Goal: Task Accomplishment & Management: Manage account settings

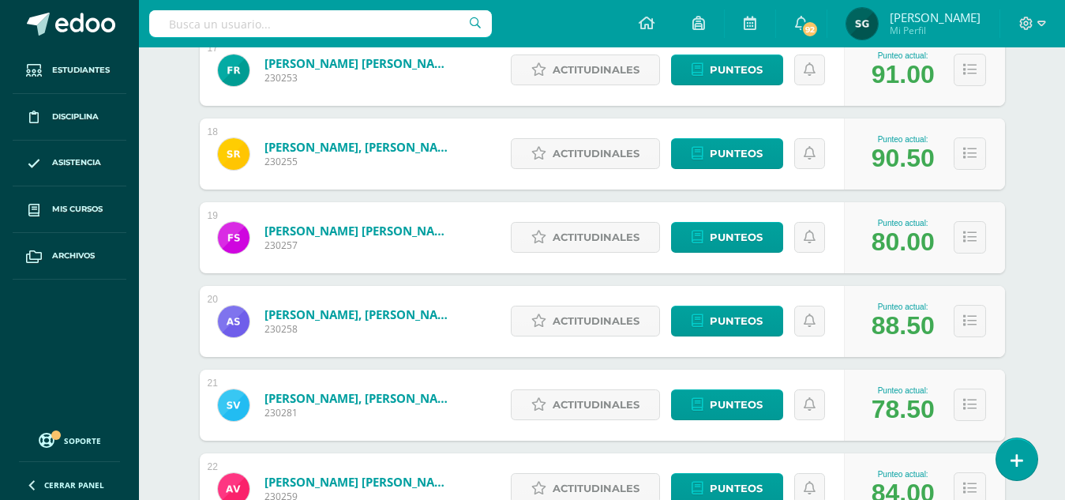
scroll to position [1644, 0]
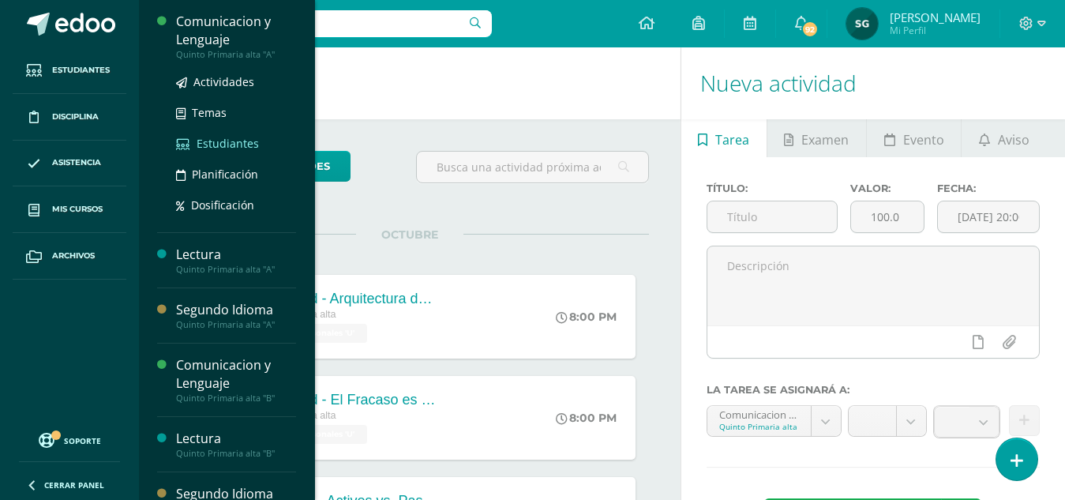
click at [223, 141] on span "Estudiantes" at bounding box center [228, 143] width 62 height 15
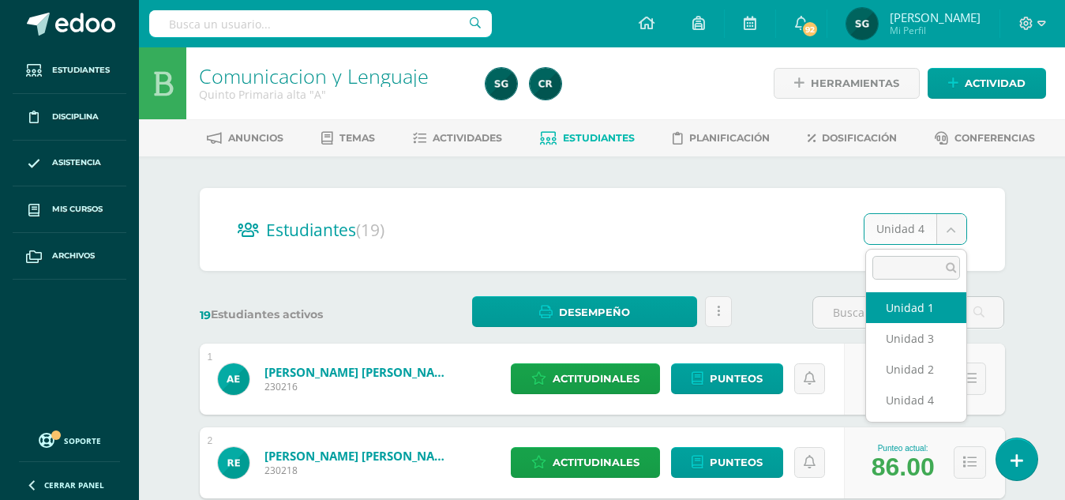
select select "/dashboard/teacher/section/2198/students/?unit=92912"
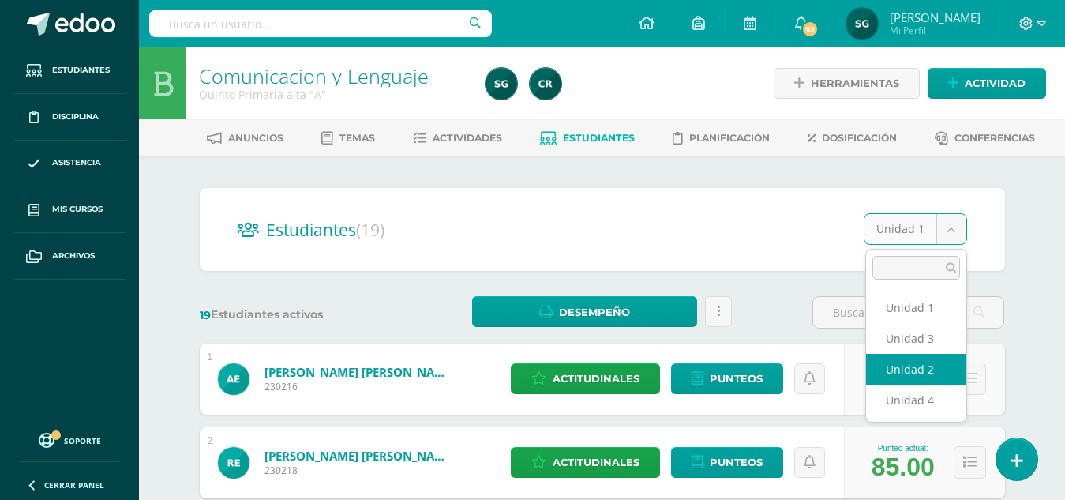
select select "/dashboard/teacher/section/2198/students/?unit=92915"
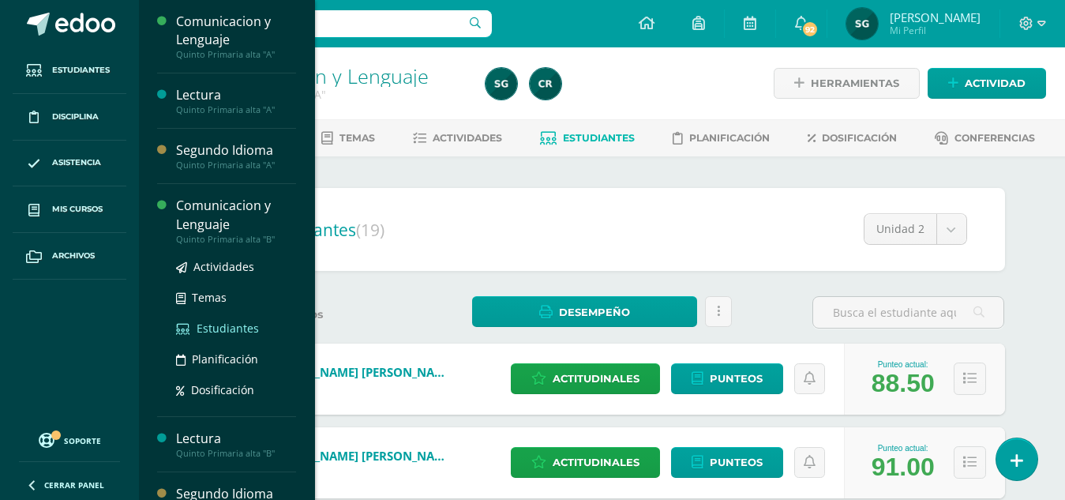
click at [236, 328] on span "Estudiantes" at bounding box center [228, 327] width 62 height 15
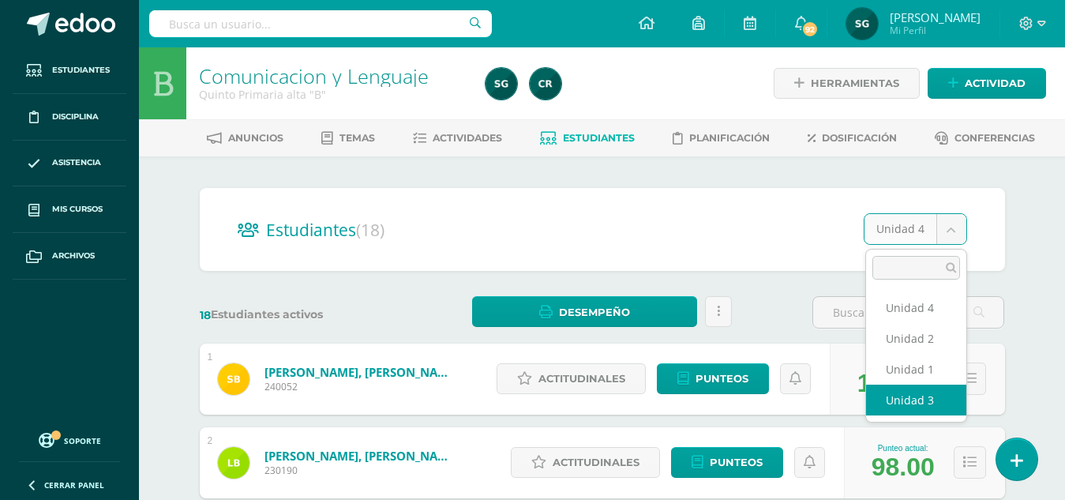
select select "/dashboard/teacher/section/2212/students/?unit=93014"
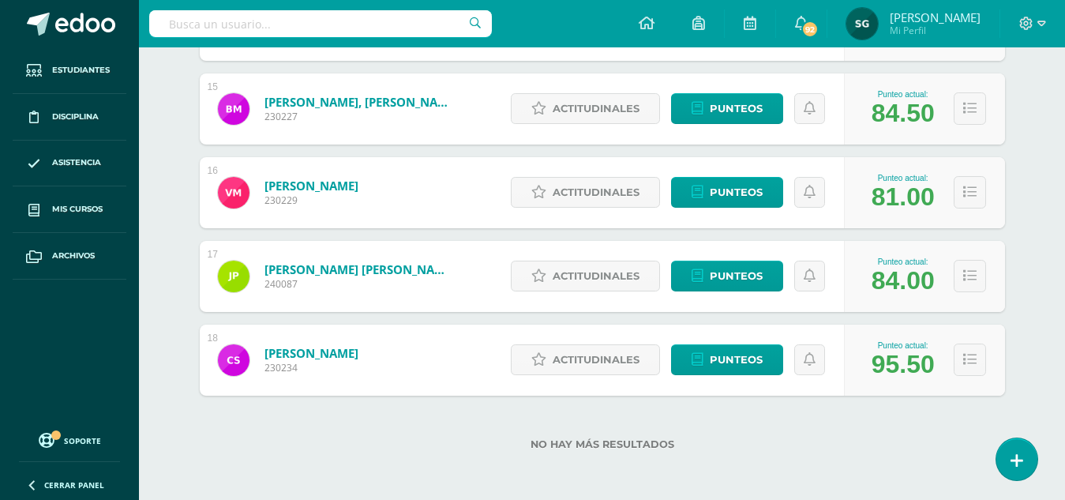
scroll to position [1442, 0]
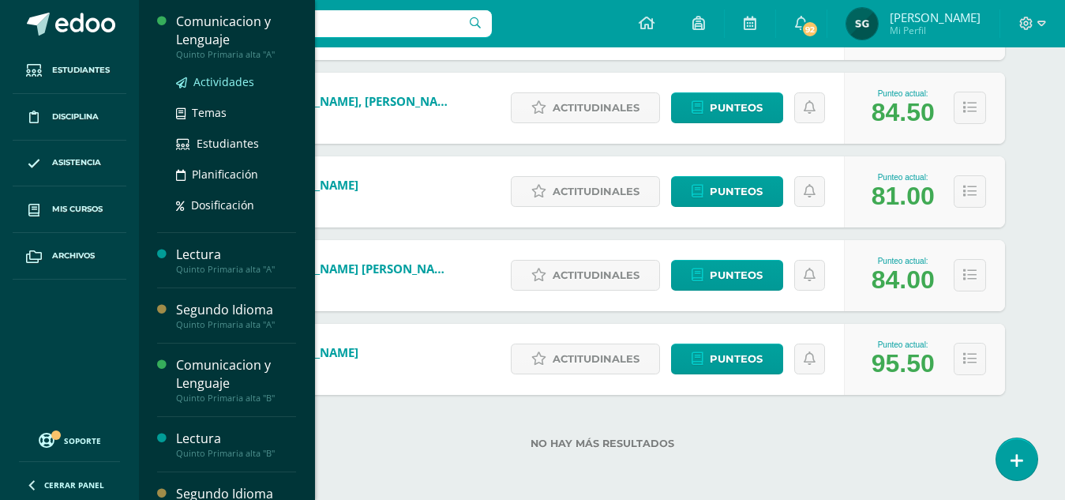
click at [223, 80] on span "Actividades" at bounding box center [223, 81] width 61 height 15
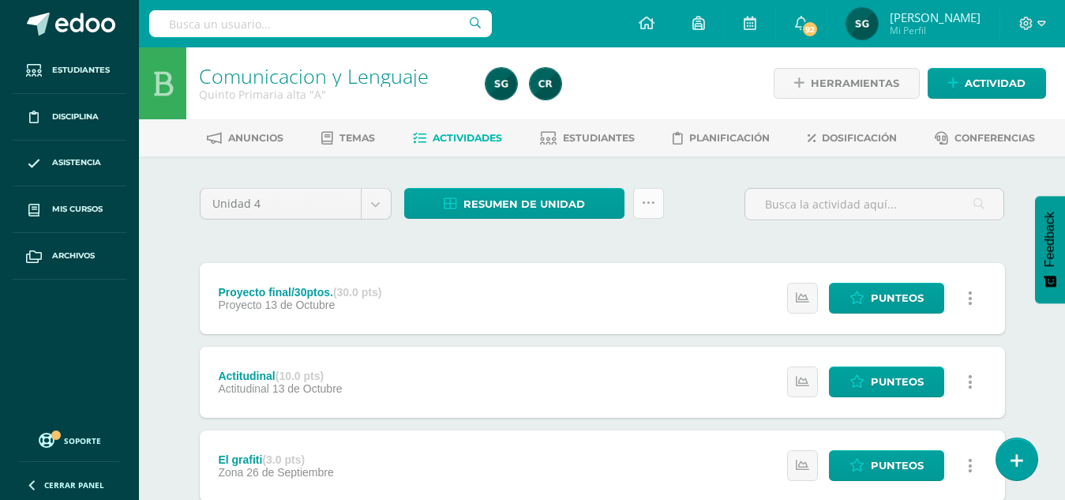
click at [646, 204] on icon at bounding box center [648, 203] width 13 height 13
click at [521, 198] on span "Resumen de unidad" at bounding box center [524, 203] width 122 height 29
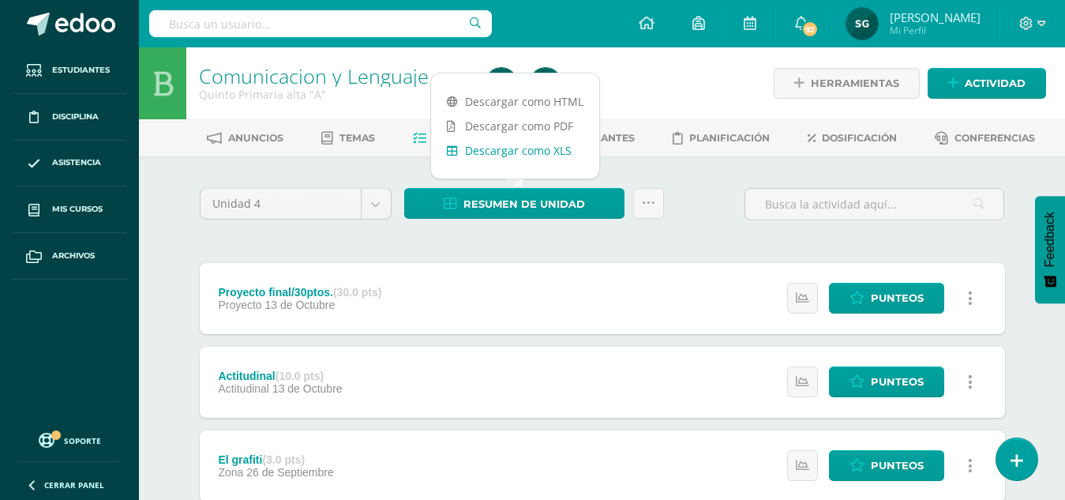
click at [508, 154] on link "Descargar como XLS" at bounding box center [515, 150] width 168 height 24
click at [688, 69] on div at bounding box center [625, 83] width 293 height 72
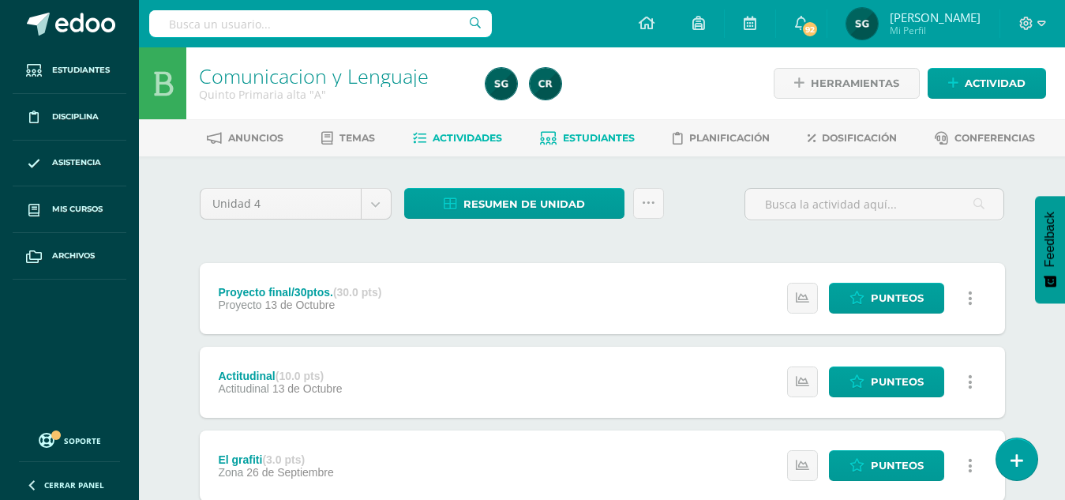
click at [602, 144] on link "Estudiantes" at bounding box center [587, 137] width 95 height 25
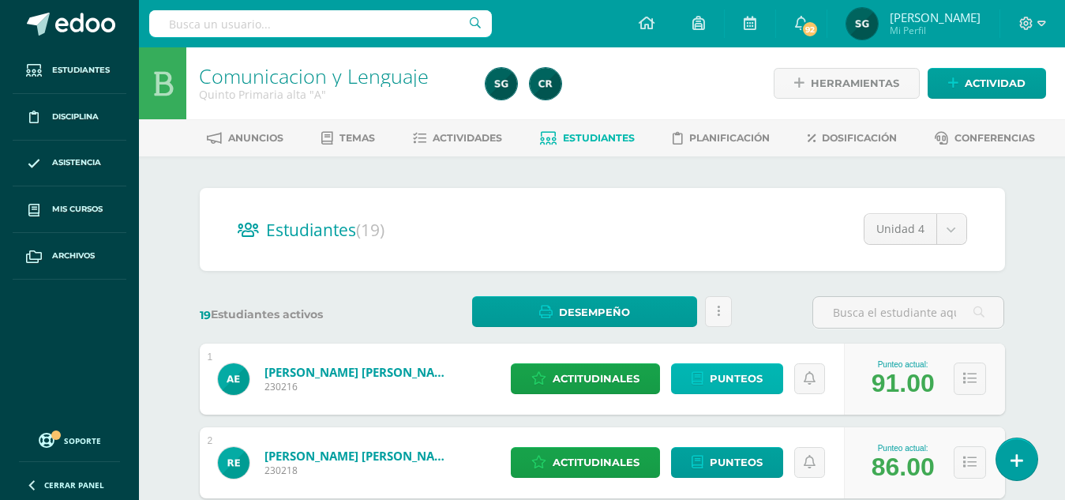
click at [742, 378] on span "Punteos" at bounding box center [736, 378] width 53 height 29
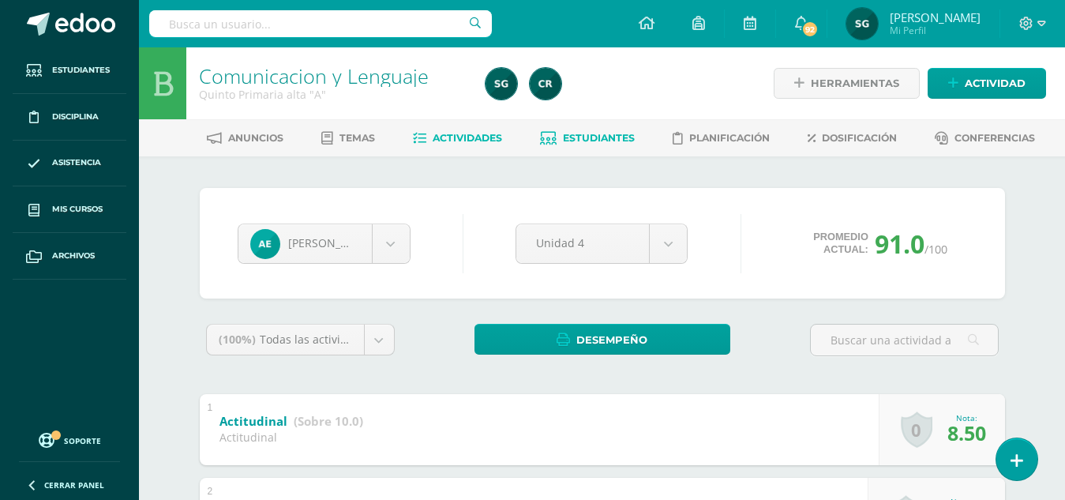
click at [448, 138] on span "Actividades" at bounding box center [467, 138] width 69 height 12
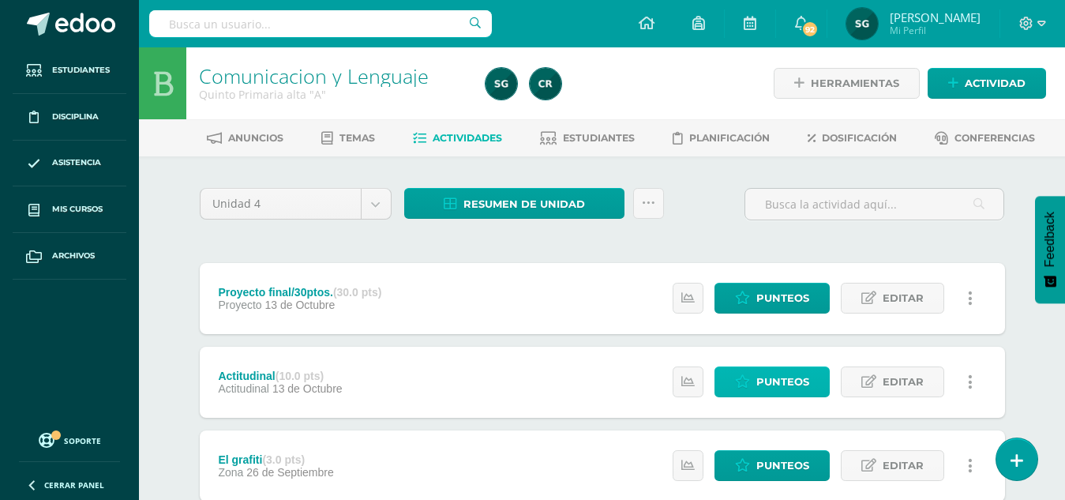
click at [780, 377] on span "Punteos" at bounding box center [782, 381] width 53 height 29
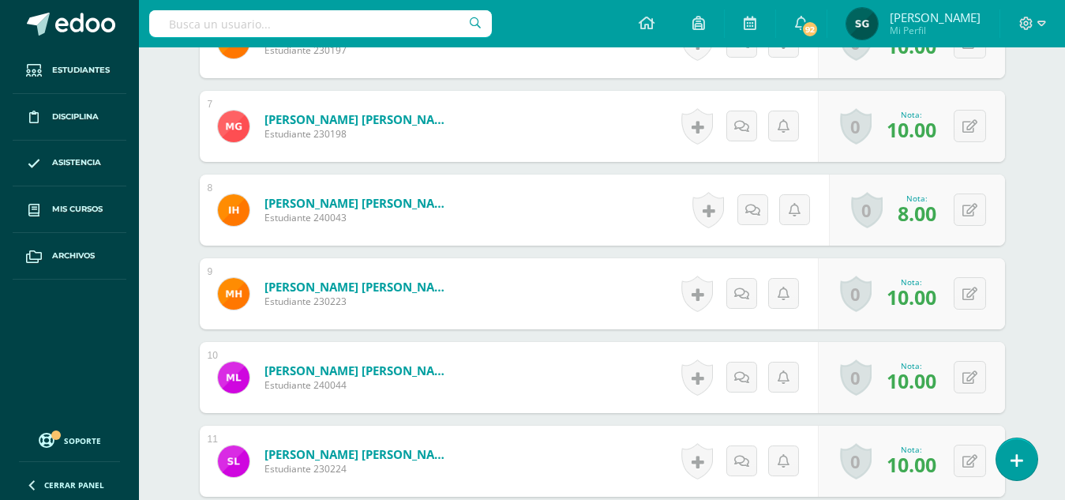
scroll to position [91, 0]
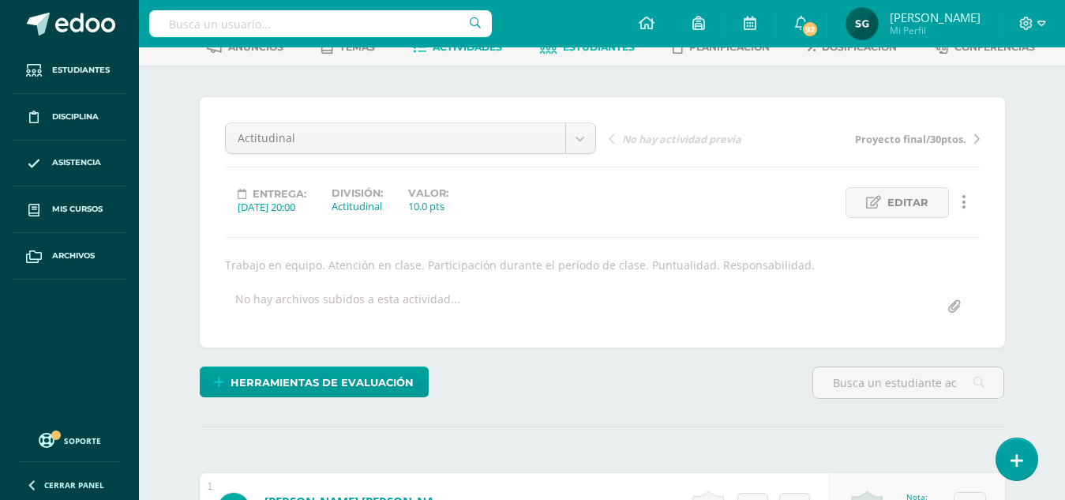
click at [582, 50] on span "Estudiantes" at bounding box center [599, 47] width 72 height 12
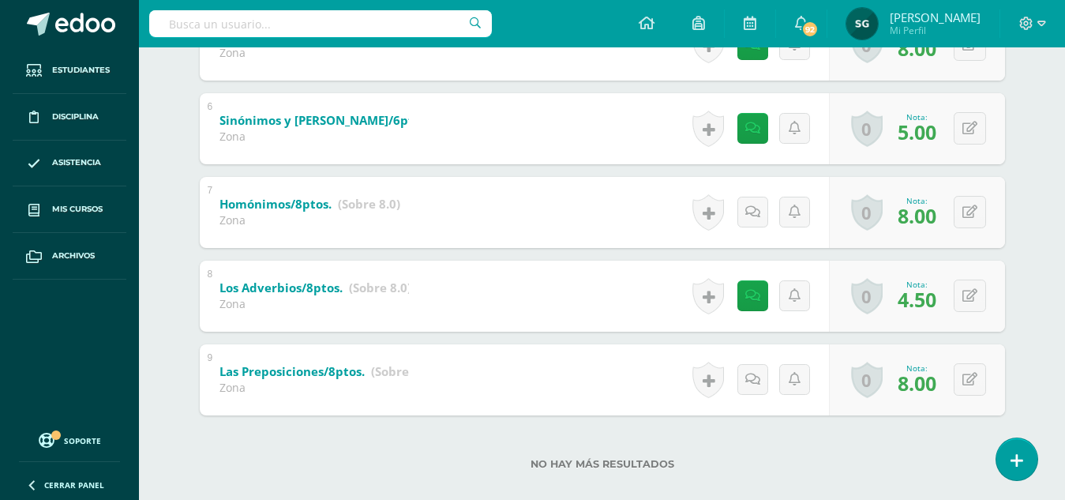
scroll to position [732, 0]
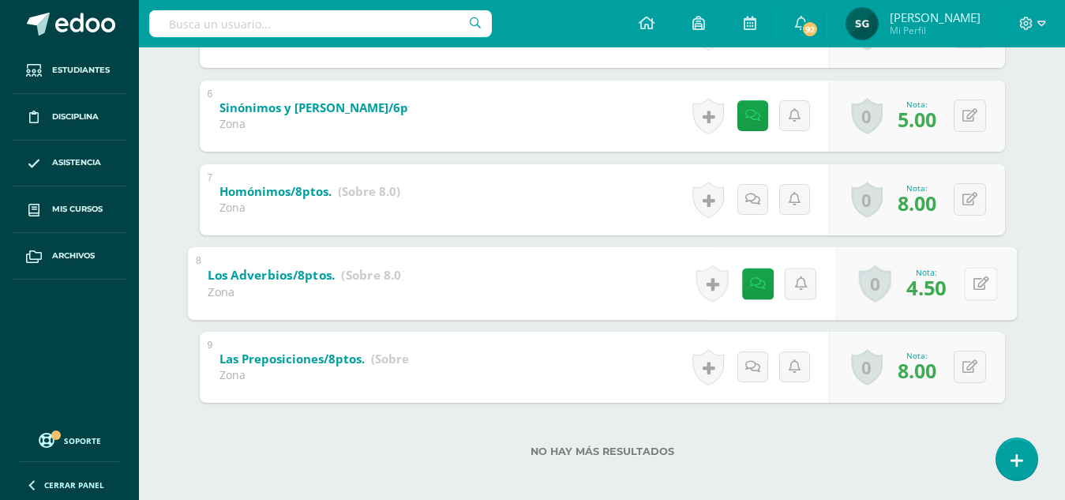
click at [970, 284] on button at bounding box center [980, 283] width 33 height 33
type input "4"
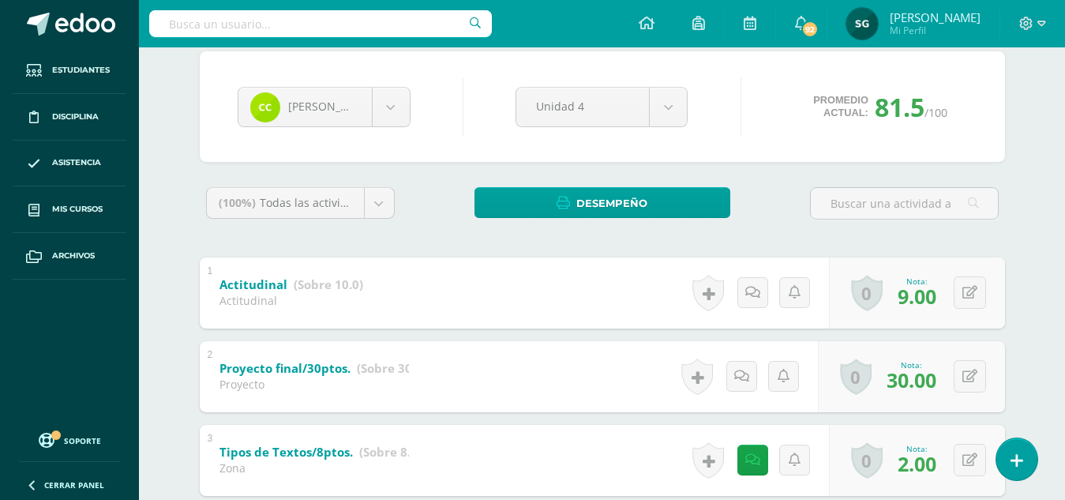
scroll to position [0, 0]
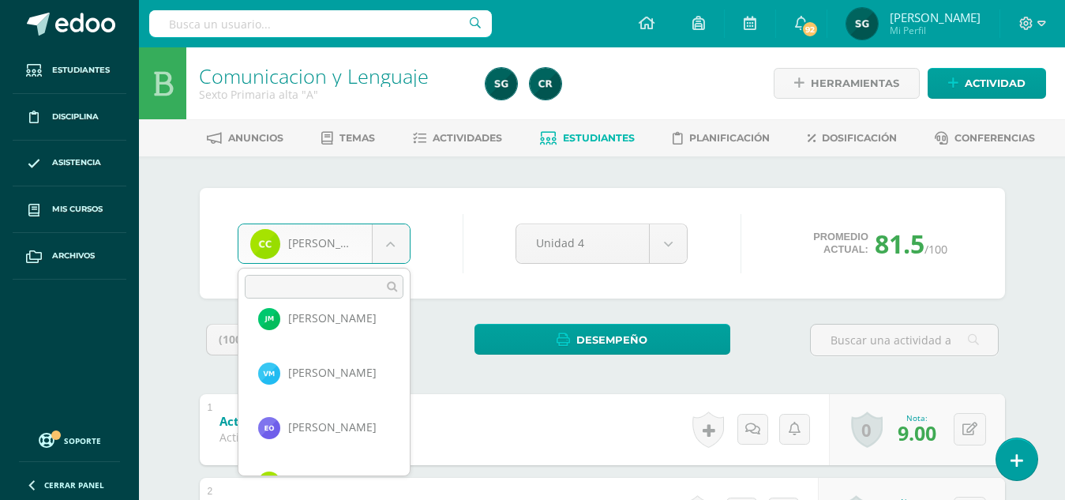
scroll to position [653, 0]
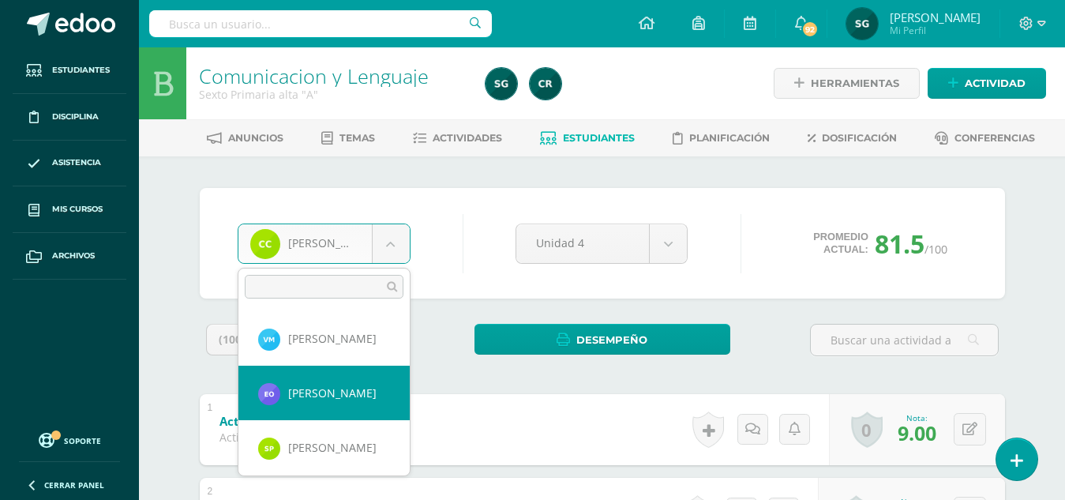
select select "1185"
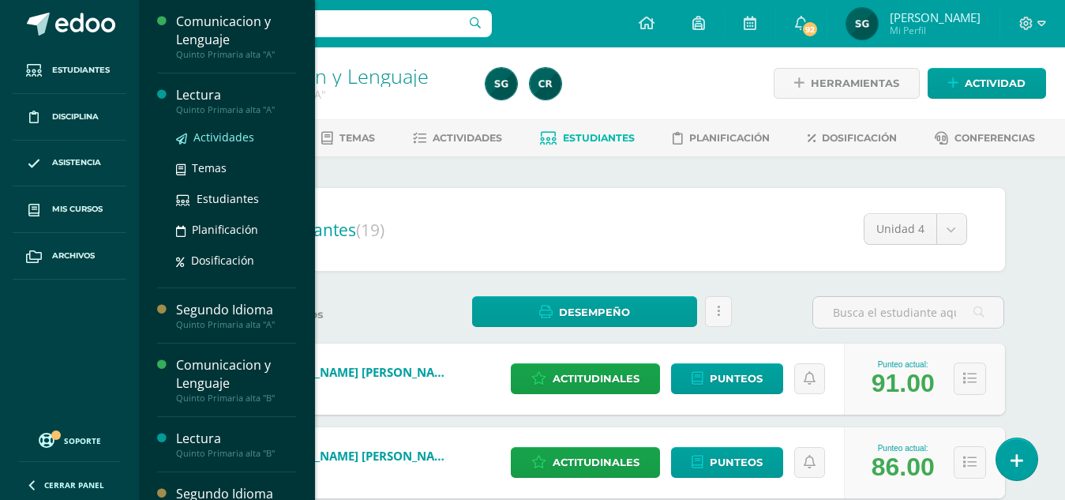
click at [228, 133] on span "Actividades" at bounding box center [223, 136] width 61 height 15
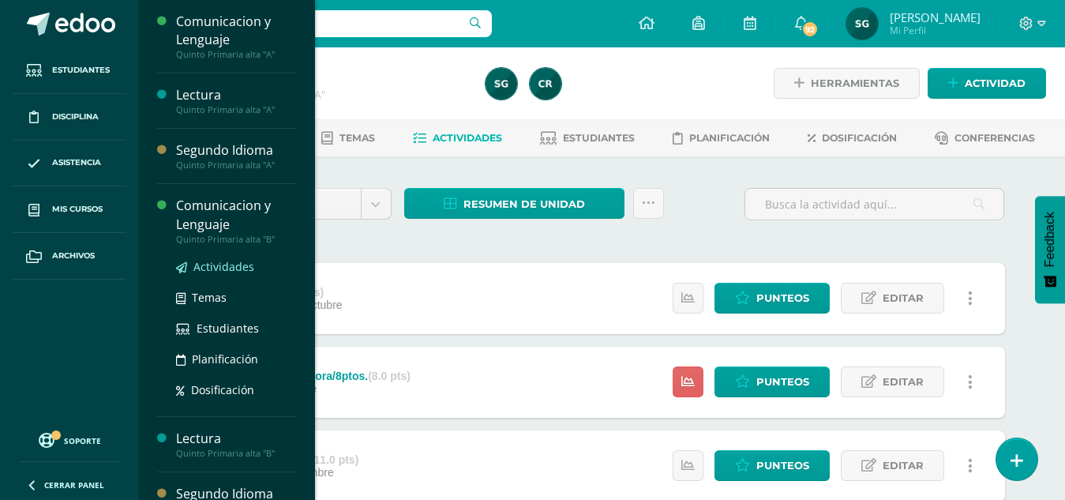
click at [227, 263] on span "Actividades" at bounding box center [223, 266] width 61 height 15
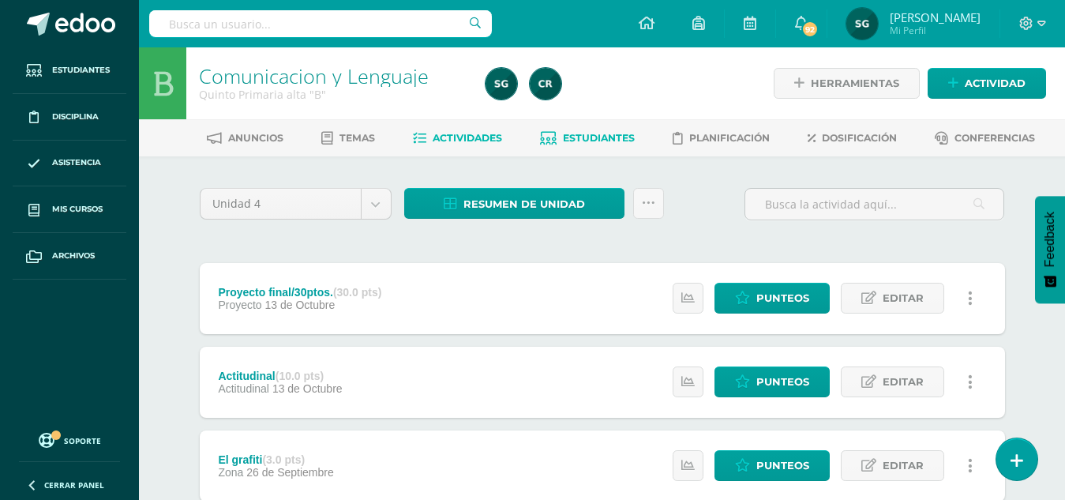
click at [592, 140] on span "Estudiantes" at bounding box center [599, 138] width 72 height 12
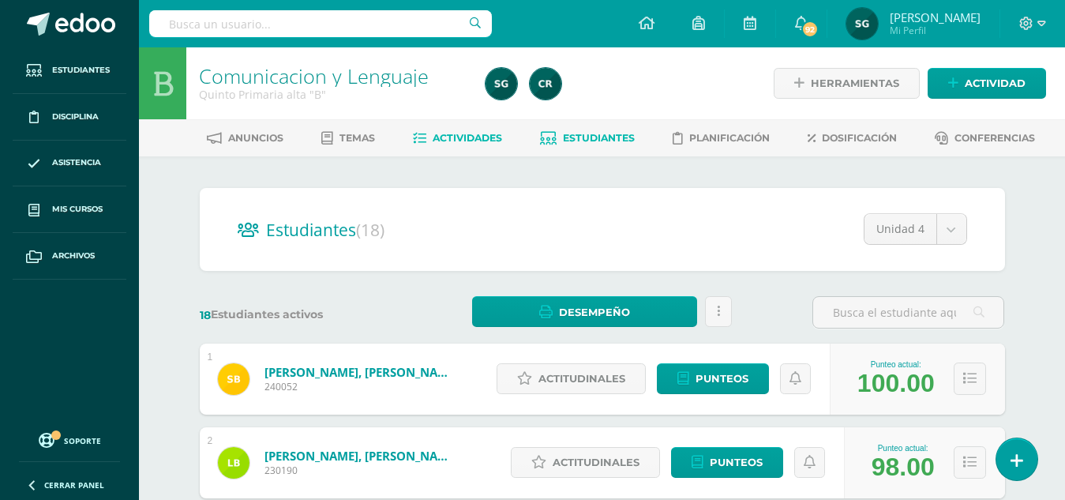
click at [473, 133] on span "Actividades" at bounding box center [467, 138] width 69 height 12
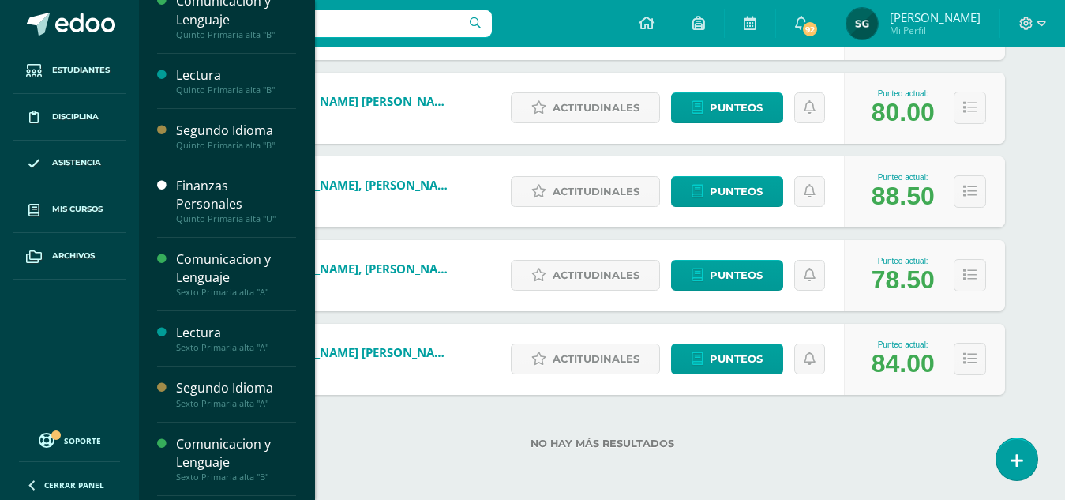
scroll to position [237, 0]
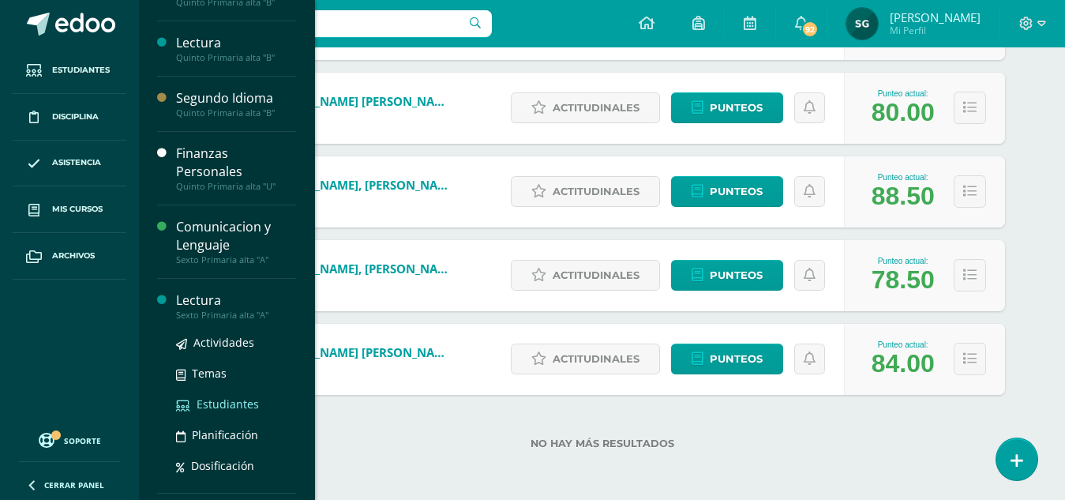
click at [226, 403] on span "Estudiantes" at bounding box center [228, 403] width 62 height 15
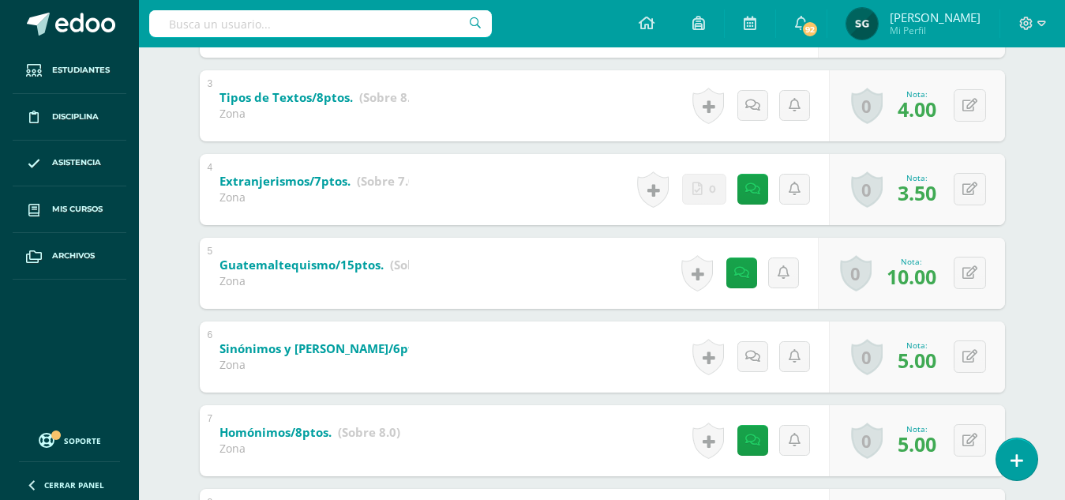
scroll to position [500, 0]
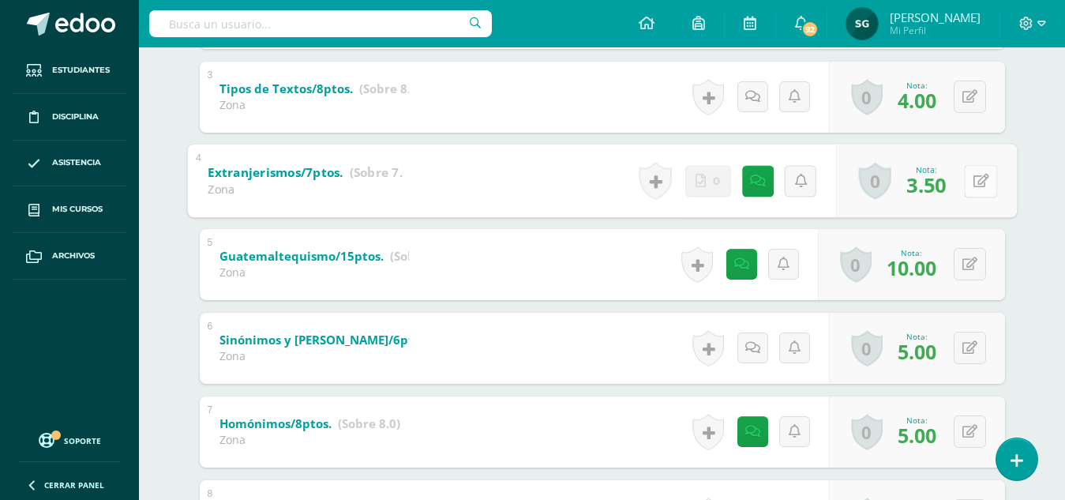
click at [969, 184] on button at bounding box center [980, 180] width 33 height 33
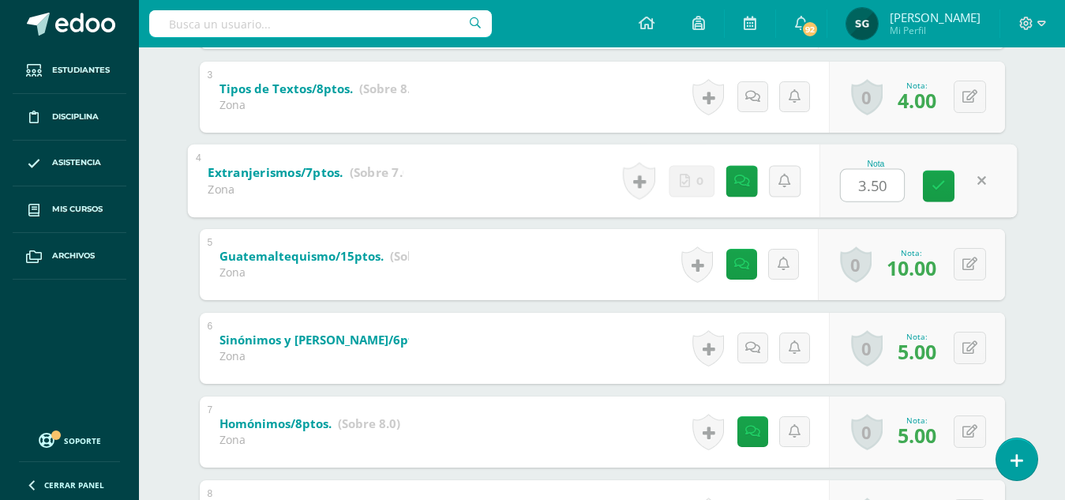
type input "3"
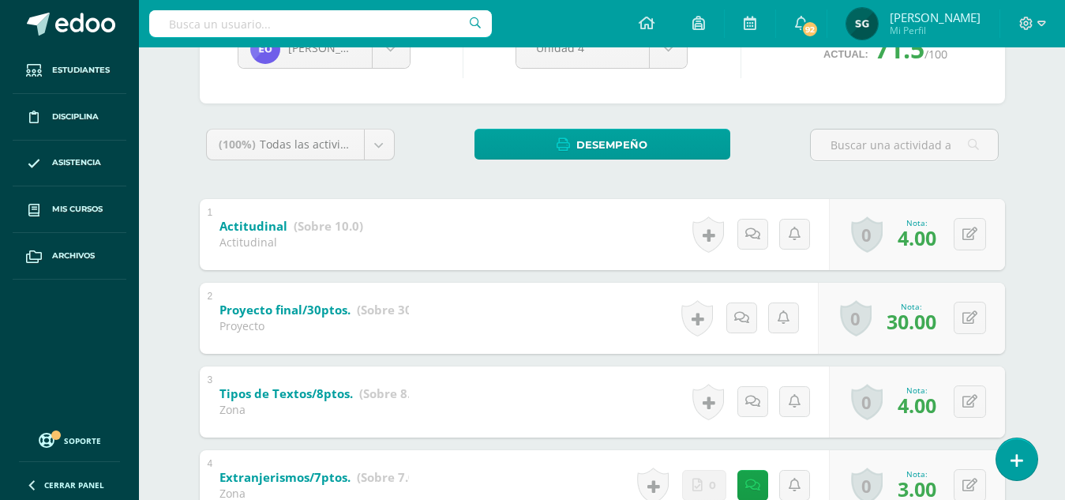
scroll to position [189, 0]
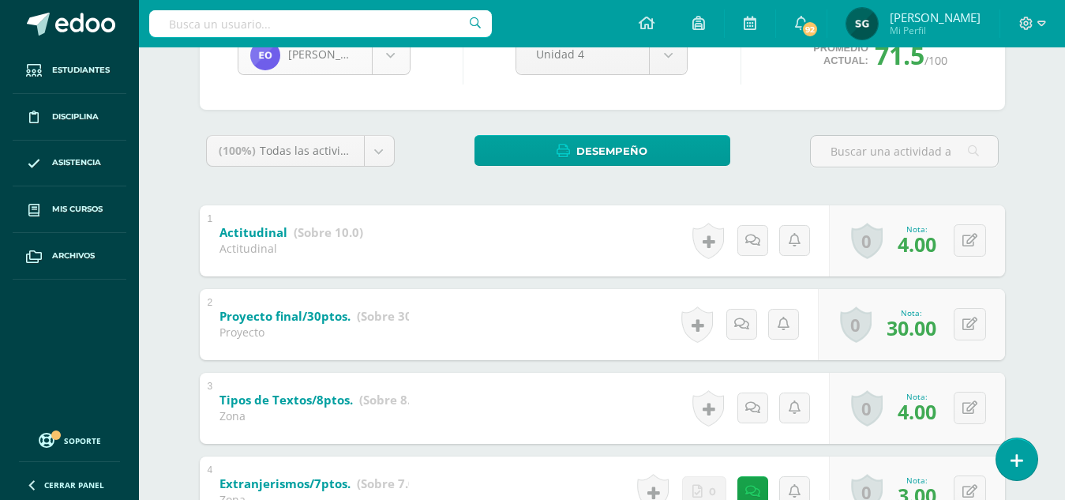
click at [395, 54] on body "Estudiantes Disciplina Asistencia Mis cursos Archivos Soporte Ayuda Reportar un…" at bounding box center [532, 430] width 1065 height 1239
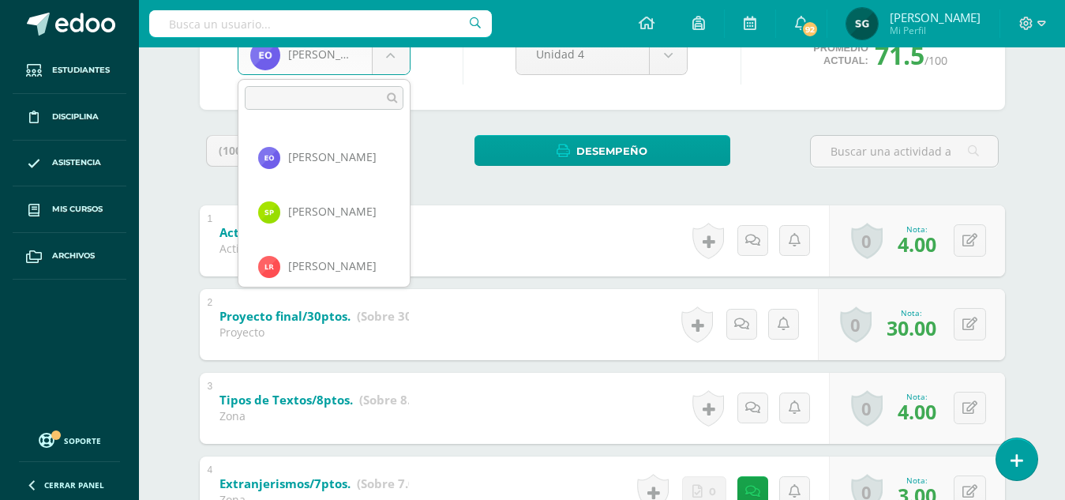
scroll to position [721, 0]
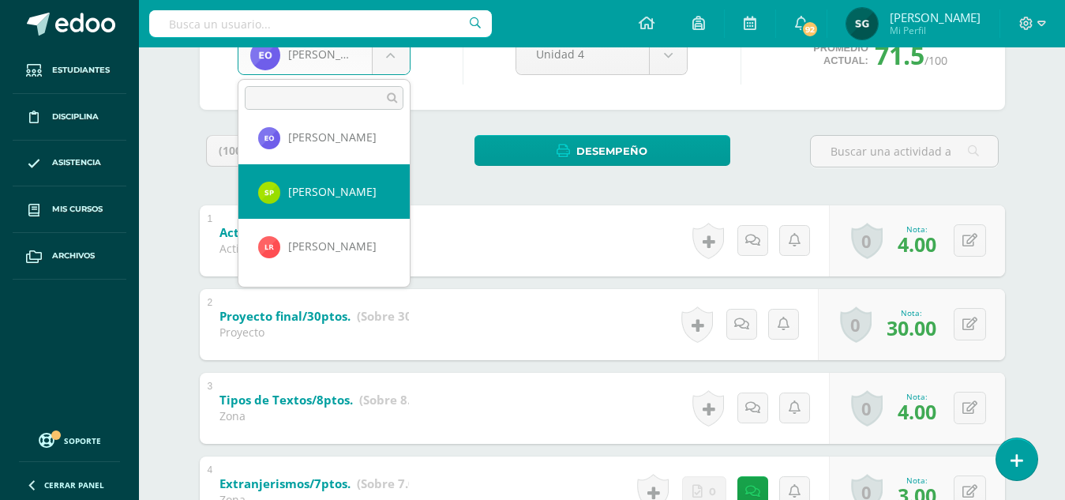
select select "173"
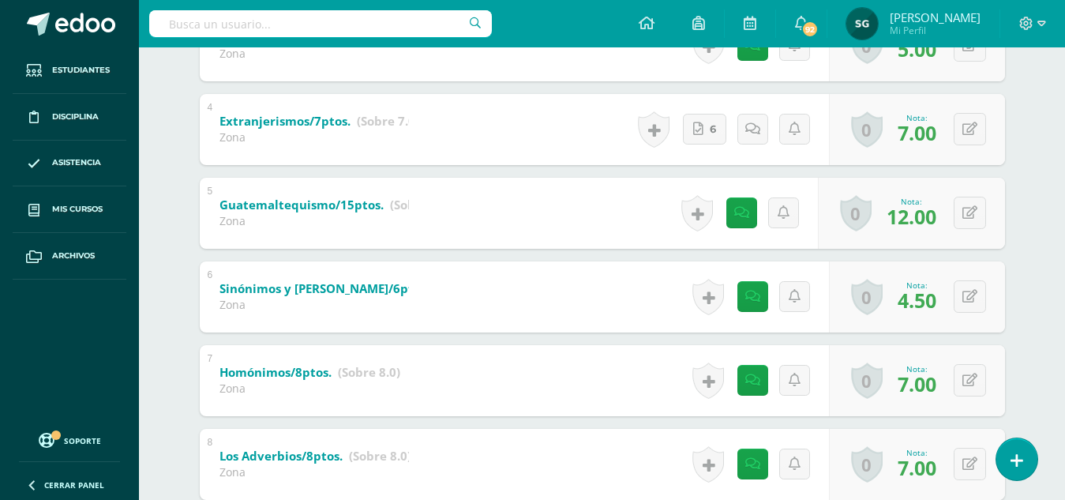
scroll to position [555, 0]
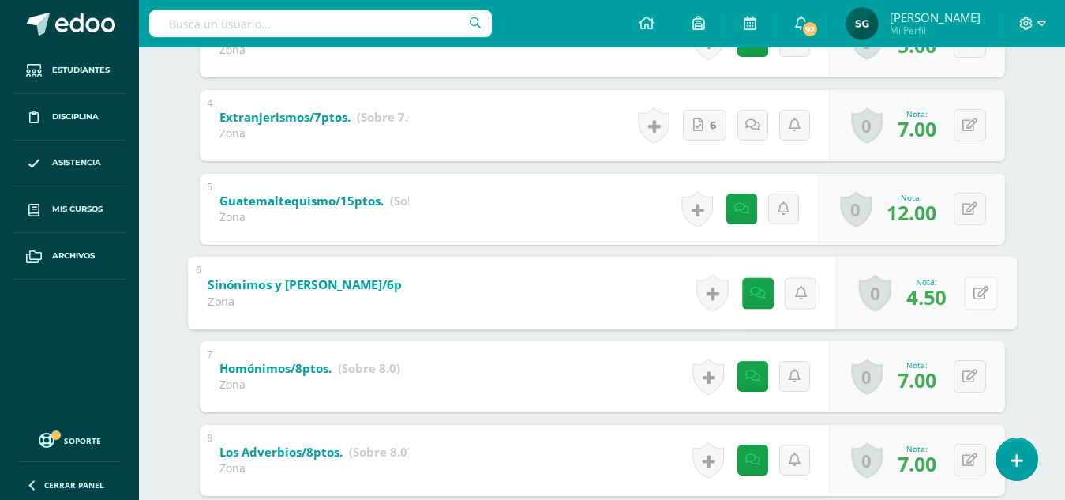
click at [970, 294] on button at bounding box center [980, 292] width 33 height 33
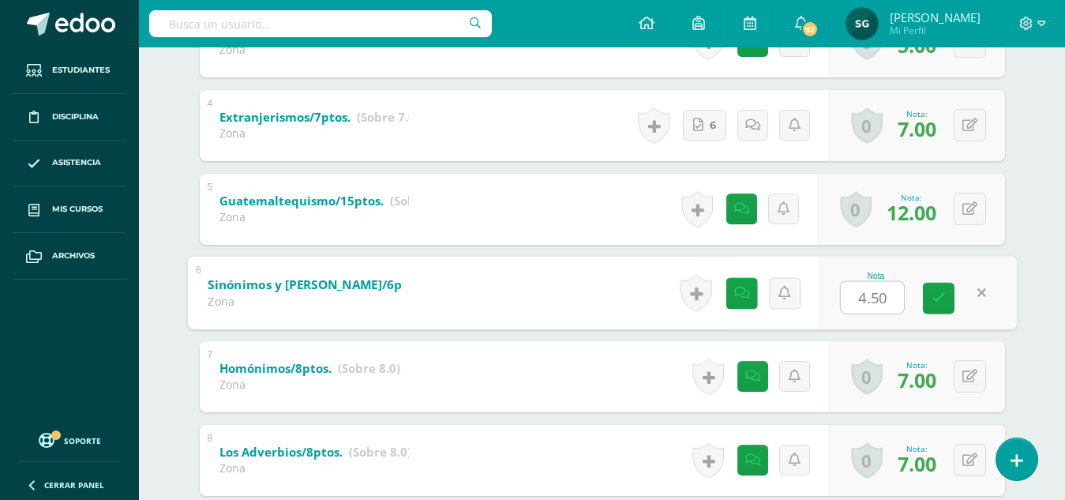
type input "4"
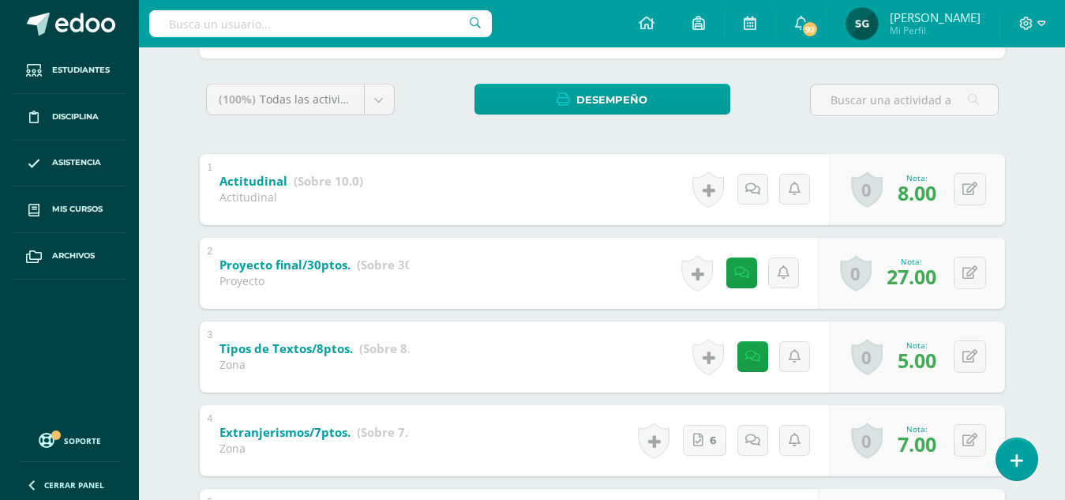
scroll to position [174, 0]
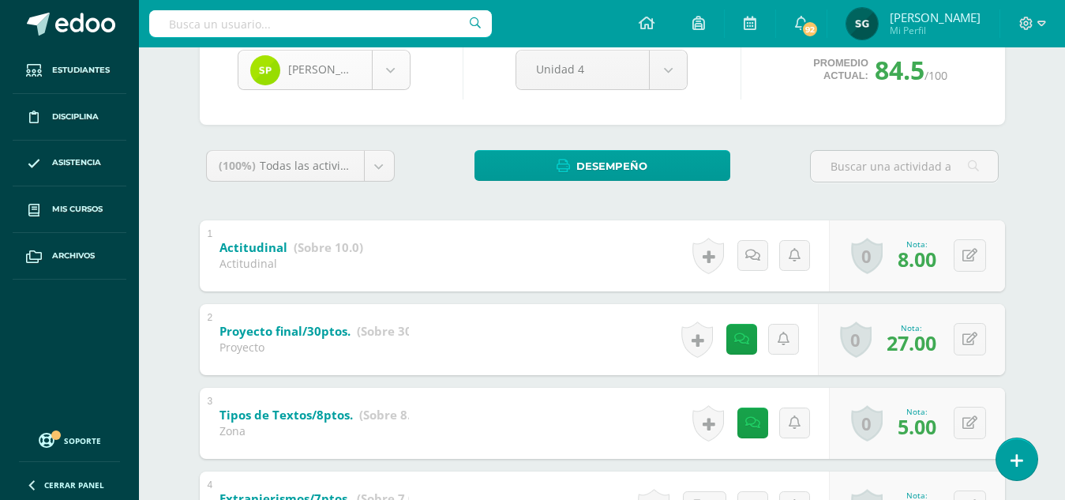
click at [389, 72] on body "Estudiantes Disciplina Asistencia Mis cursos Archivos Soporte Ayuda Reportar un…" at bounding box center [532, 445] width 1065 height 1239
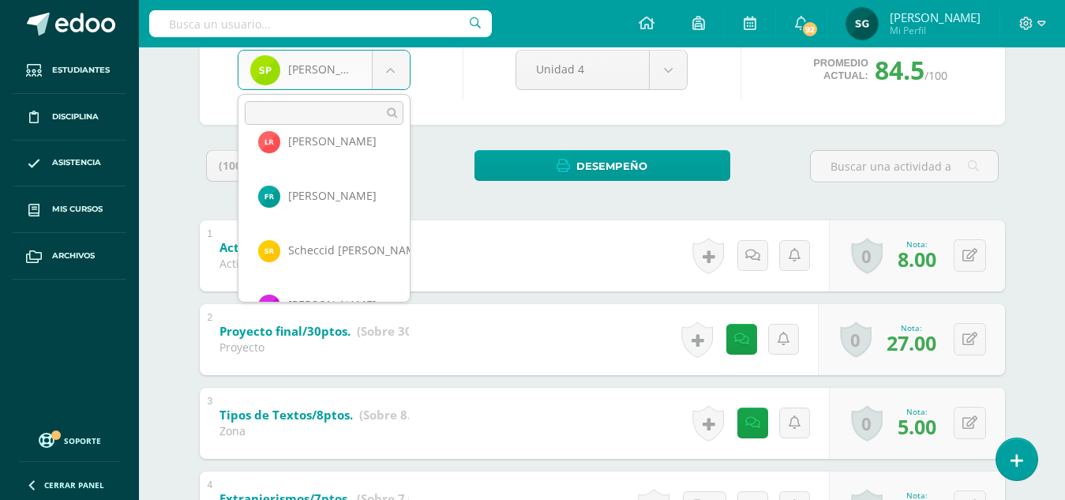
scroll to position [853, 0]
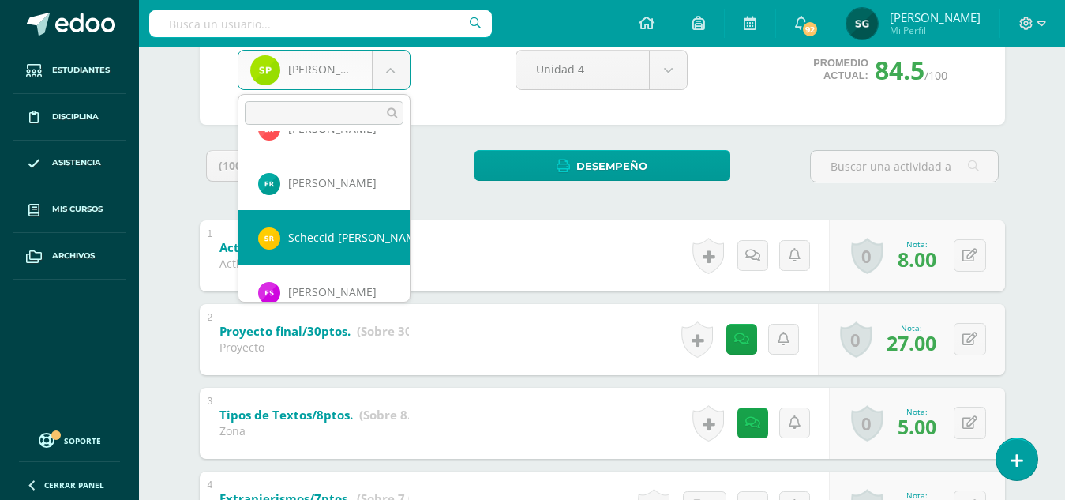
select select "493"
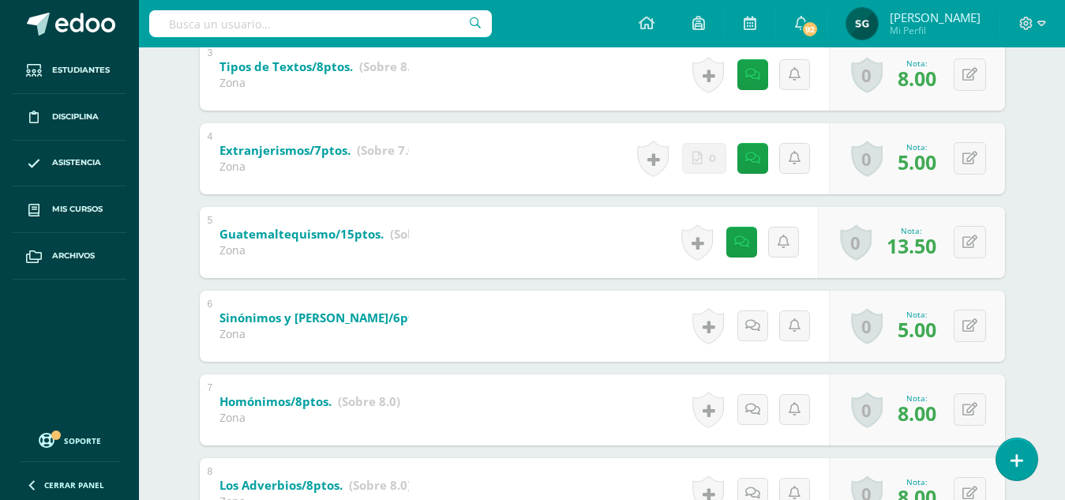
scroll to position [505, 0]
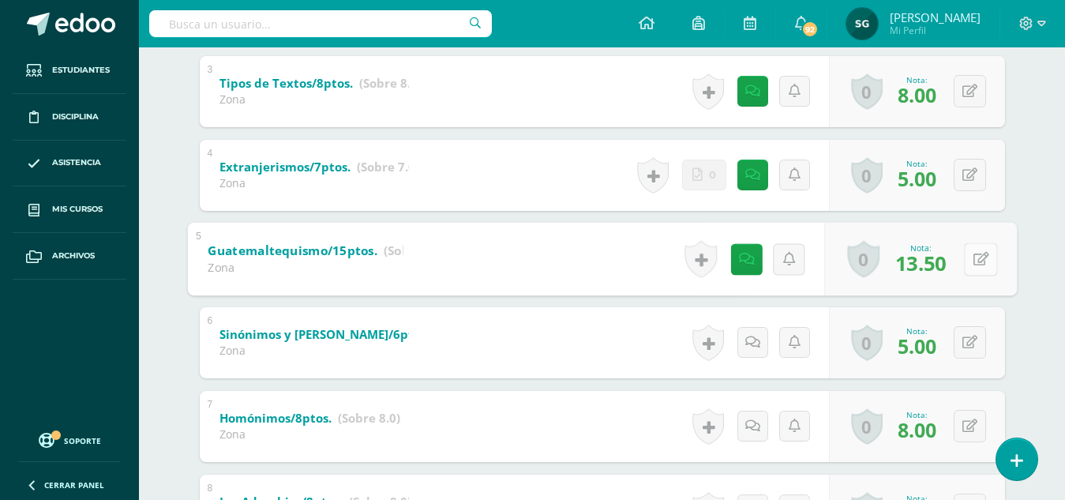
click at [972, 259] on icon at bounding box center [980, 258] width 16 height 13
type input "14"
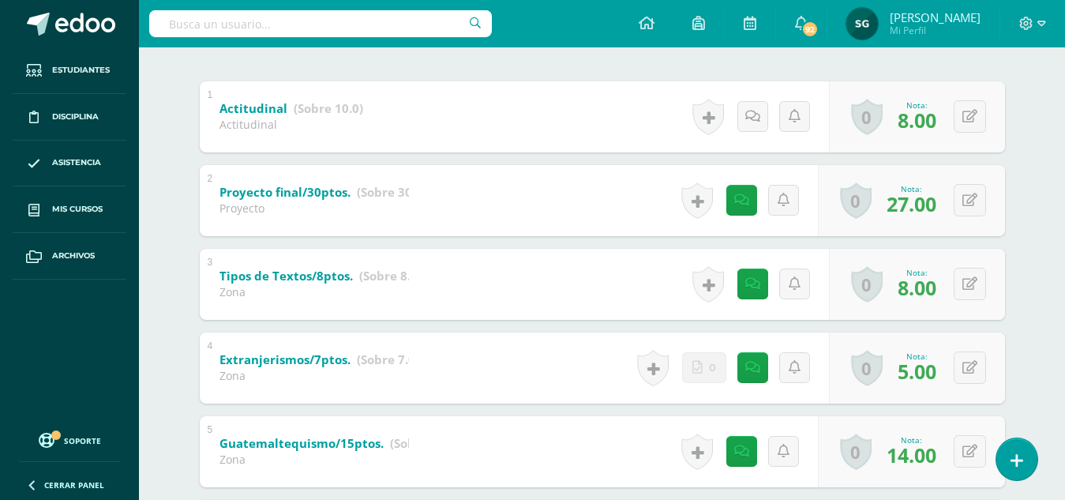
scroll to position [152, 0]
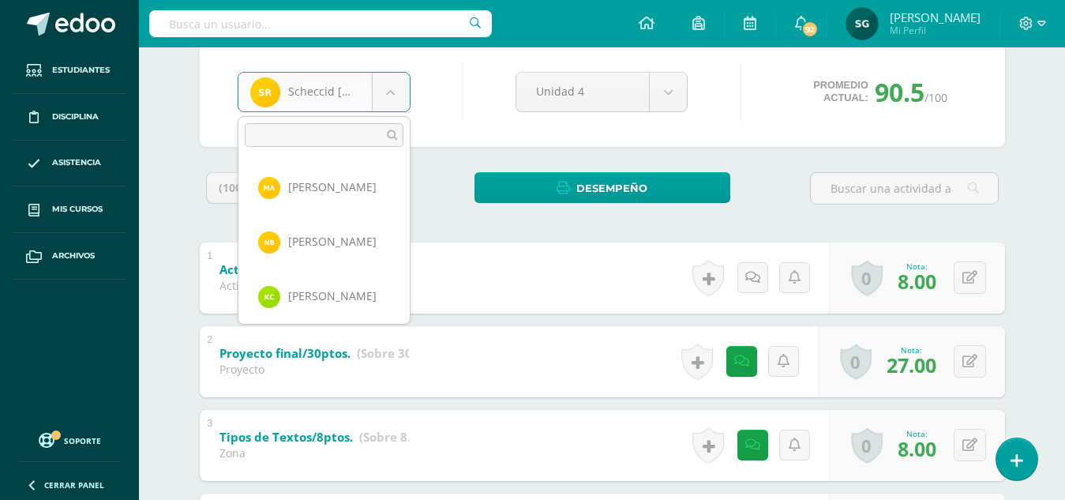
click at [391, 78] on body "Estudiantes Disciplina Asistencia Mis cursos Archivos Soporte Ayuda Reportar un…" at bounding box center [532, 467] width 1065 height 1239
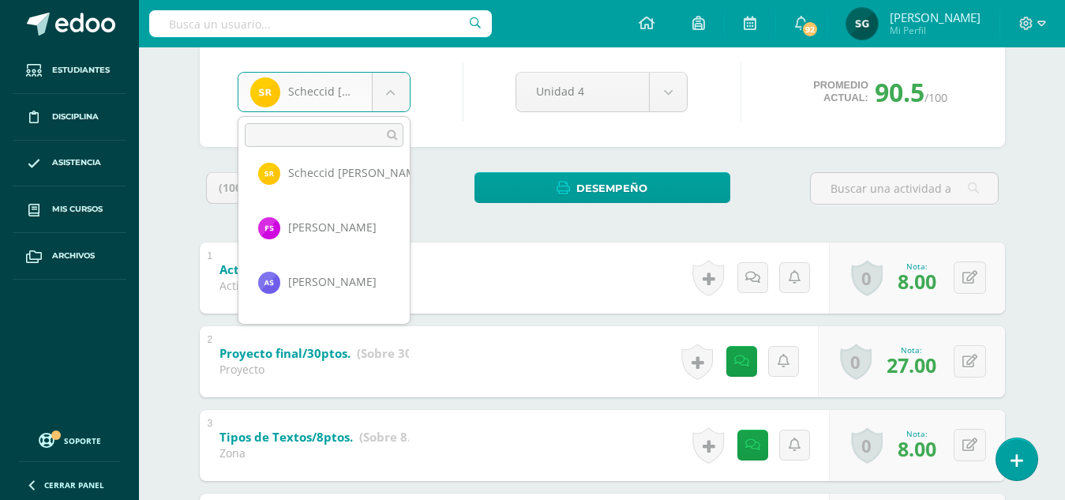
scroll to position [947, 0]
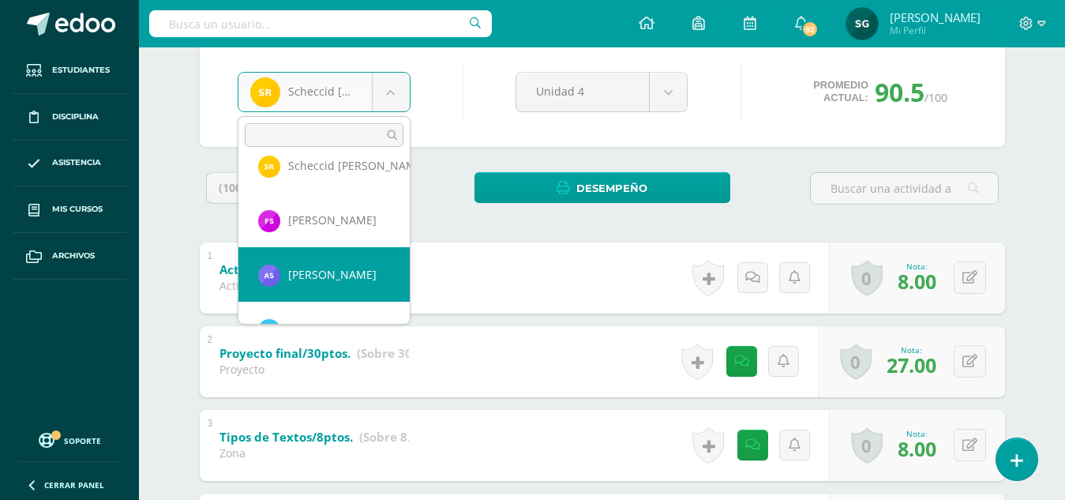
select select "480"
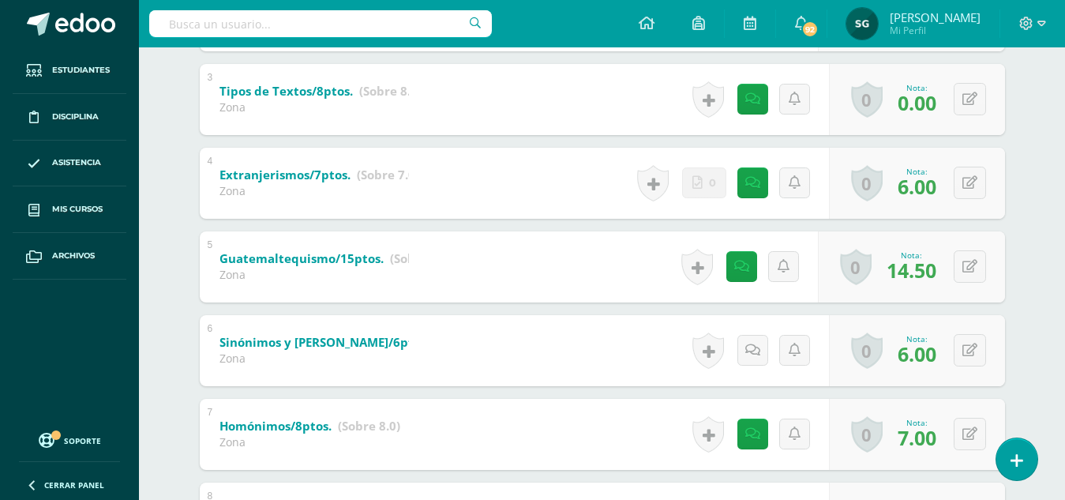
scroll to position [518, 0]
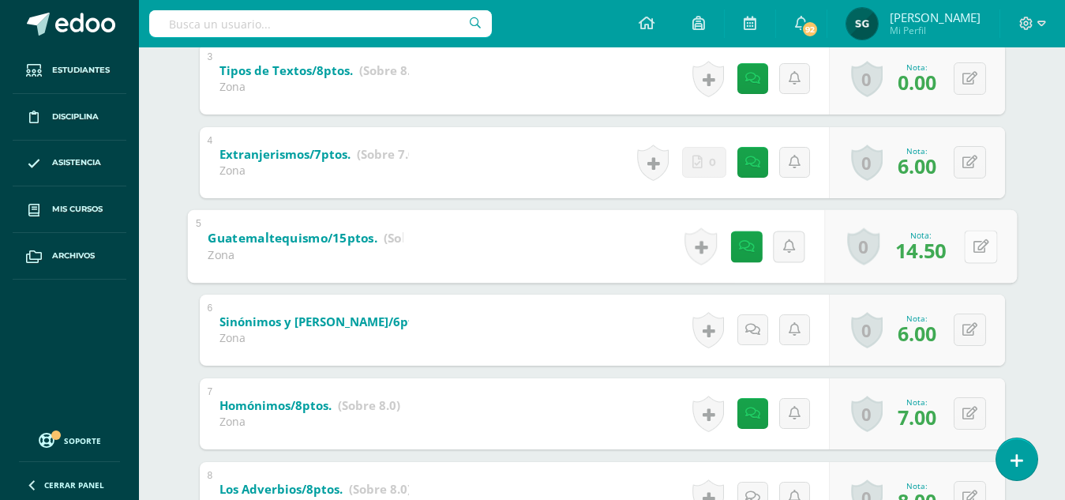
click at [969, 244] on button at bounding box center [980, 246] width 33 height 33
type input "14"
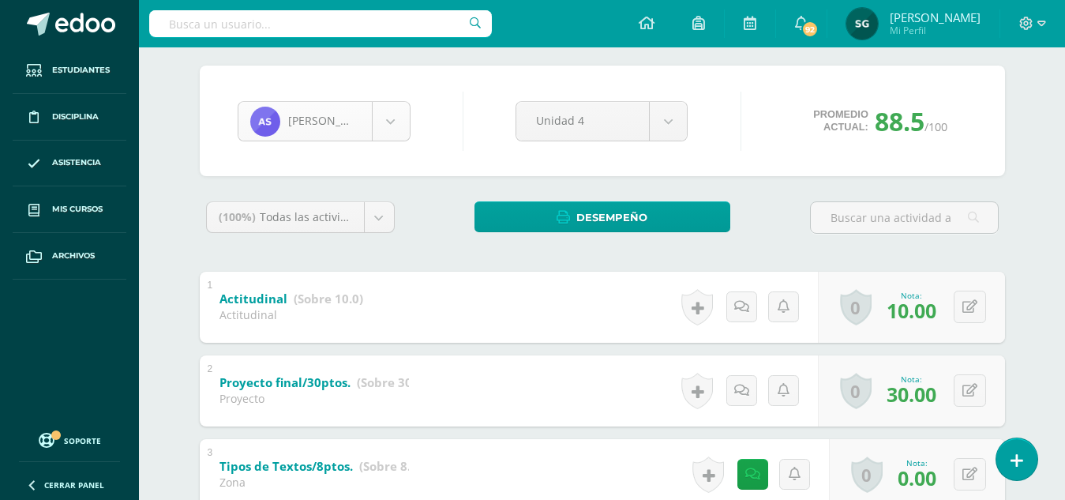
scroll to position [925, 0]
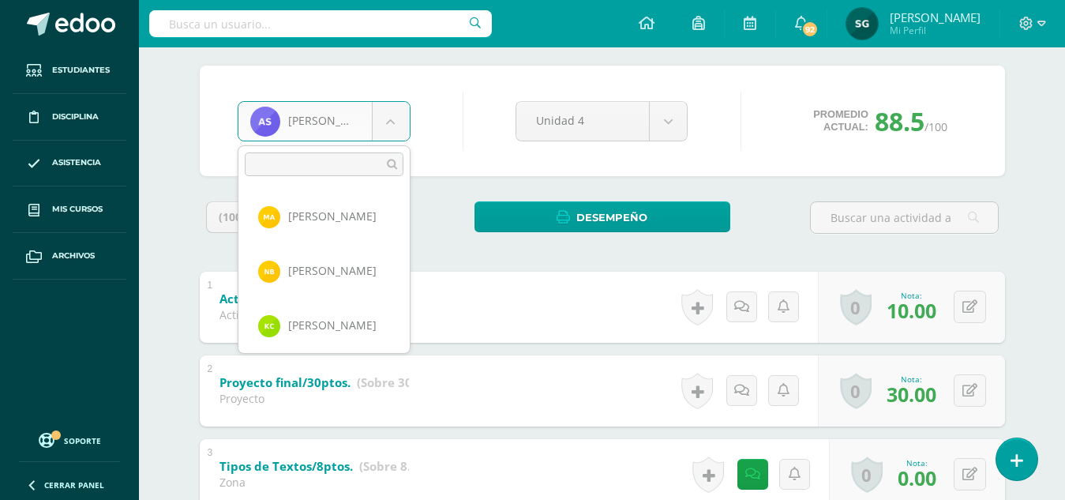
click at [394, 116] on body "Estudiantes Disciplina Asistencia Mis cursos Archivos Soporte Ayuda Reportar un…" at bounding box center [532, 497] width 1065 height 1239
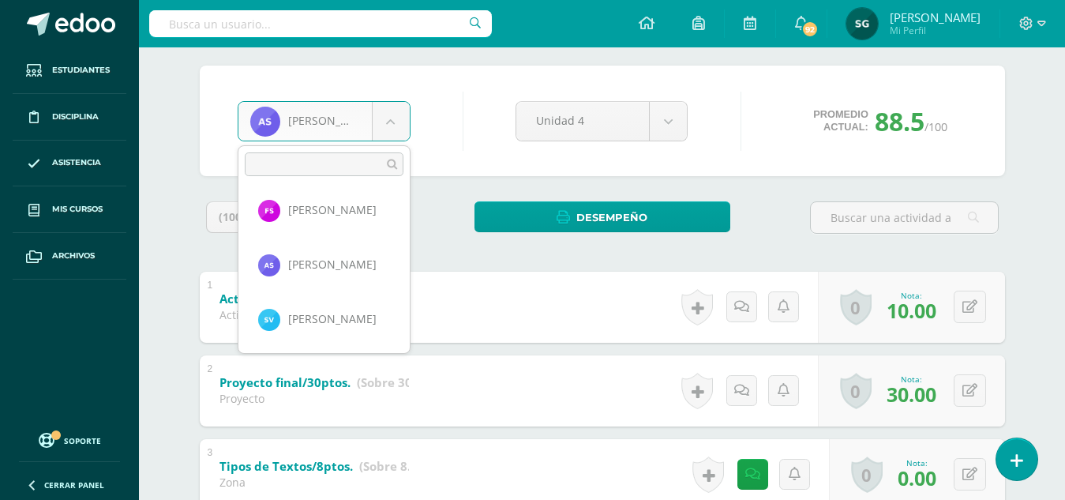
scroll to position [1000, 0]
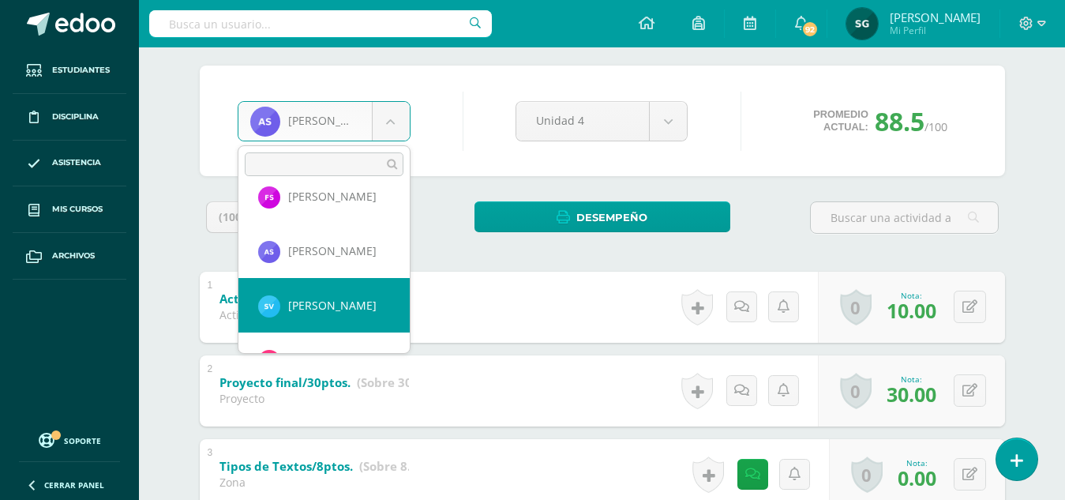
select select "183"
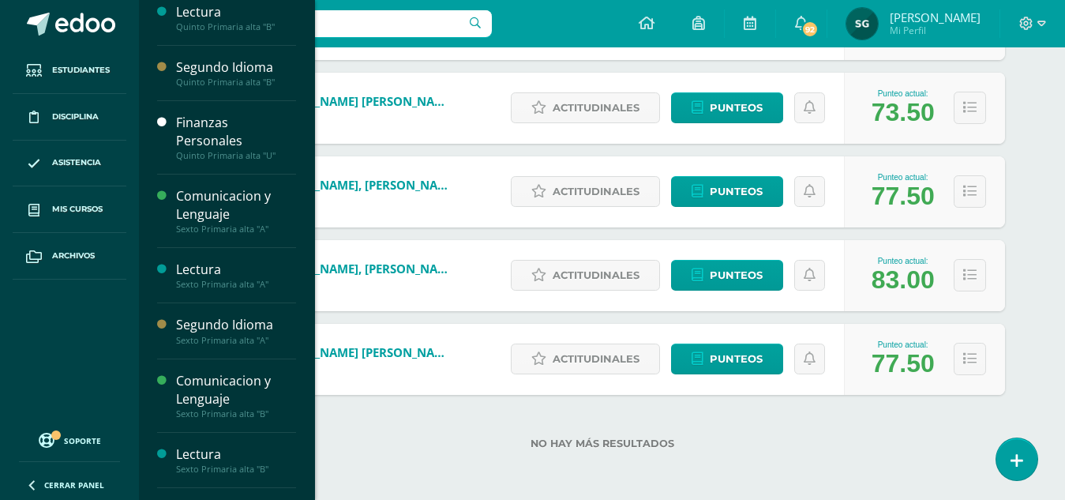
scroll to position [311, 0]
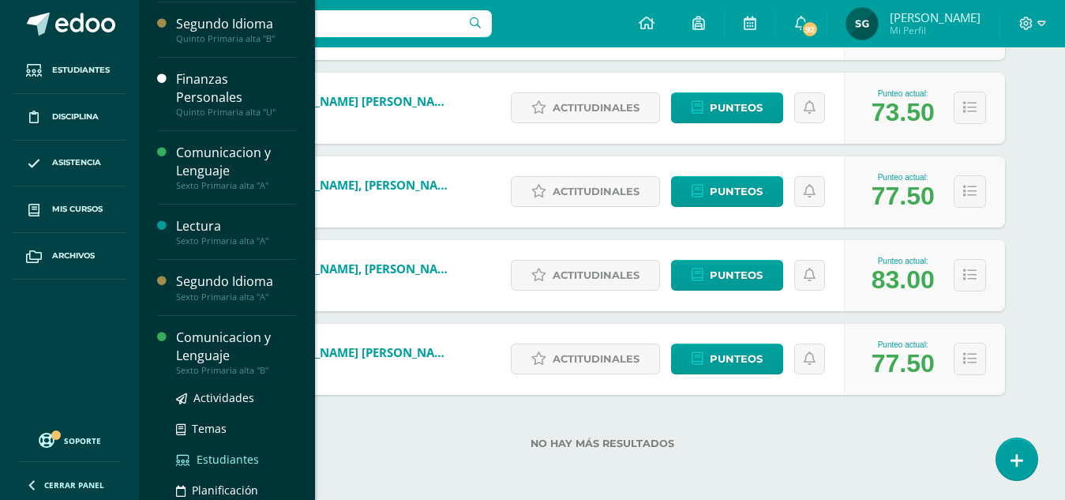
click at [234, 455] on span "Estudiantes" at bounding box center [228, 458] width 62 height 15
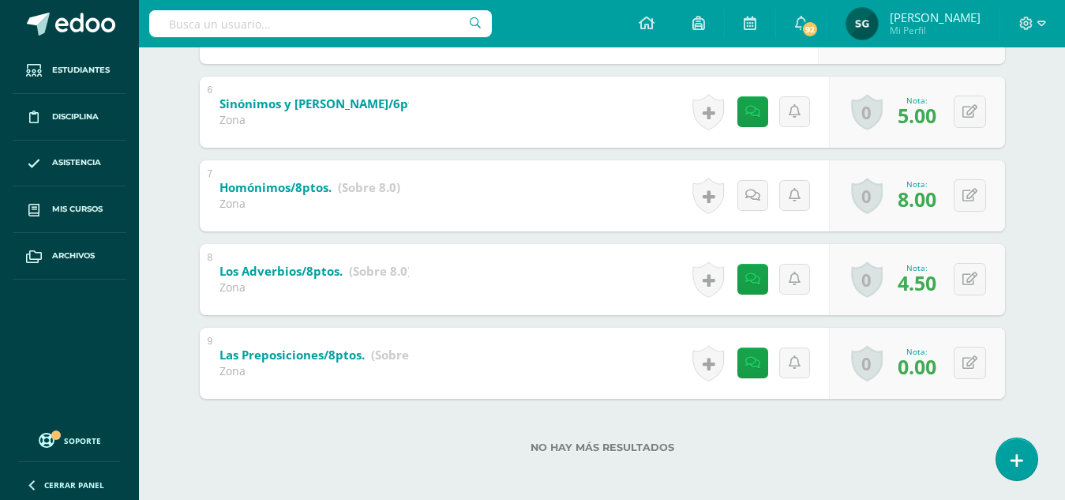
scroll to position [740, 0]
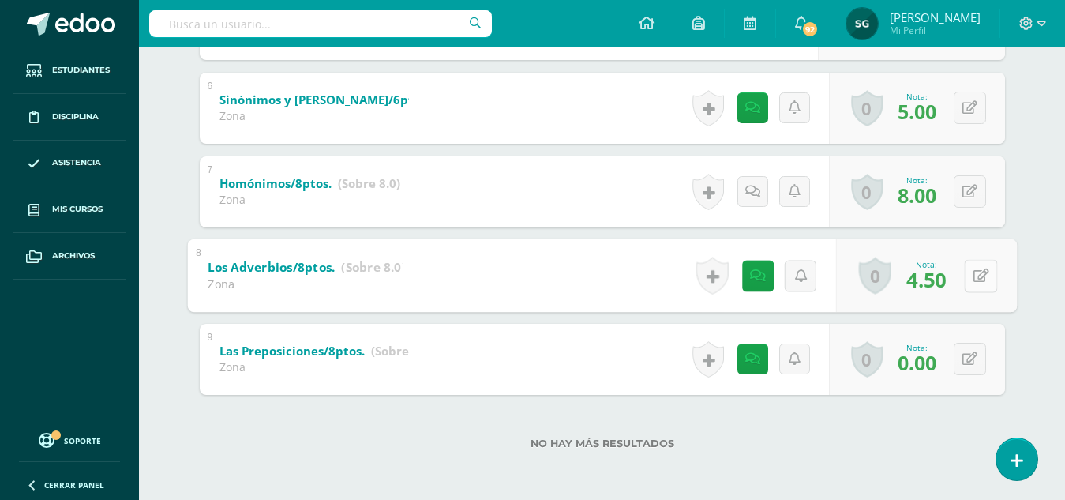
click at [971, 276] on button at bounding box center [980, 275] width 33 height 33
type input "4"
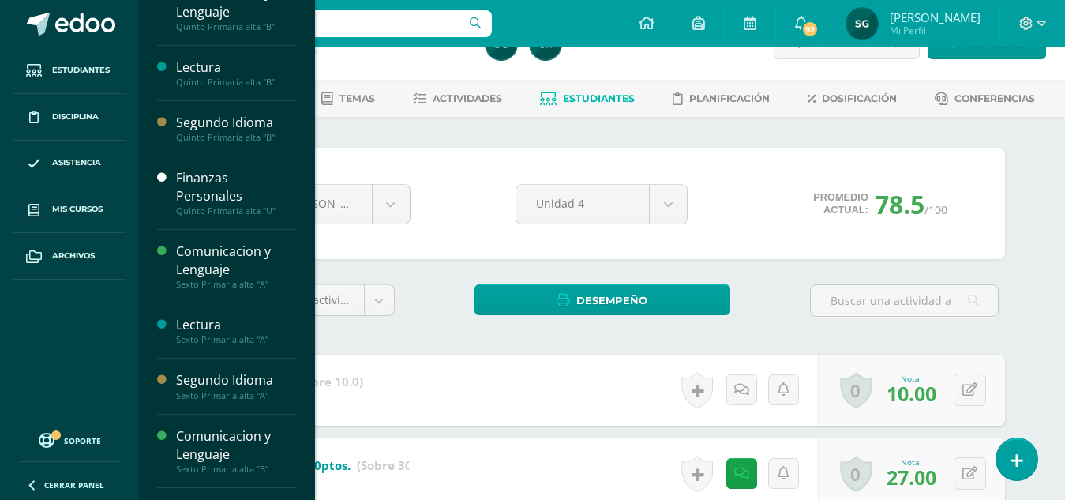
scroll to position [214, 0]
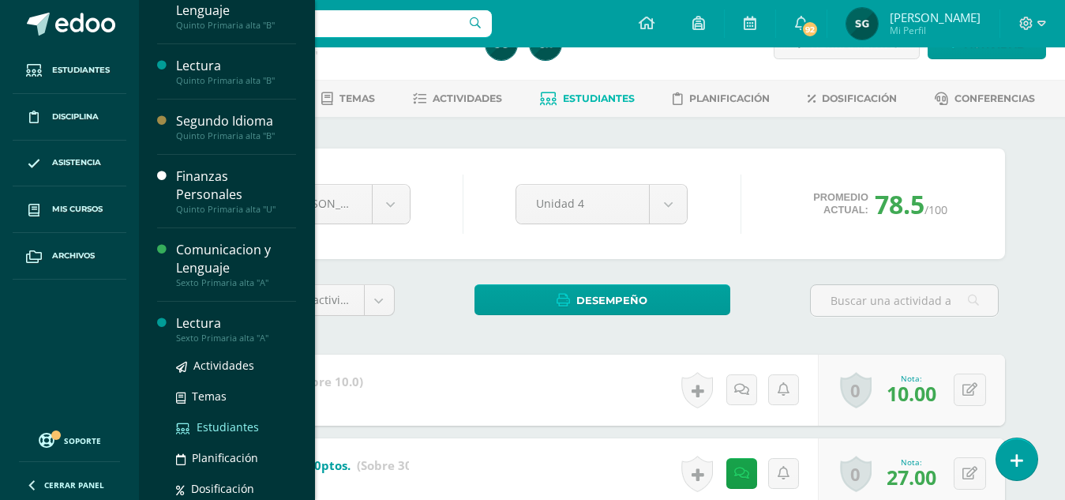
click at [227, 425] on span "Estudiantes" at bounding box center [228, 426] width 62 height 15
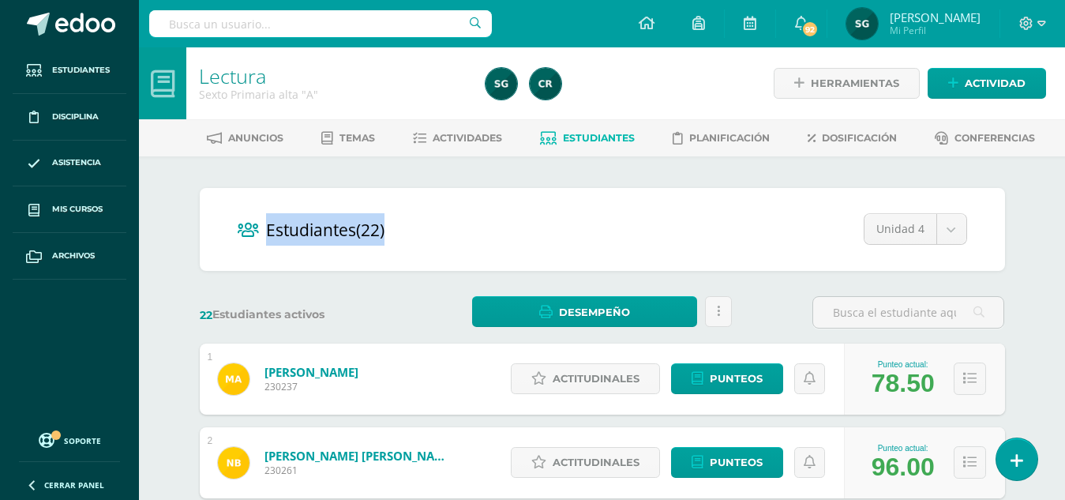
drag, startPoint x: 1064, startPoint y: 121, endPoint x: 1077, endPoint y: 163, distance: 43.7
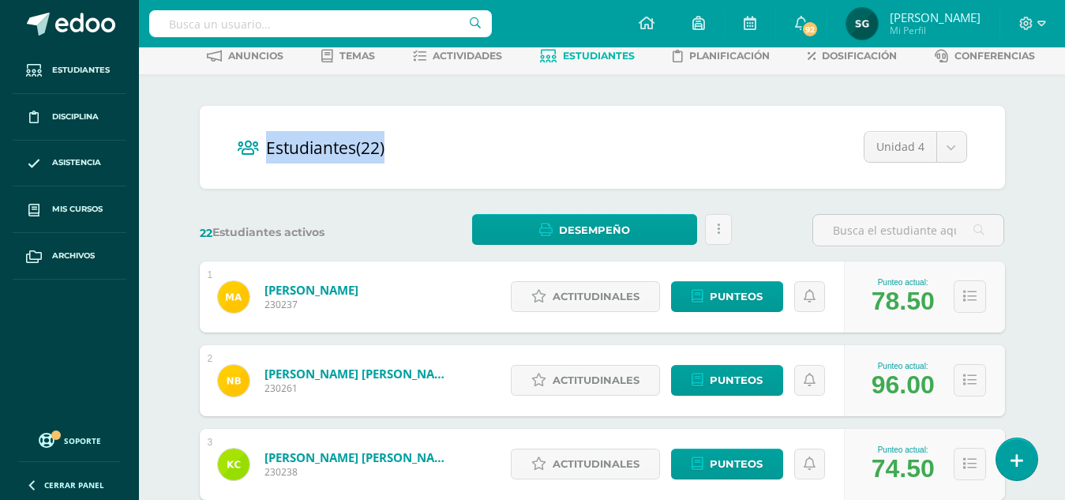
scroll to position [135, 0]
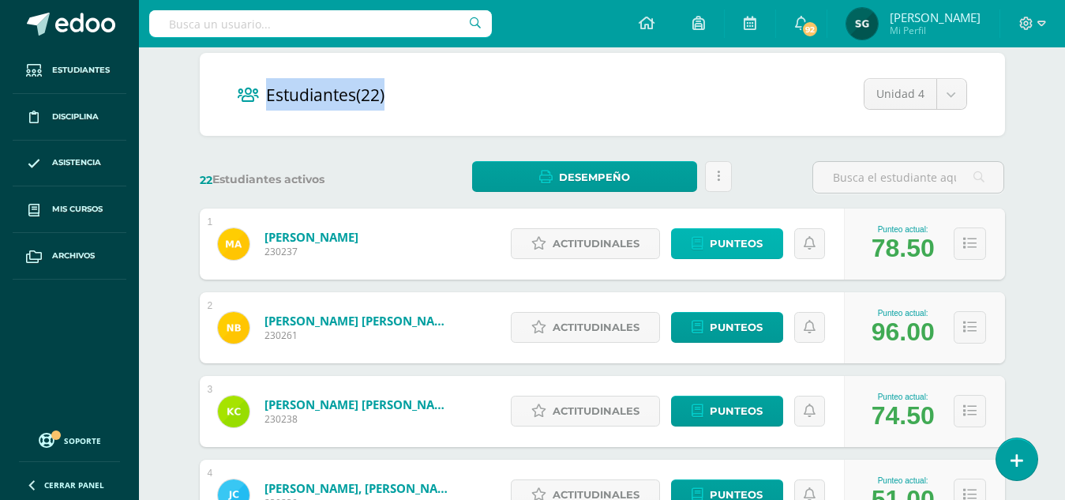
click at [740, 242] on span "Punteos" at bounding box center [736, 243] width 53 height 29
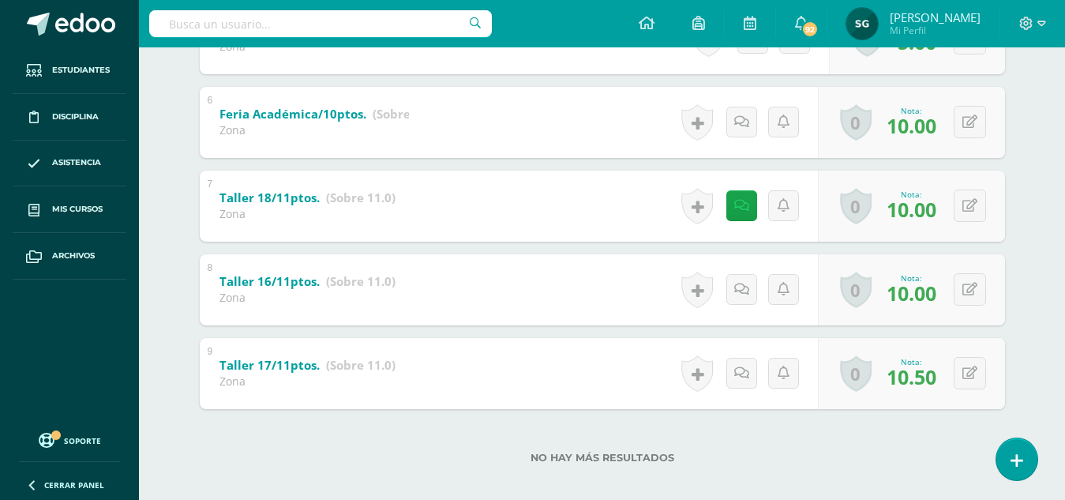
scroll to position [740, 0]
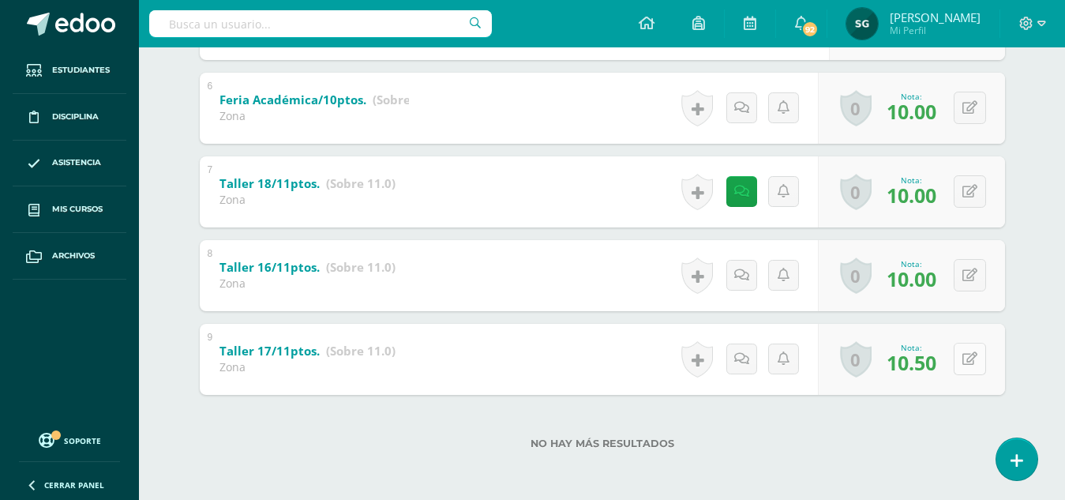
click at [974, 361] on icon at bounding box center [969, 358] width 15 height 13
type input "10"
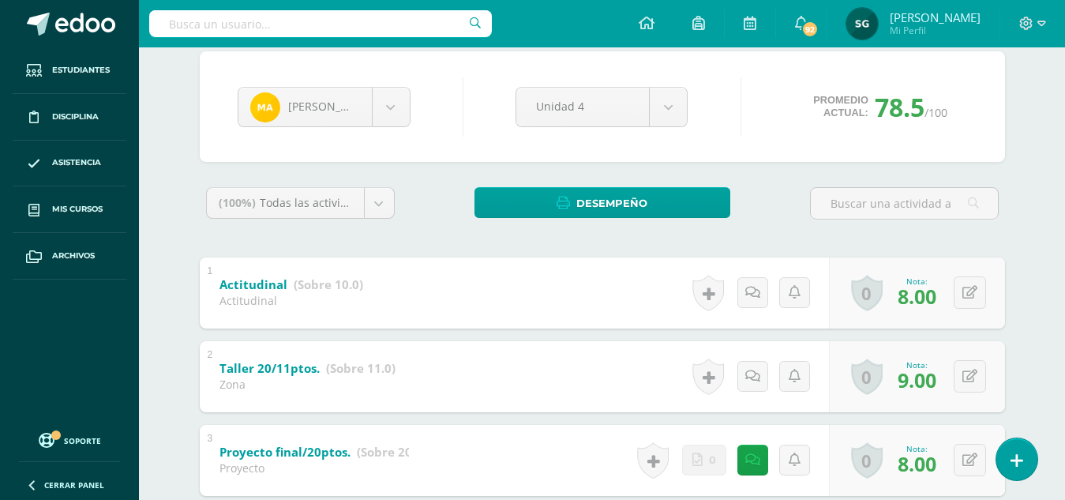
scroll to position [103, 0]
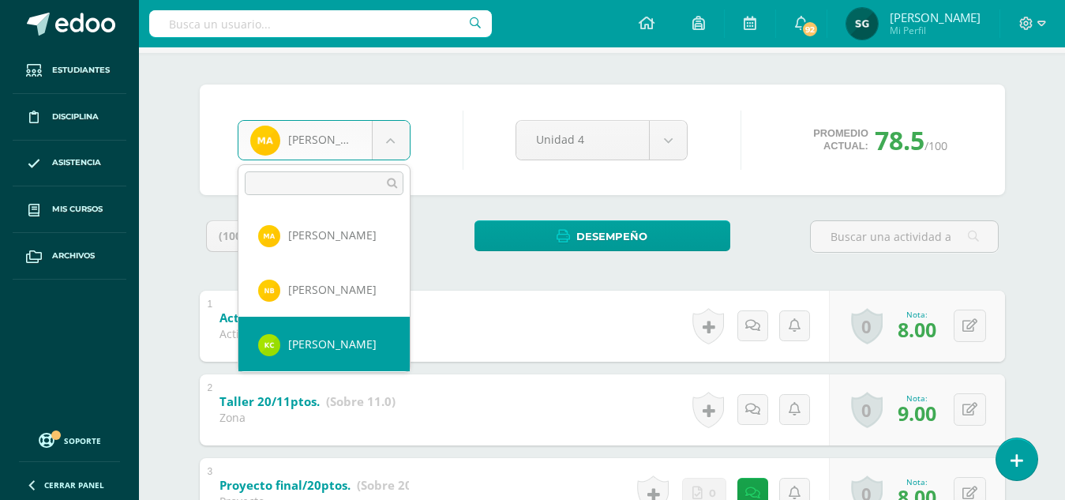
select select "958"
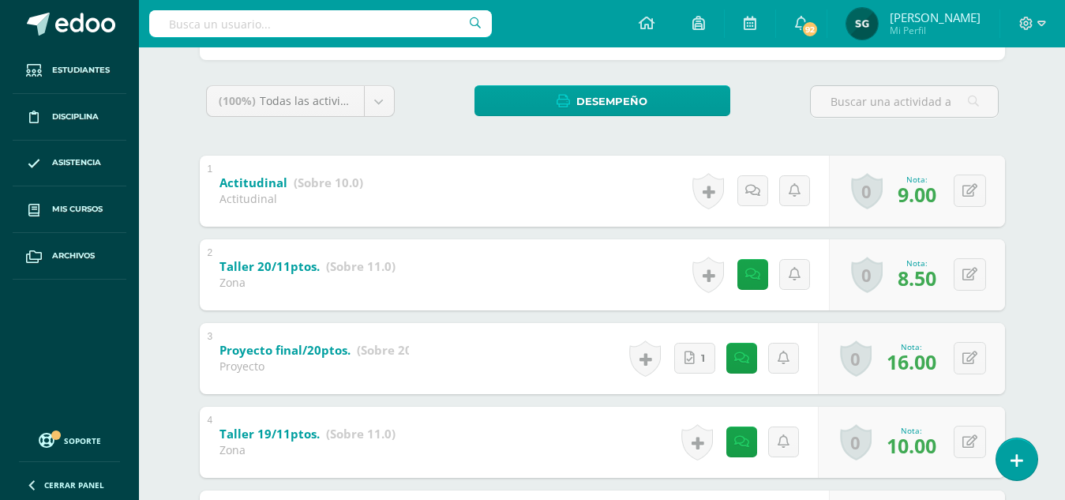
scroll to position [236, 0]
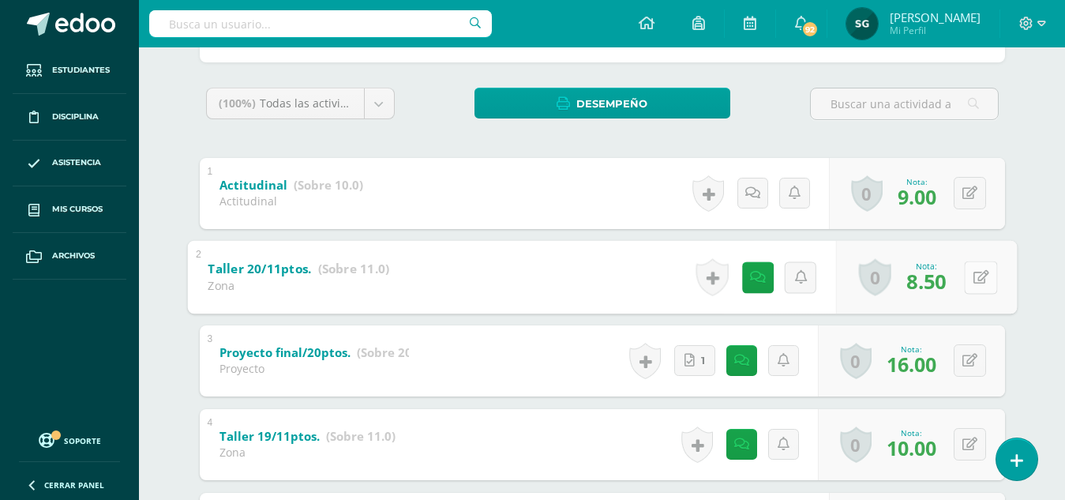
click at [970, 282] on button at bounding box center [980, 276] width 33 height 33
type input "9"
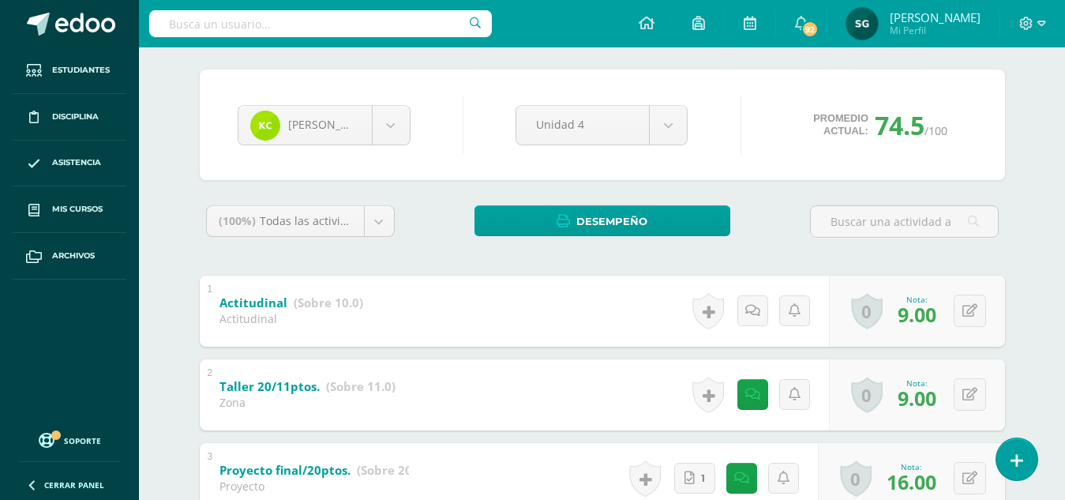
scroll to position [99, 0]
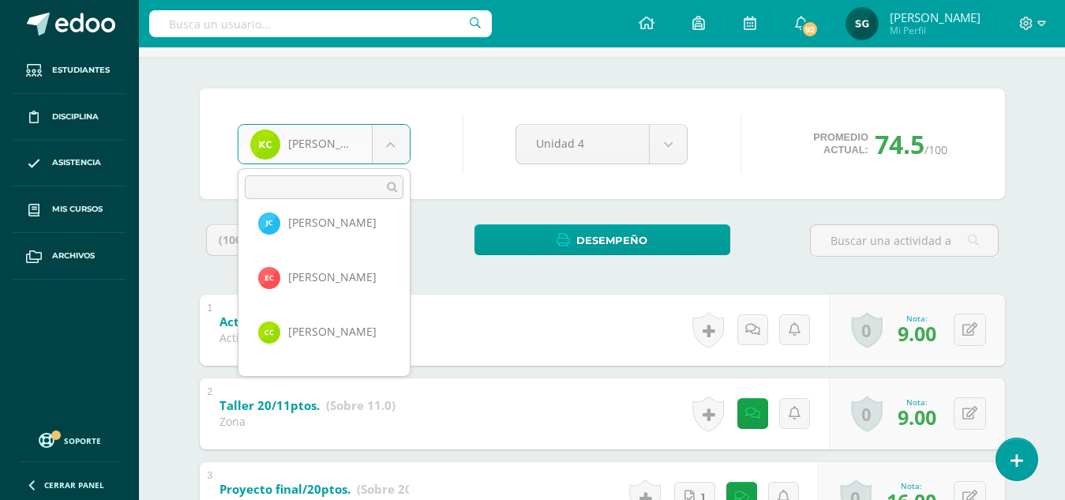
scroll to position [187, 0]
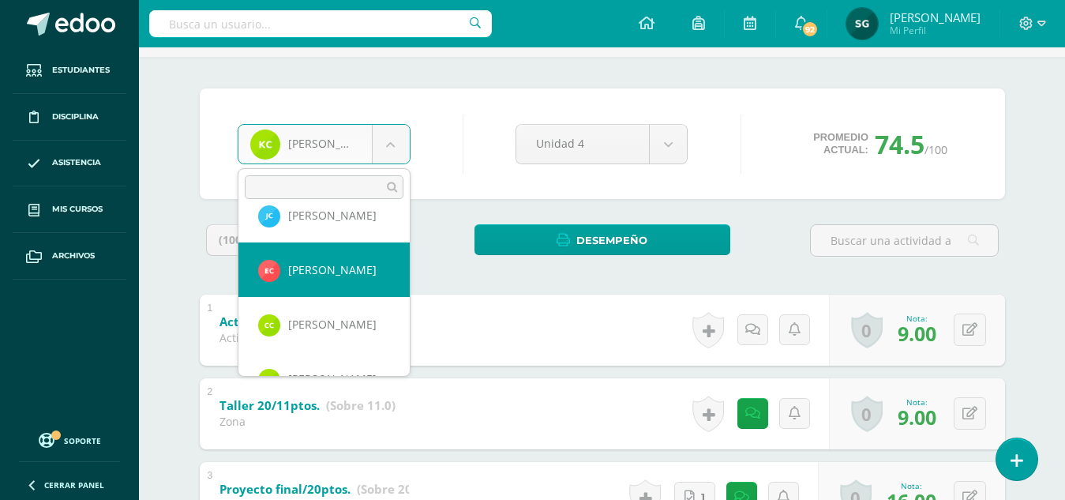
select select "911"
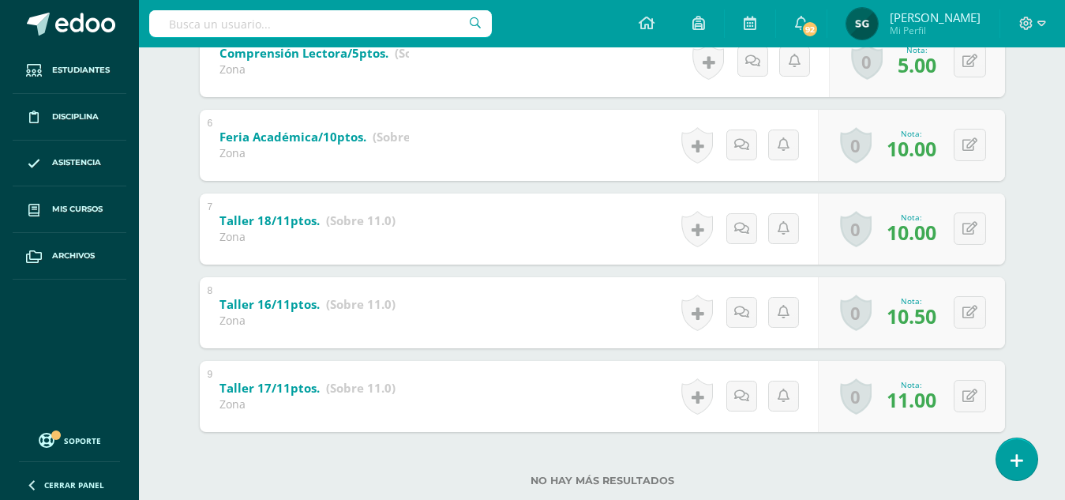
scroll to position [713, 0]
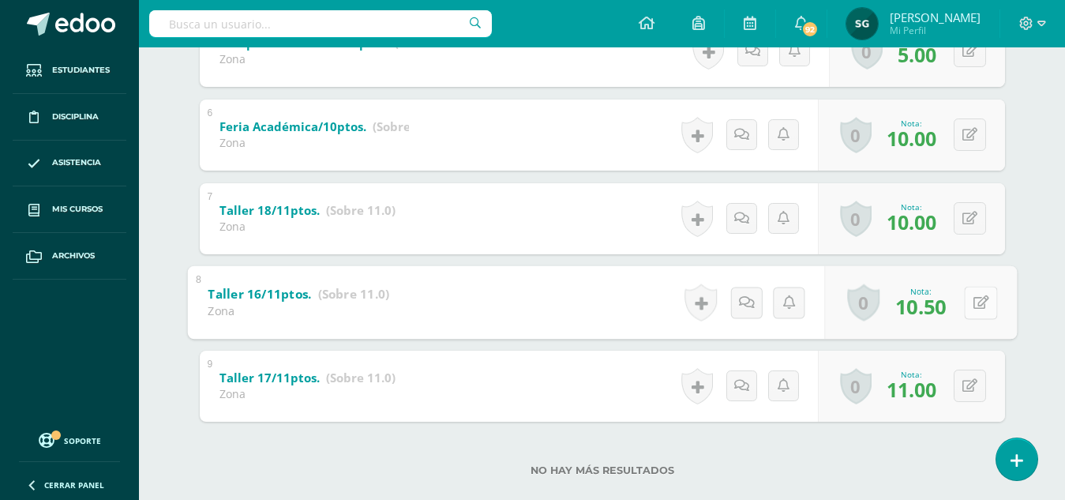
click at [970, 301] on button at bounding box center [980, 302] width 33 height 33
type input "11"
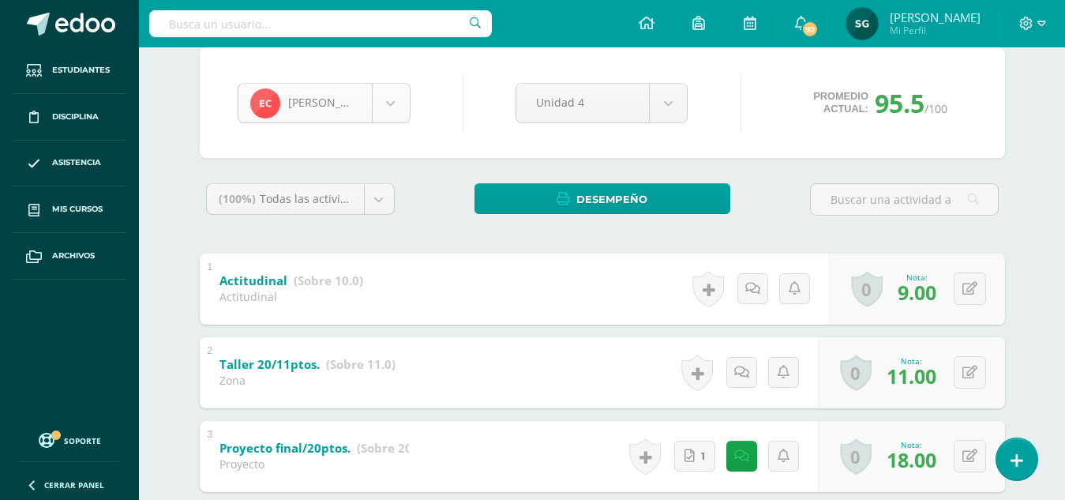
scroll to position [108, 0]
click at [384, 85] on body "Estudiantes Disciplina Asistencia Mis cursos Archivos Soporte Ayuda Reportar un…" at bounding box center [532, 479] width 1065 height 1239
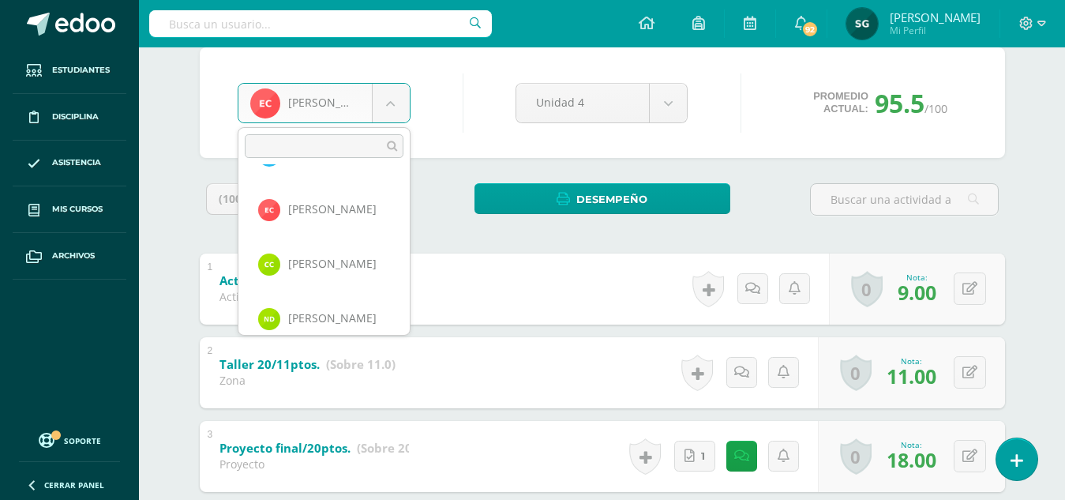
scroll to position [247, 0]
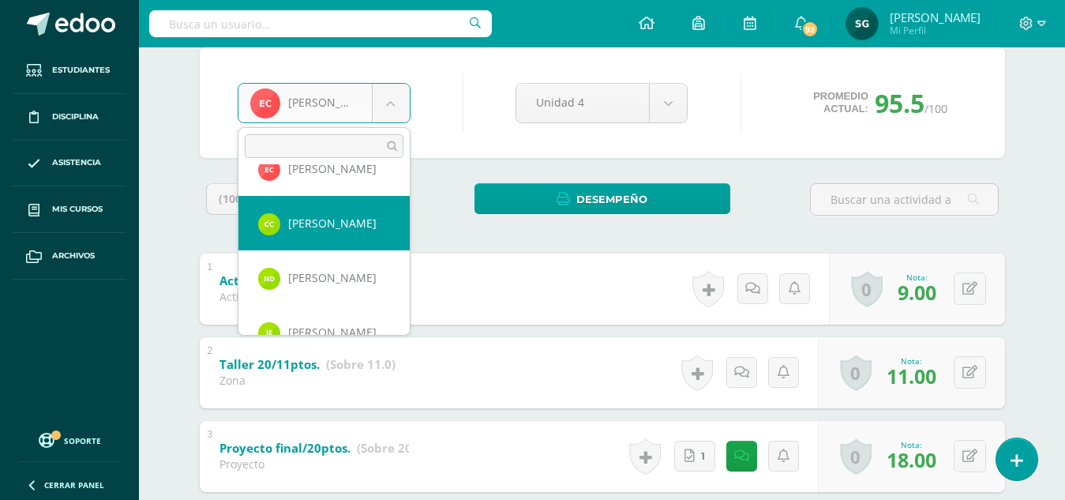
select select "169"
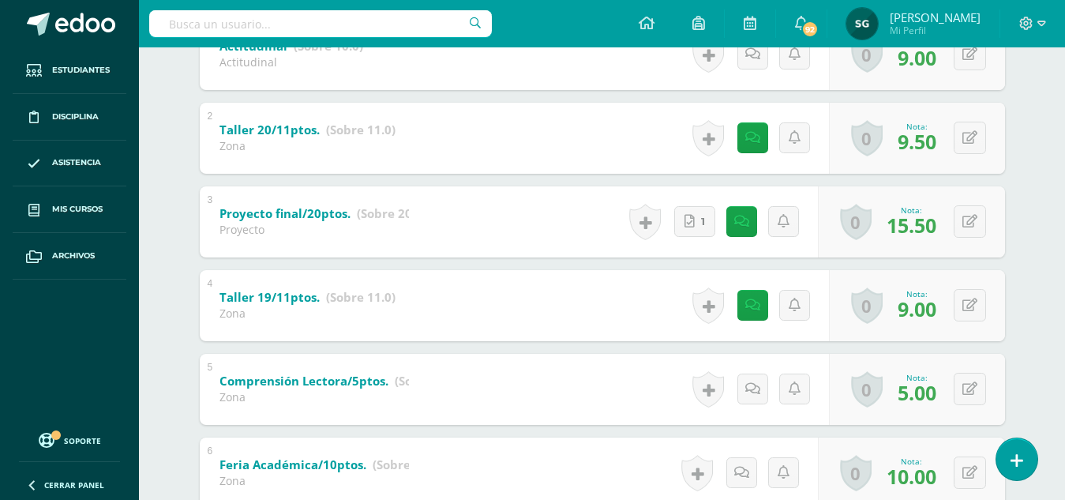
scroll to position [381, 0]
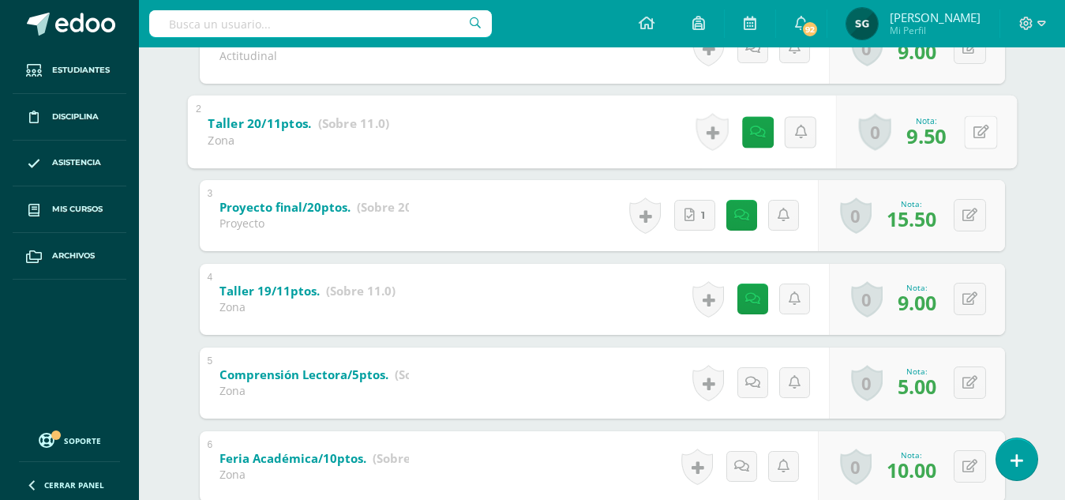
click at [972, 131] on button at bounding box center [980, 131] width 33 height 33
type input "9"
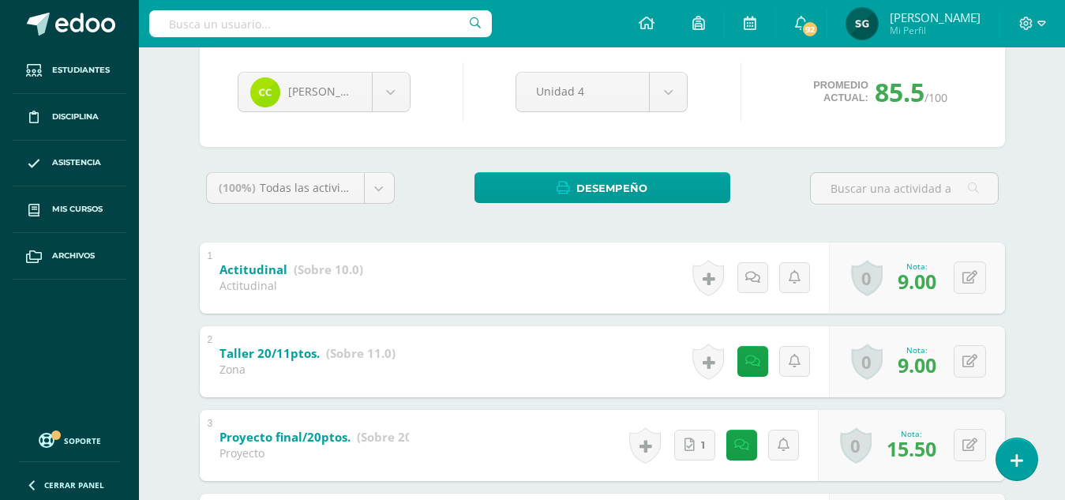
scroll to position [149, 0]
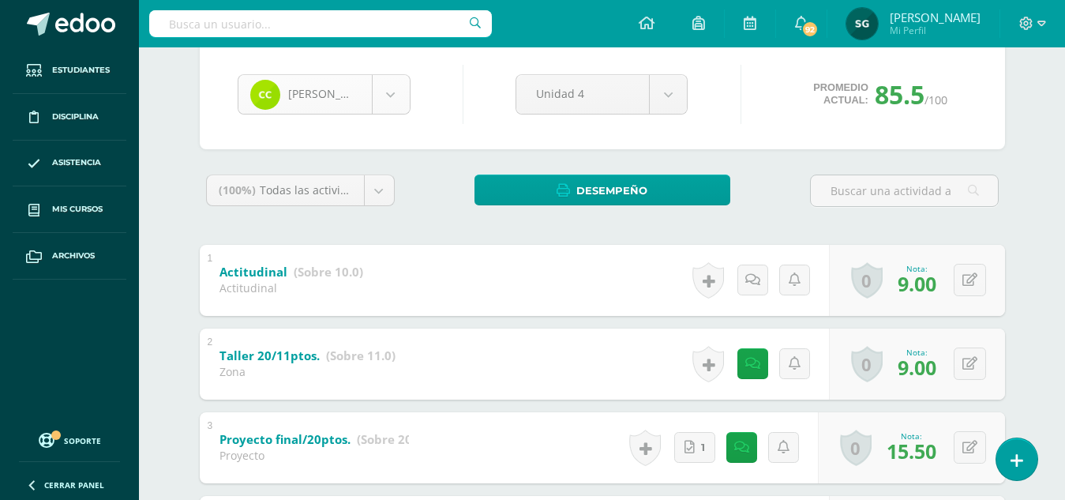
click at [391, 90] on body "Estudiantes Disciplina Asistencia Mis cursos Archivos Soporte Ayuda Reportar un…" at bounding box center [532, 470] width 1065 height 1239
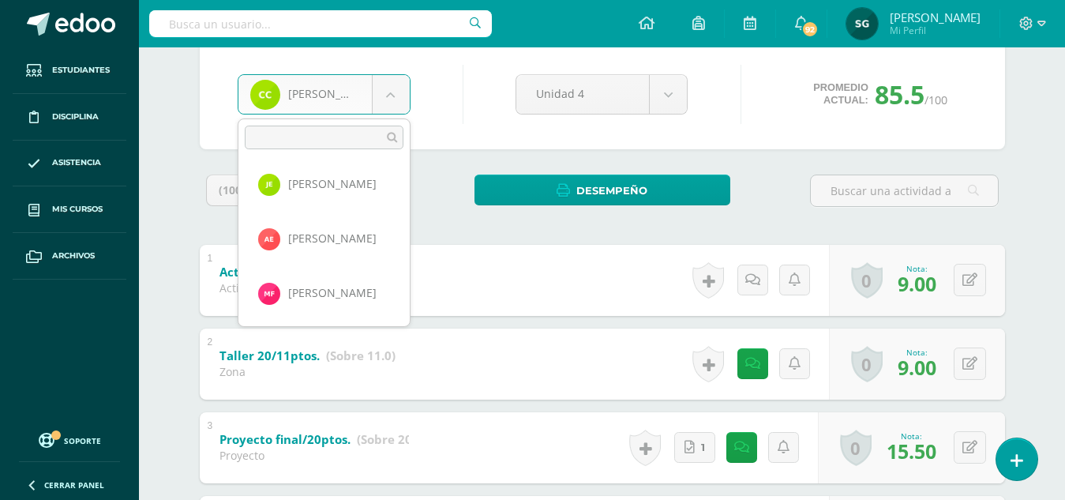
scroll to position [427, 0]
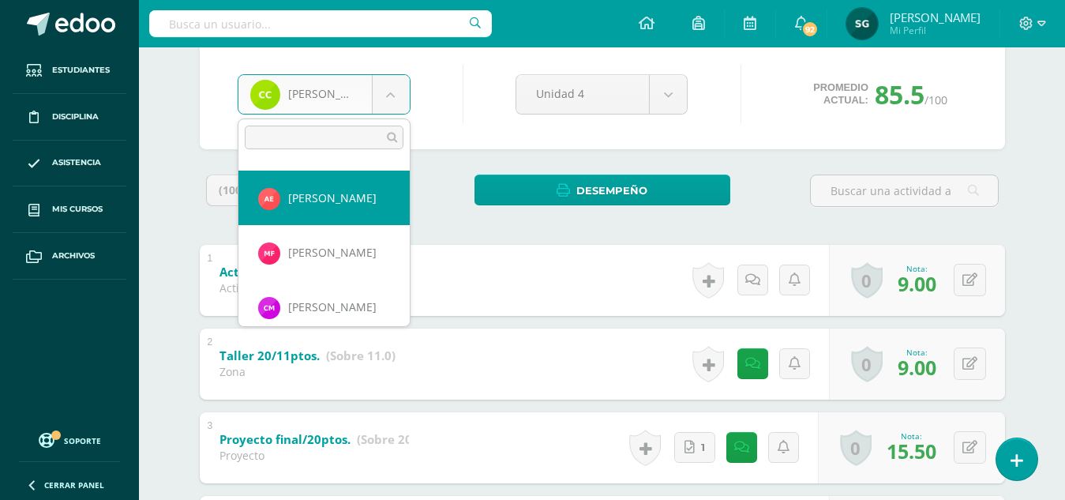
select select "486"
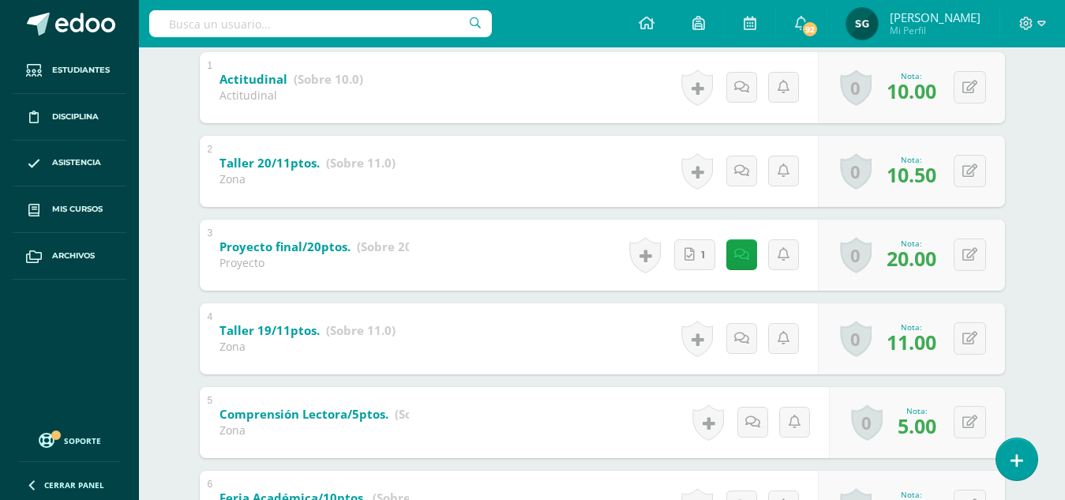
scroll to position [329, 0]
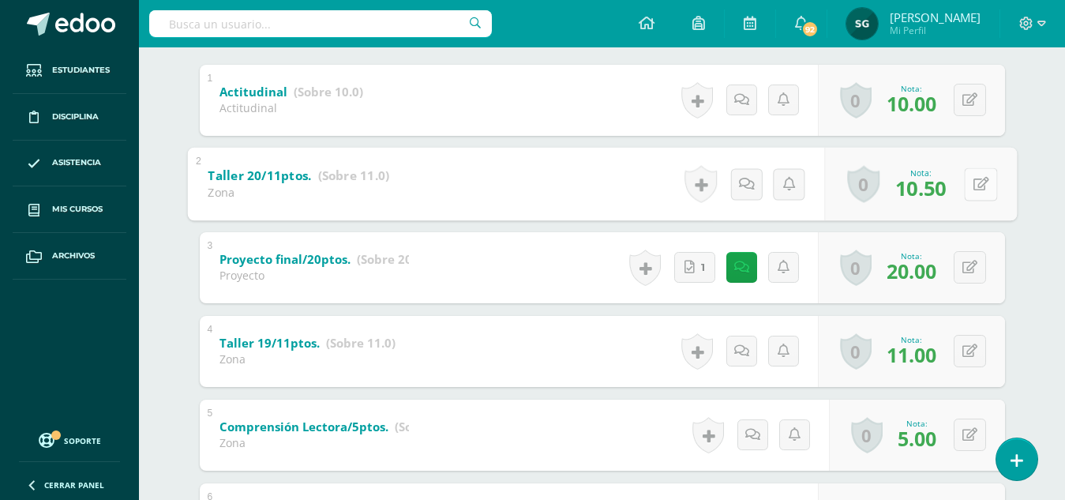
click at [974, 180] on icon at bounding box center [980, 183] width 16 height 13
type input "11"
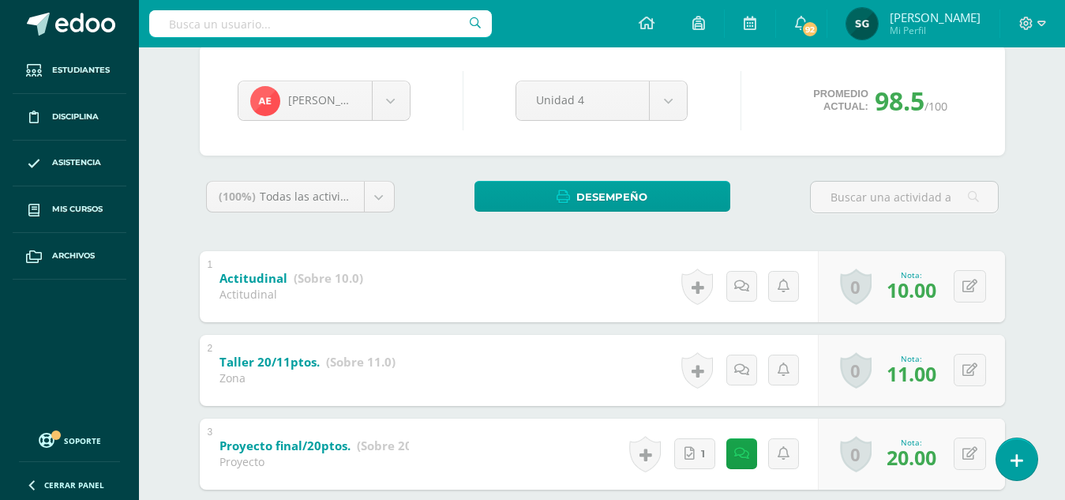
scroll to position [112, 0]
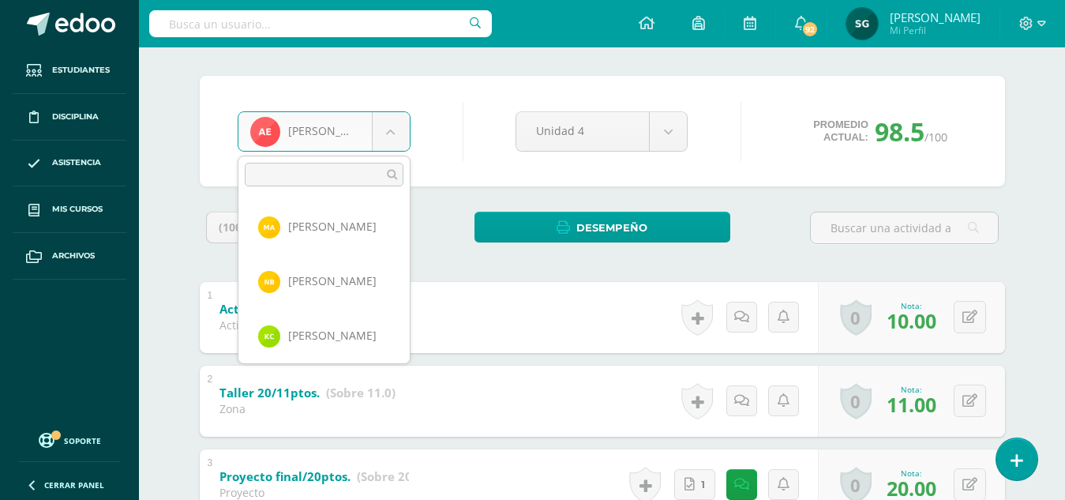
click at [384, 126] on body "Estudiantes Disciplina Asistencia Mis cursos Archivos Soporte Ayuda Reportar un…" at bounding box center [532, 507] width 1065 height 1239
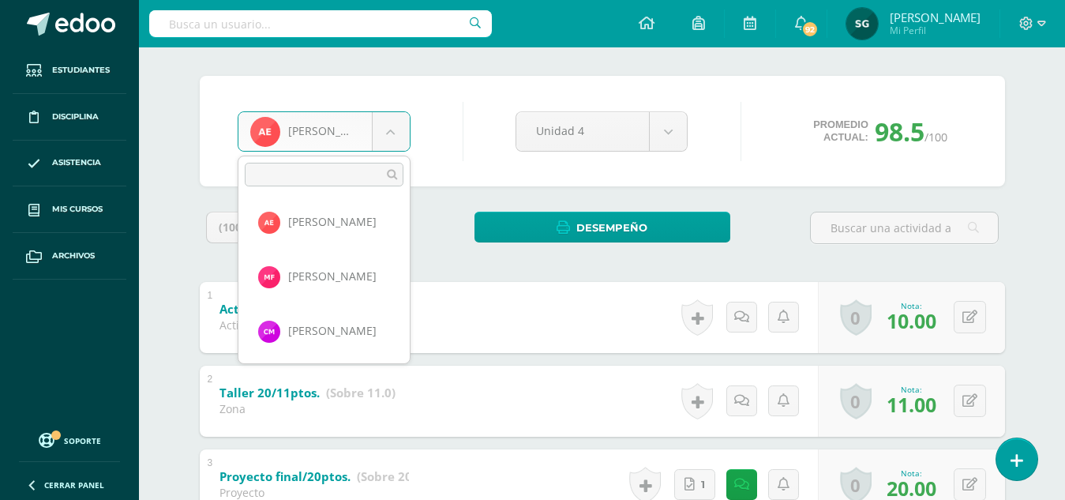
scroll to position [453, 0]
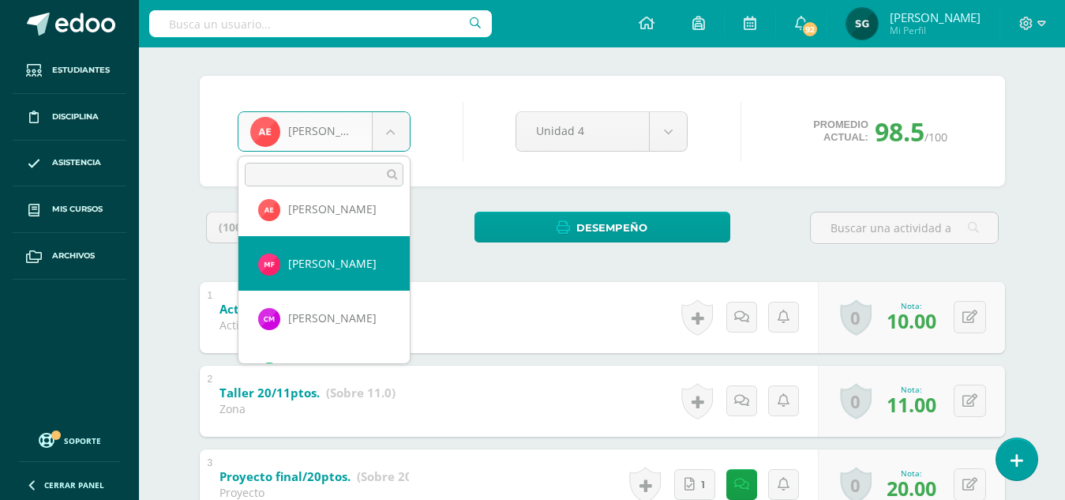
select select "185"
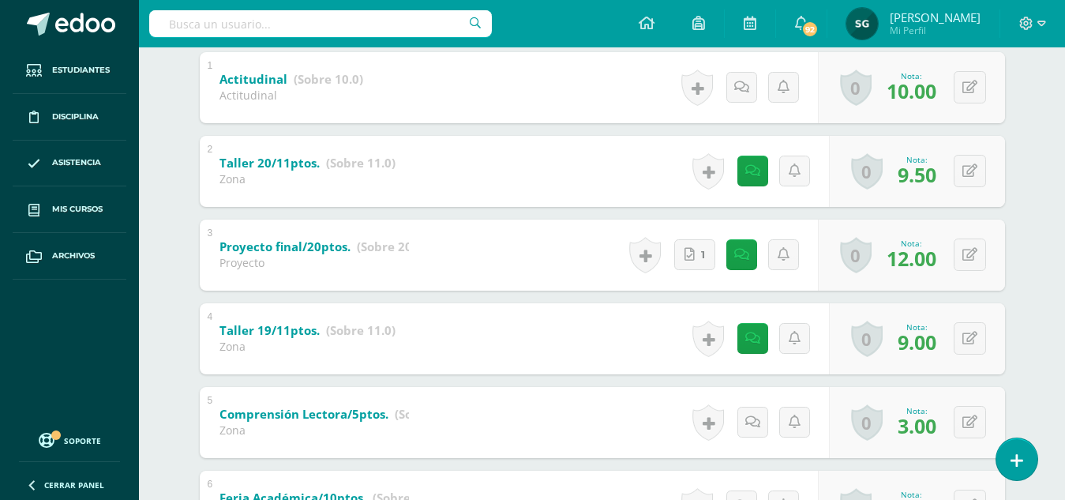
scroll to position [371, 0]
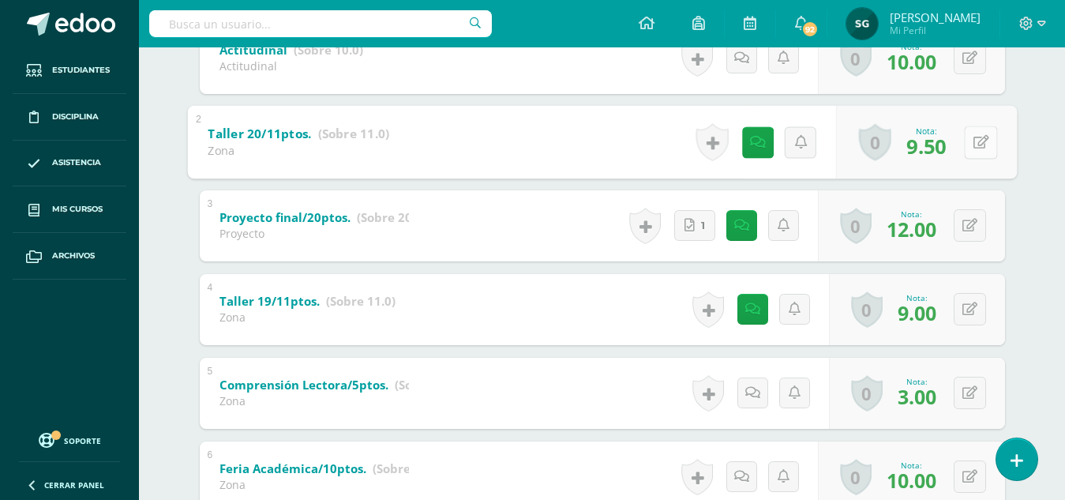
click at [972, 137] on icon at bounding box center [980, 141] width 16 height 13
type input "9"
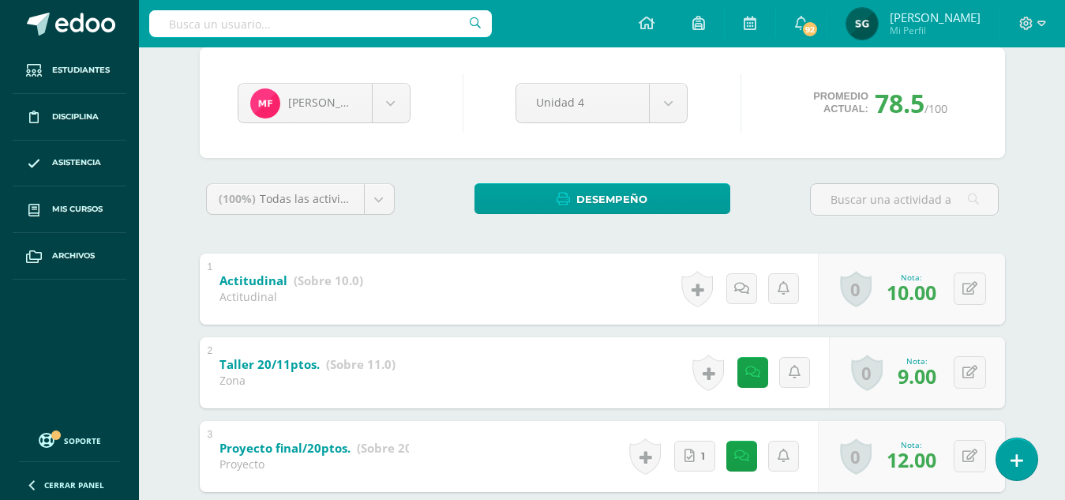
scroll to position [139, 0]
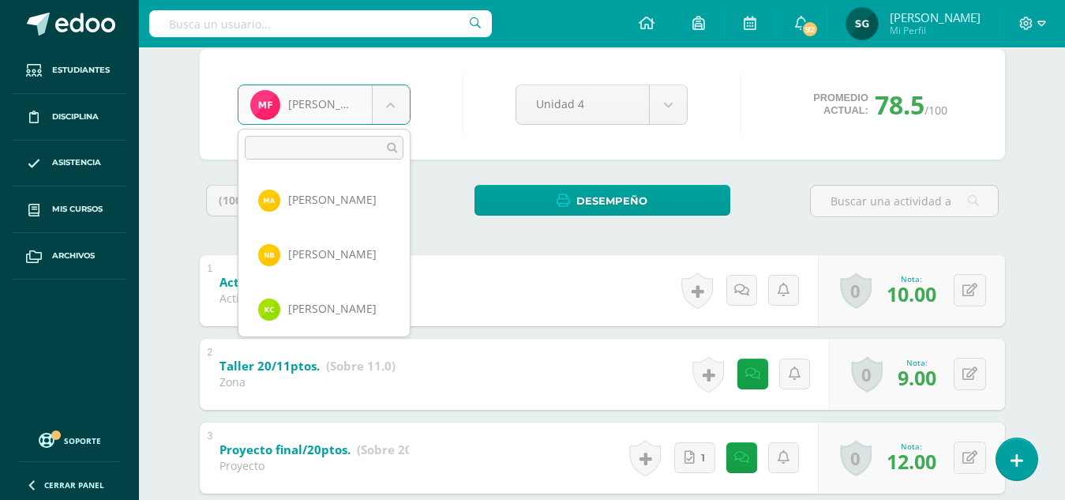
click at [385, 99] on body "Estudiantes Disciplina Asistencia Mis cursos Archivos Soporte Ayuda Reportar un…" at bounding box center [532, 480] width 1065 height 1239
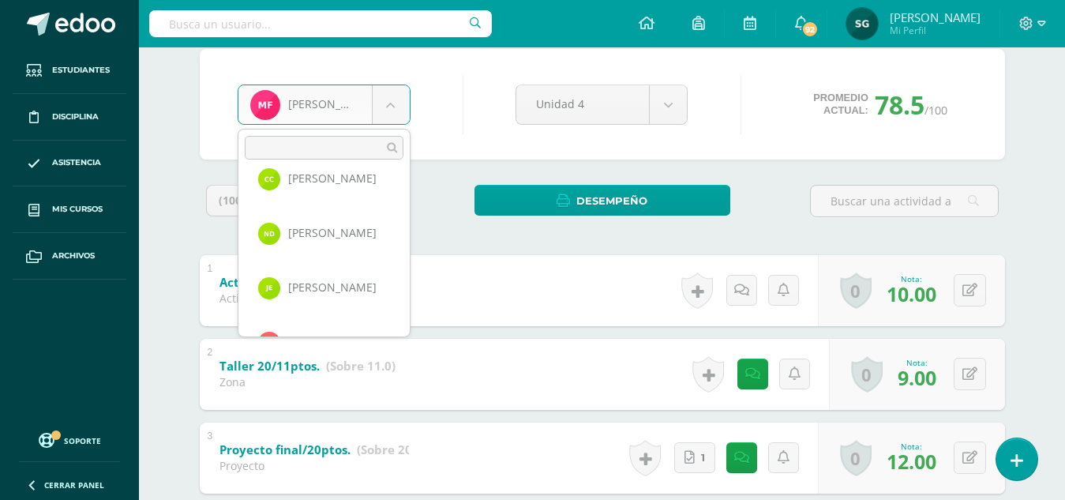
scroll to position [313, 0]
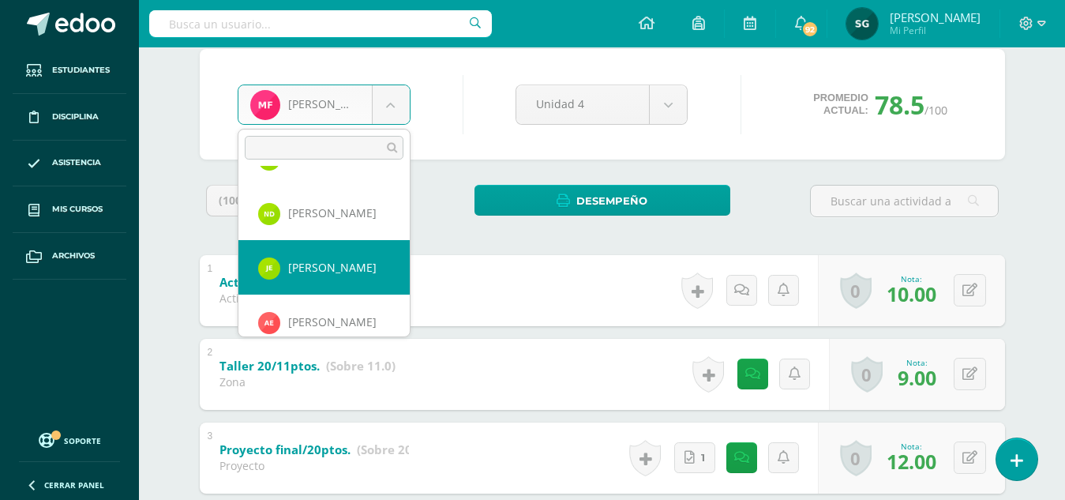
select select "475"
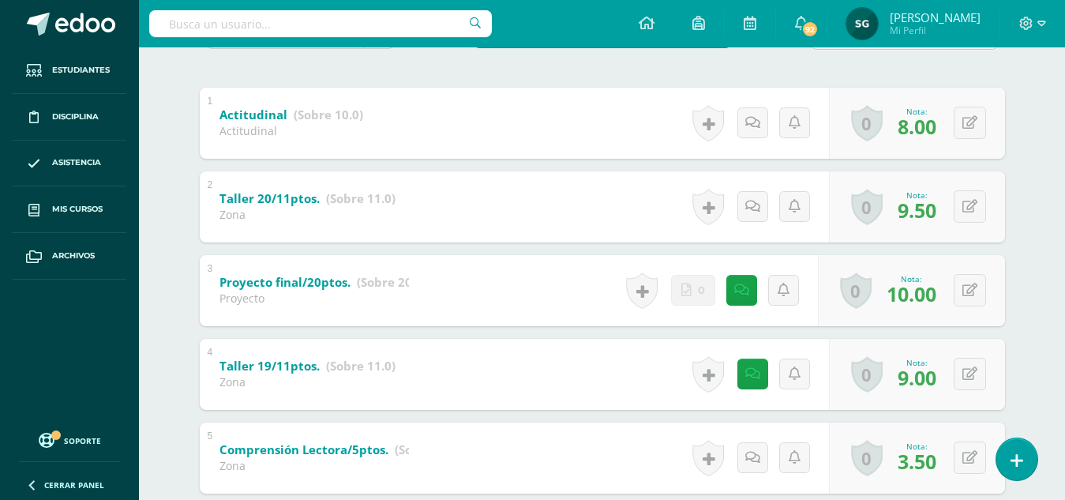
scroll to position [323, 0]
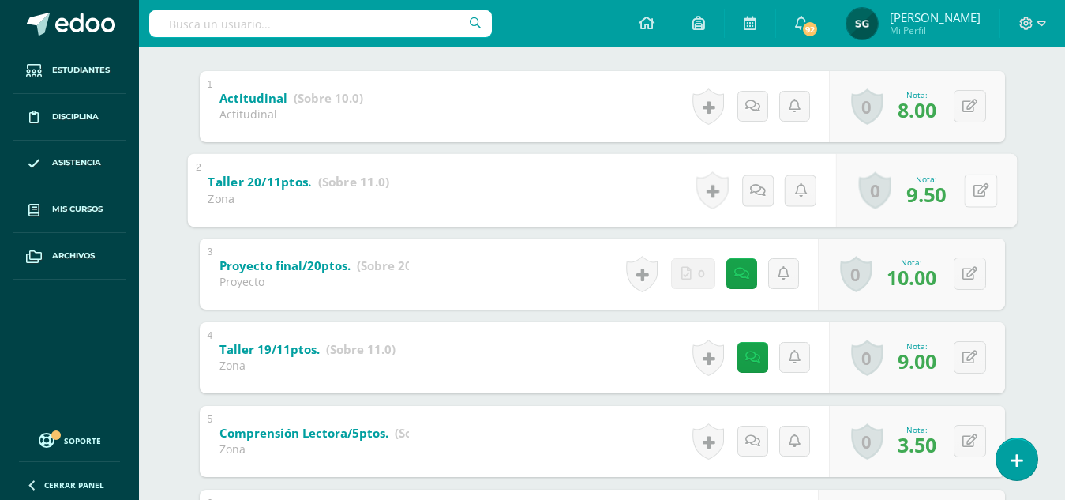
click at [970, 185] on button at bounding box center [980, 190] width 33 height 33
type input "10"
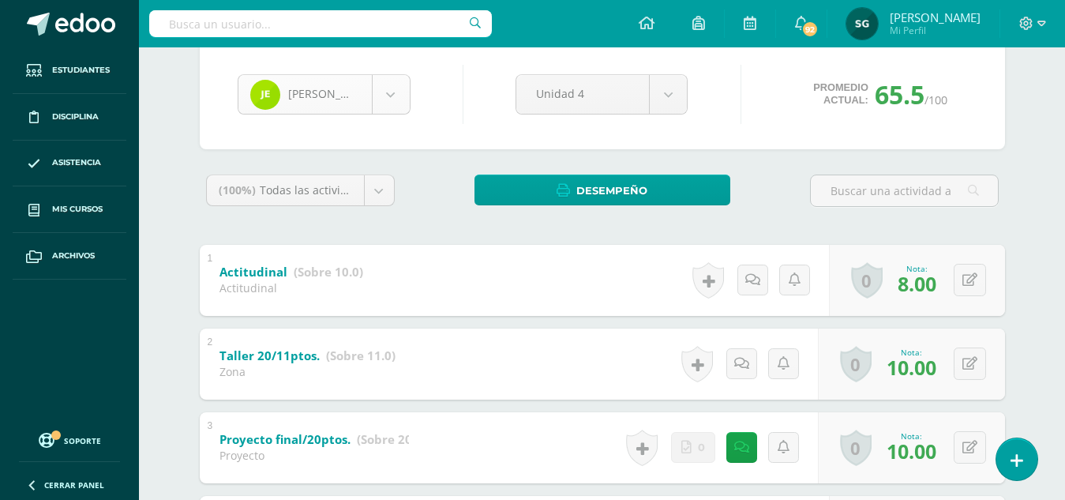
scroll to position [272, 0]
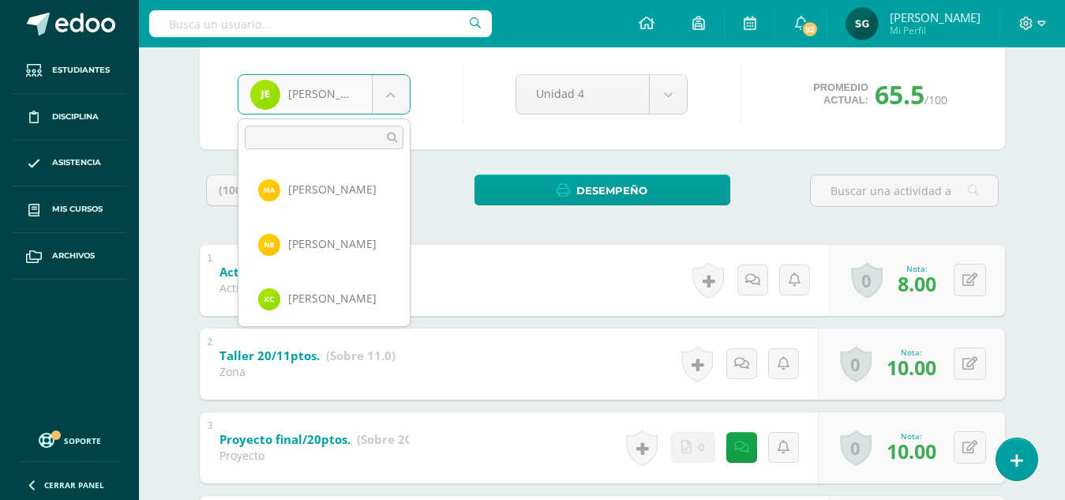
click at [383, 90] on body "Estudiantes Disciplina Asistencia Mis cursos Archivos Soporte Ayuda Reportar un…" at bounding box center [532, 470] width 1065 height 1239
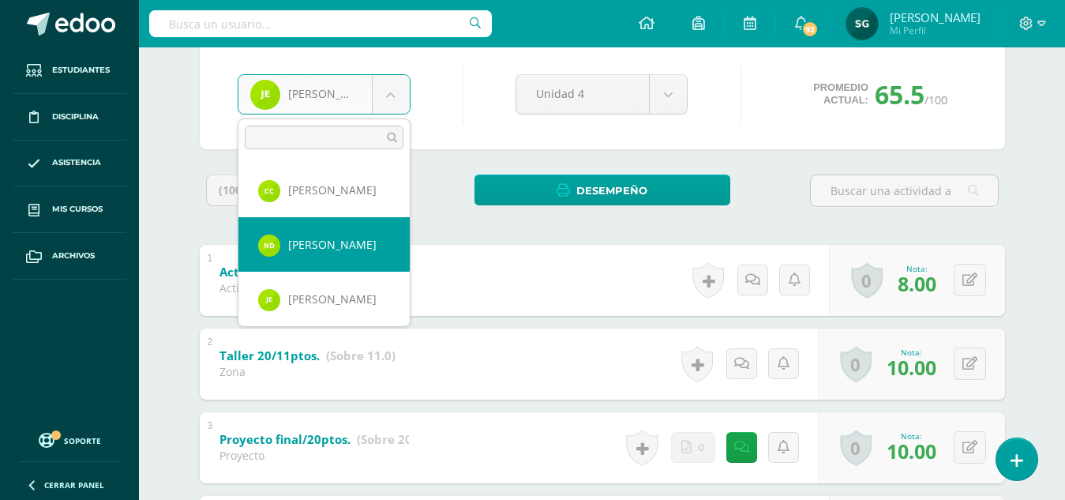
select select "472"
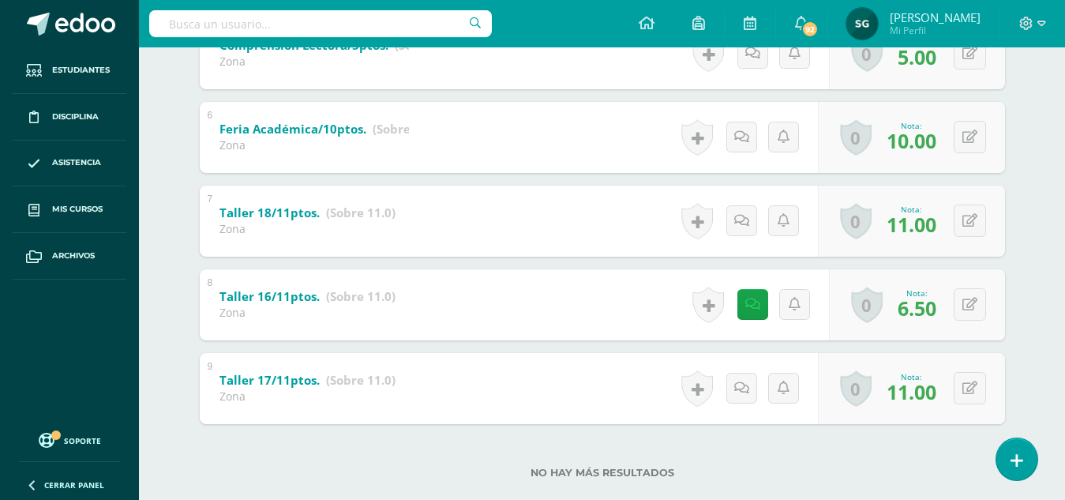
scroll to position [717, 0]
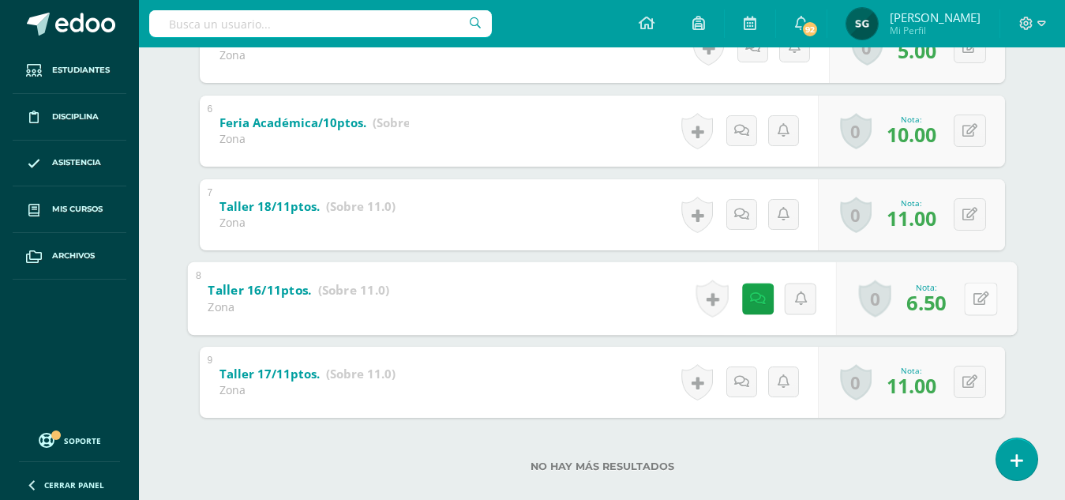
click at [968, 295] on button at bounding box center [980, 298] width 33 height 33
type input "6"
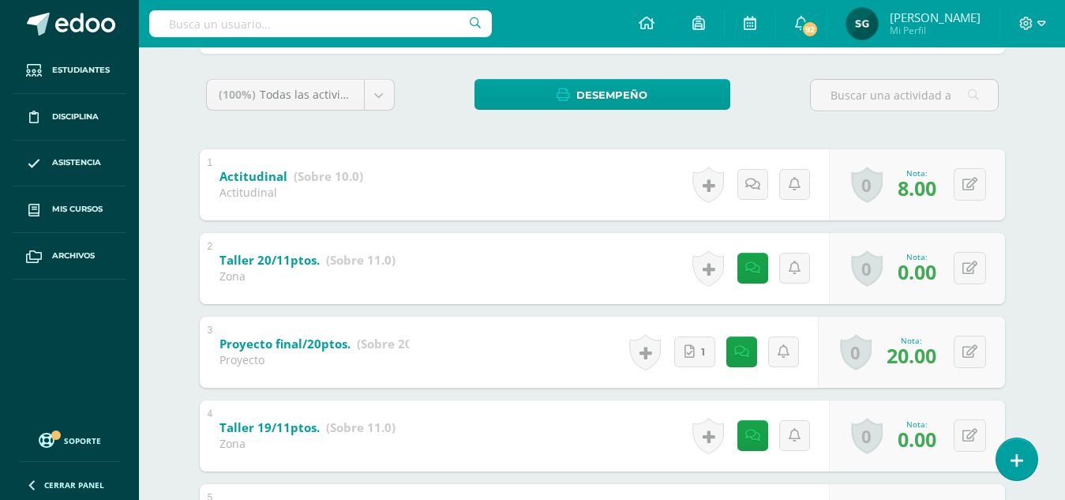
scroll to position [120, 0]
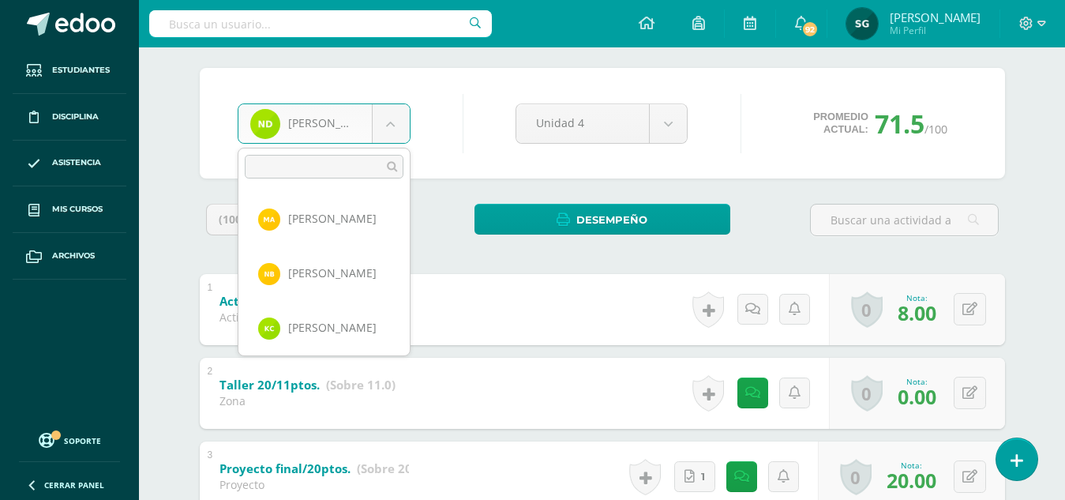
click at [390, 118] on body "Estudiantes Disciplina Asistencia Mis cursos Archivos Soporte Ayuda Reportar un…" at bounding box center [532, 499] width 1065 height 1239
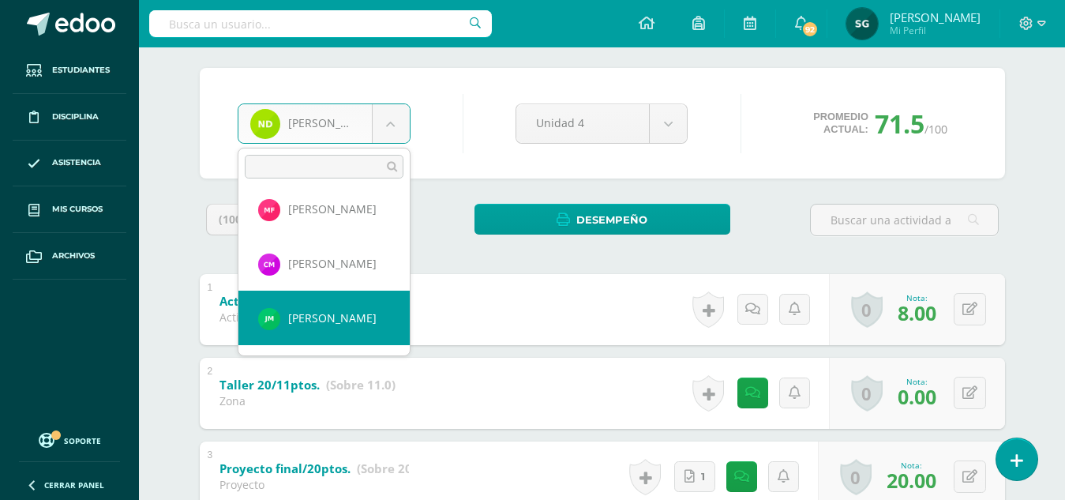
select select "873"
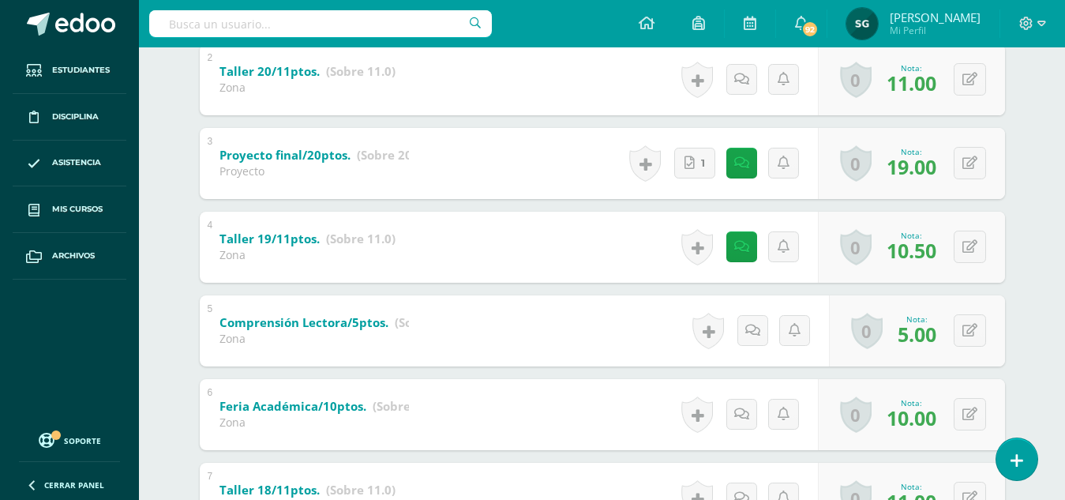
scroll to position [451, 0]
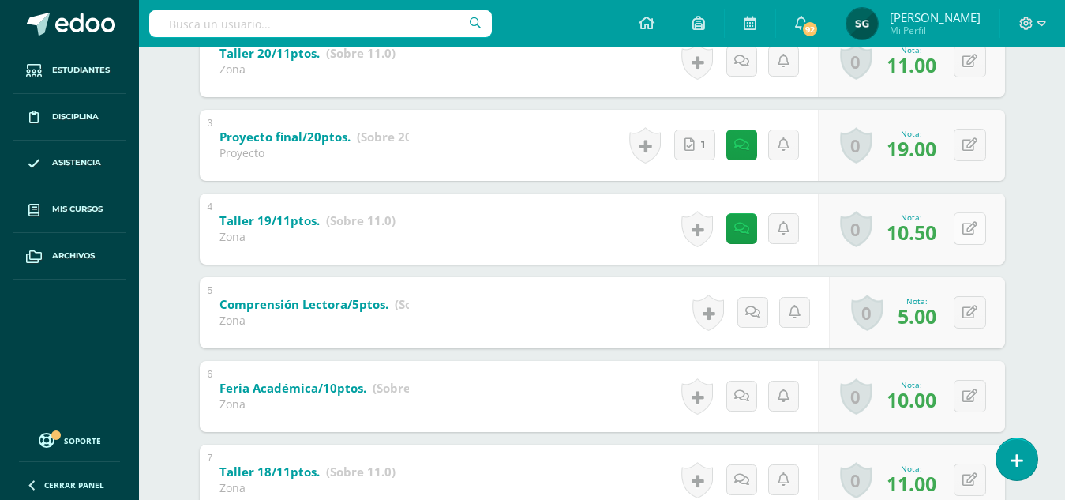
click at [965, 224] on button at bounding box center [969, 228] width 32 height 32
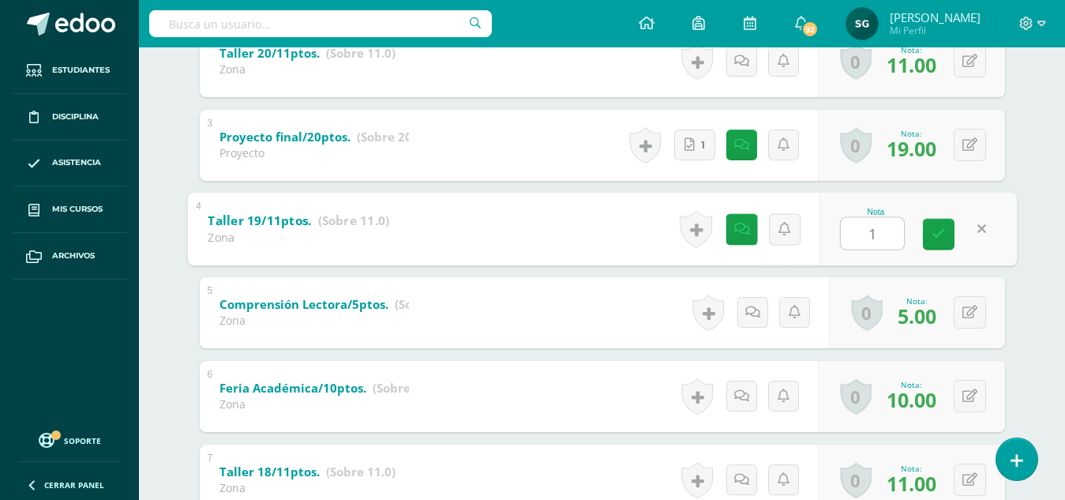
type input "11"
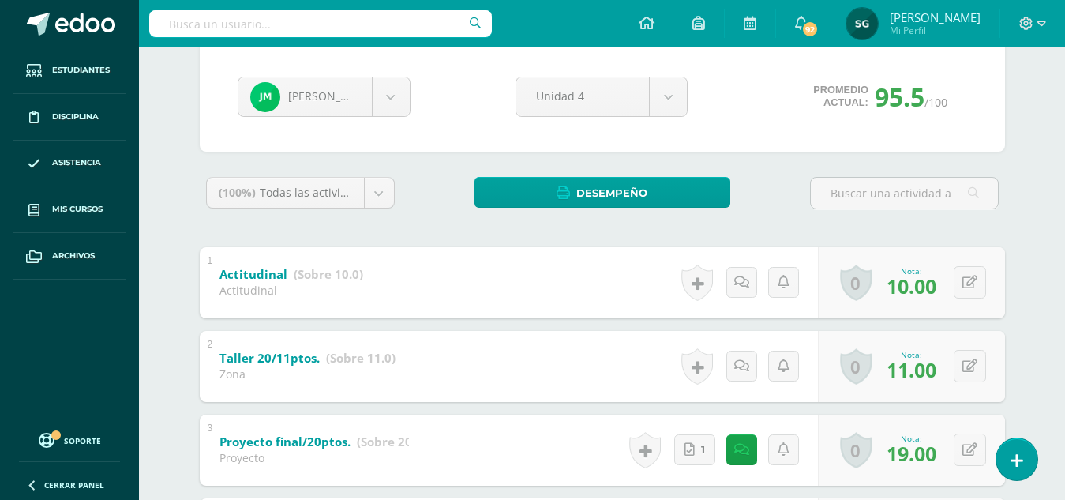
scroll to position [130, 0]
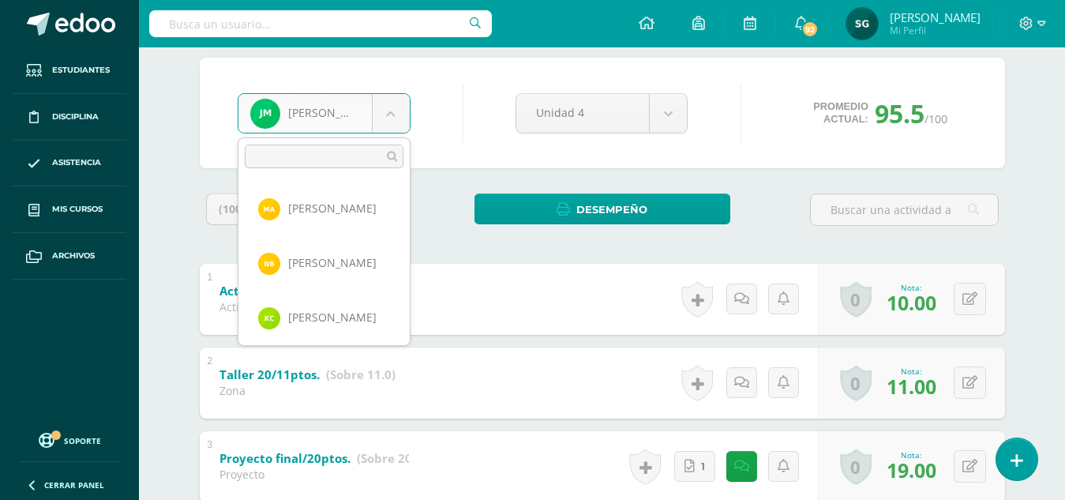
click at [395, 101] on body "Estudiantes Disciplina Asistencia Mis cursos Archivos Soporte Ayuda Reportar un…" at bounding box center [532, 489] width 1065 height 1239
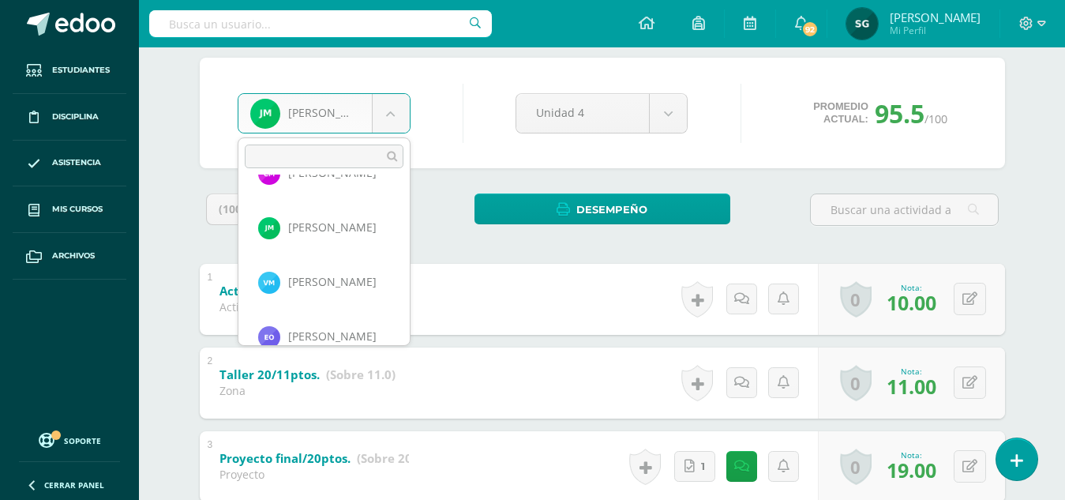
scroll to position [601, 0]
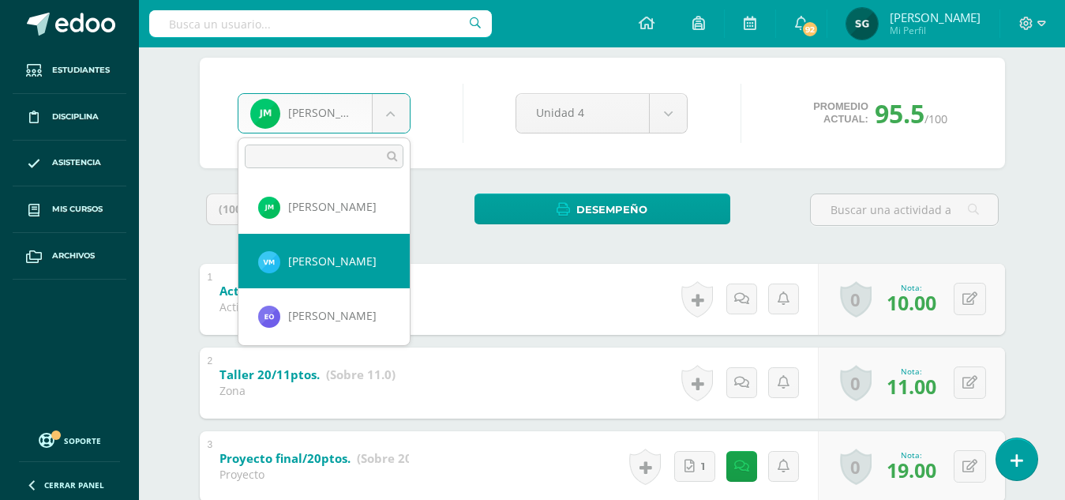
select select "174"
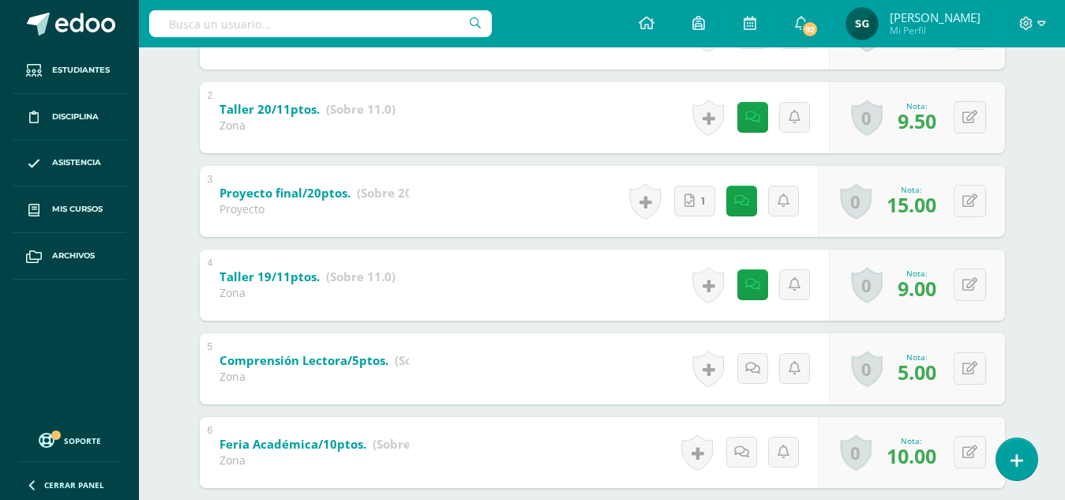
scroll to position [398, 0]
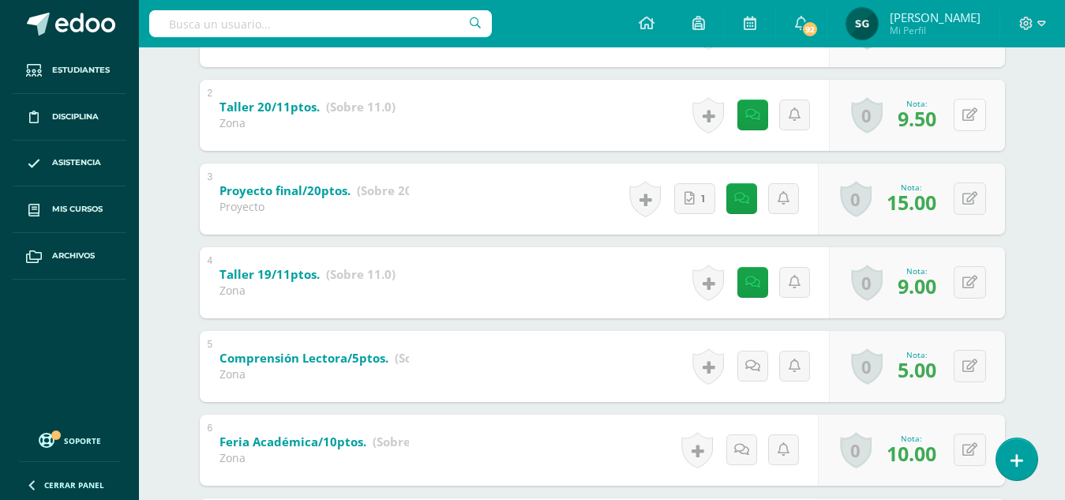
click at [976, 119] on icon at bounding box center [969, 114] width 15 height 13
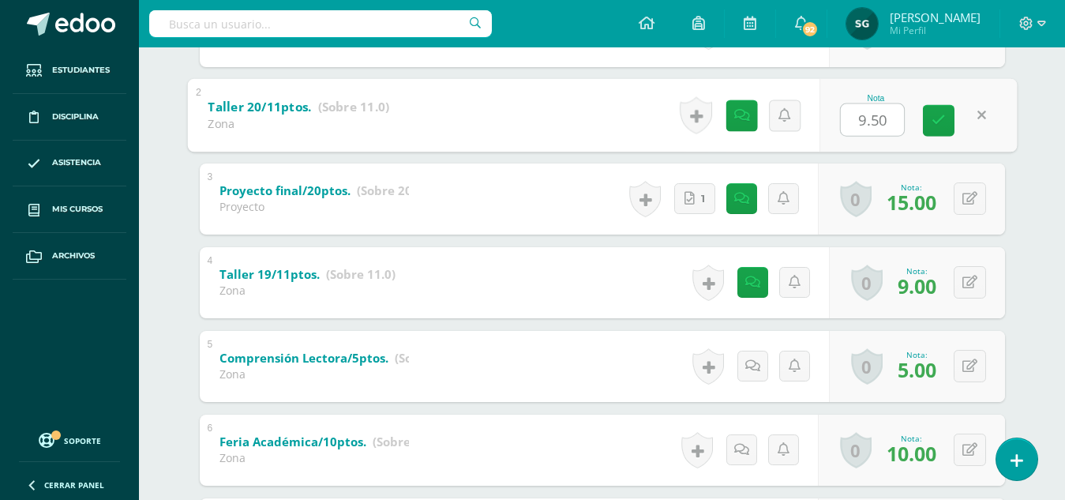
type input "9"
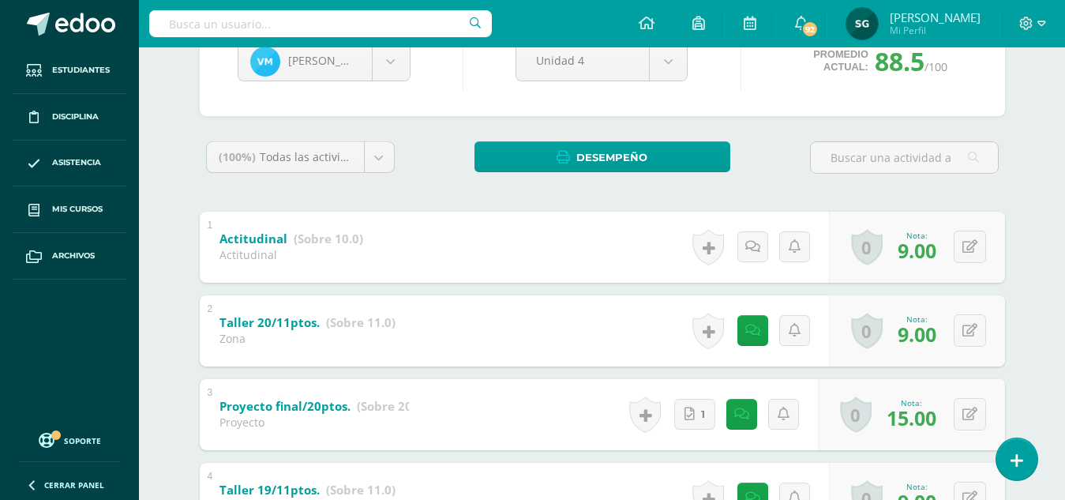
scroll to position [163, 0]
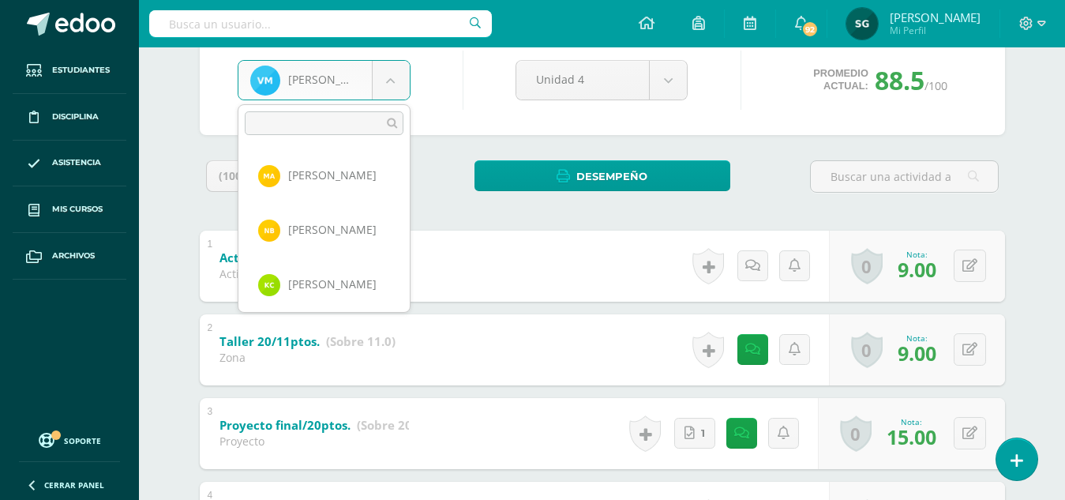
click at [383, 72] on body "Estudiantes Disciplina Asistencia Mis cursos Archivos Soporte Ayuda Reportar un…" at bounding box center [532, 456] width 1065 height 1239
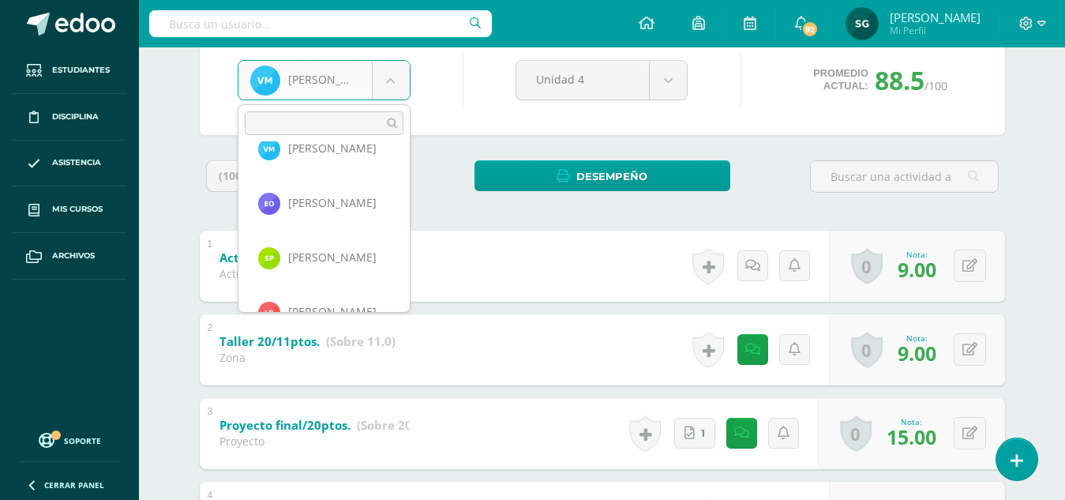
scroll to position [687, 0]
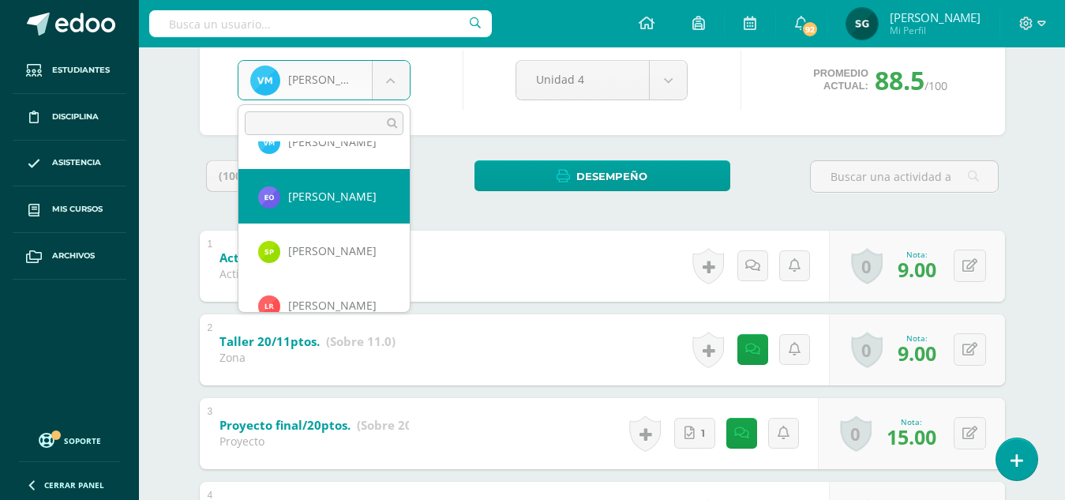
select select "1185"
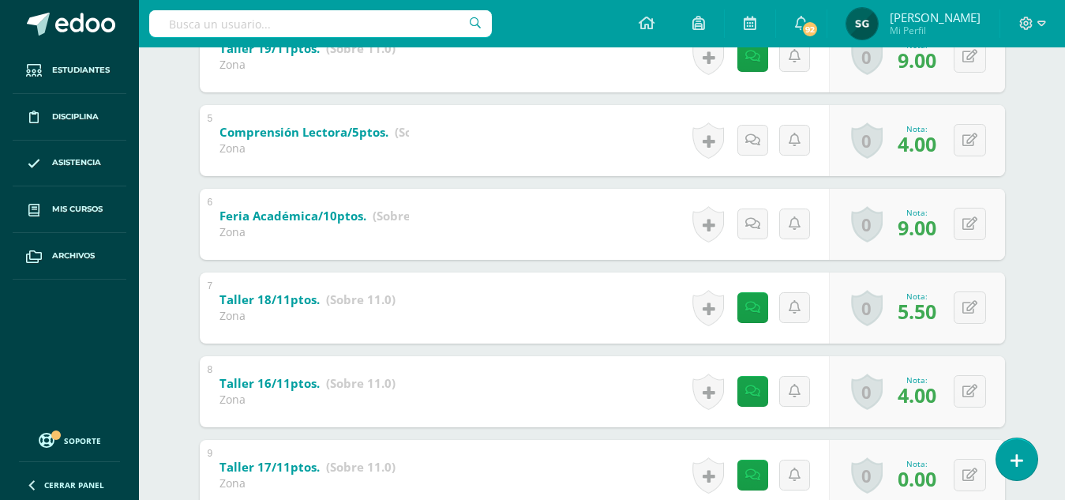
scroll to position [673, 0]
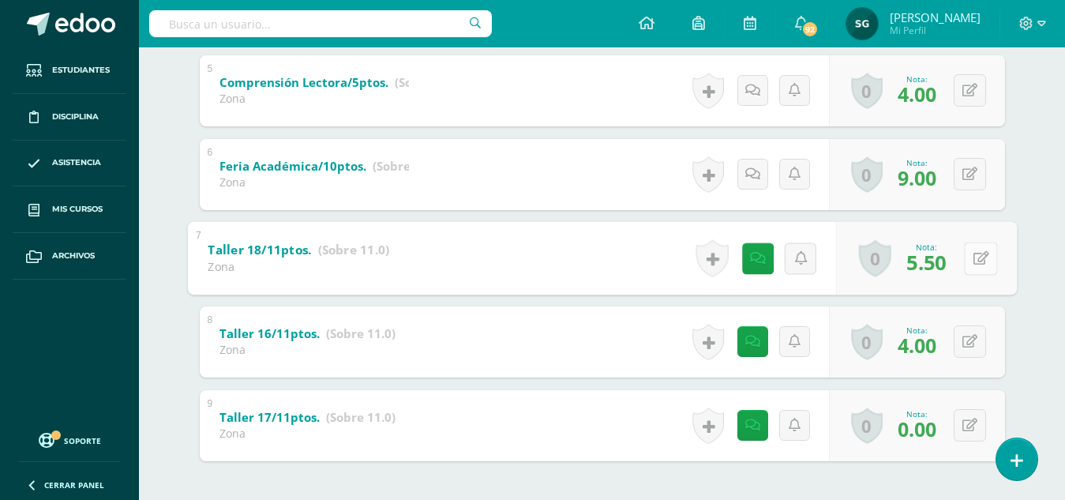
click at [968, 260] on button at bounding box center [980, 258] width 33 height 33
type input "5"
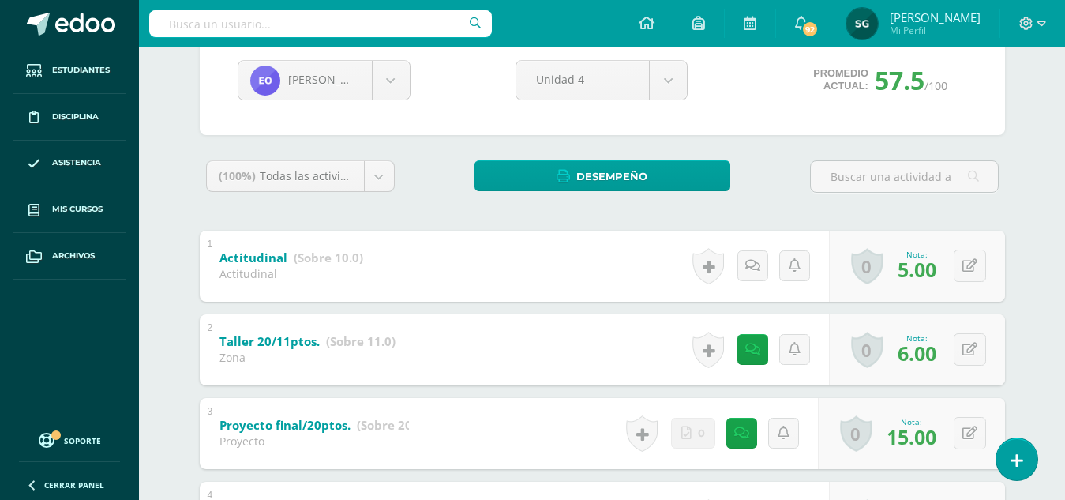
scroll to position [157, 0]
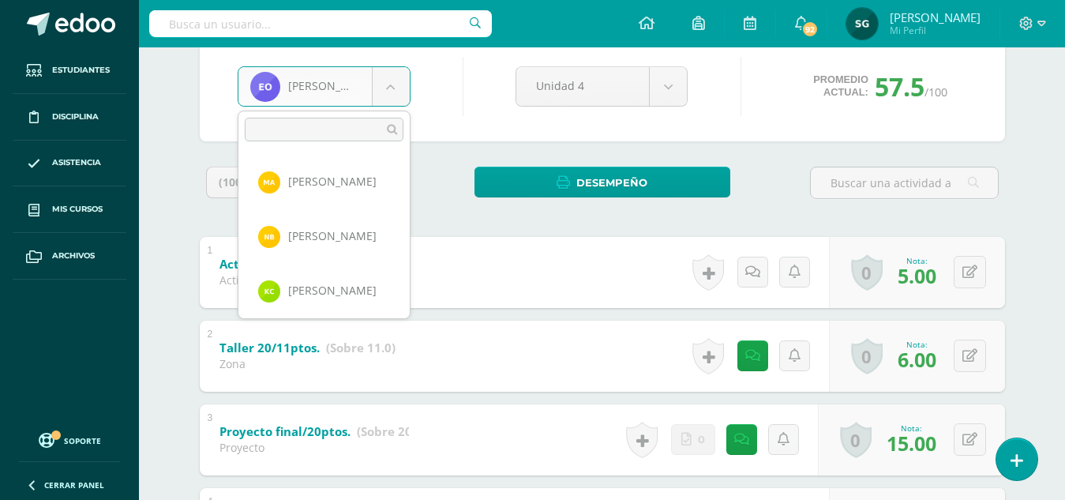
click at [387, 80] on body "Estudiantes Disciplina Asistencia Mis cursos Archivos Soporte Ayuda Reportar un…" at bounding box center [532, 462] width 1065 height 1239
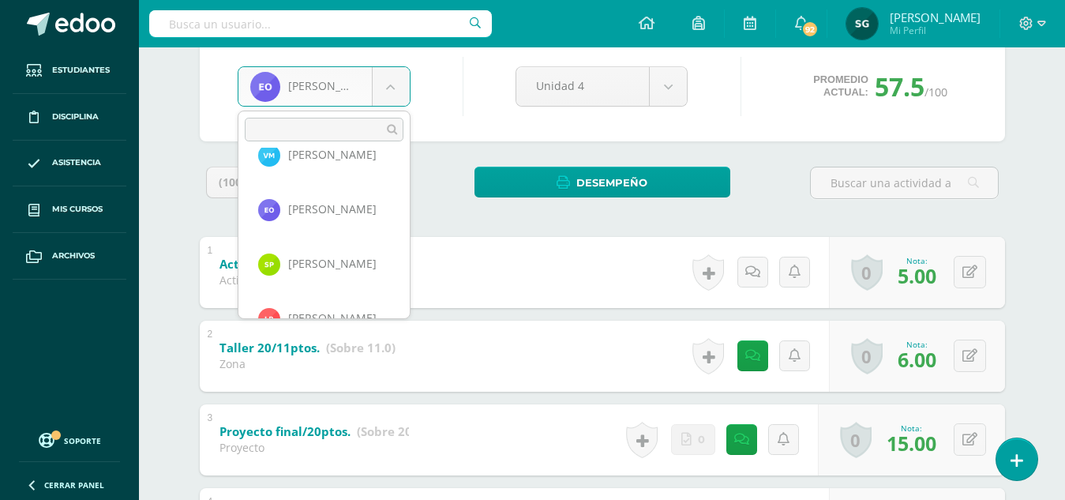
scroll to position [687, 0]
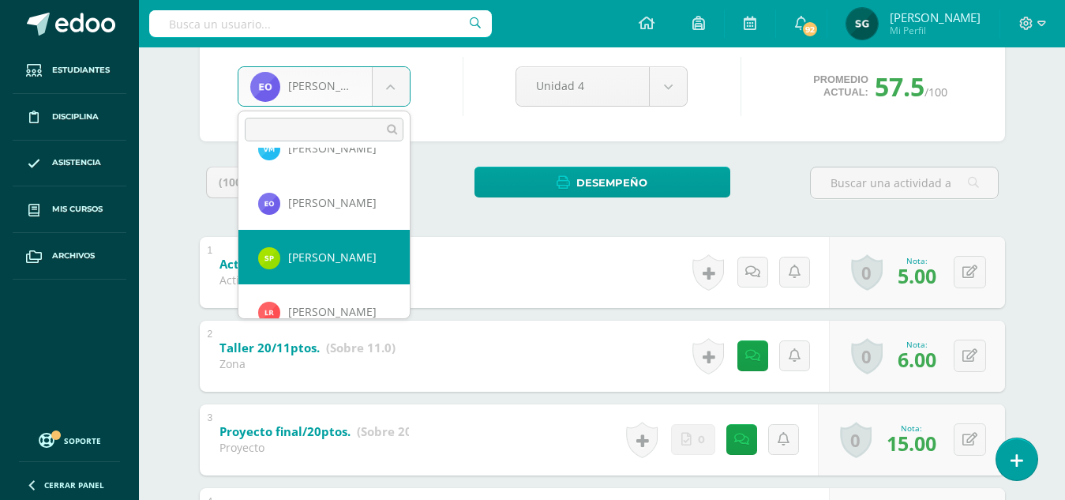
select select "173"
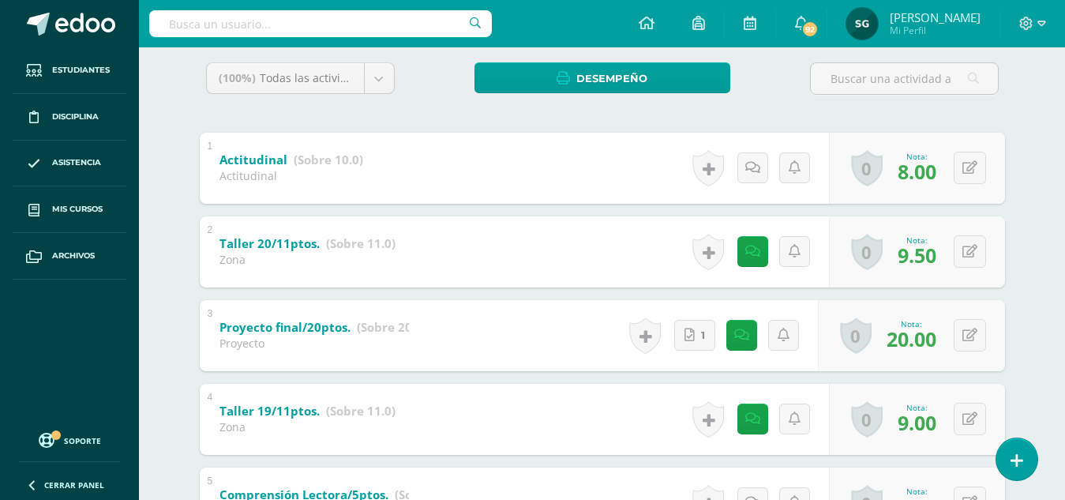
scroll to position [272, 0]
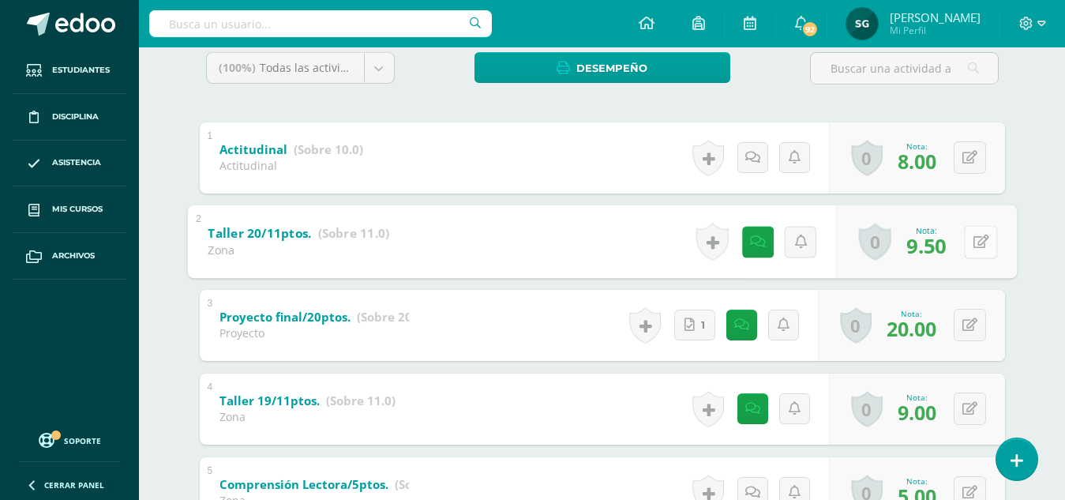
click at [966, 237] on button at bounding box center [980, 241] width 33 height 33
type input "9"
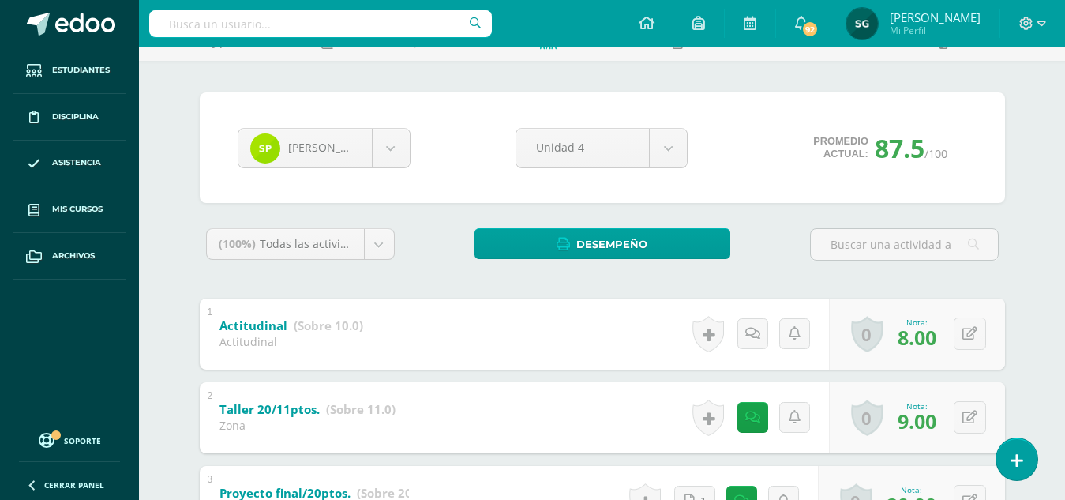
scroll to position [93, 0]
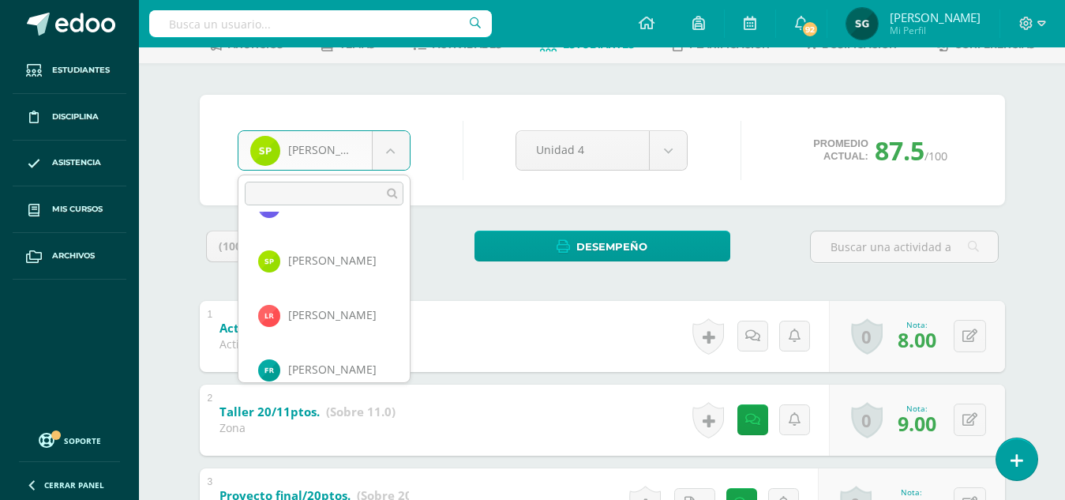
scroll to position [753, 0]
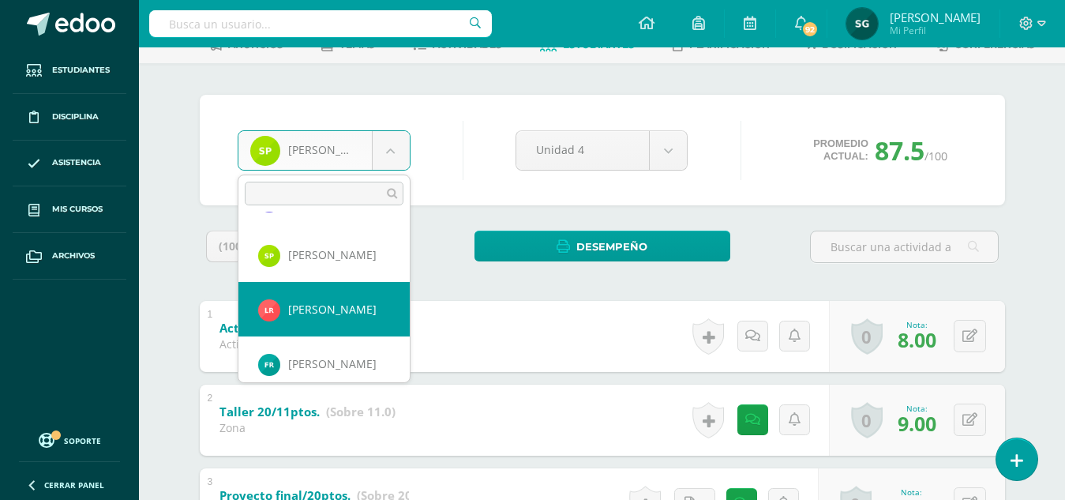
select select "184"
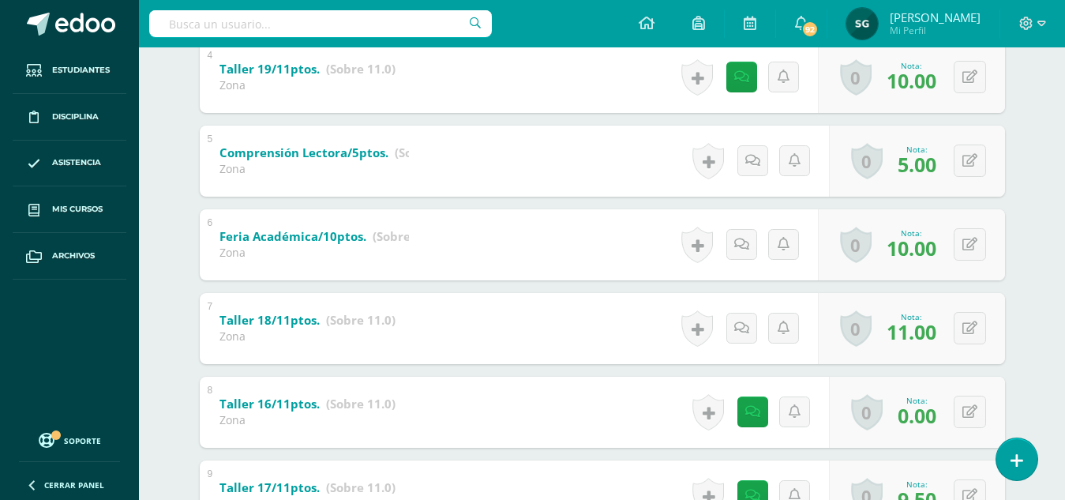
scroll to position [740, 0]
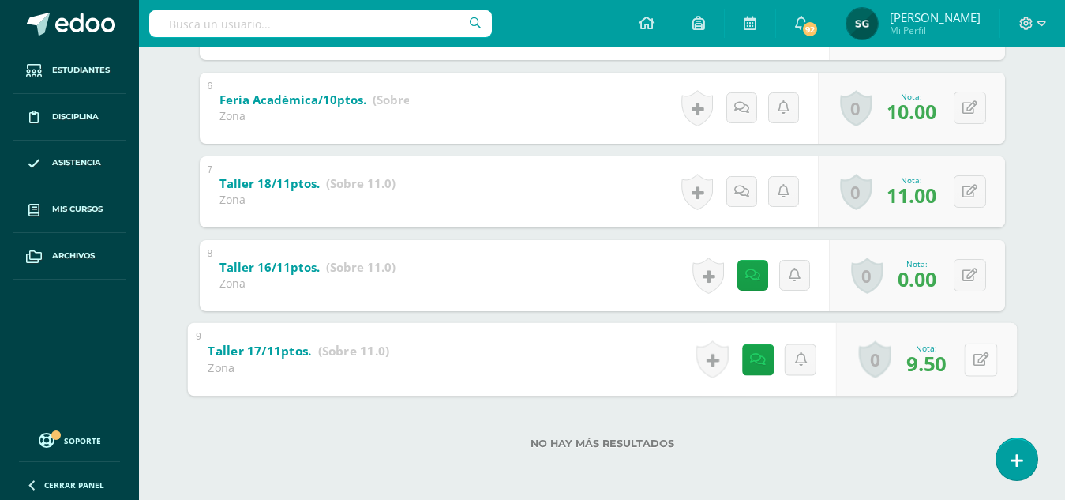
click at [964, 361] on button at bounding box center [980, 359] width 33 height 33
type input "10"
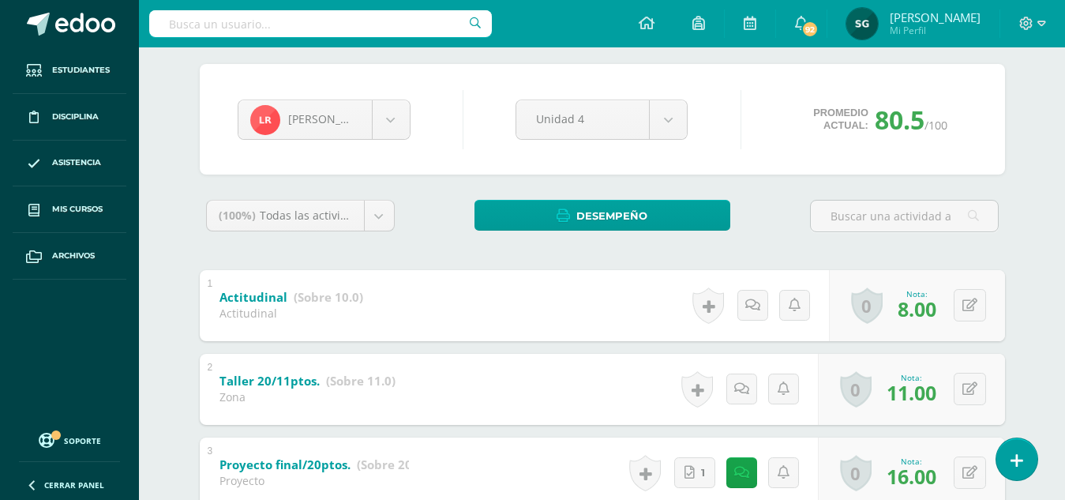
scroll to position [122, 0]
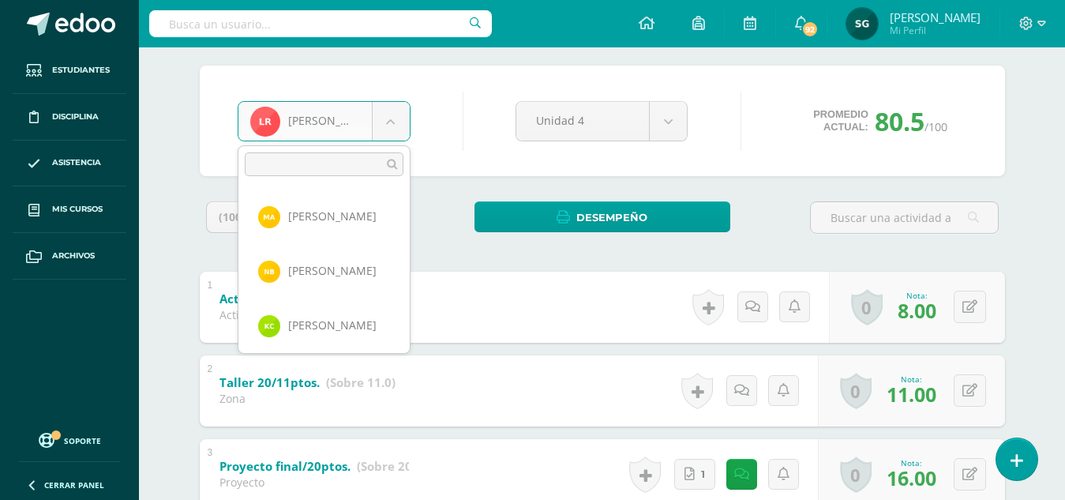
click at [369, 118] on body "Estudiantes Disciplina Asistencia Mis cursos Archivos Soporte Ayuda Reportar un…" at bounding box center [532, 497] width 1065 height 1239
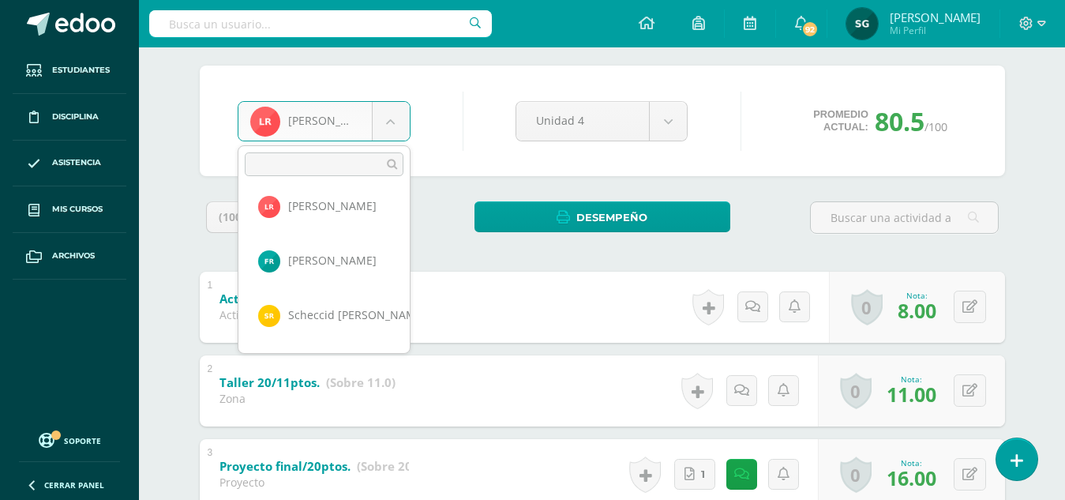
scroll to position [833, 0]
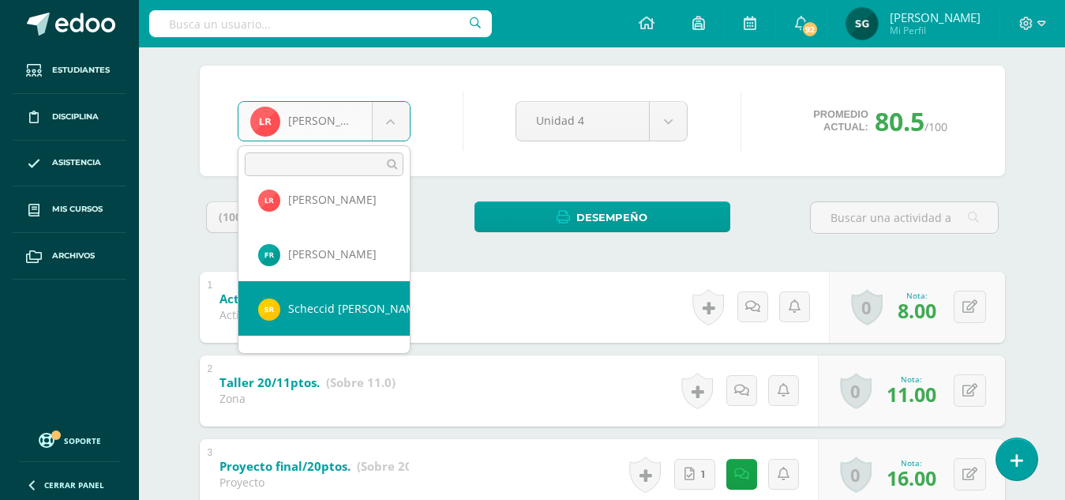
select select "493"
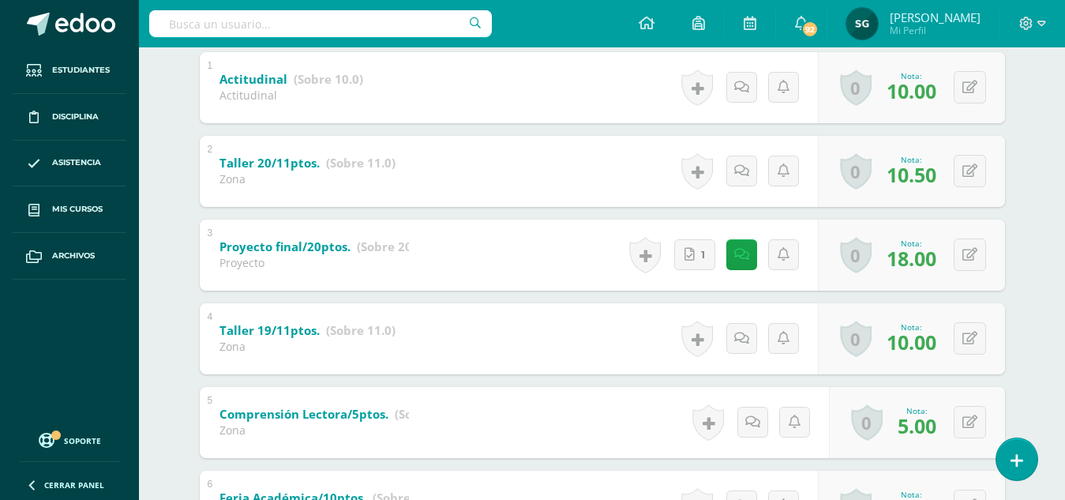
scroll to position [373, 0]
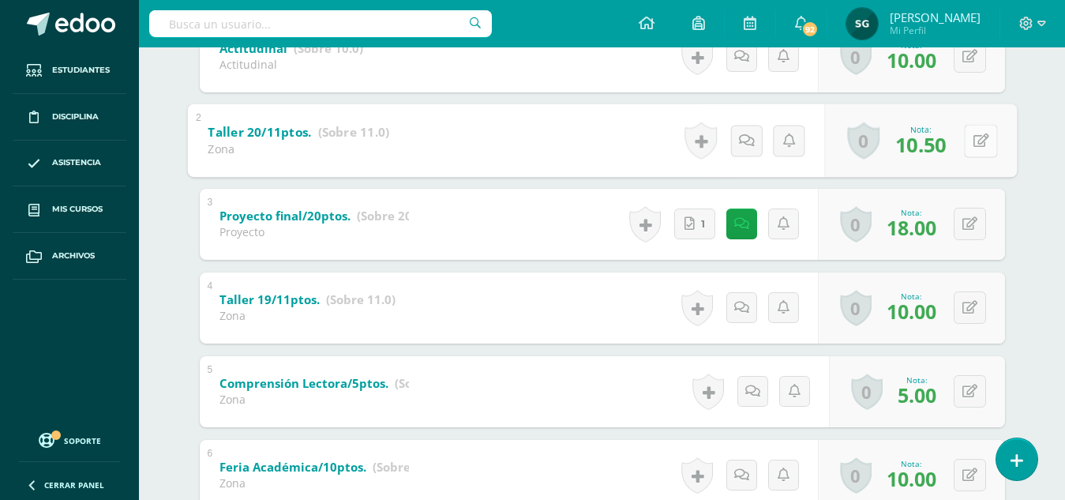
click at [972, 137] on icon at bounding box center [980, 139] width 16 height 13
type input "11"
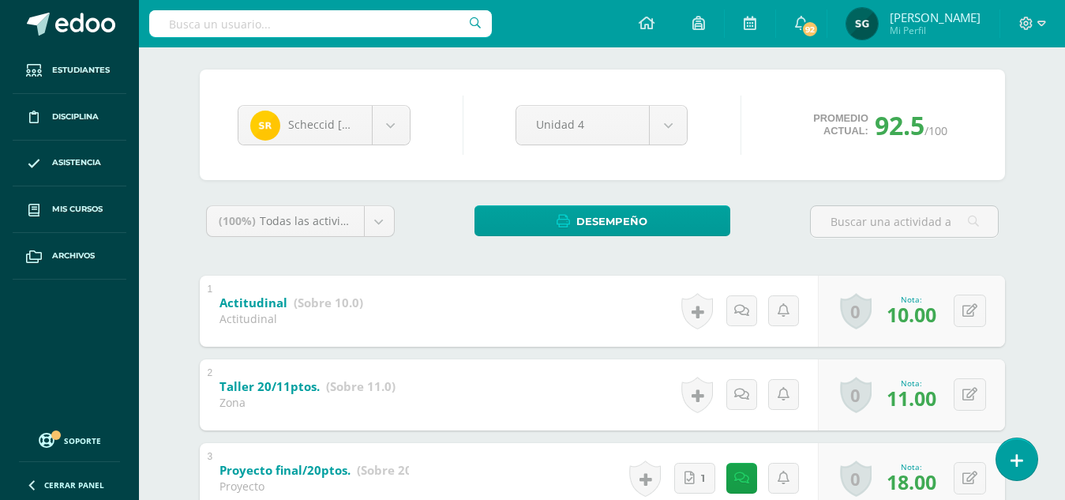
scroll to position [110, 0]
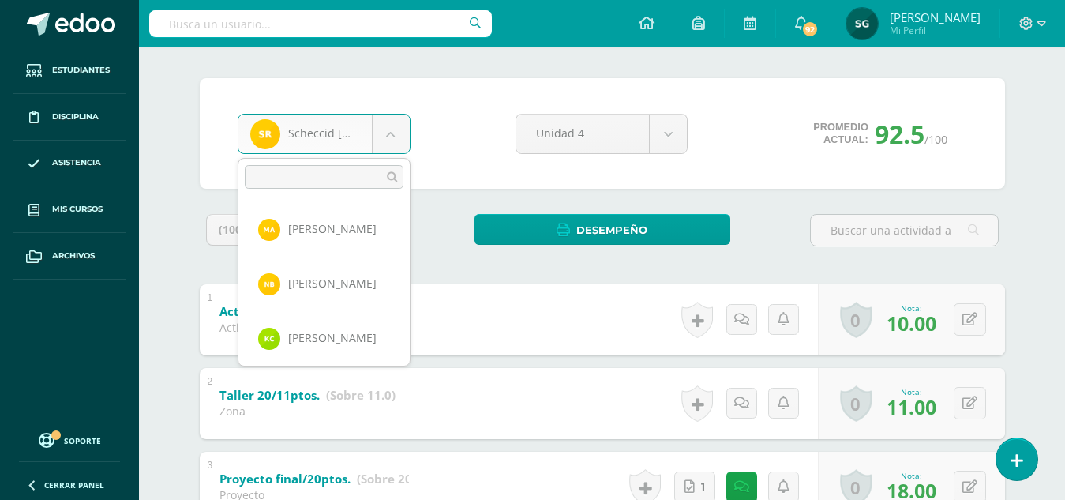
click at [399, 131] on body "Estudiantes Disciplina Asistencia Mis cursos Archivos Soporte Ayuda Reportar un…" at bounding box center [532, 509] width 1065 height 1239
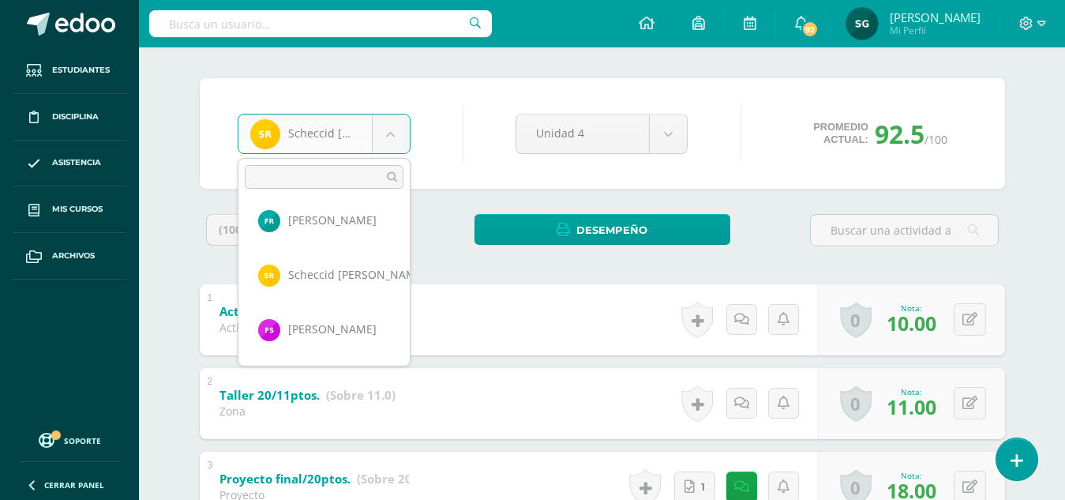
scroll to position [893, 0]
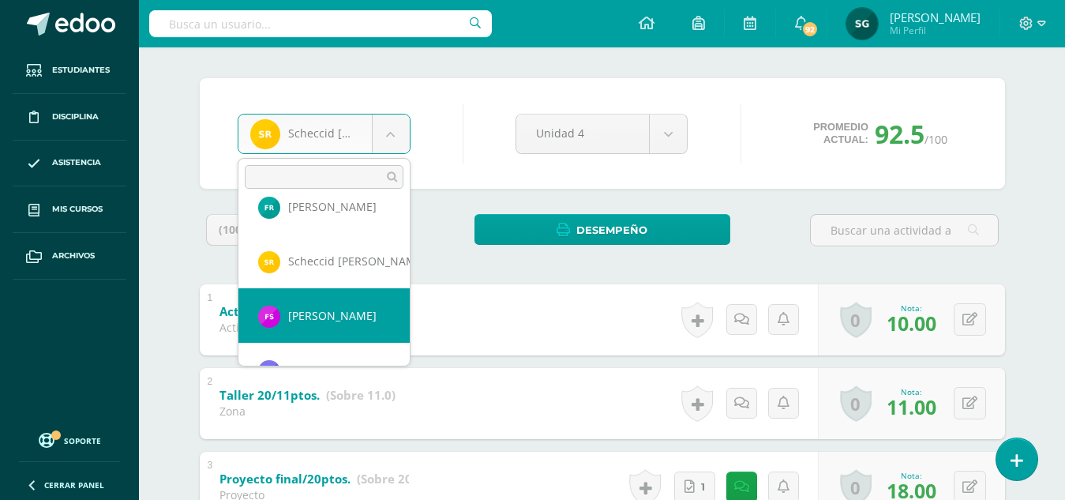
select select "988"
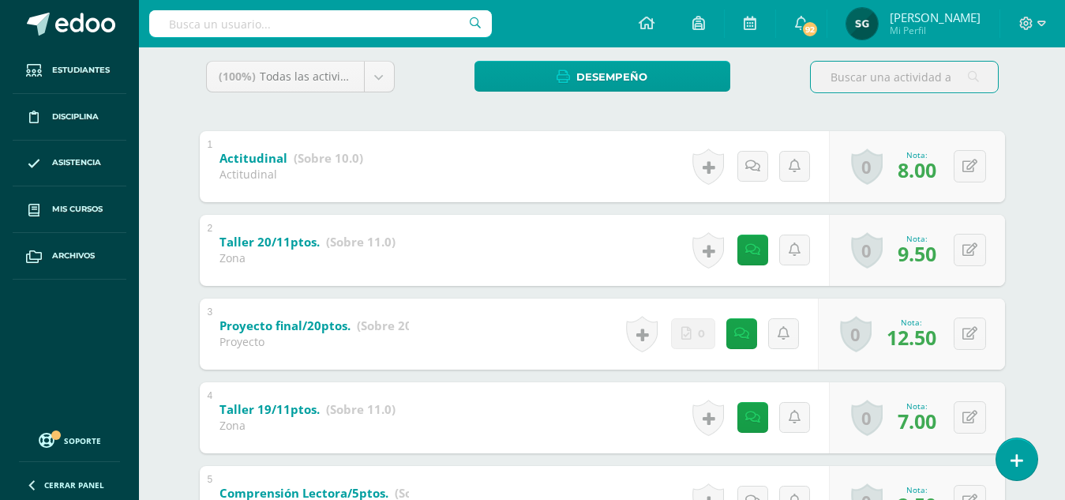
scroll to position [272, 0]
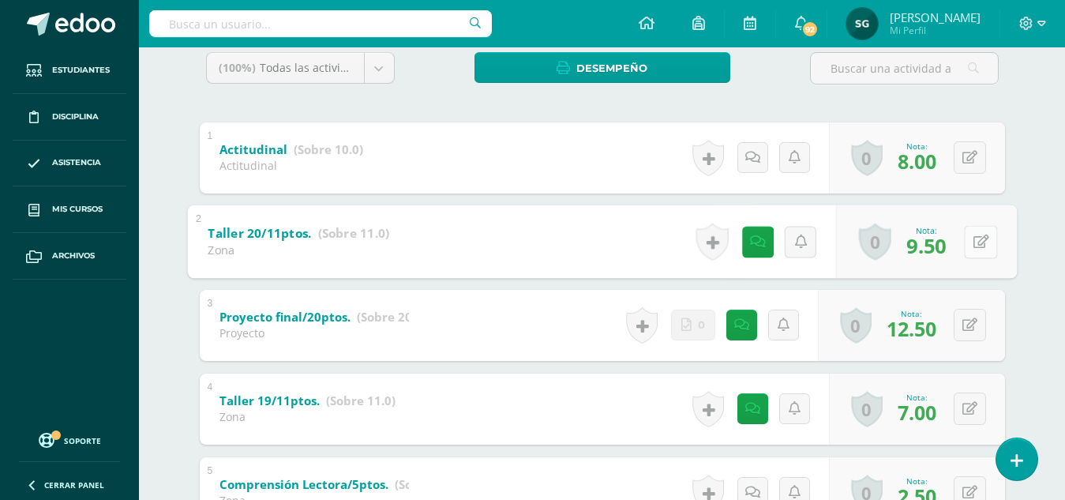
click at [965, 238] on button at bounding box center [980, 241] width 33 height 33
type input "9"
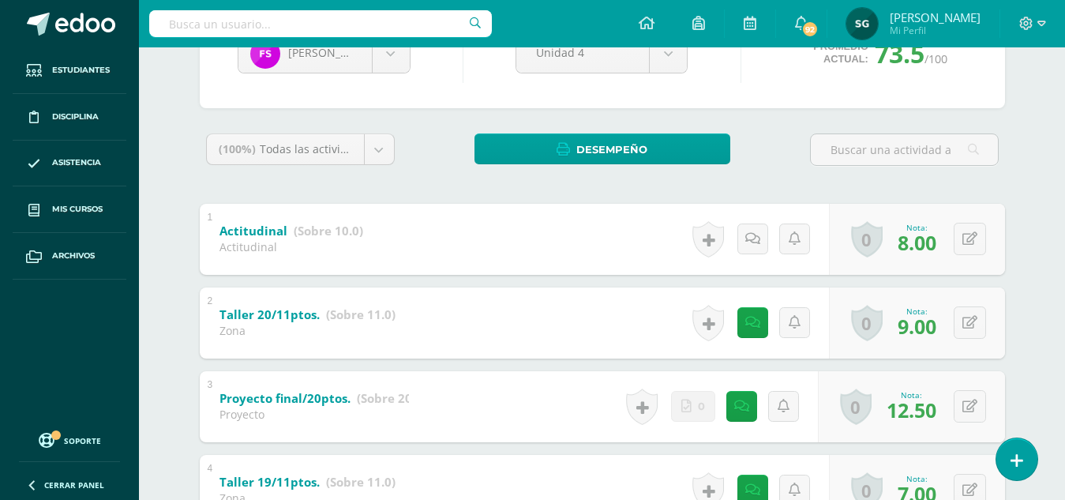
scroll to position [147, 0]
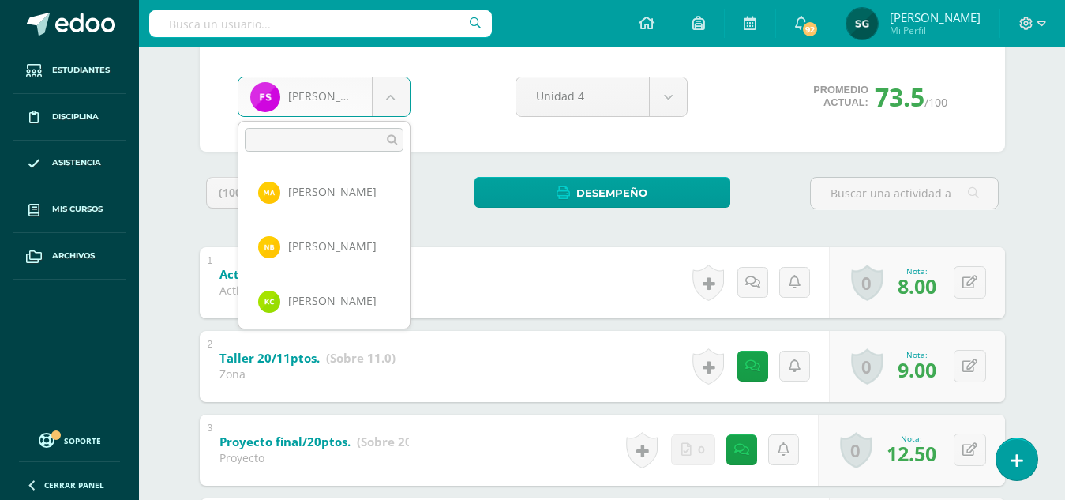
click at [386, 91] on body "Estudiantes Disciplina Asistencia Mis cursos Archivos Soporte Ayuda Reportar un…" at bounding box center [532, 472] width 1065 height 1239
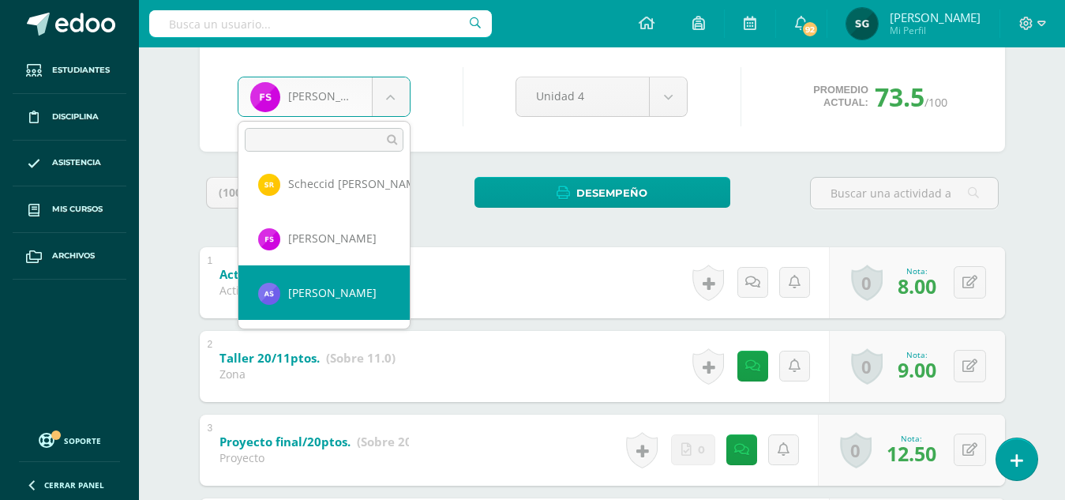
select select "480"
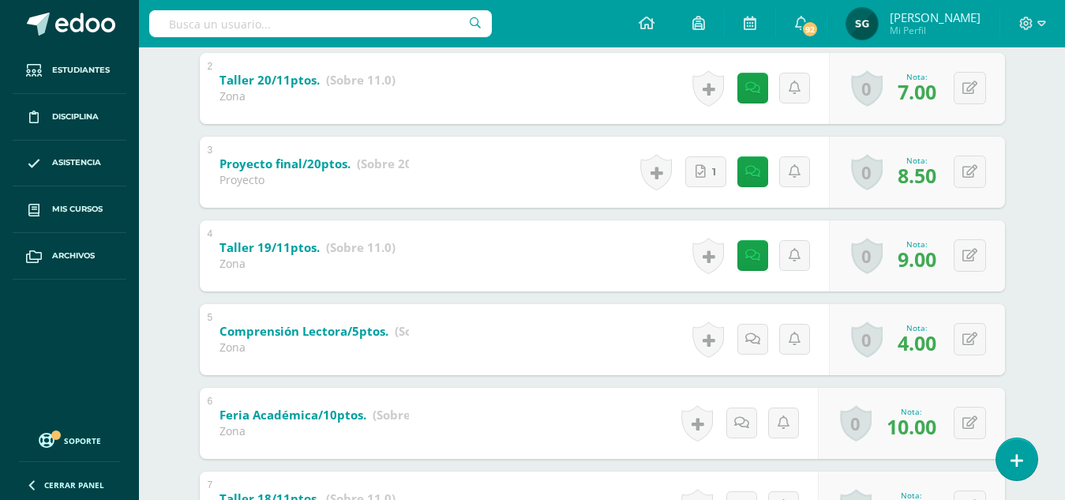
scroll to position [441, 0]
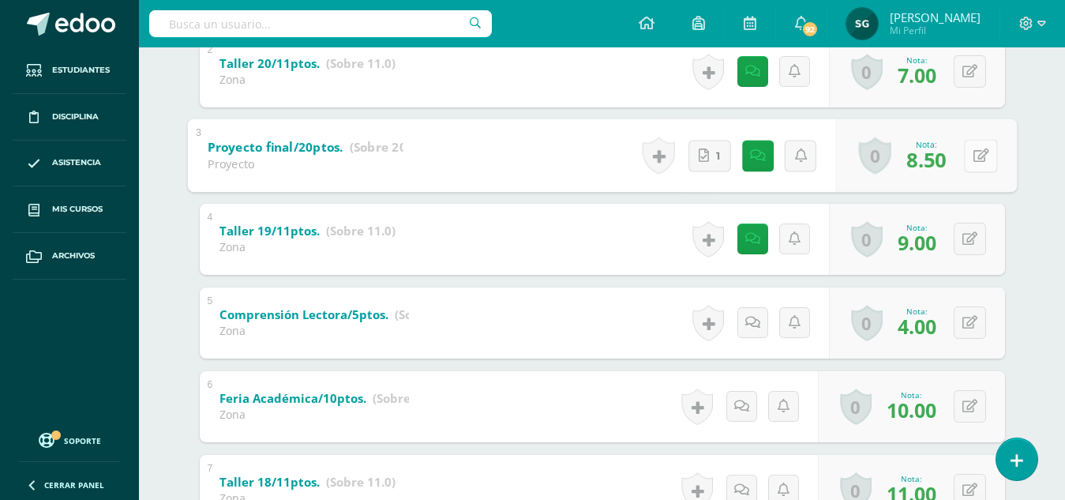
click at [968, 154] on button at bounding box center [980, 155] width 33 height 33
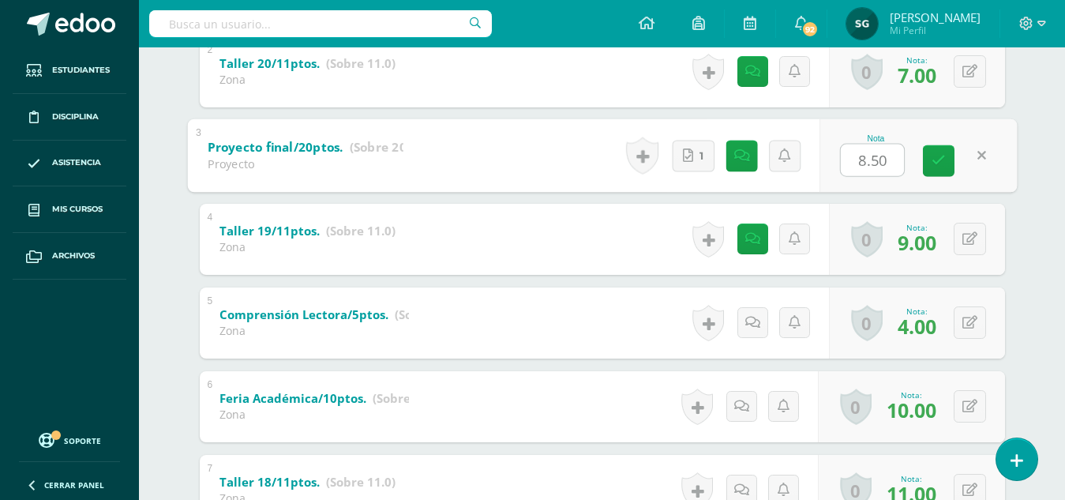
type input "8"
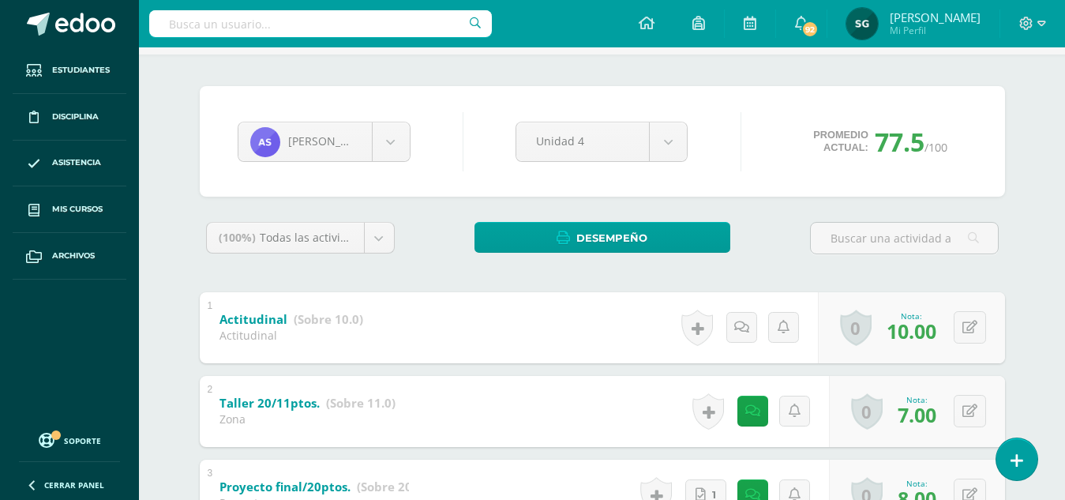
scroll to position [95, 0]
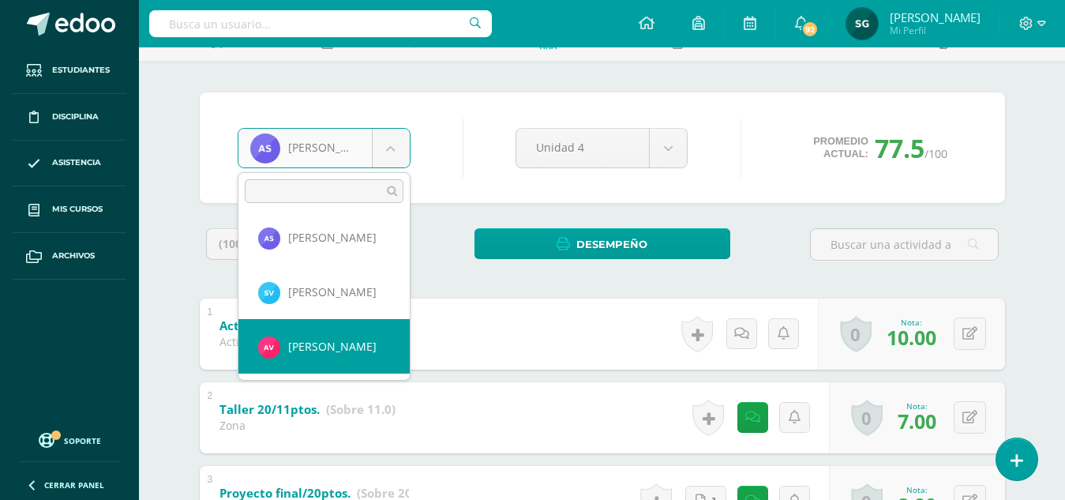
select select "471"
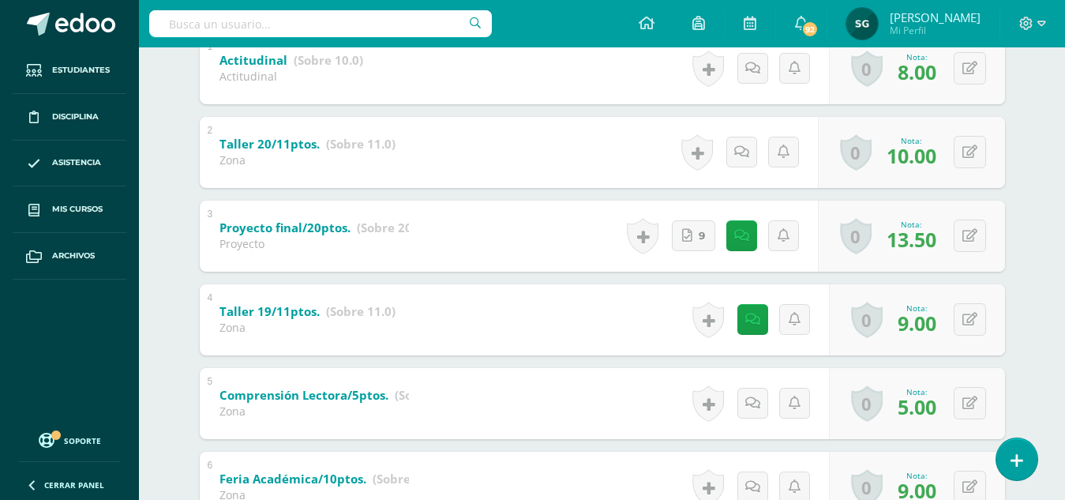
scroll to position [358, 0]
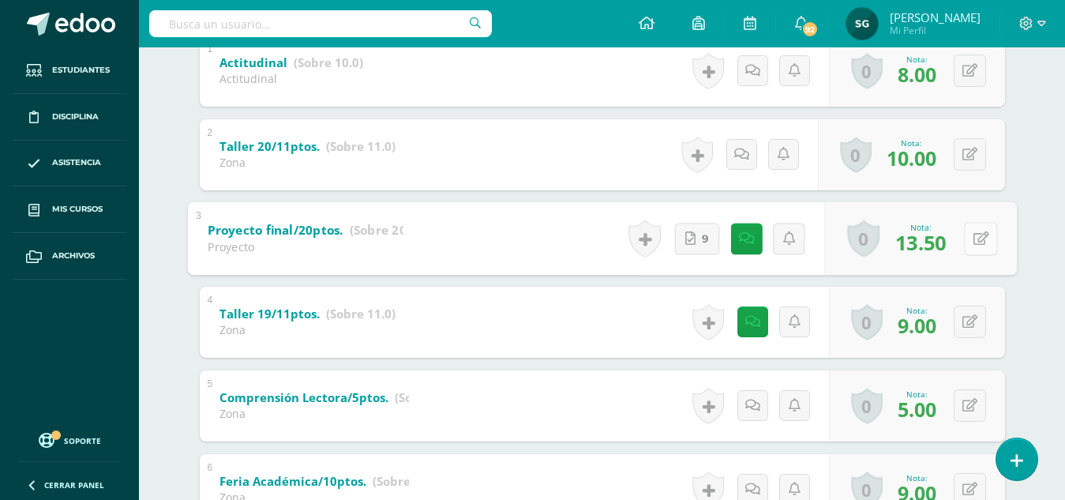
click at [971, 235] on button at bounding box center [980, 238] width 33 height 33
type input "14"
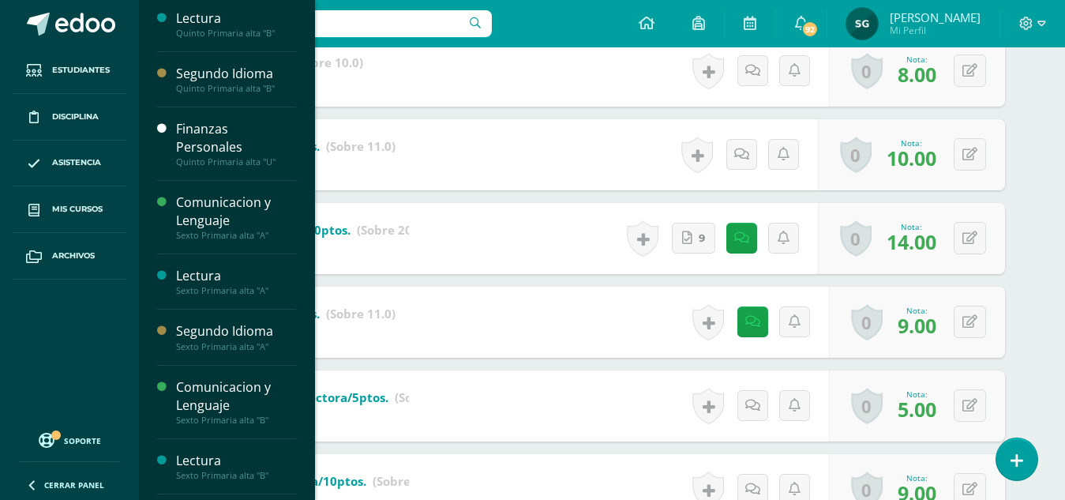
scroll to position [275, 0]
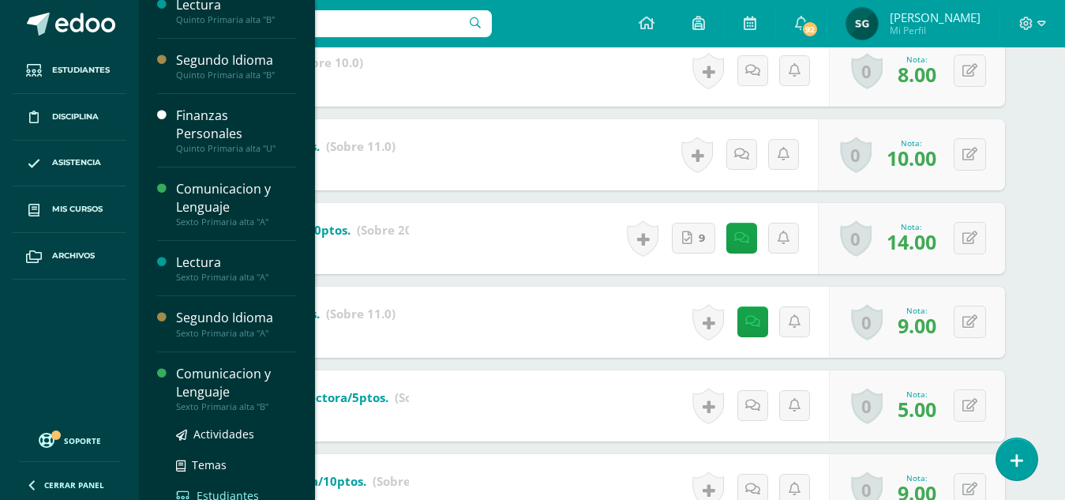
click at [234, 489] on span "Estudiantes" at bounding box center [228, 495] width 62 height 15
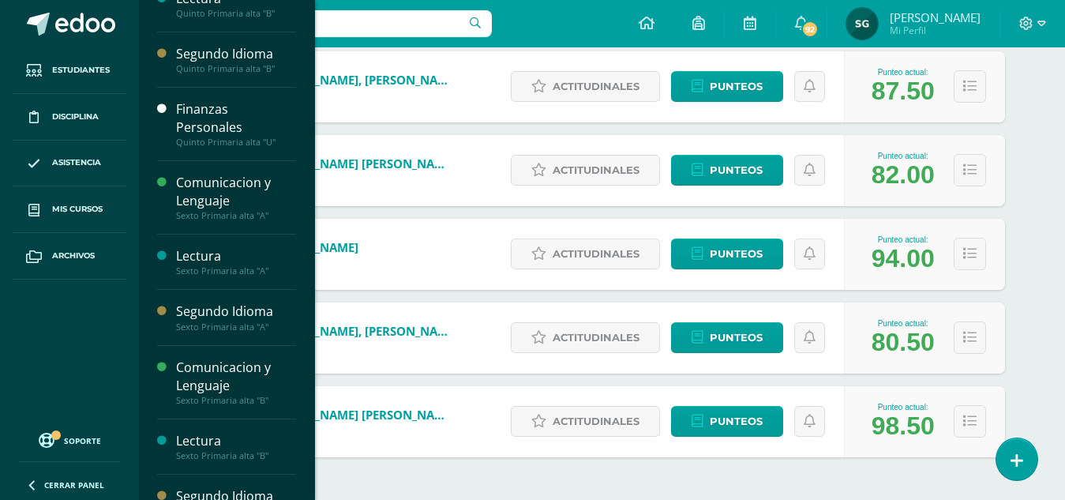
scroll to position [311, 0]
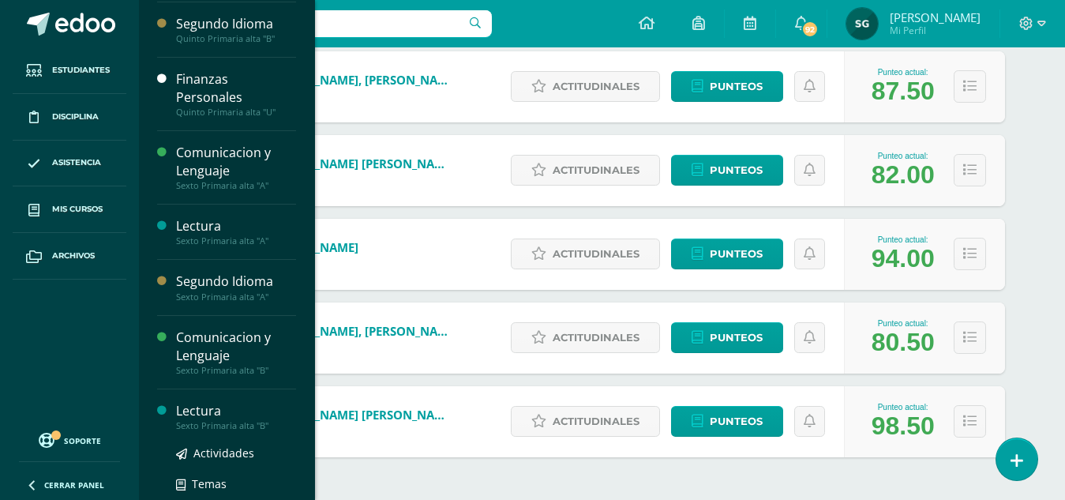
click at [189, 405] on div "Lectura" at bounding box center [236, 411] width 120 height 18
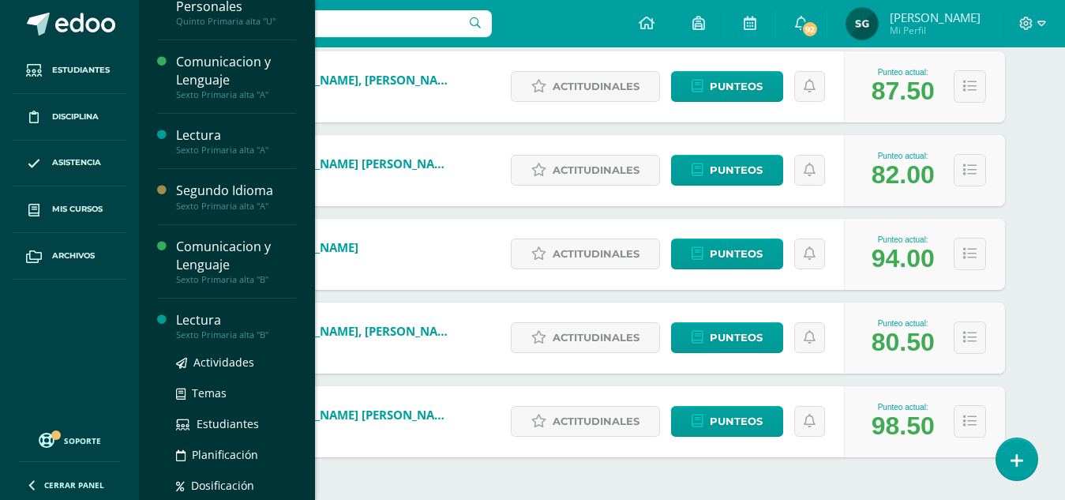
scroll to position [406, 0]
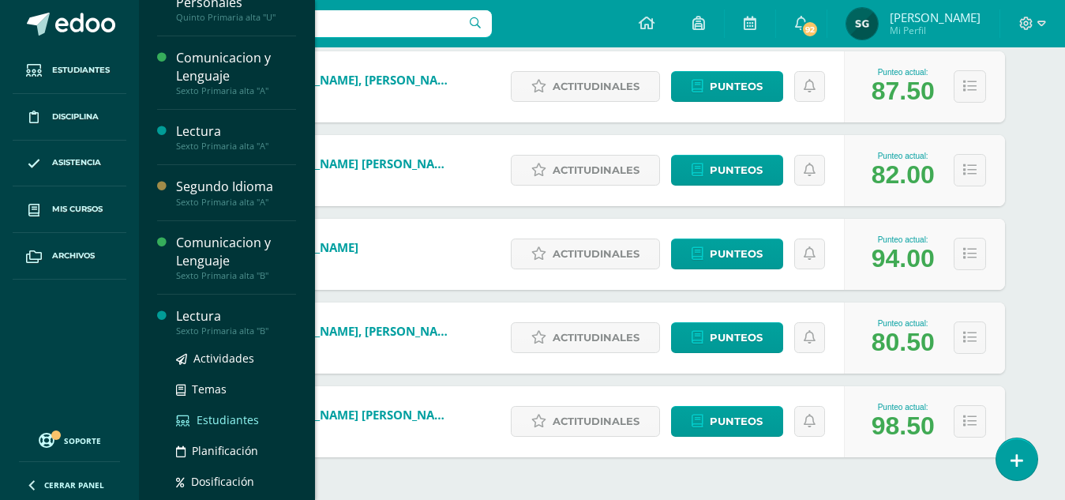
click at [220, 419] on span "Estudiantes" at bounding box center [228, 419] width 62 height 15
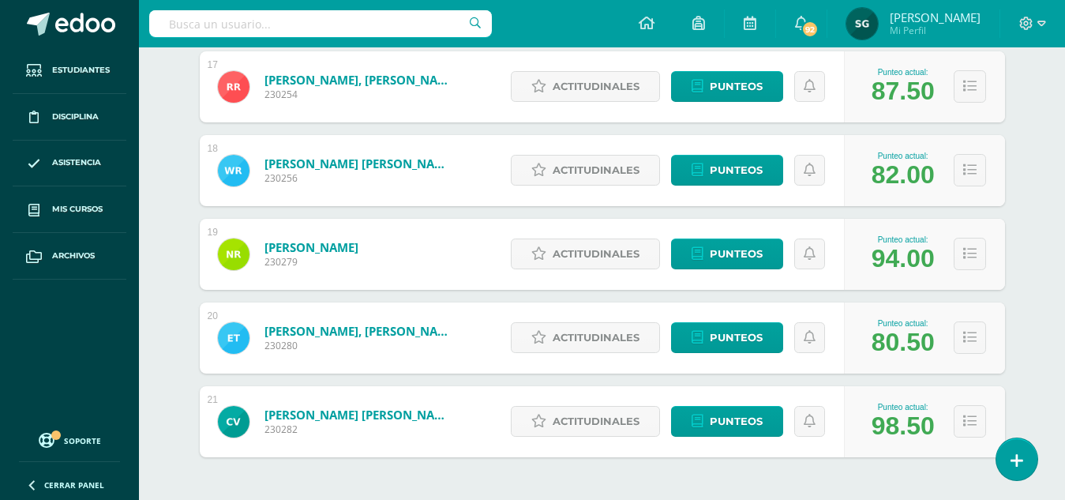
scroll to position [311, 0]
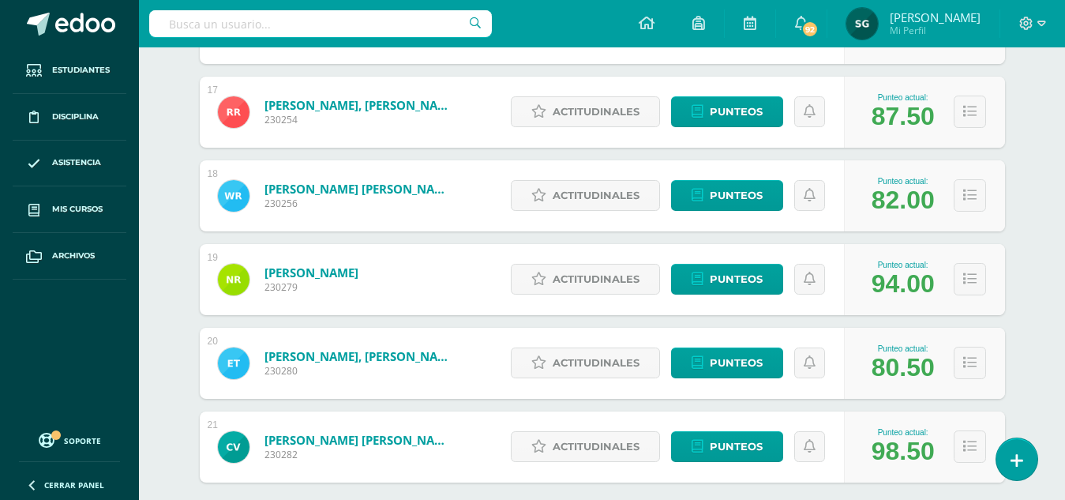
scroll to position [1608, 0]
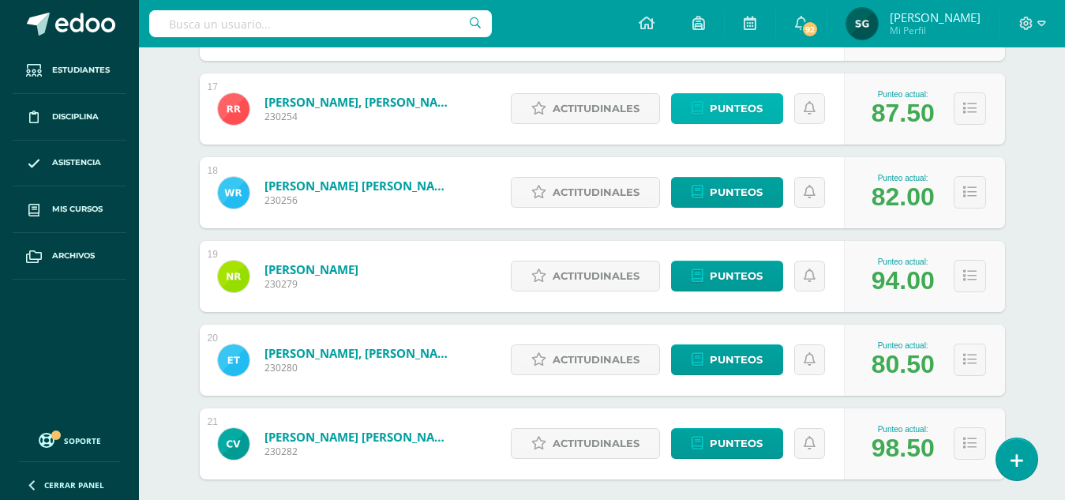
click at [721, 110] on span "Punteos" at bounding box center [736, 108] width 53 height 29
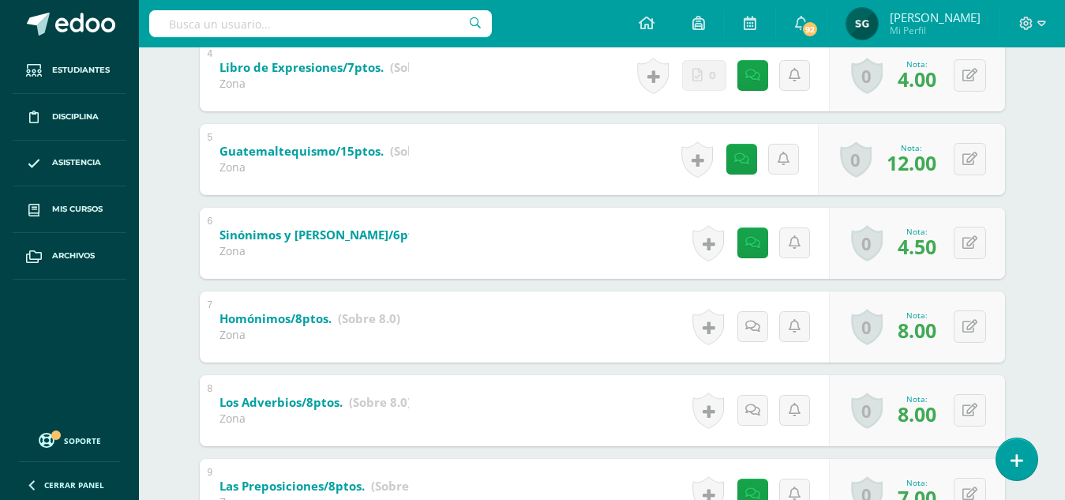
scroll to position [609, 0]
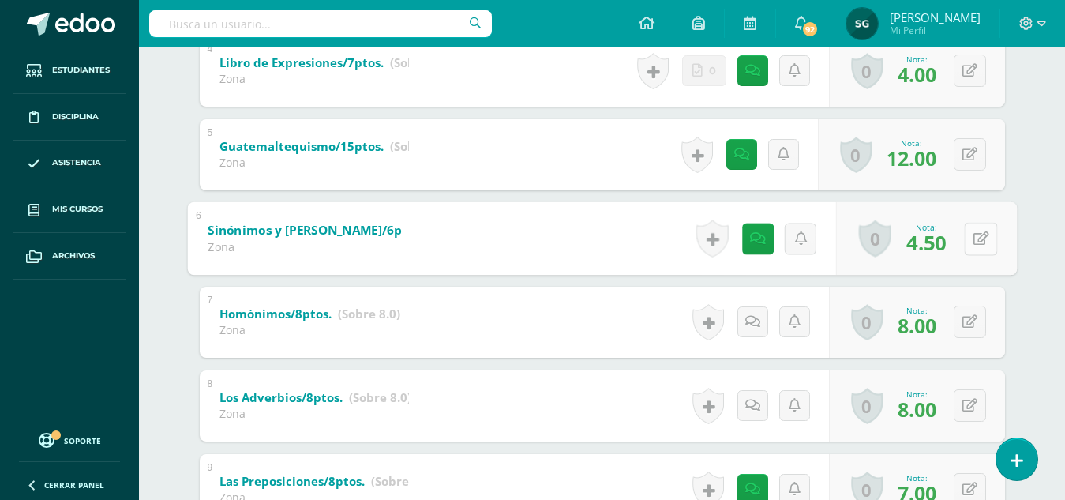
click at [968, 238] on button at bounding box center [980, 238] width 33 height 33
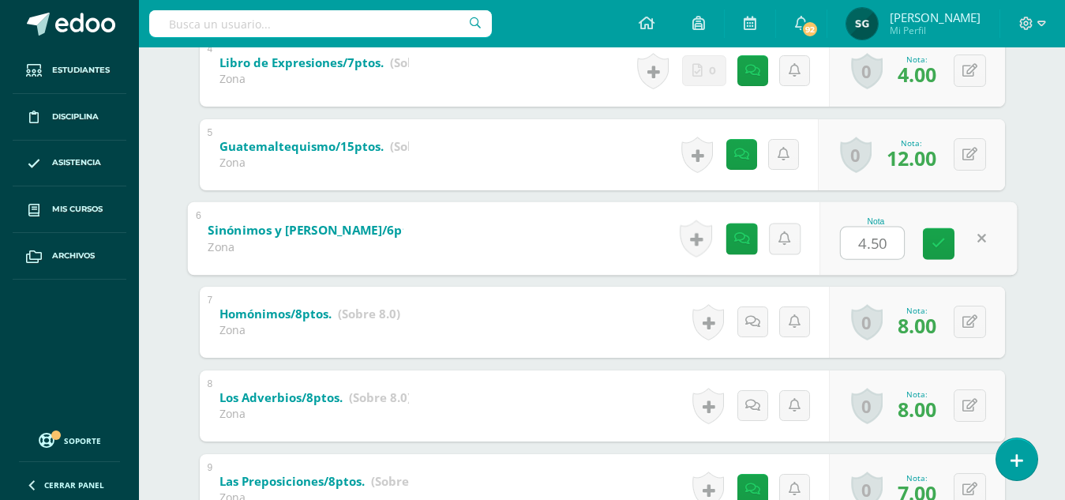
type input "4"
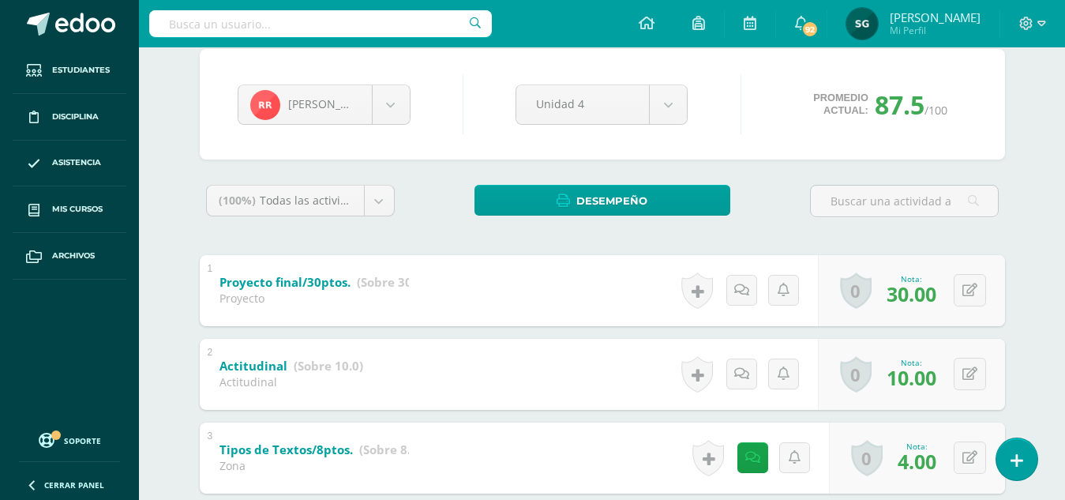
scroll to position [135, 0]
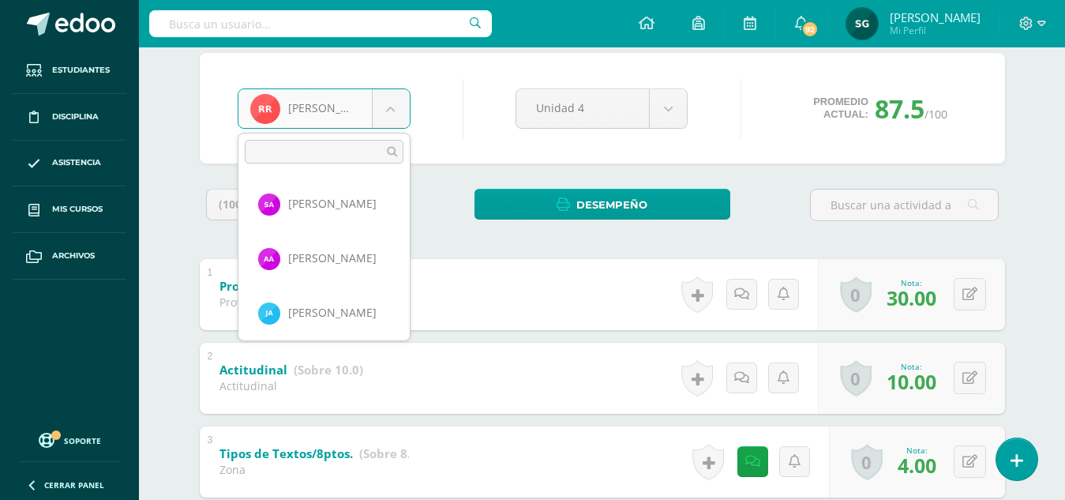
click at [388, 114] on body "Estudiantes Disciplina Asistencia Mis cursos Archivos Soporte Ayuda Reportar un…" at bounding box center [532, 484] width 1065 height 1239
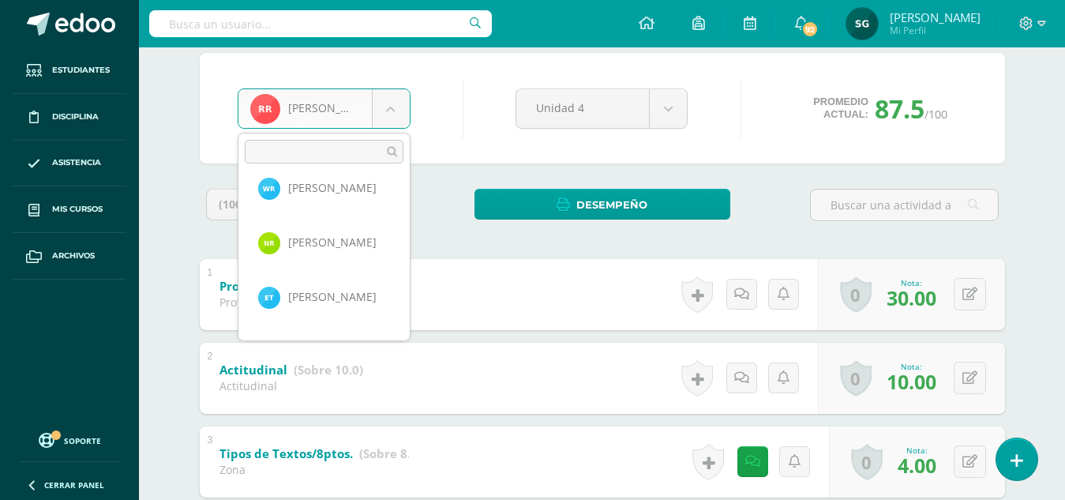
scroll to position [947, 0]
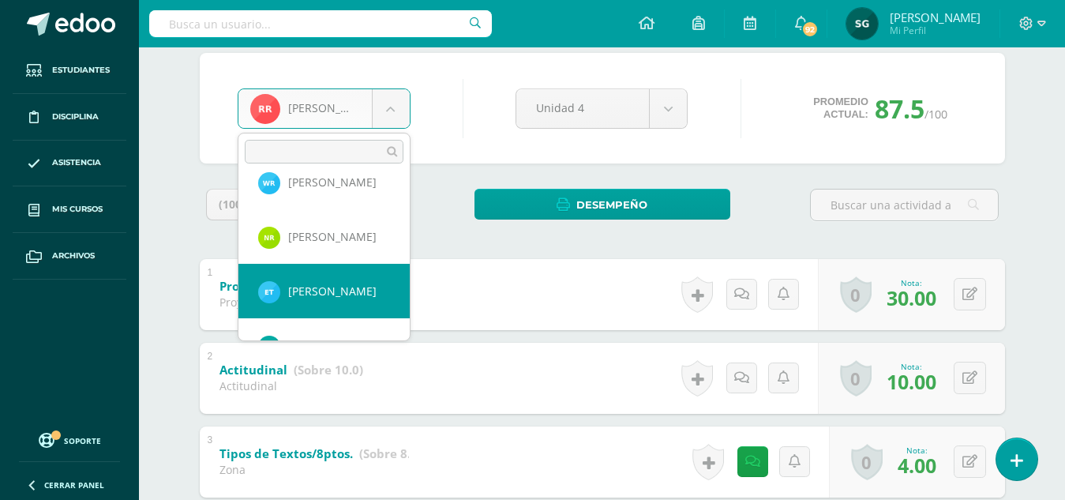
select select "869"
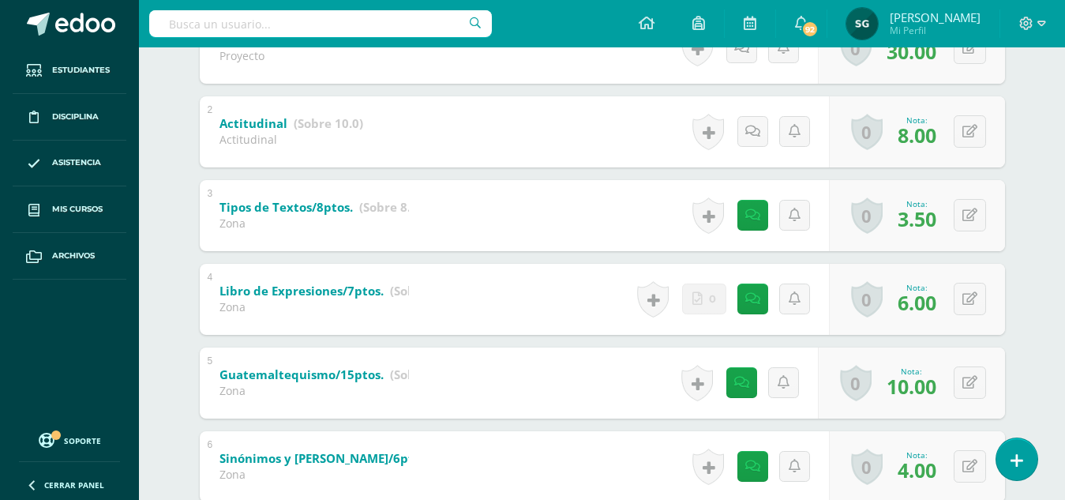
scroll to position [462, 0]
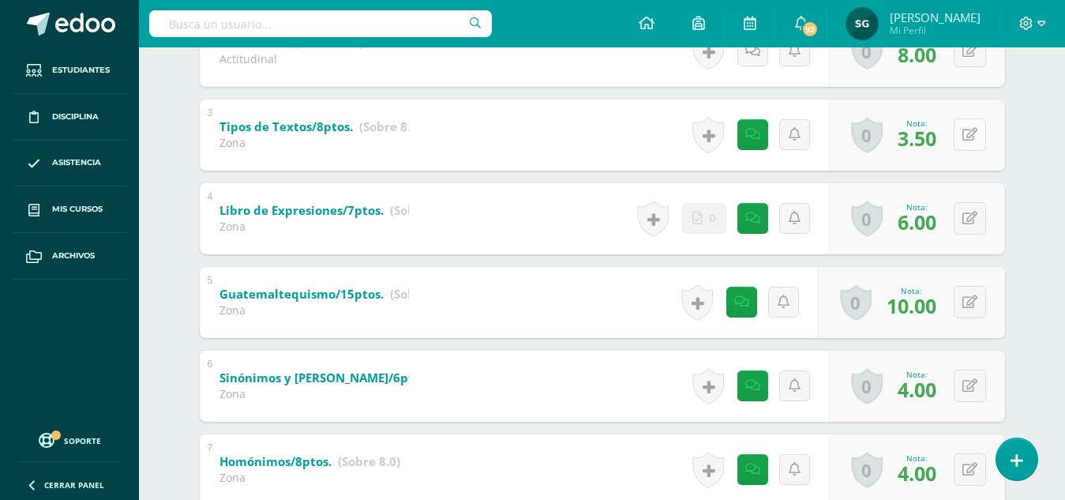
click at [968, 131] on button at bounding box center [969, 134] width 32 height 32
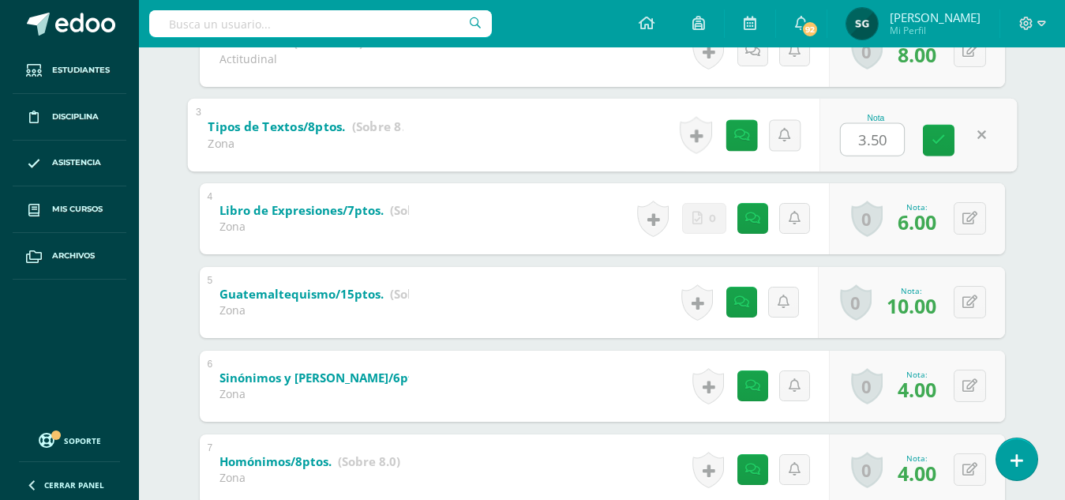
type input "4"
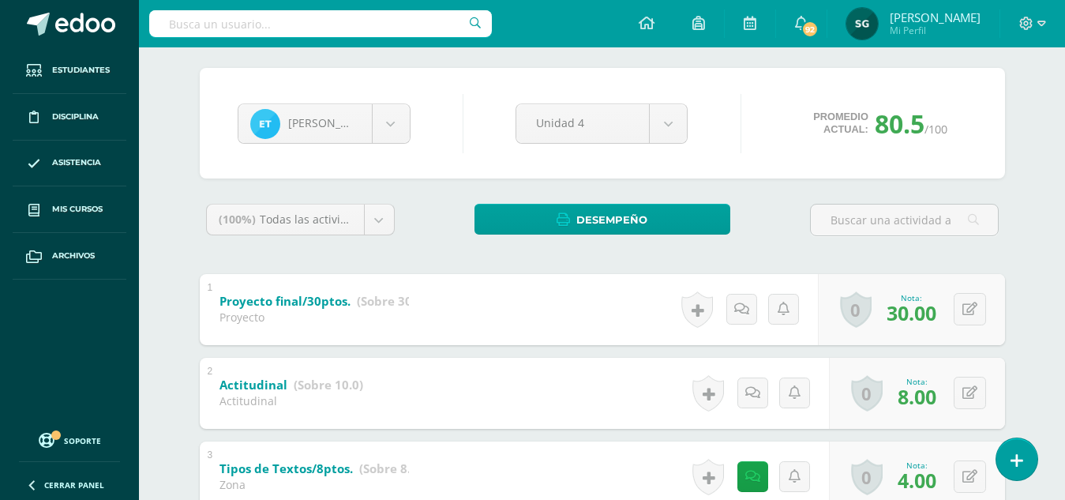
scroll to position [93, 0]
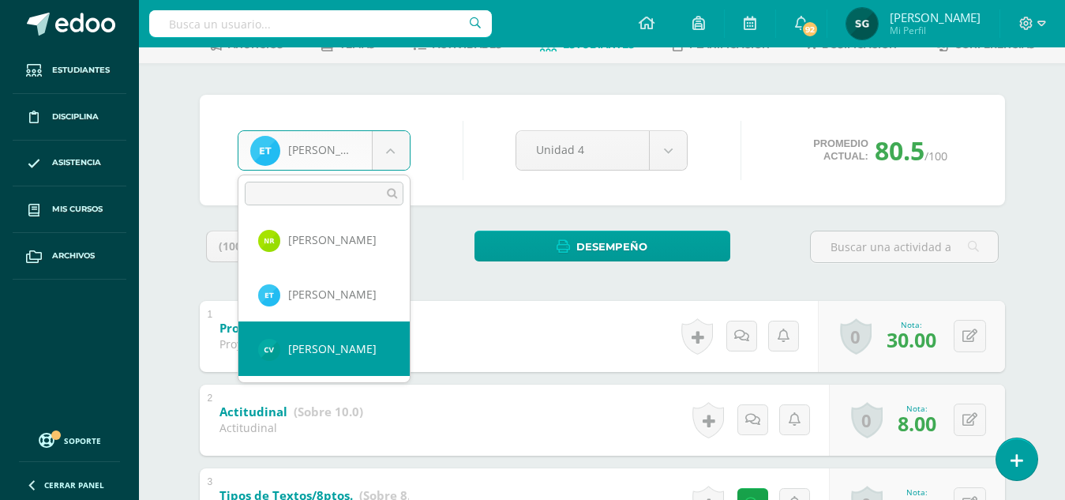
select select "181"
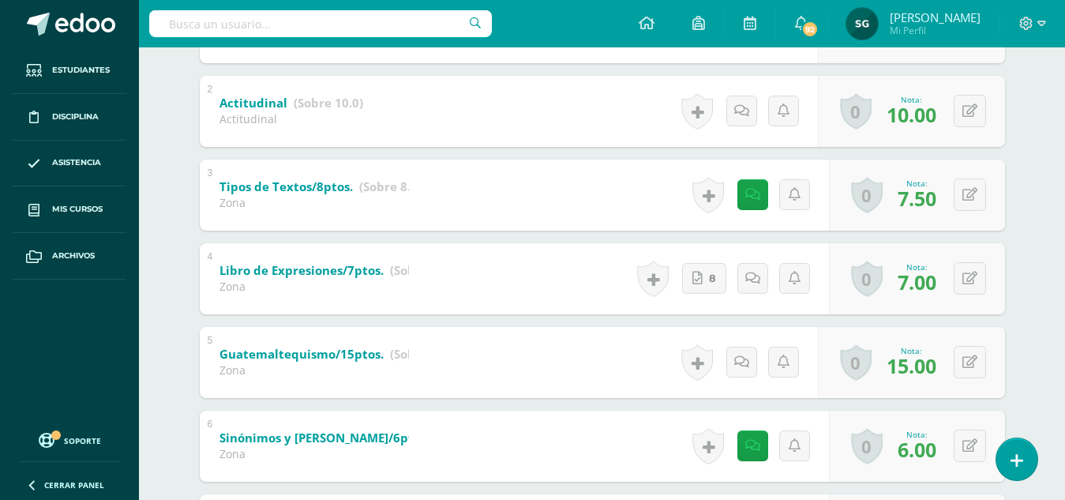
scroll to position [404, 0]
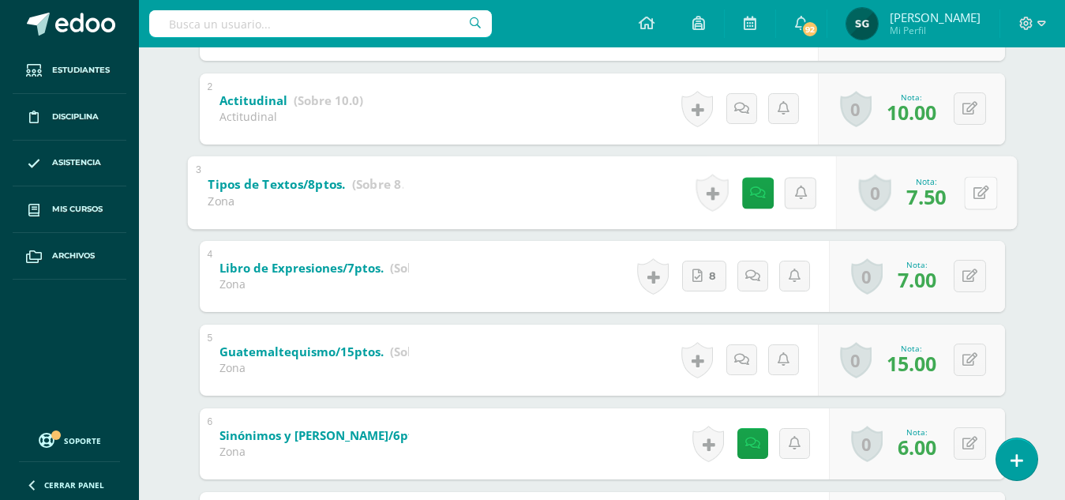
click at [974, 190] on icon at bounding box center [980, 191] width 16 height 13
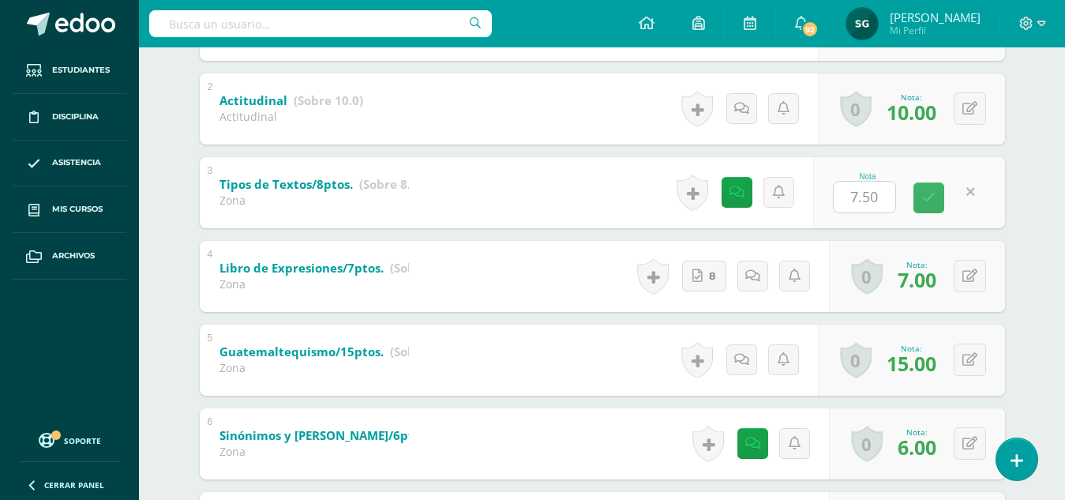
type input "8"
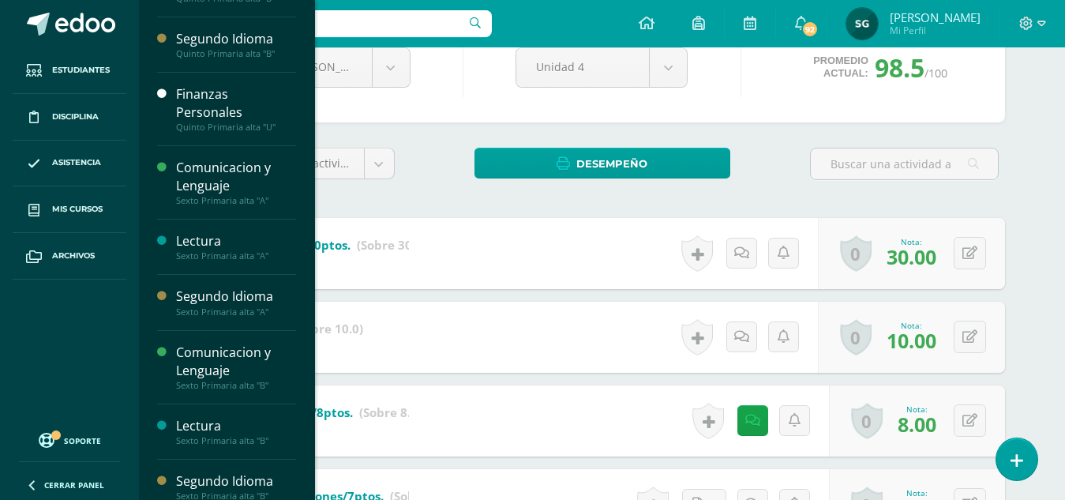
scroll to position [311, 0]
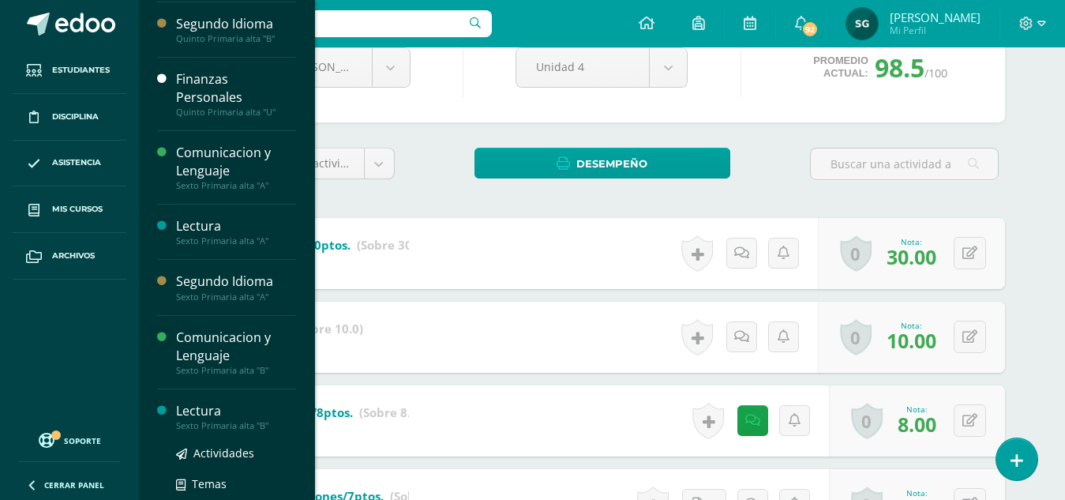
click at [203, 405] on div "Lectura" at bounding box center [236, 411] width 120 height 18
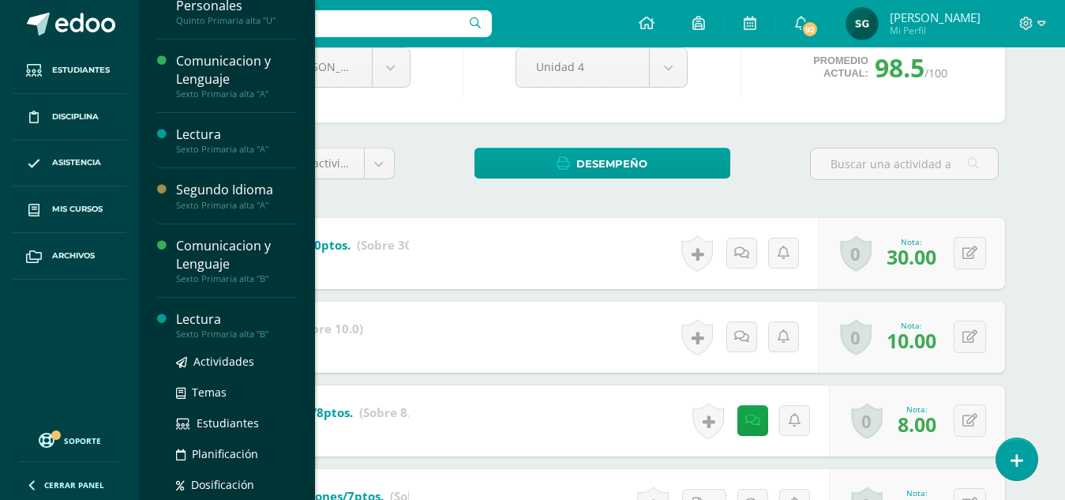
scroll to position [437, 0]
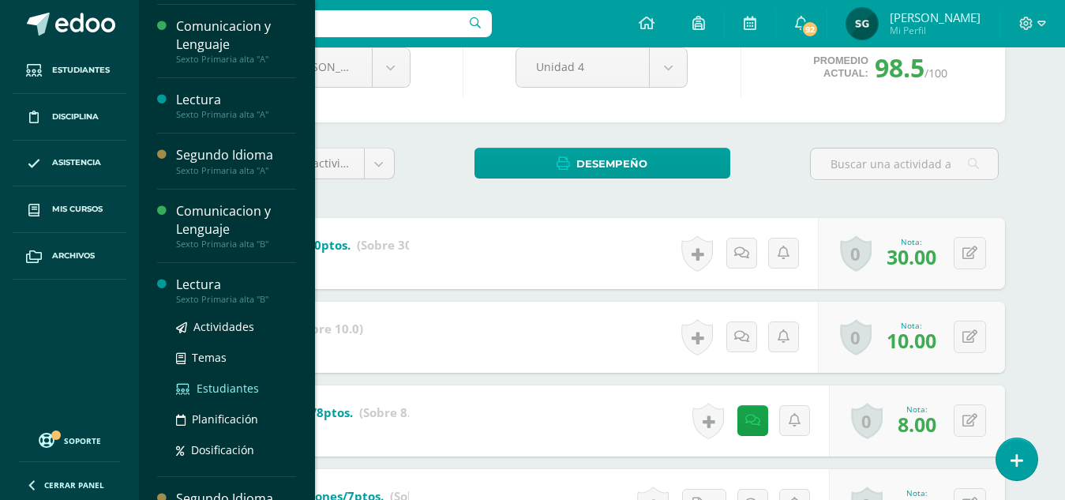
click at [218, 386] on span "Estudiantes" at bounding box center [228, 387] width 62 height 15
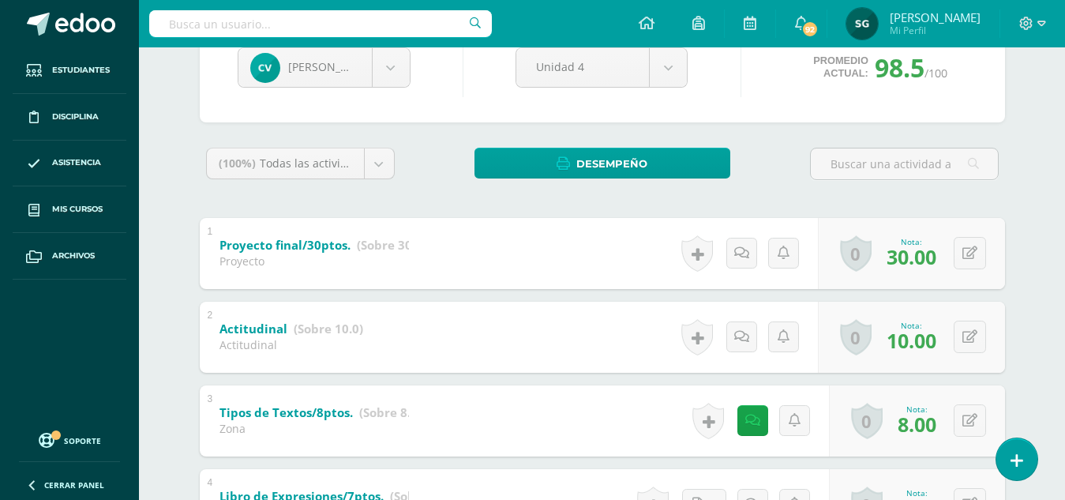
scroll to position [311, 0]
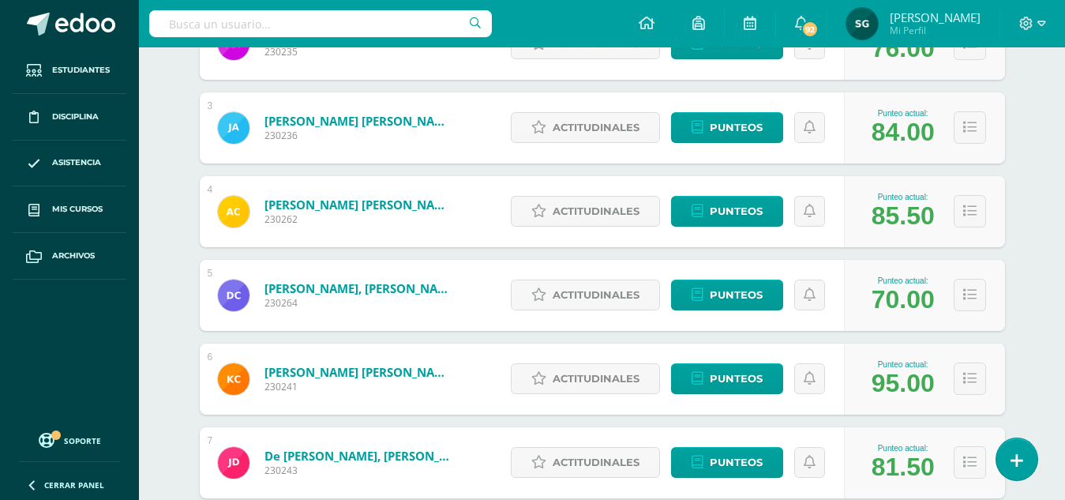
scroll to position [429, 0]
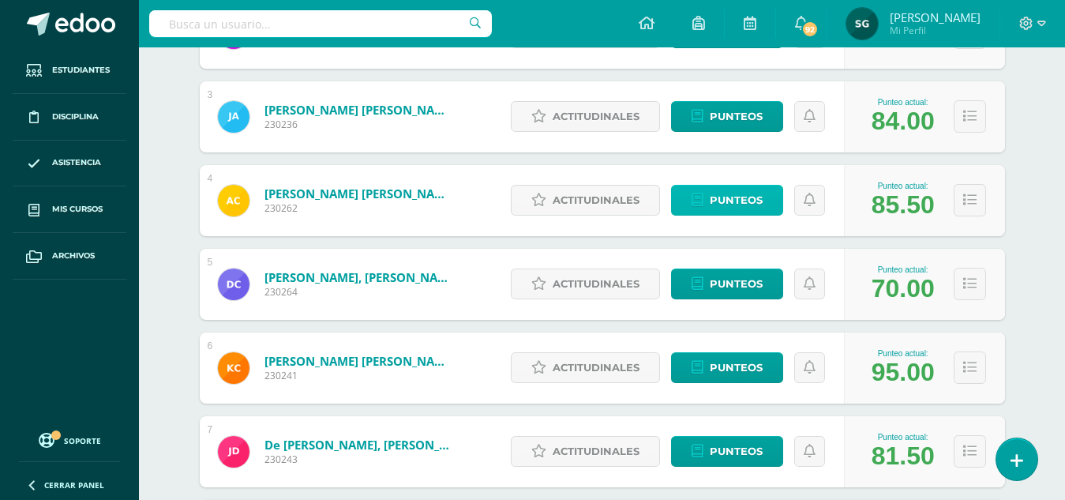
click at [736, 198] on span "Punteos" at bounding box center [736, 199] width 53 height 29
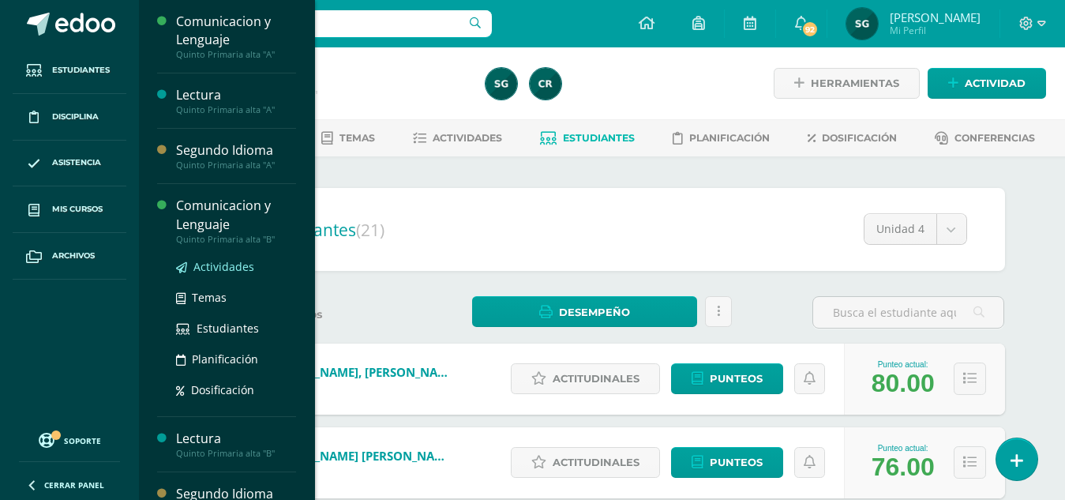
click at [213, 266] on span "Actividades" at bounding box center [223, 266] width 61 height 15
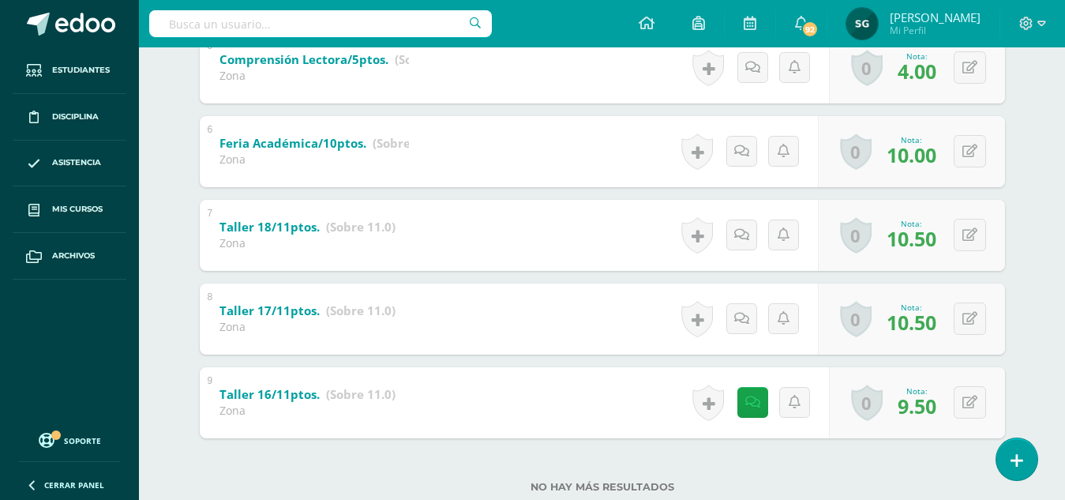
scroll to position [727, 0]
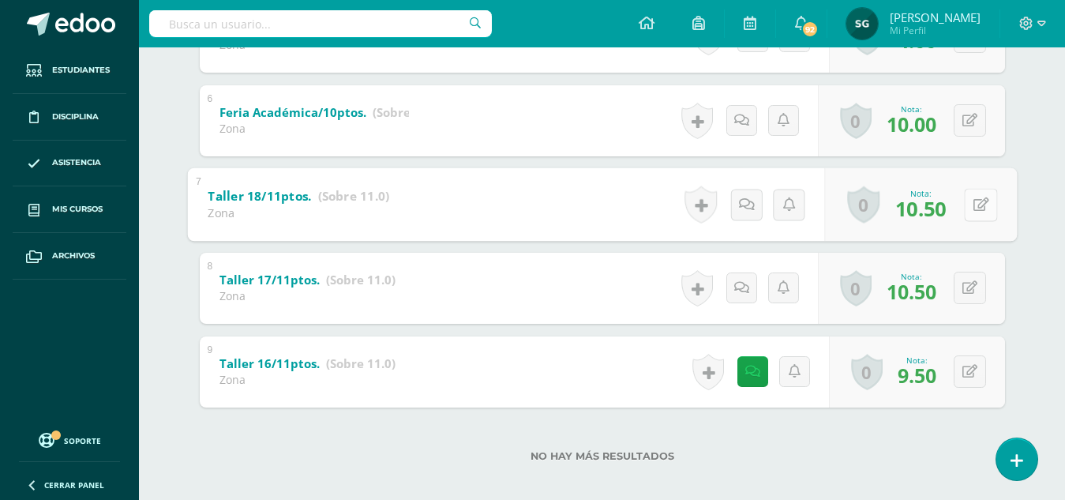
click at [965, 209] on button at bounding box center [980, 204] width 33 height 33
type input "10"
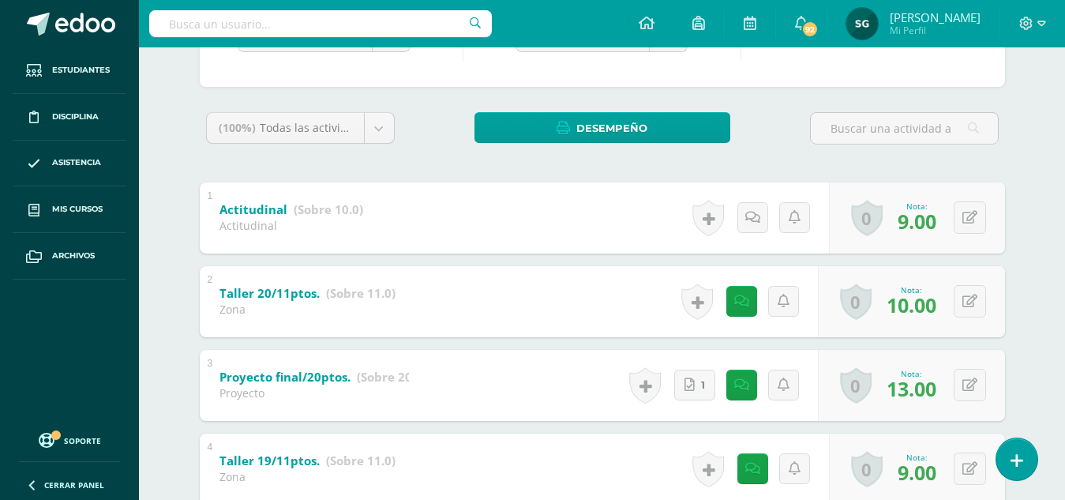
scroll to position [162, 0]
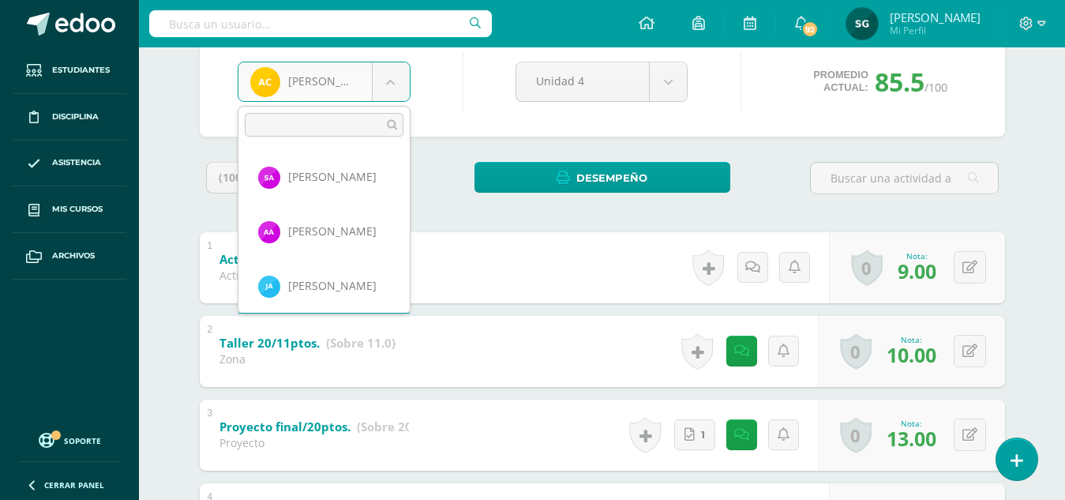
click at [398, 82] on body "Estudiantes Disciplina Asistencia Mis cursos Archivos Soporte Ayuda Reportar un…" at bounding box center [532, 457] width 1065 height 1239
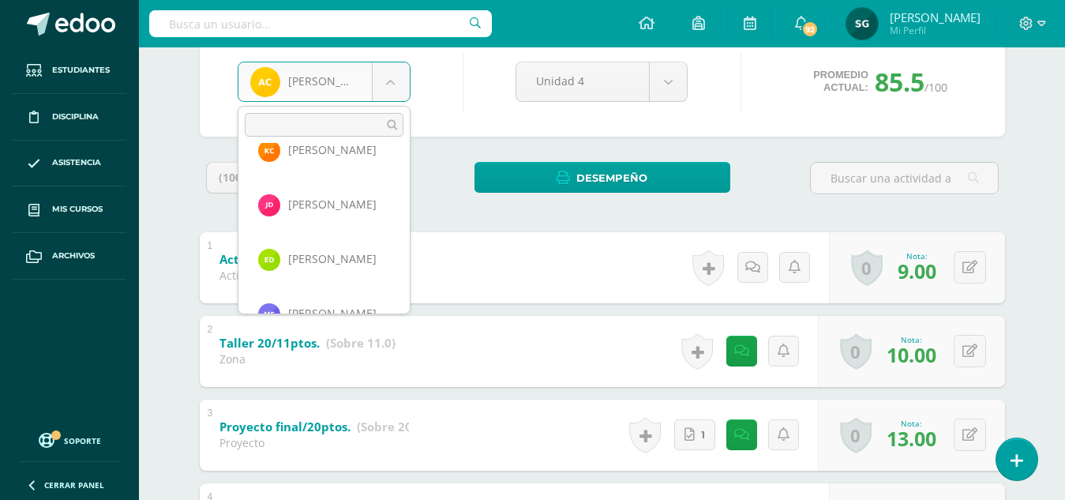
scroll to position [305, 0]
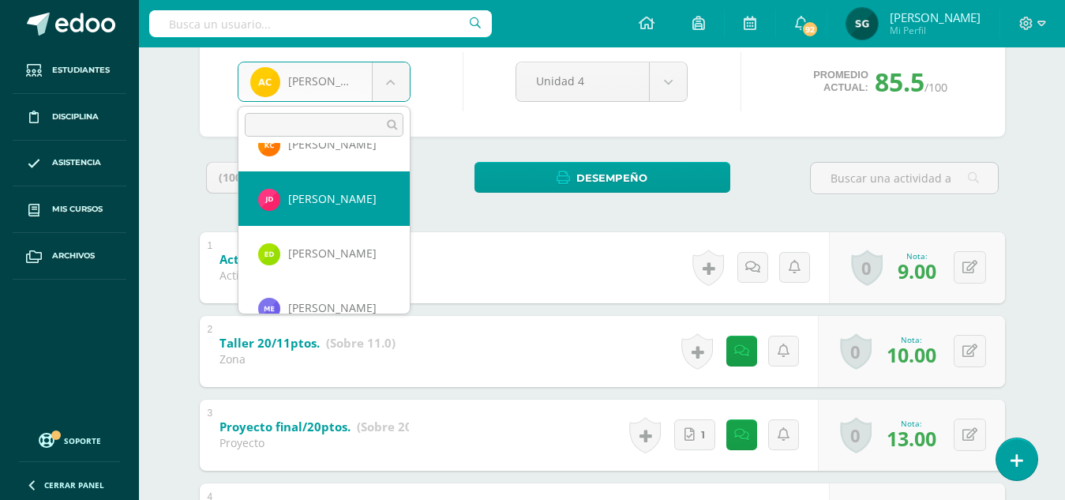
select select "177"
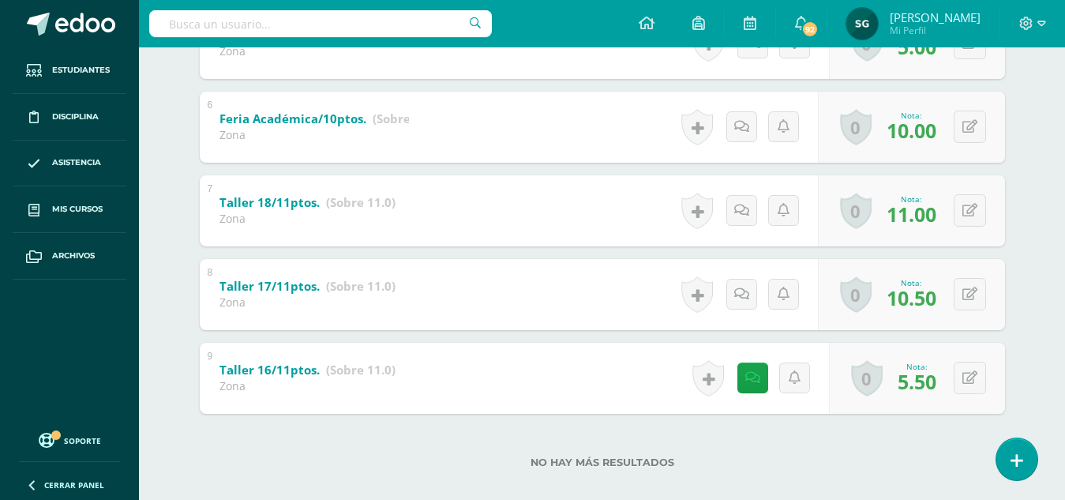
scroll to position [740, 0]
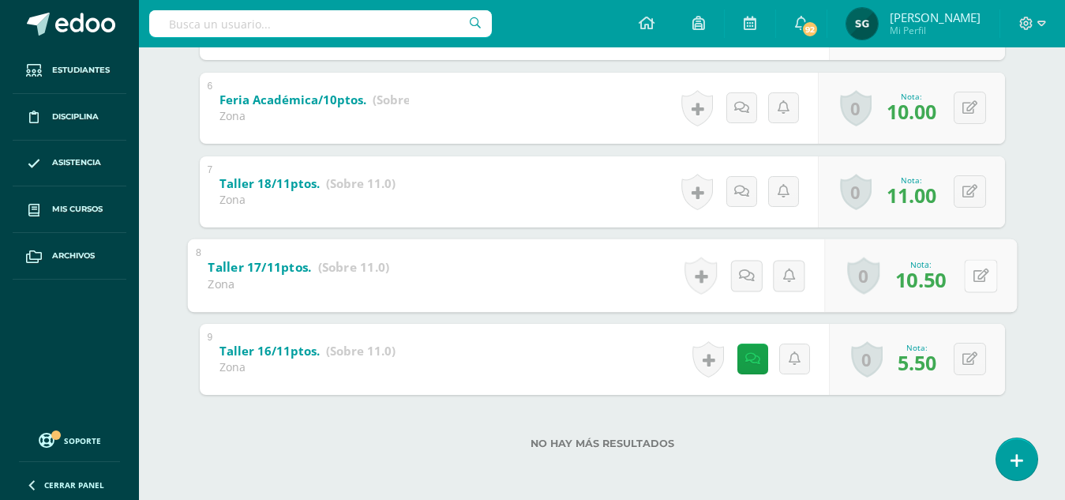
click at [975, 275] on icon at bounding box center [980, 274] width 16 height 13
type input "10"
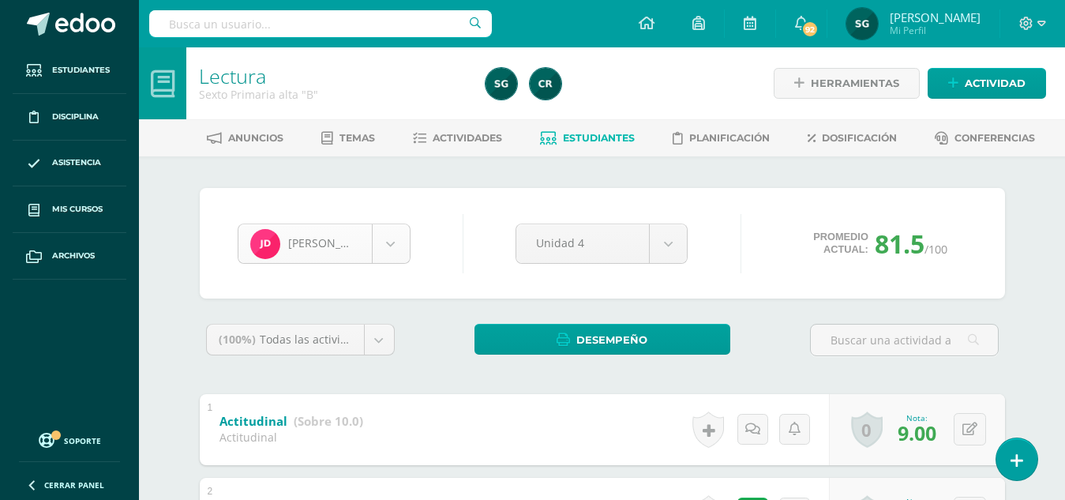
scroll to position [217, 0]
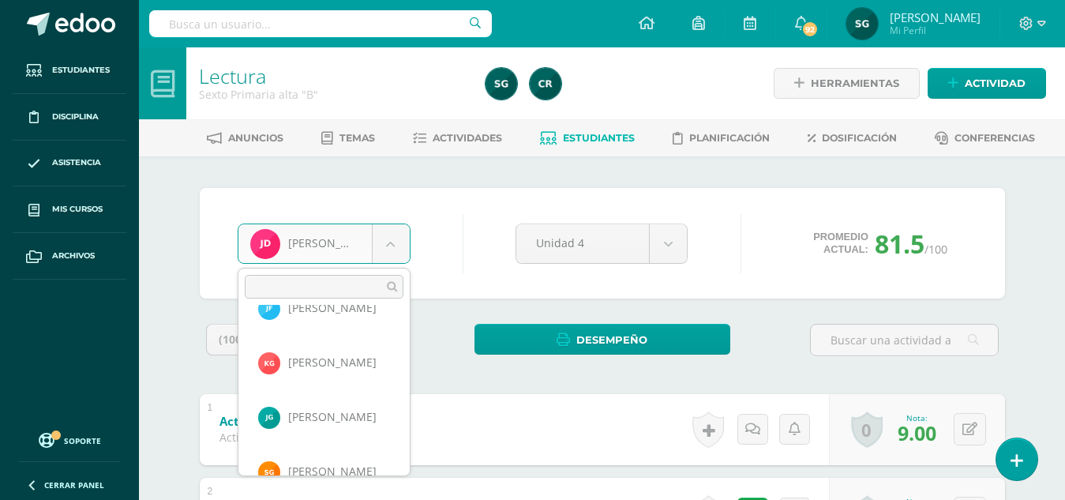
scroll to position [528, 0]
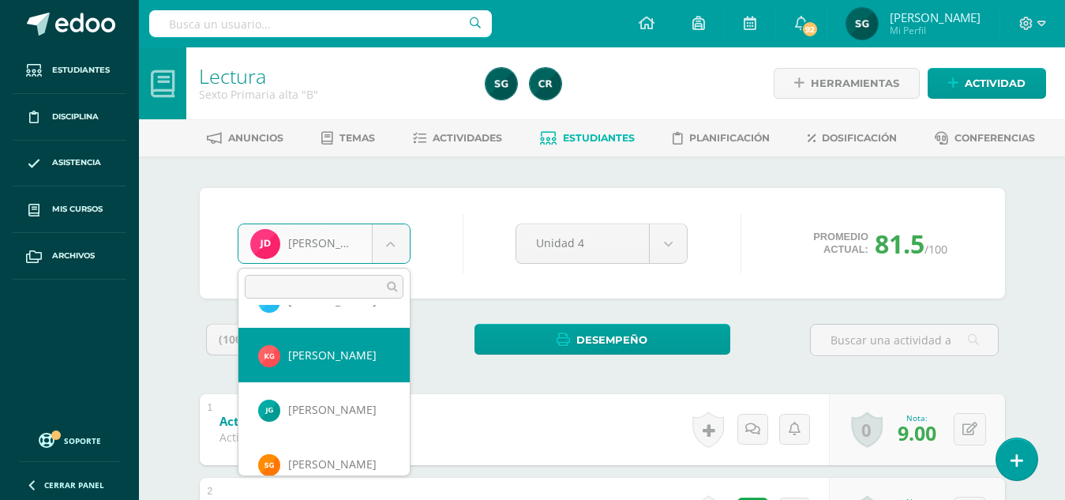
select select "1139"
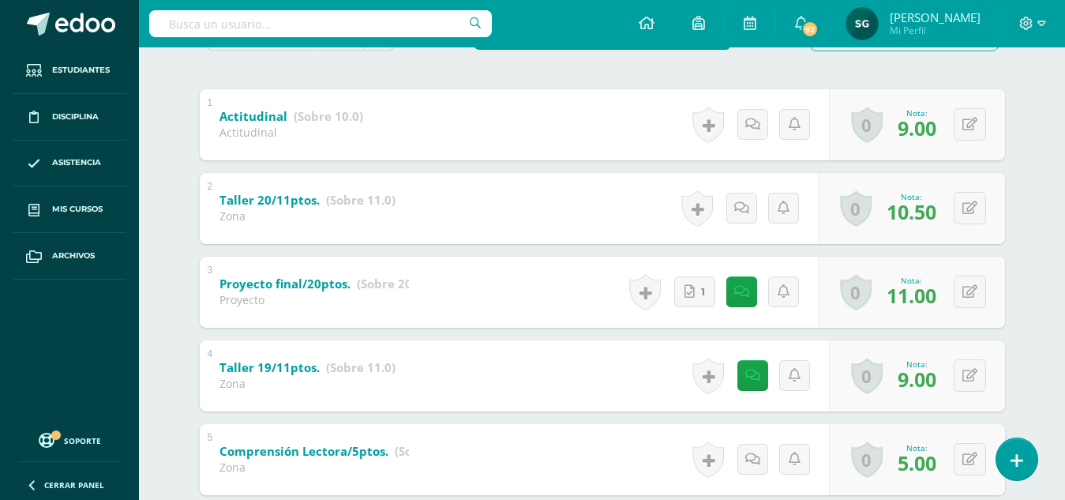
scroll to position [325, 0]
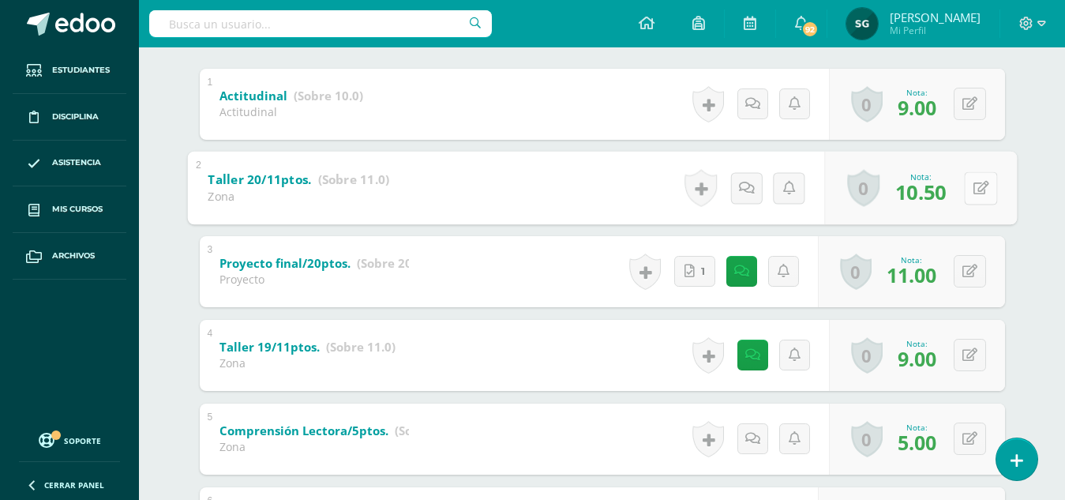
click at [976, 185] on icon at bounding box center [980, 187] width 16 height 13
type input "11"
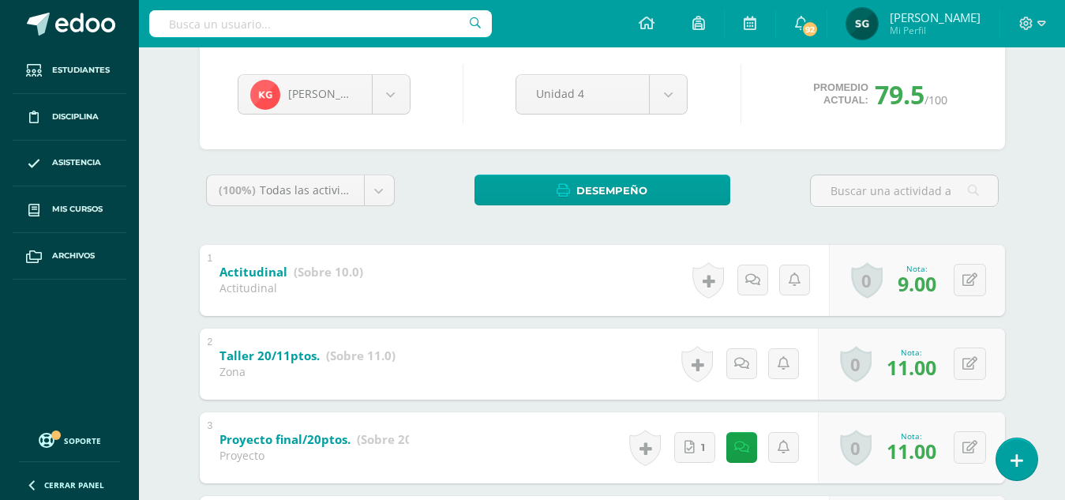
scroll to position [130, 0]
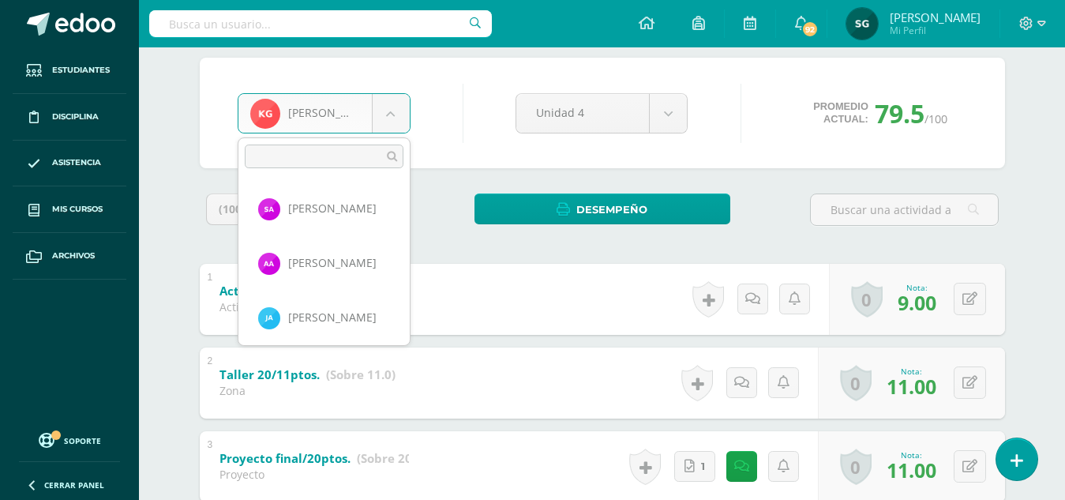
click at [389, 125] on body "Estudiantes Disciplina Asistencia Mis cursos Archivos Soporte Ayuda Reportar un…" at bounding box center [532, 489] width 1065 height 1239
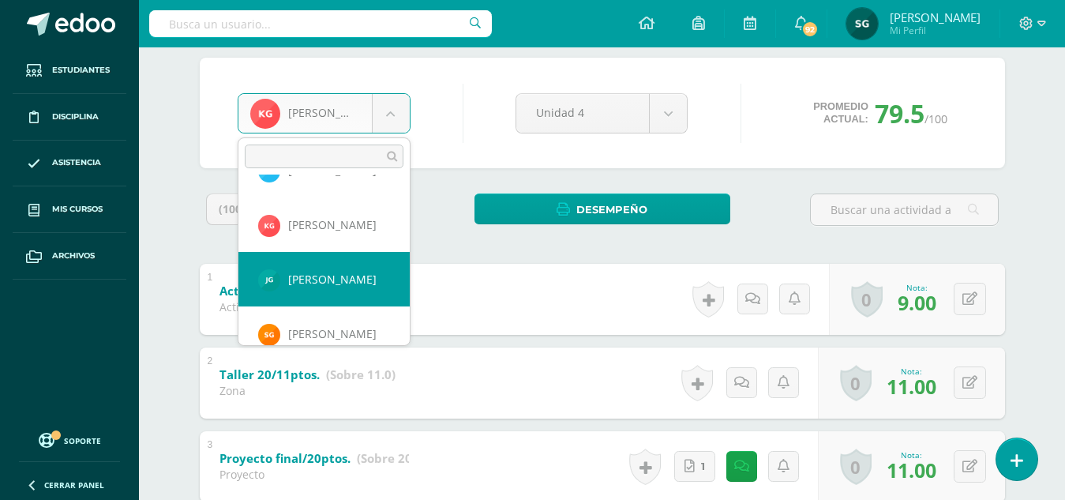
select select "762"
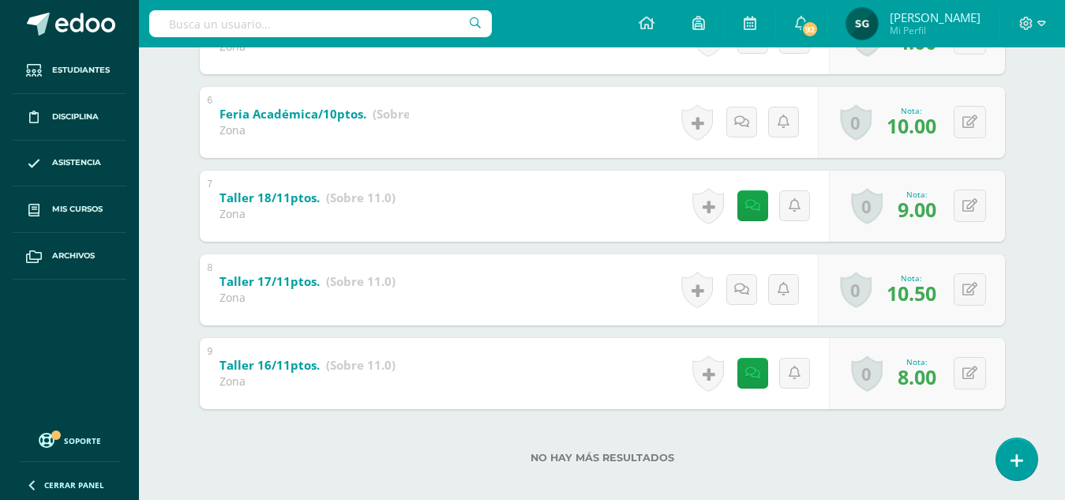
scroll to position [740, 0]
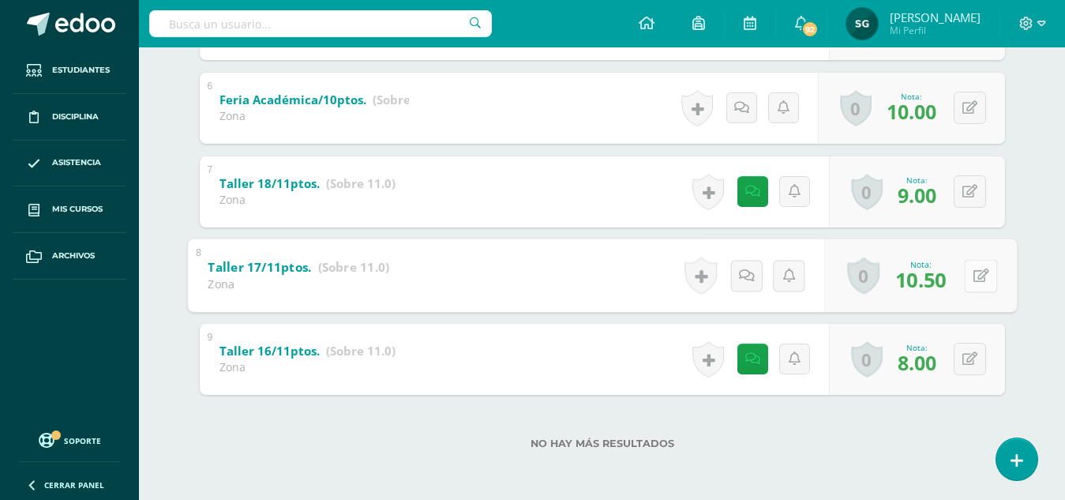
click at [970, 275] on button at bounding box center [980, 275] width 33 height 33
type input "11"
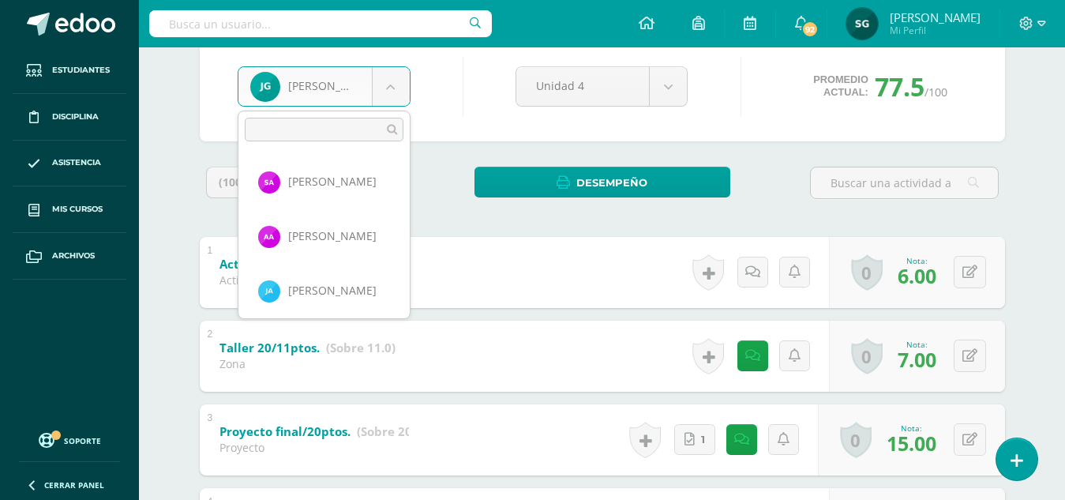
scroll to position [489, 0]
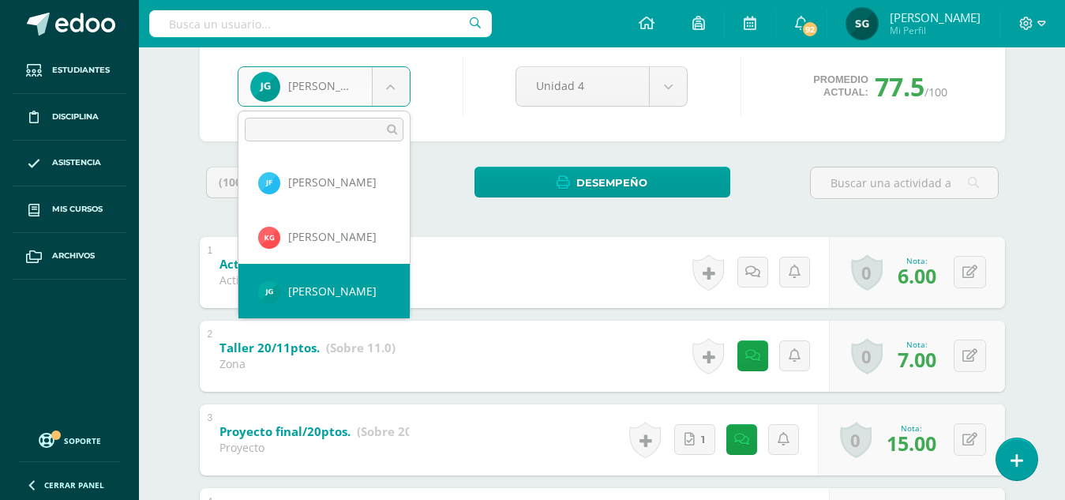
drag, startPoint x: 385, startPoint y: 81, endPoint x: 403, endPoint y: 221, distance: 140.9
click at [403, 221] on body "Estudiantes Disciplina Asistencia Mis cursos Archivos Soporte Ayuda Reportar un…" at bounding box center [532, 462] width 1065 height 1239
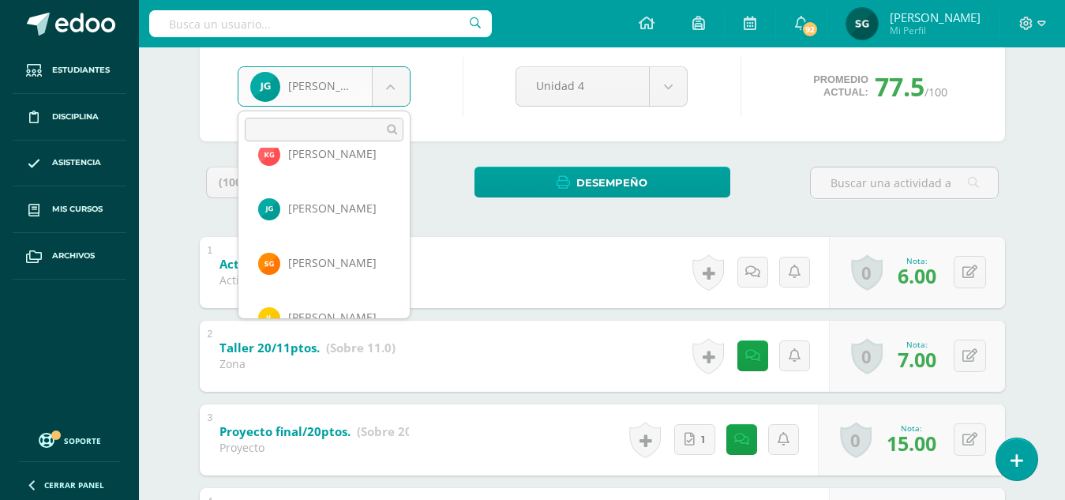
scroll to position [591, 0]
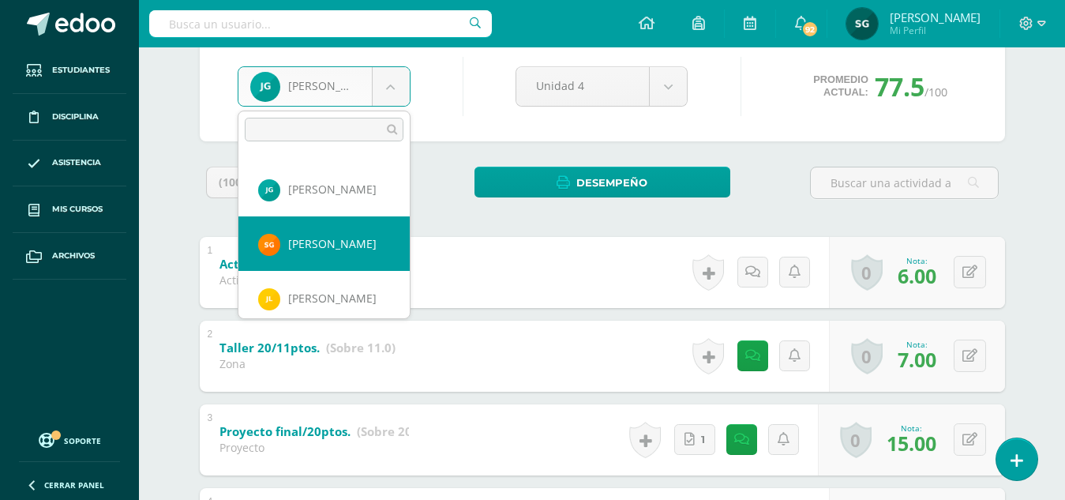
select select "188"
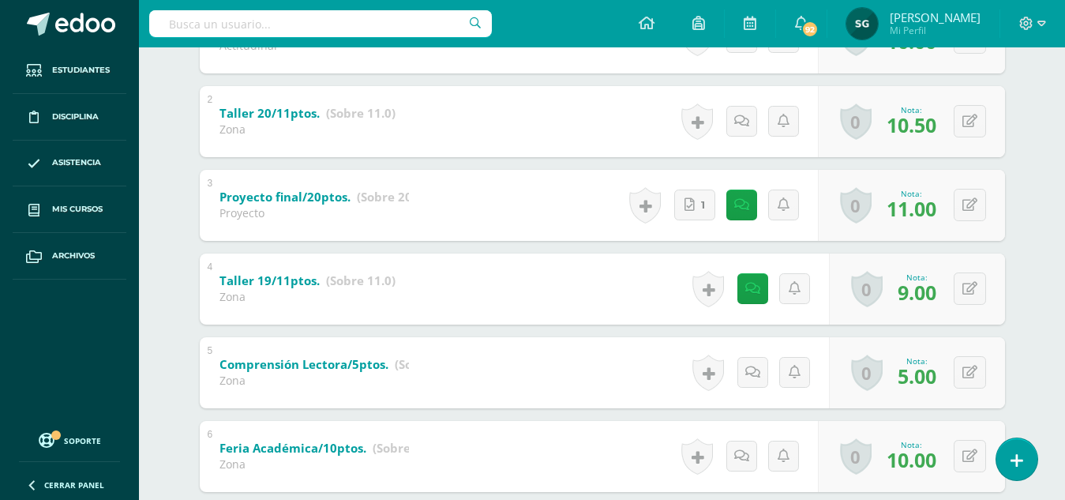
scroll to position [394, 0]
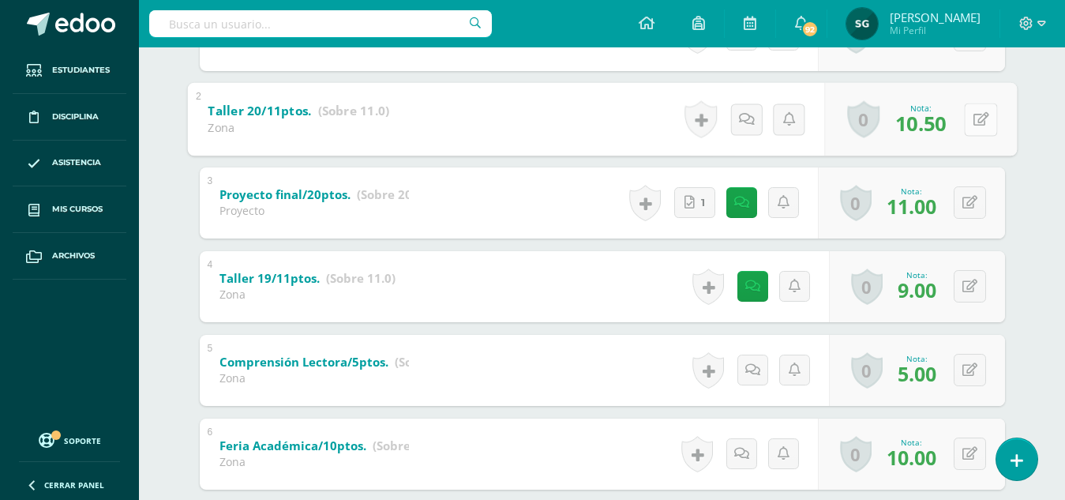
click at [970, 120] on button at bounding box center [980, 119] width 33 height 33
type input "11"
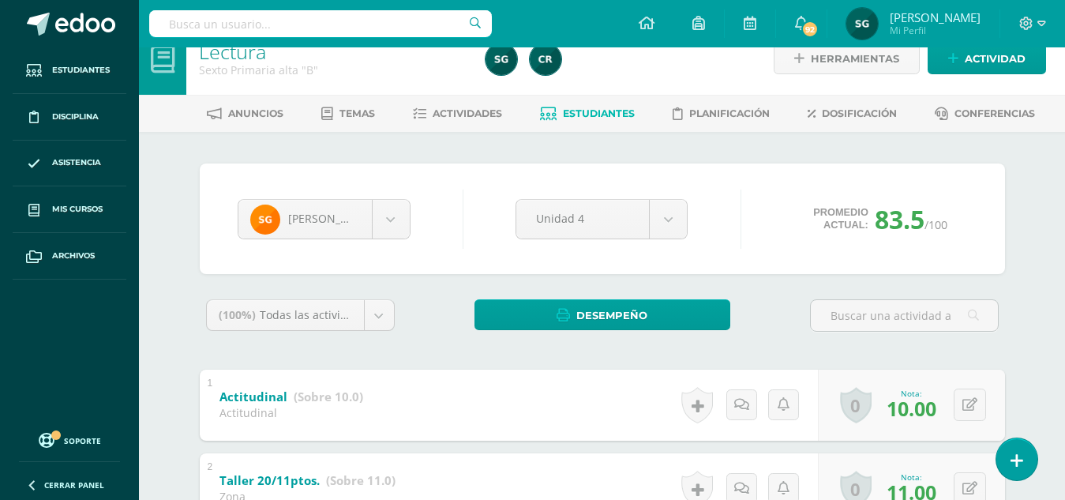
scroll to position [17, 0]
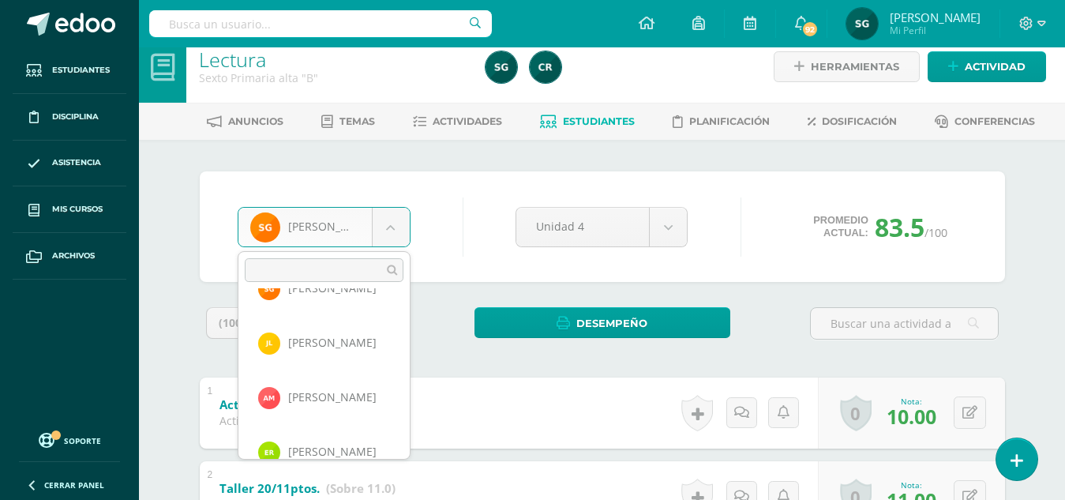
scroll to position [680, 0]
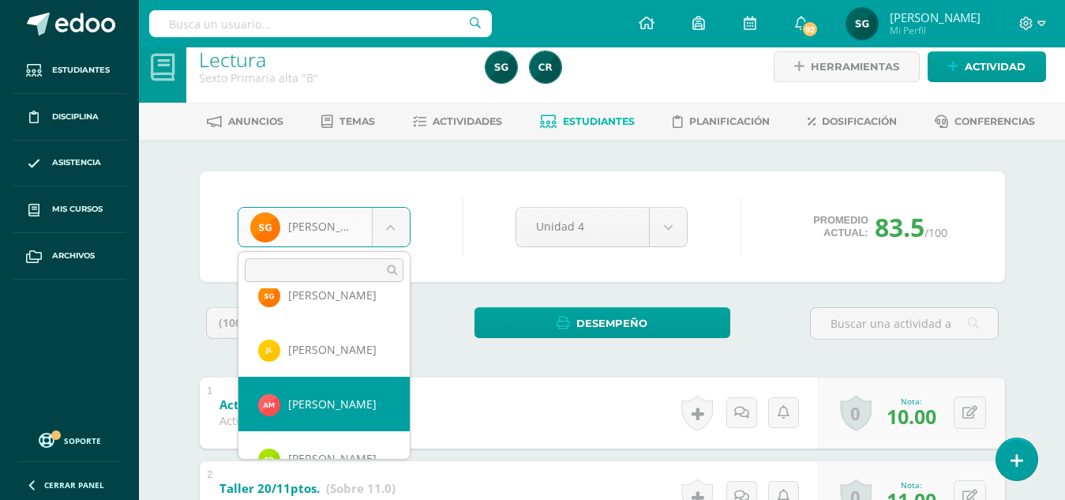
select select "187"
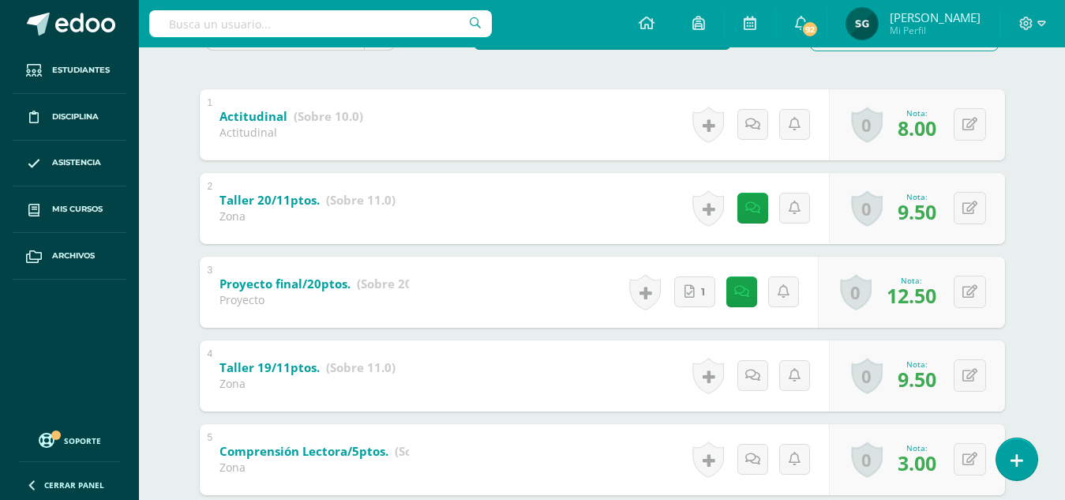
scroll to position [346, 0]
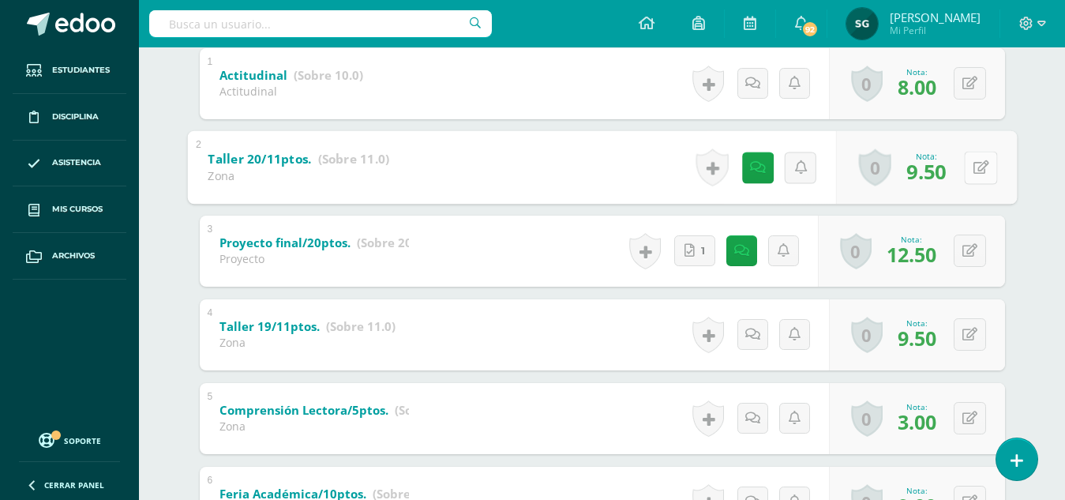
click at [971, 163] on button at bounding box center [980, 167] width 33 height 33
type input "9"
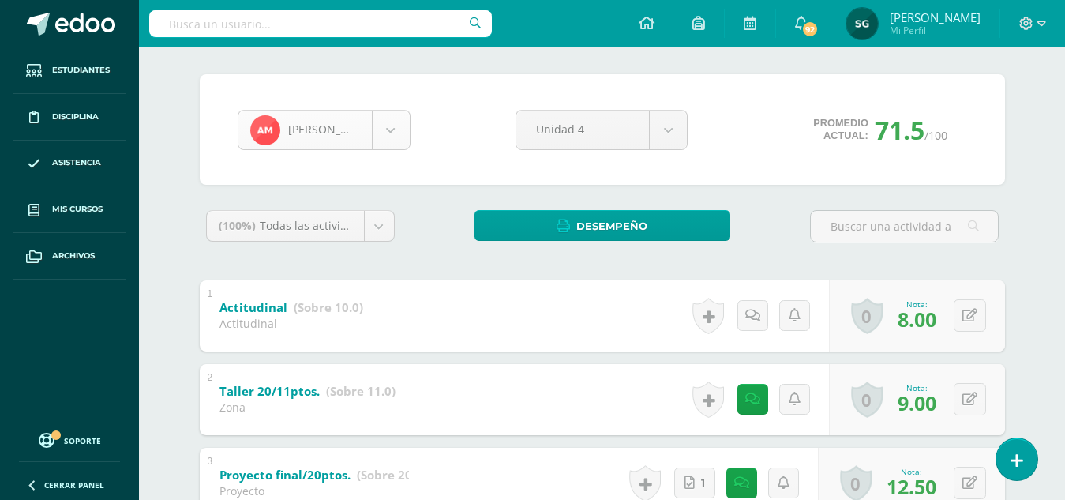
scroll to position [653, 0]
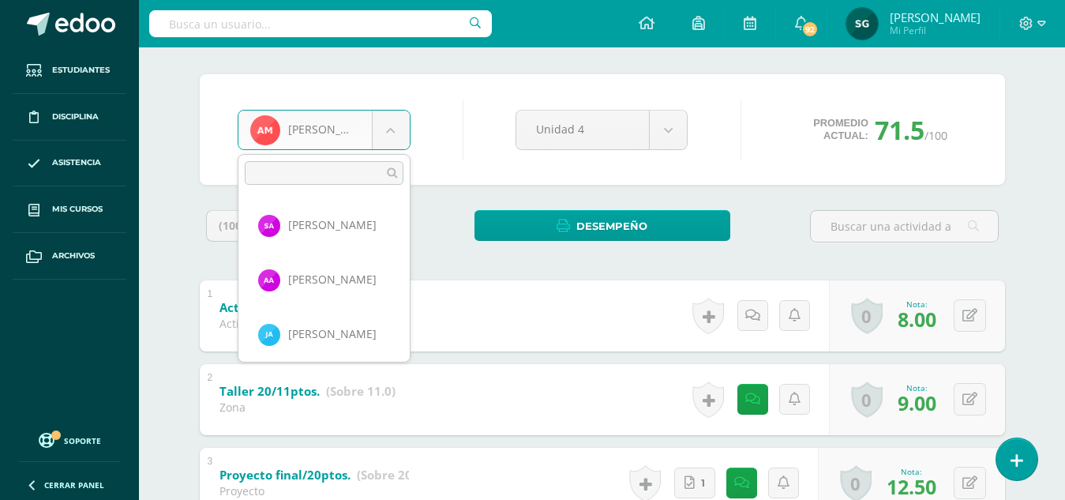
click at [384, 129] on body "Estudiantes Disciplina Asistencia Mis cursos Archivos Soporte Ayuda Reportar un…" at bounding box center [532, 505] width 1065 height 1239
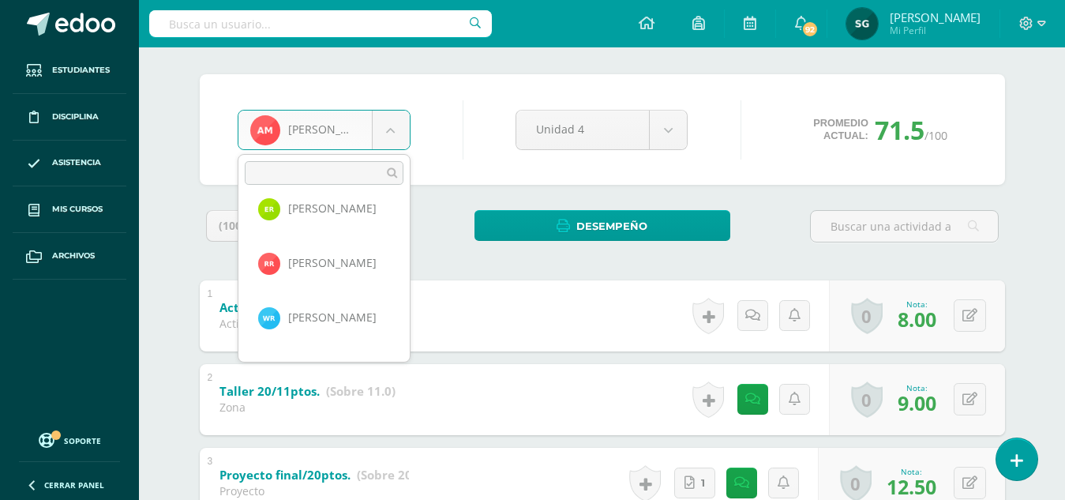
scroll to position [839, 0]
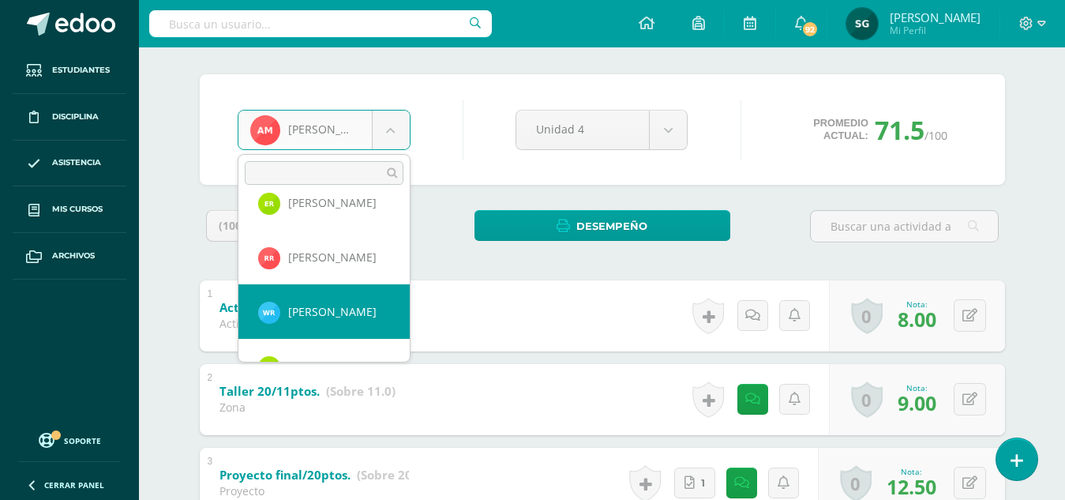
select select "482"
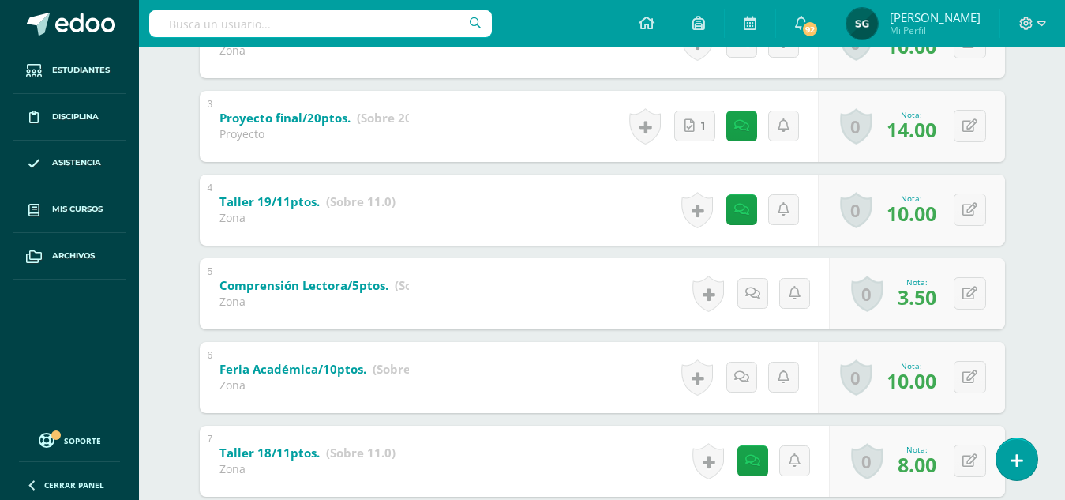
scroll to position [504, 0]
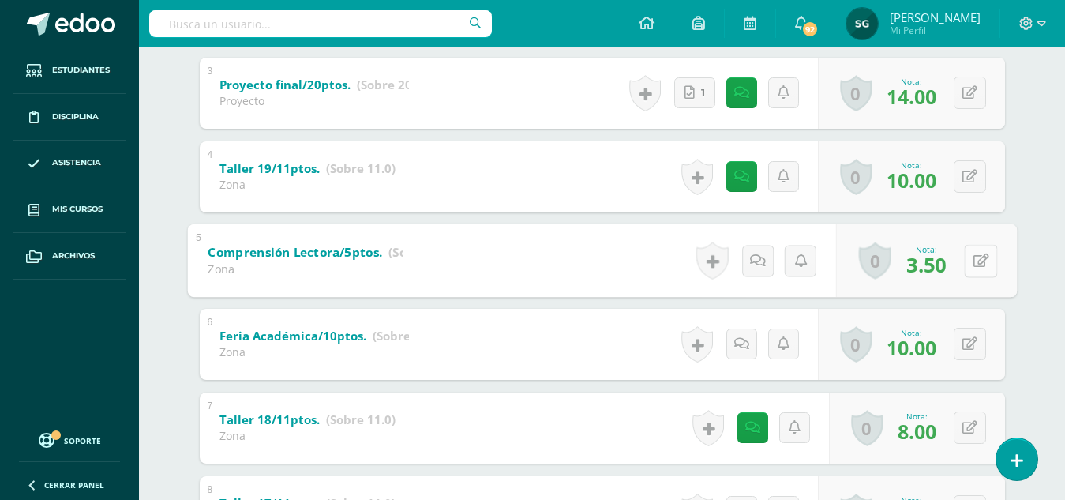
click at [965, 259] on button at bounding box center [980, 260] width 33 height 33
type input "3"
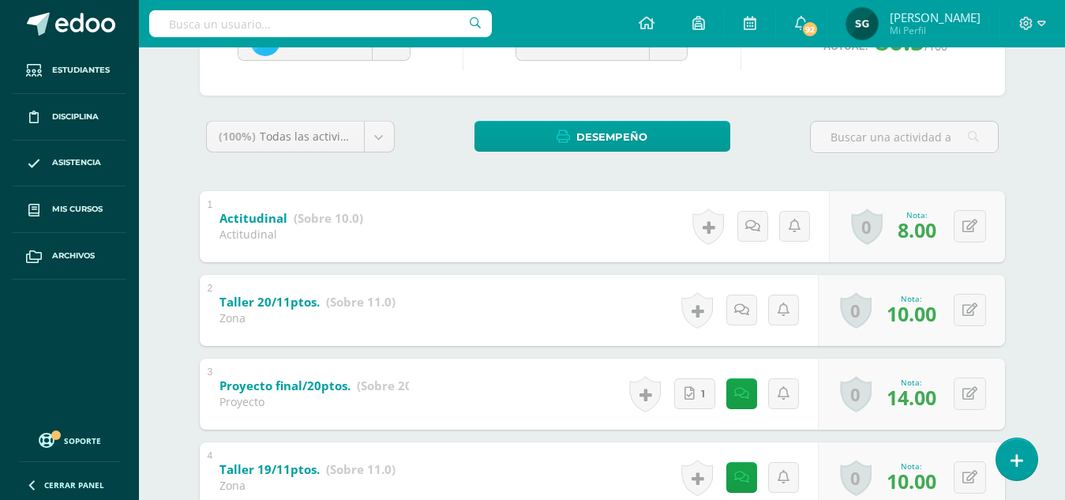
scroll to position [193, 0]
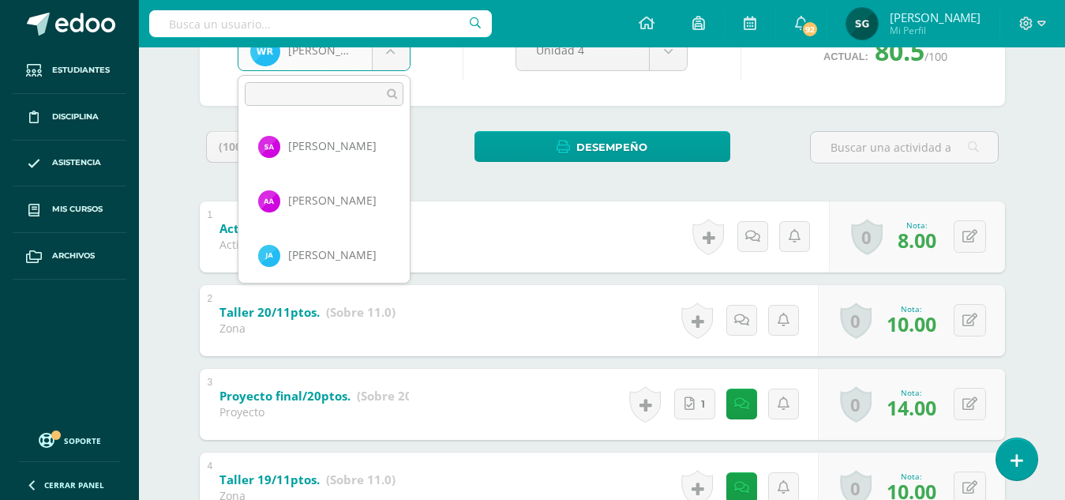
click at [390, 53] on body "Estudiantes Disciplina Asistencia Mis cursos Archivos Soporte Ayuda Reportar un…" at bounding box center [532, 426] width 1065 height 1239
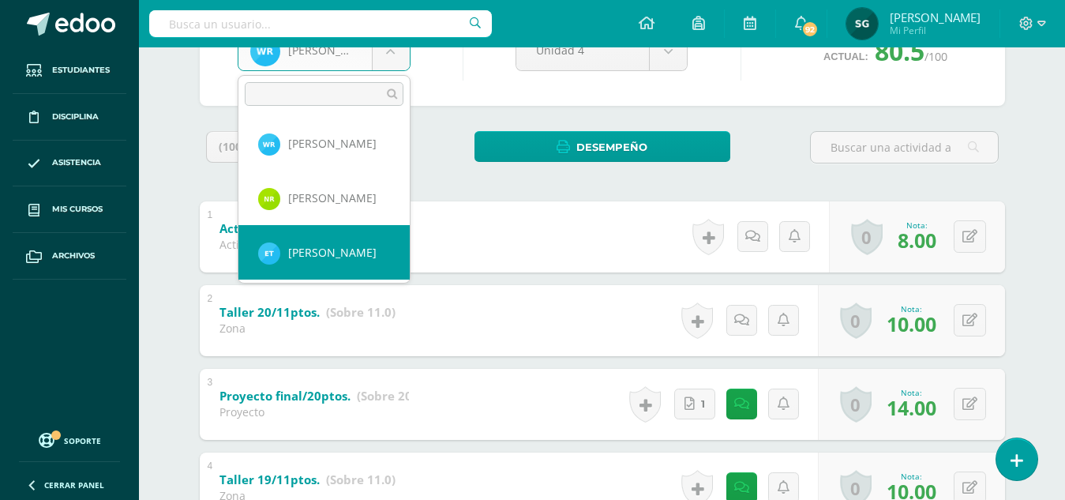
select select "869"
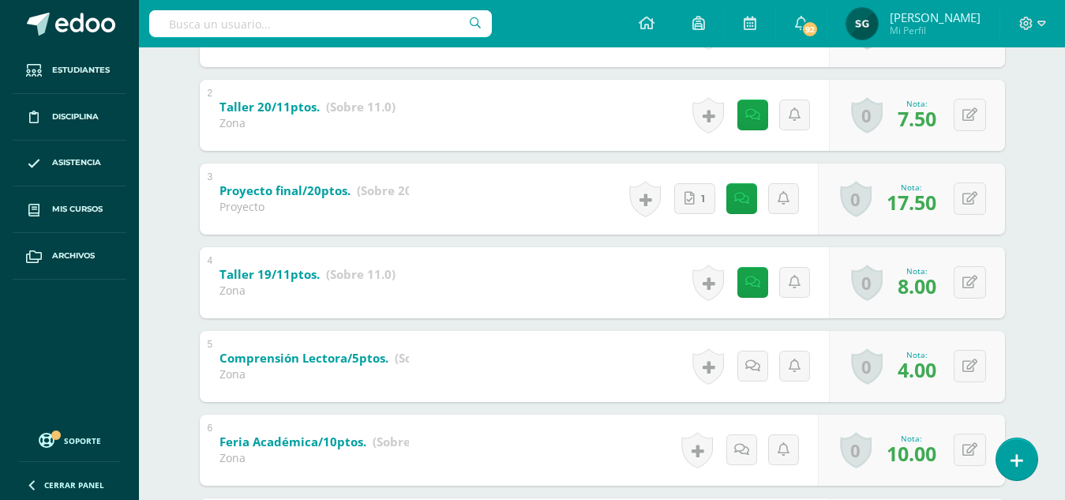
scroll to position [402, 0]
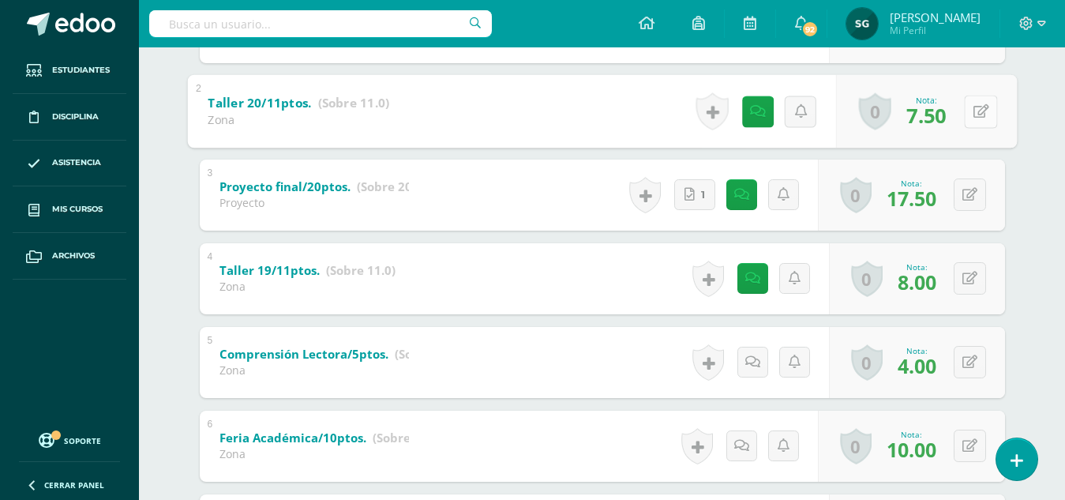
click at [968, 110] on button at bounding box center [980, 111] width 33 height 33
type input "8"
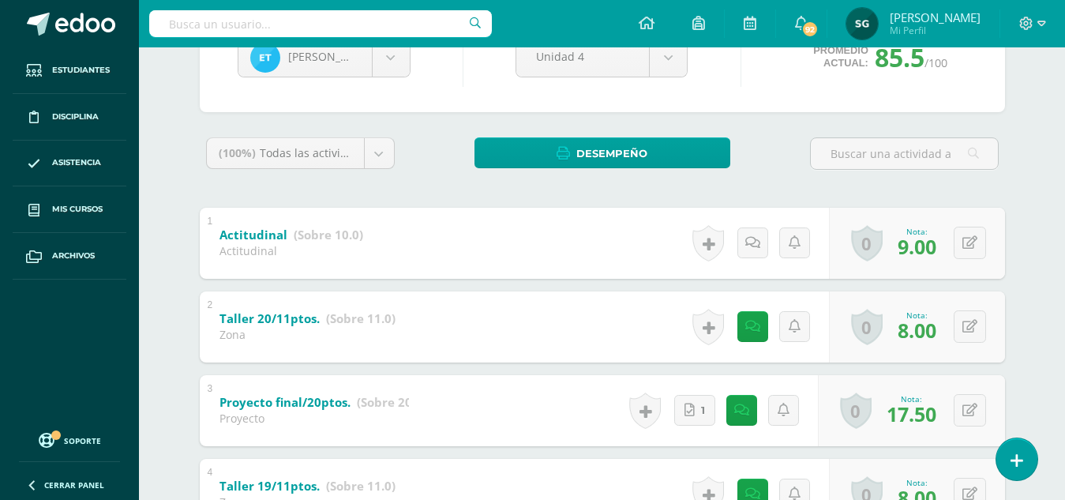
scroll to position [182, 0]
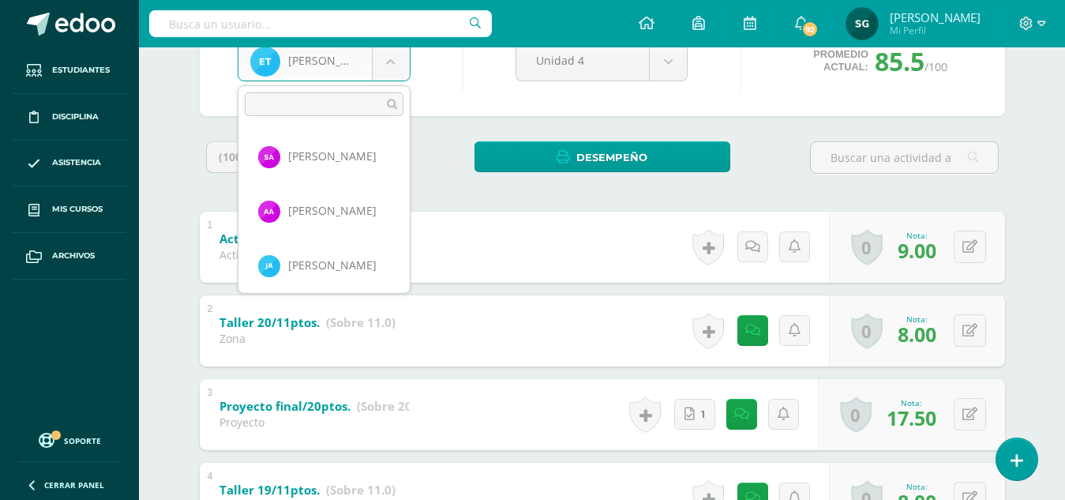
click at [387, 62] on body "Estudiantes Disciplina Asistencia Mis cursos Archivos Soporte Ayuda Reportar un…" at bounding box center [532, 437] width 1065 height 1239
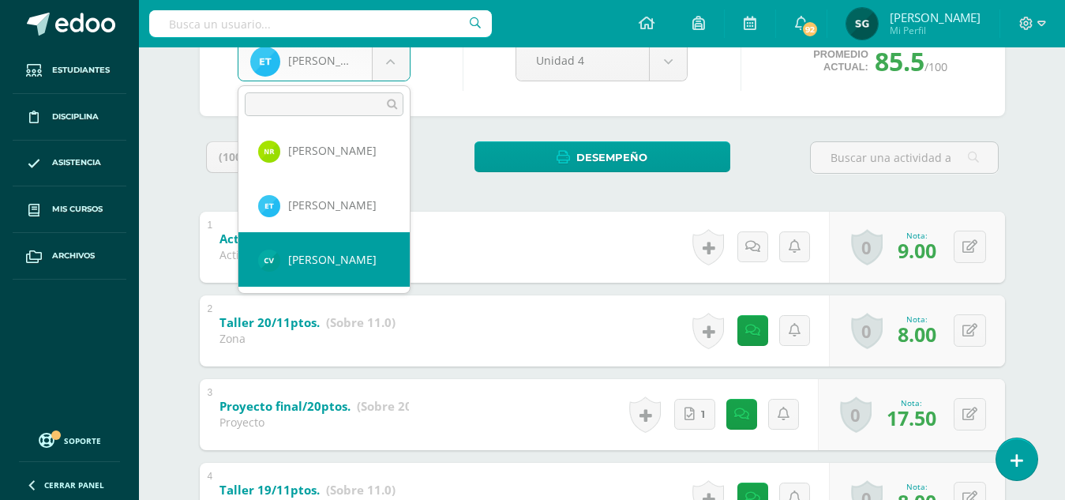
select select "181"
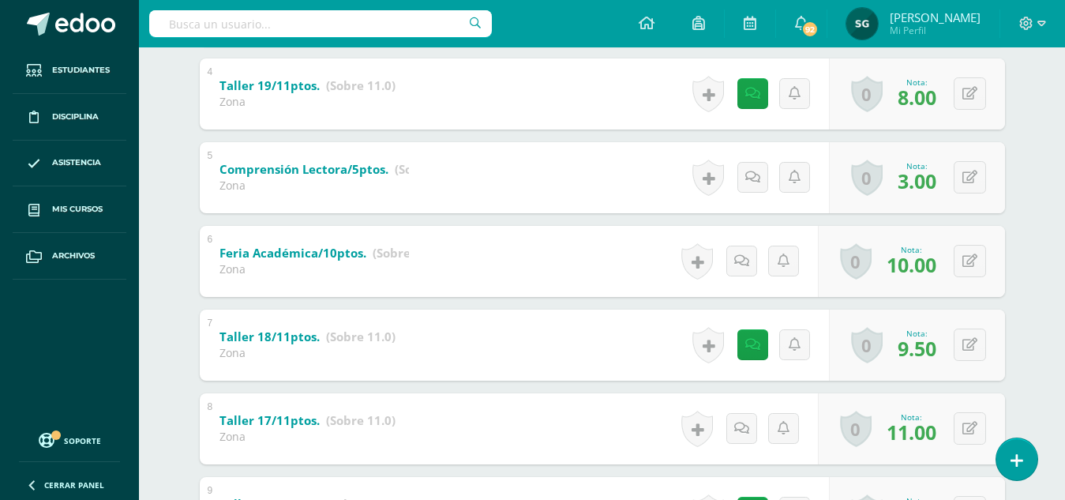
scroll to position [665, 0]
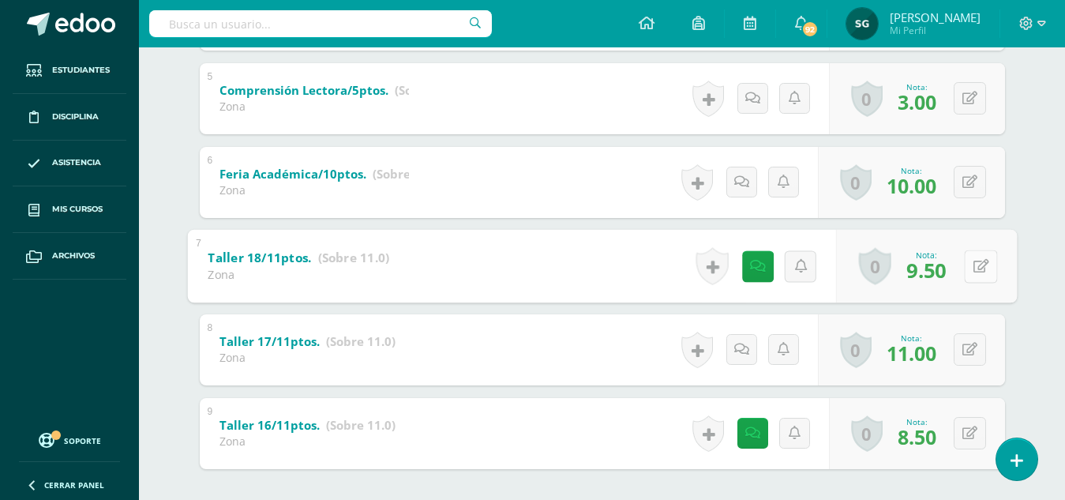
click at [968, 266] on button at bounding box center [980, 265] width 33 height 33
type input "10"
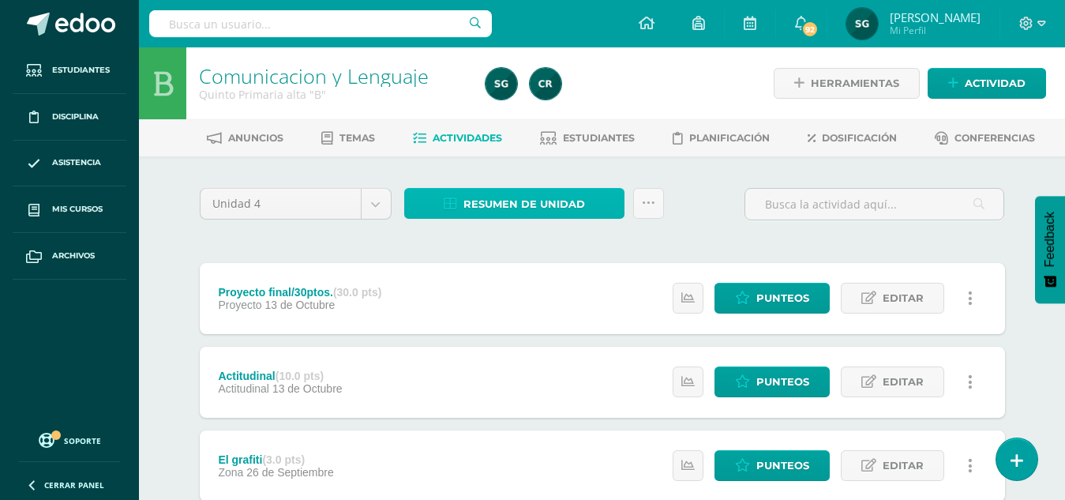
click at [510, 212] on span "Resumen de unidad" at bounding box center [524, 203] width 122 height 29
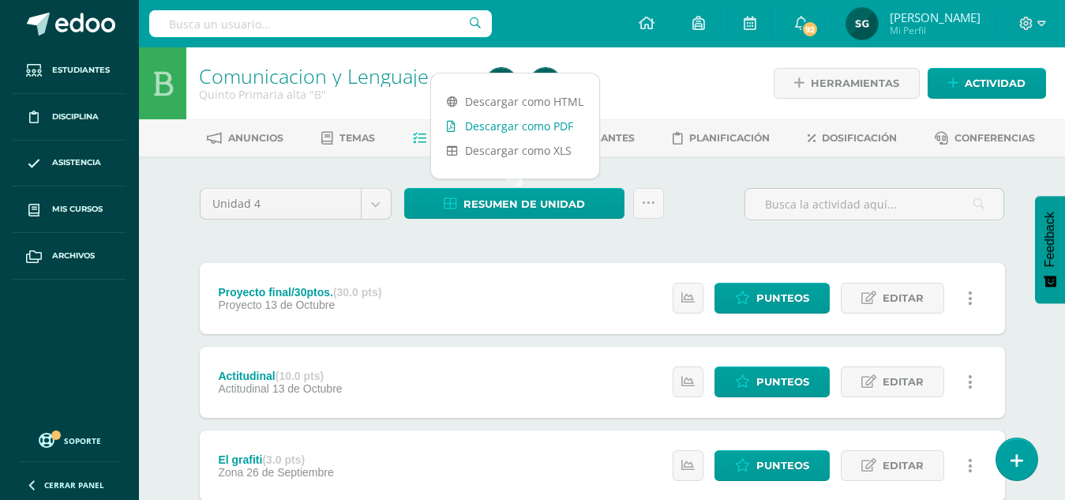
click at [508, 125] on link "Descargar como PDF" at bounding box center [515, 126] width 168 height 24
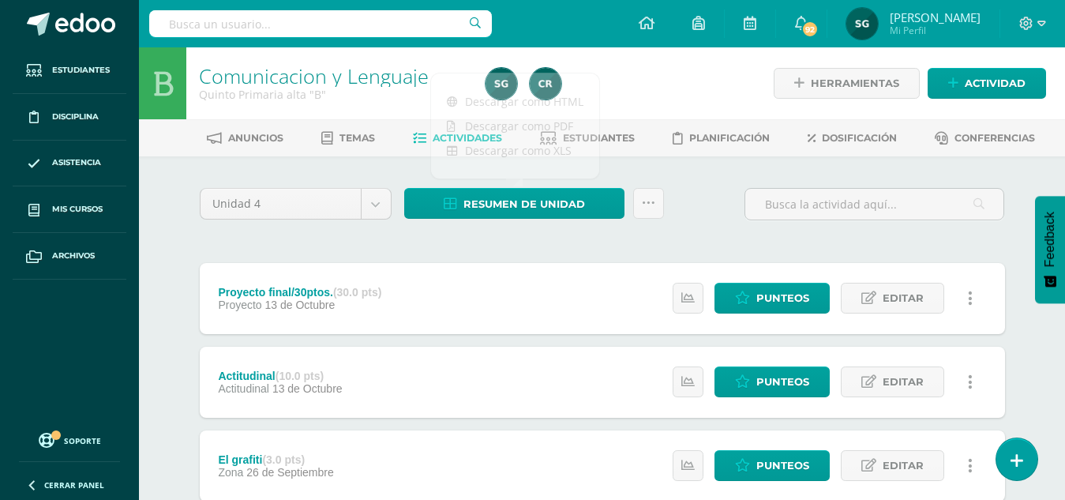
click at [788, 297] on span "Punteos" at bounding box center [782, 297] width 53 height 29
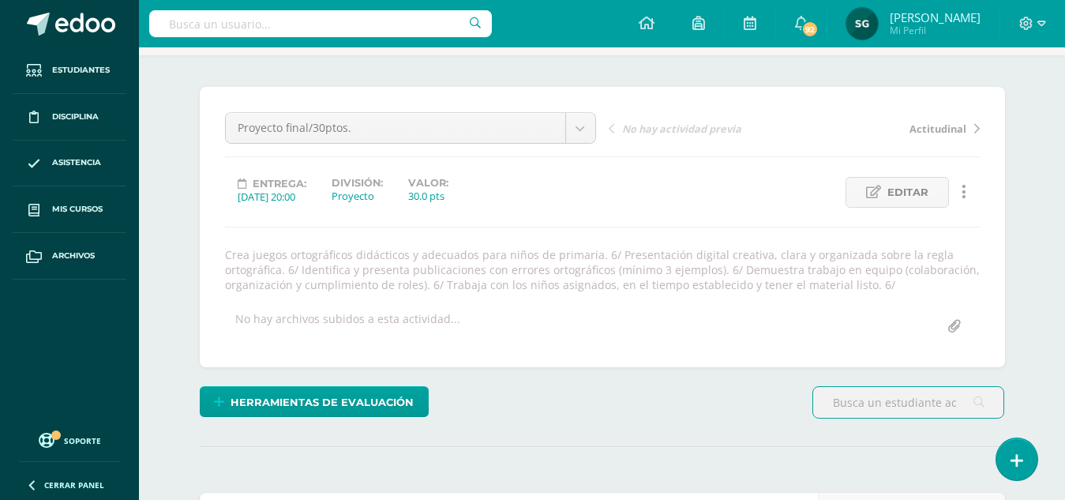
scroll to position [82, 0]
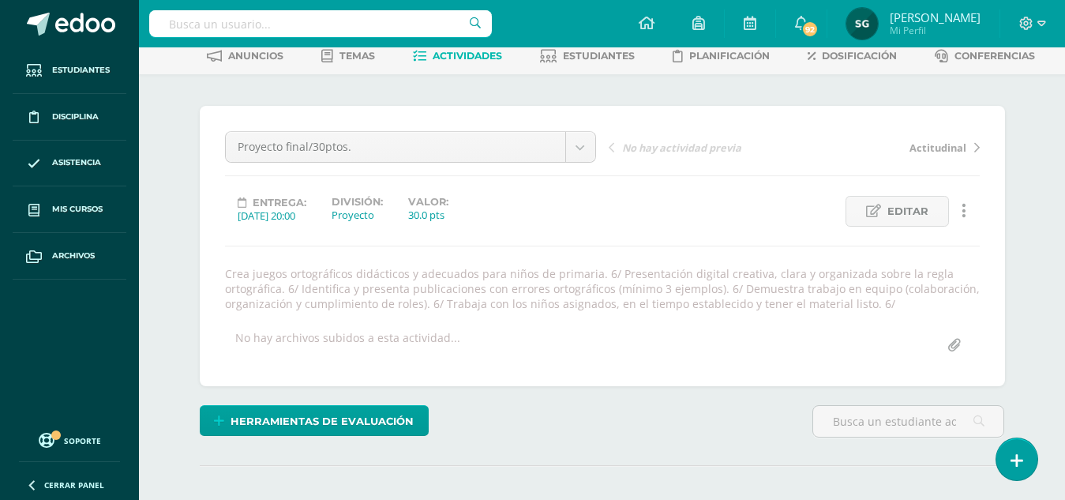
click at [940, 148] on span "Actitudinal" at bounding box center [937, 147] width 57 height 14
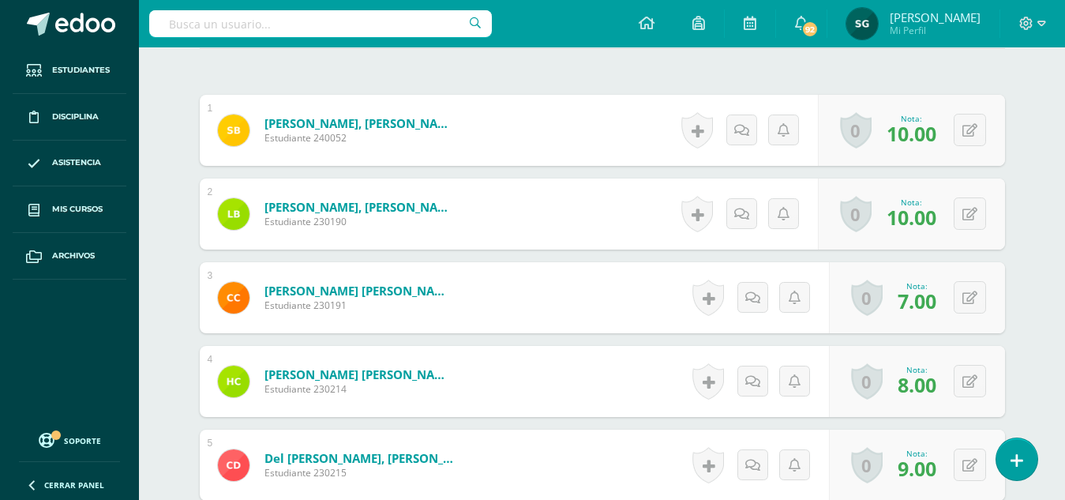
scroll to position [465, 0]
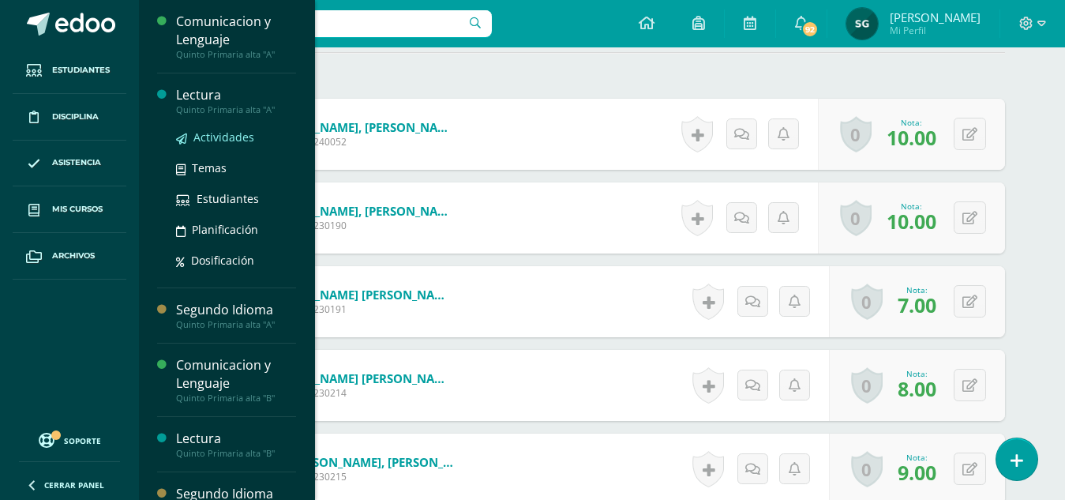
click at [220, 136] on span "Actividades" at bounding box center [223, 136] width 61 height 15
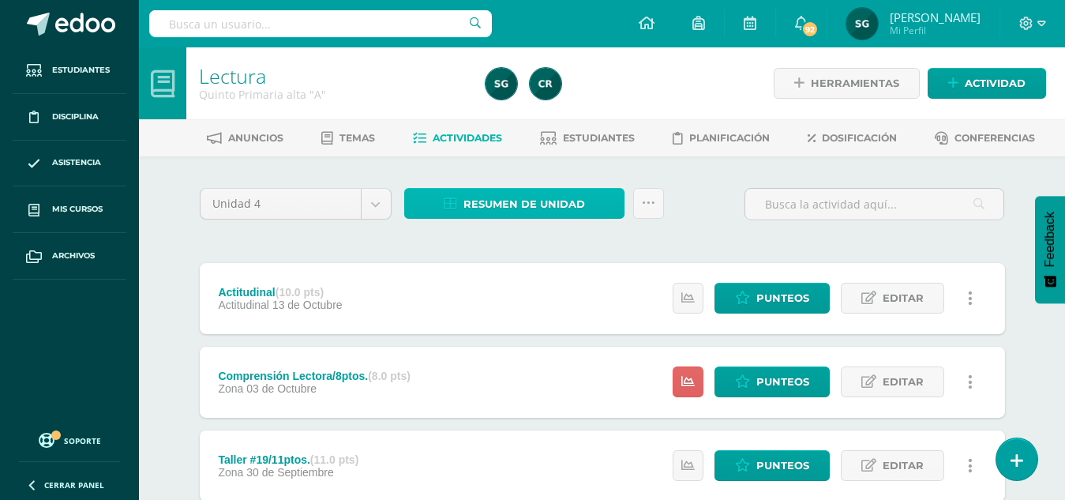
click at [541, 199] on span "Resumen de unidad" at bounding box center [524, 203] width 122 height 29
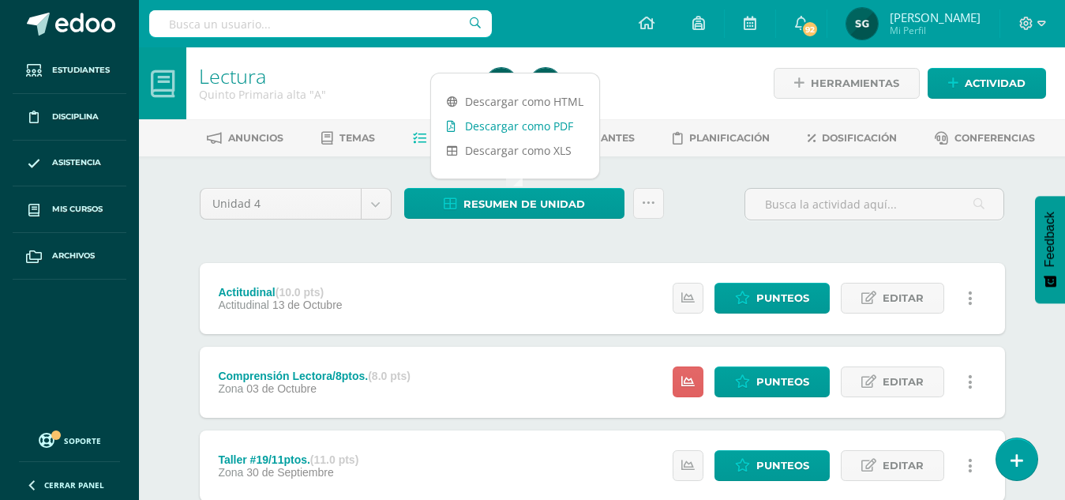
click at [531, 125] on link "Descargar como PDF" at bounding box center [515, 126] width 168 height 24
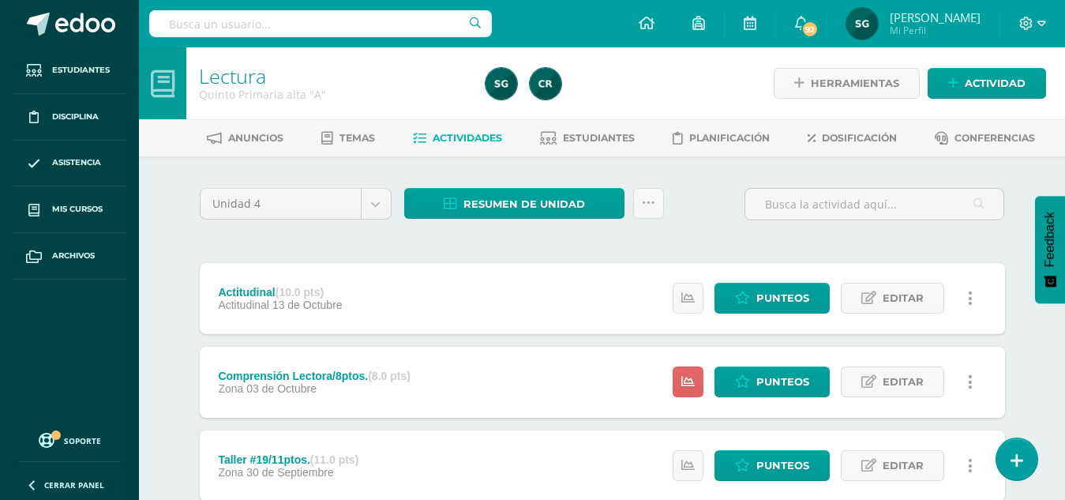
click at [586, 133] on span "Estudiantes" at bounding box center [599, 138] width 72 height 12
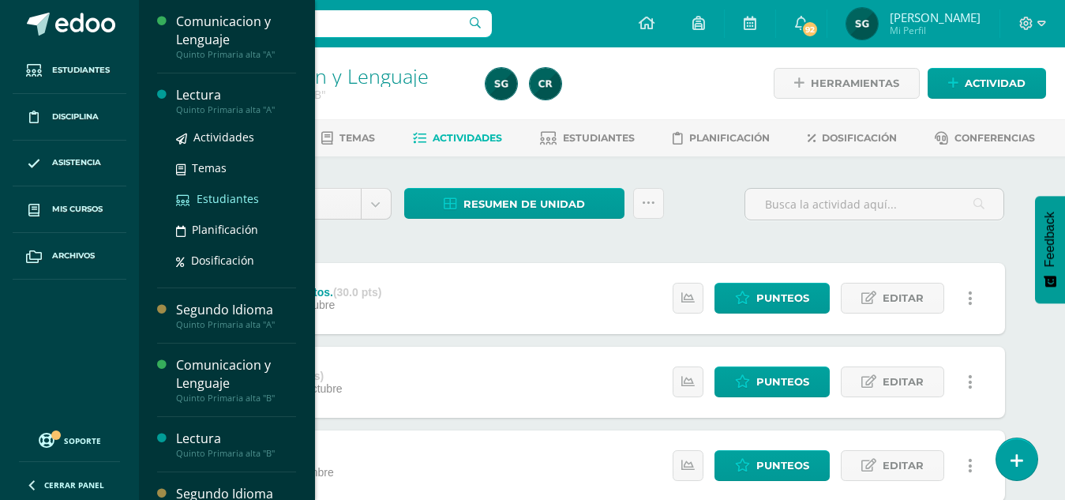
click at [224, 200] on span "Estudiantes" at bounding box center [228, 198] width 62 height 15
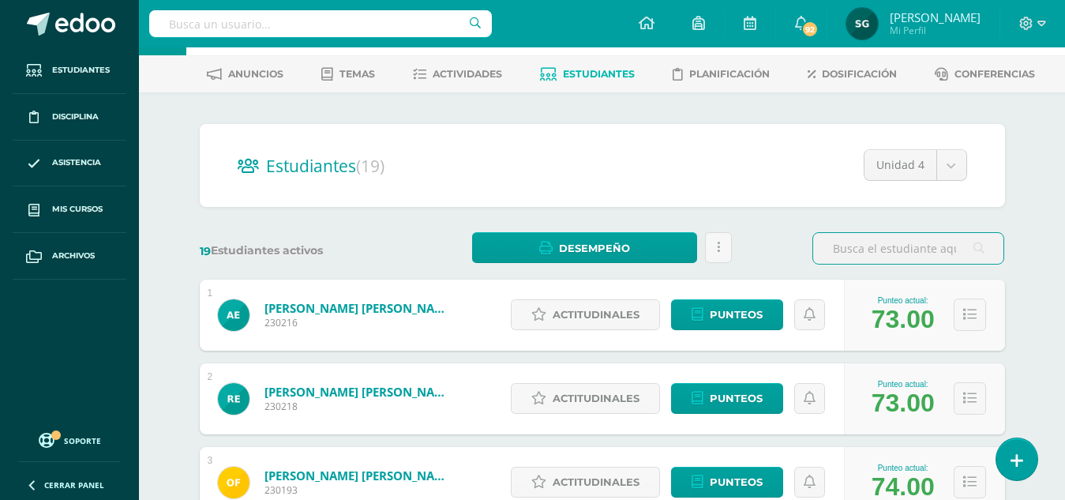
scroll to position [61, 0]
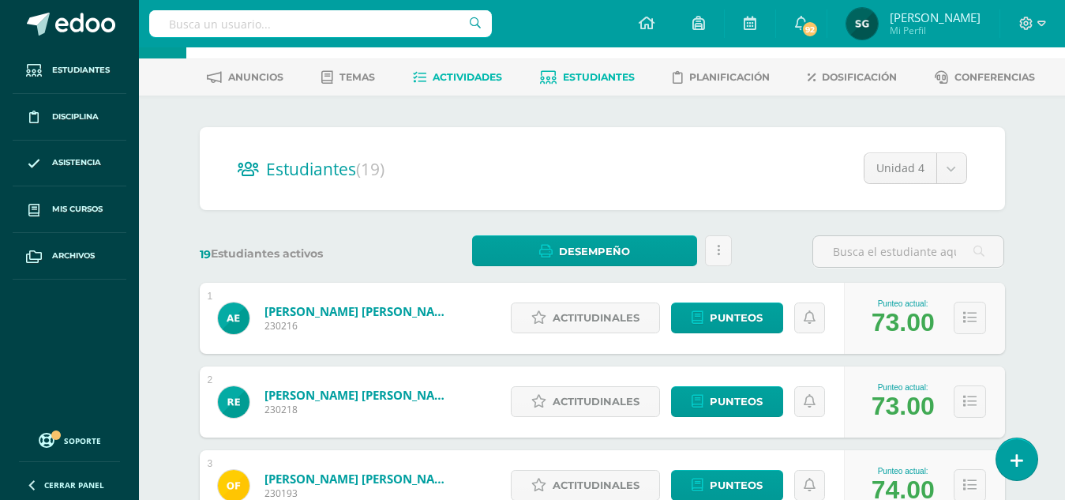
click at [462, 70] on link "Actividades" at bounding box center [457, 77] width 89 height 25
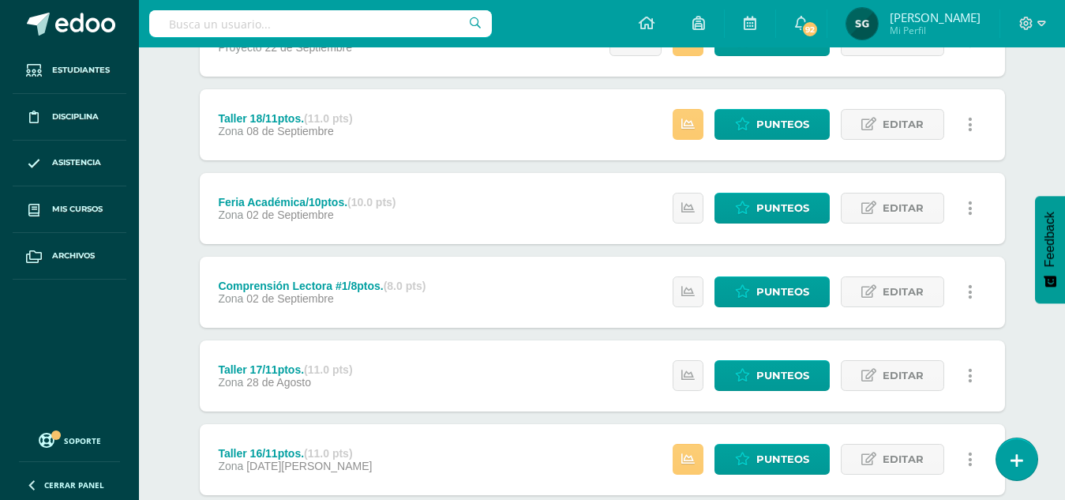
scroll to position [516, 0]
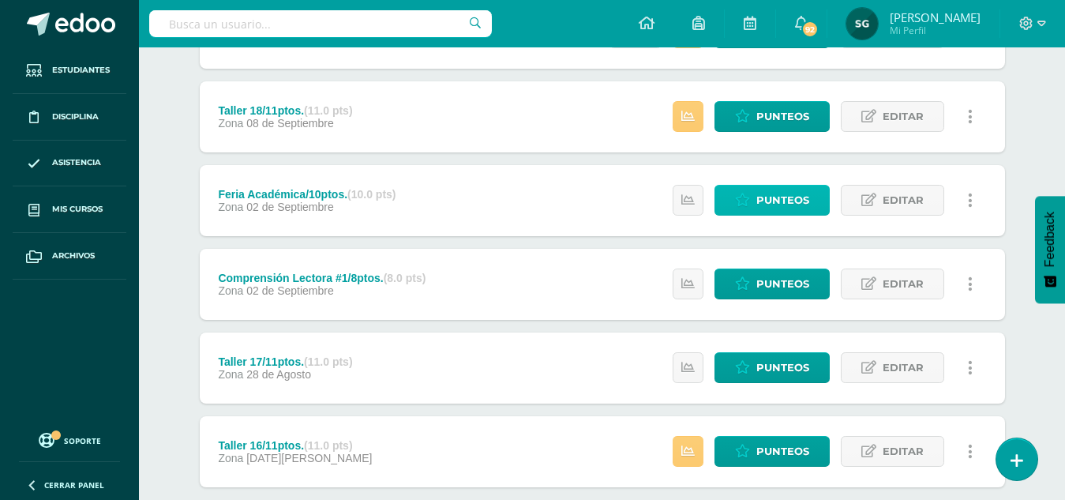
click at [773, 202] on span "Punteos" at bounding box center [782, 199] width 53 height 29
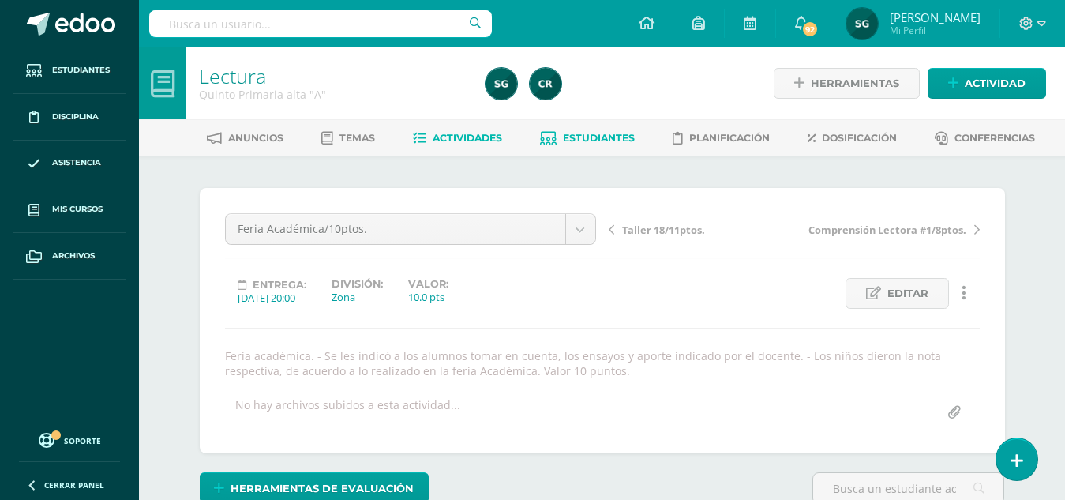
click at [609, 132] on span "Estudiantes" at bounding box center [599, 138] width 72 height 12
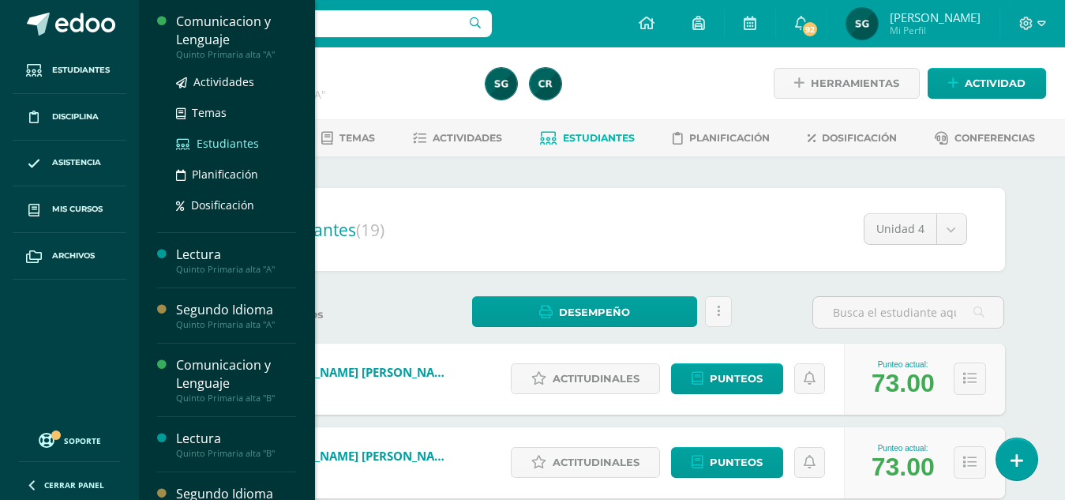
click at [221, 145] on span "Estudiantes" at bounding box center [228, 143] width 62 height 15
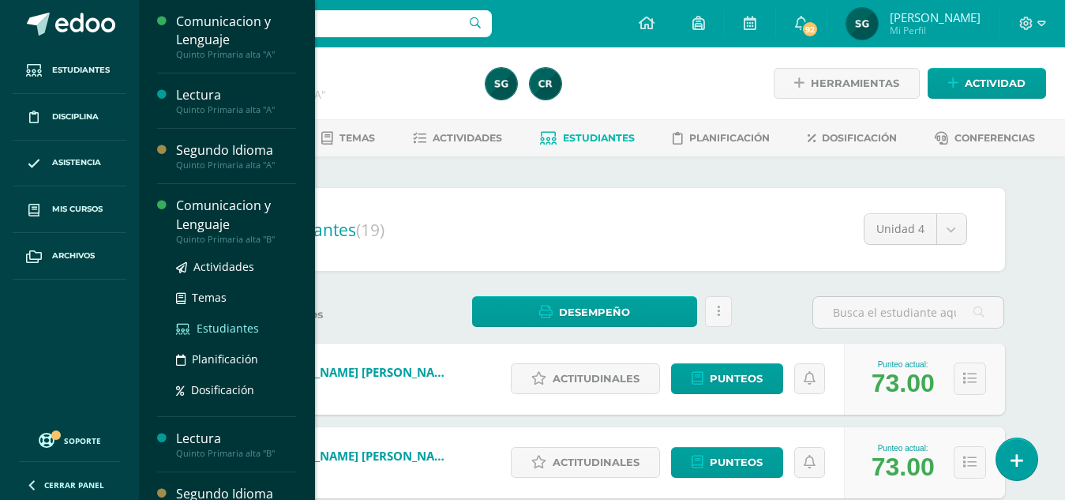
click at [225, 330] on span "Estudiantes" at bounding box center [228, 327] width 62 height 15
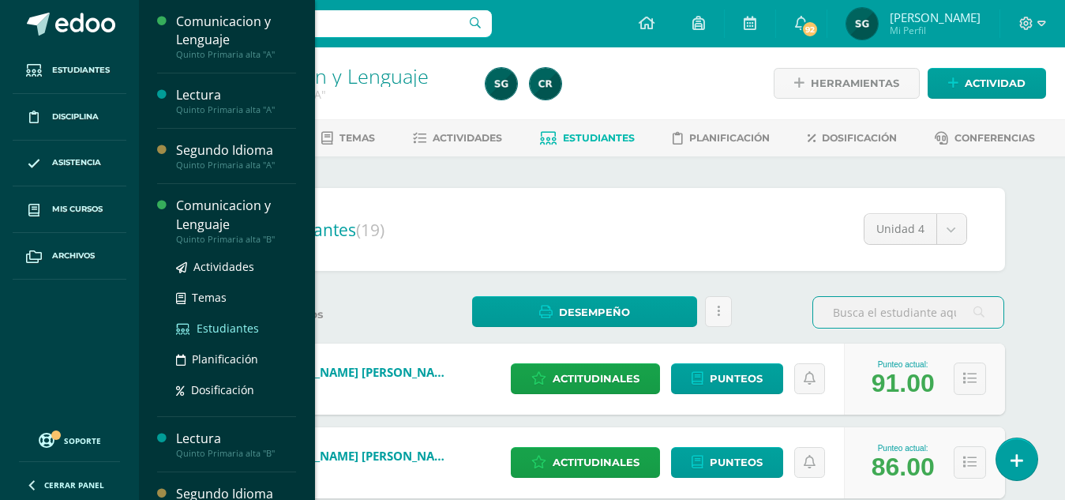
click at [223, 324] on span "Estudiantes" at bounding box center [228, 327] width 62 height 15
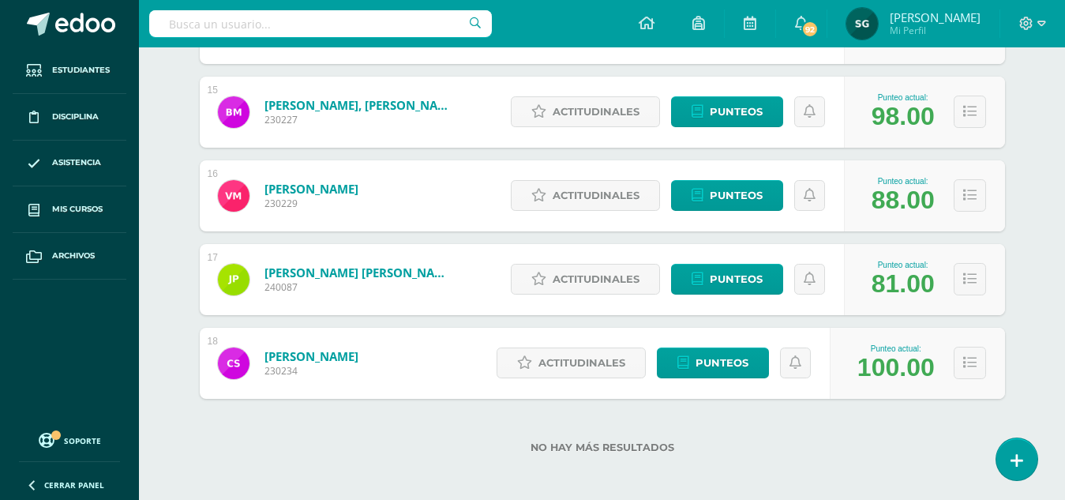
scroll to position [1442, 0]
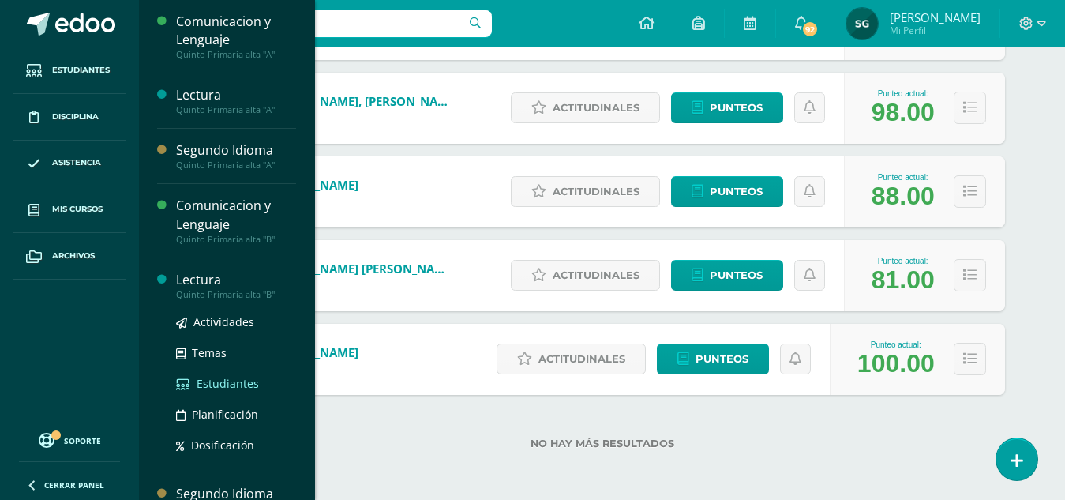
click at [234, 389] on span "Estudiantes" at bounding box center [228, 383] width 62 height 15
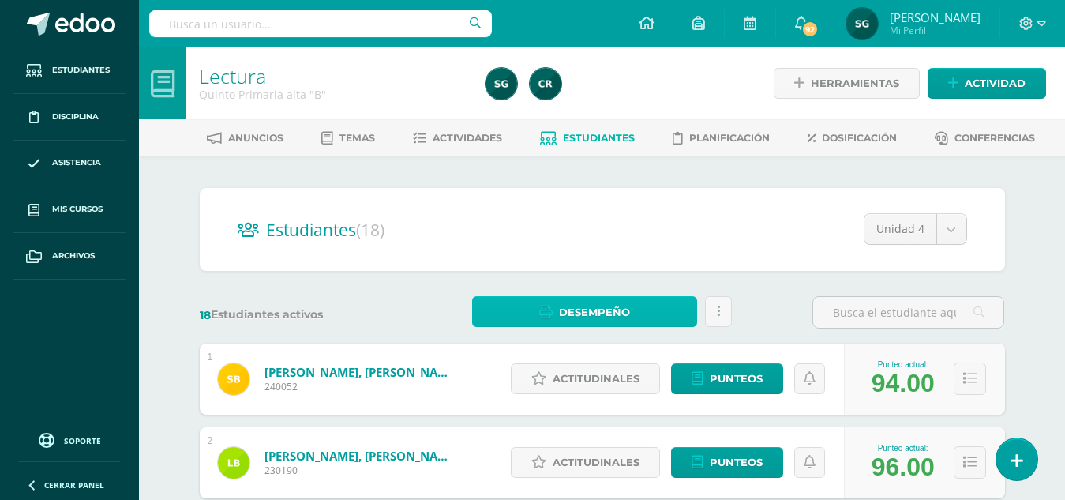
click at [618, 309] on span "Desempeño" at bounding box center [594, 312] width 71 height 29
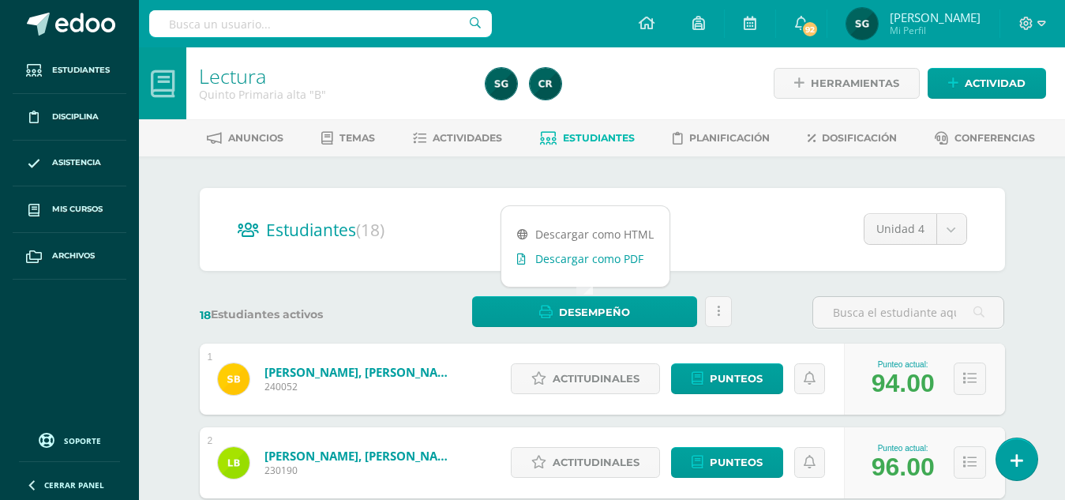
click at [609, 258] on link "Descargar como PDF" at bounding box center [585, 258] width 168 height 24
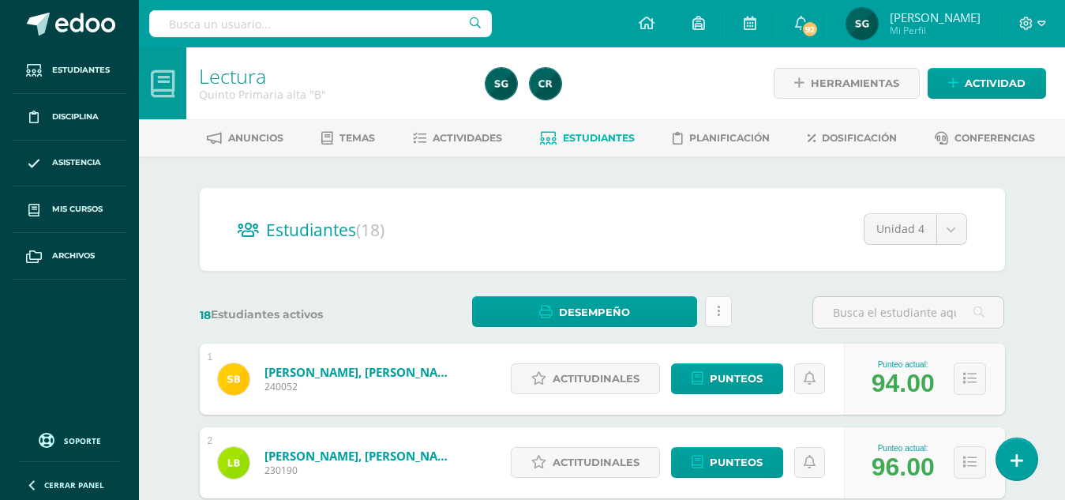
click at [710, 311] on link at bounding box center [718, 311] width 27 height 31
click at [569, 230] on h2 "Estudiantes (18)" at bounding box center [602, 229] width 729 height 32
click at [466, 139] on span "Actividades" at bounding box center [467, 138] width 69 height 12
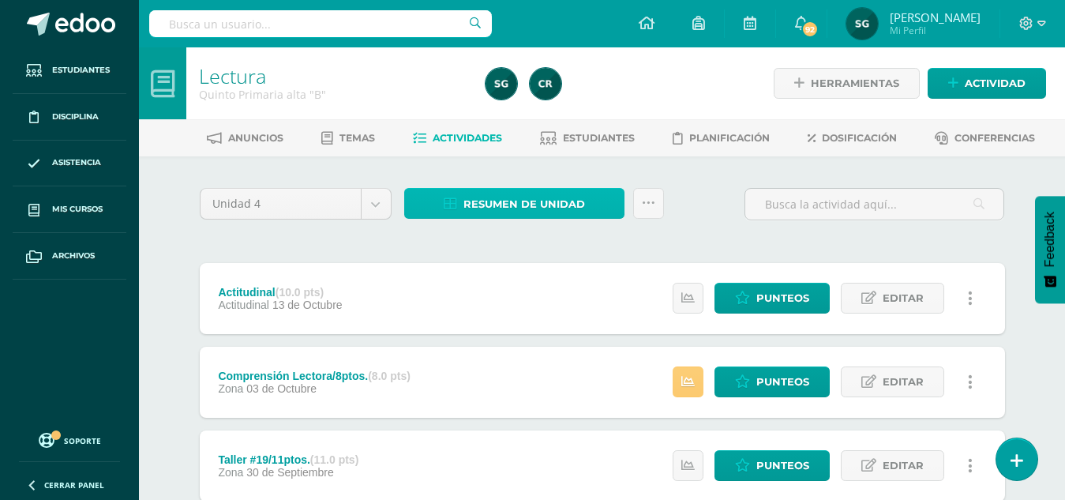
click at [522, 200] on span "Resumen de unidad" at bounding box center [524, 203] width 122 height 29
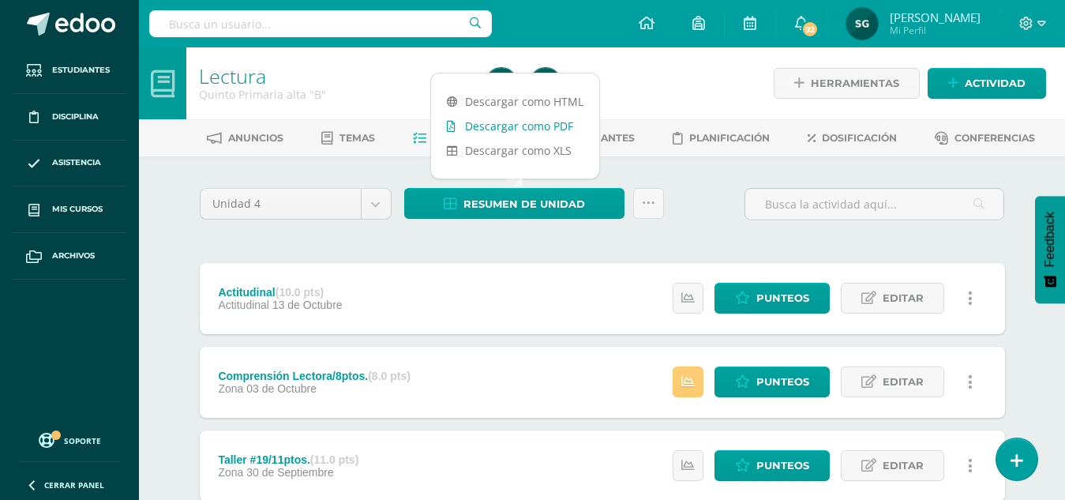
click at [509, 123] on link "Descargar como PDF" at bounding box center [515, 126] width 168 height 24
click at [501, 118] on link "Descargar como PDF" at bounding box center [515, 126] width 168 height 24
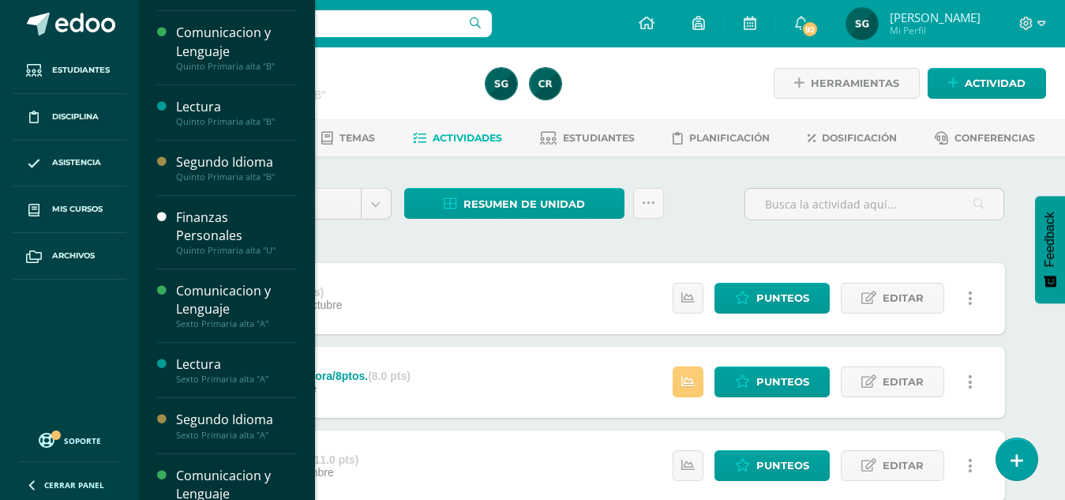
scroll to position [174, 0]
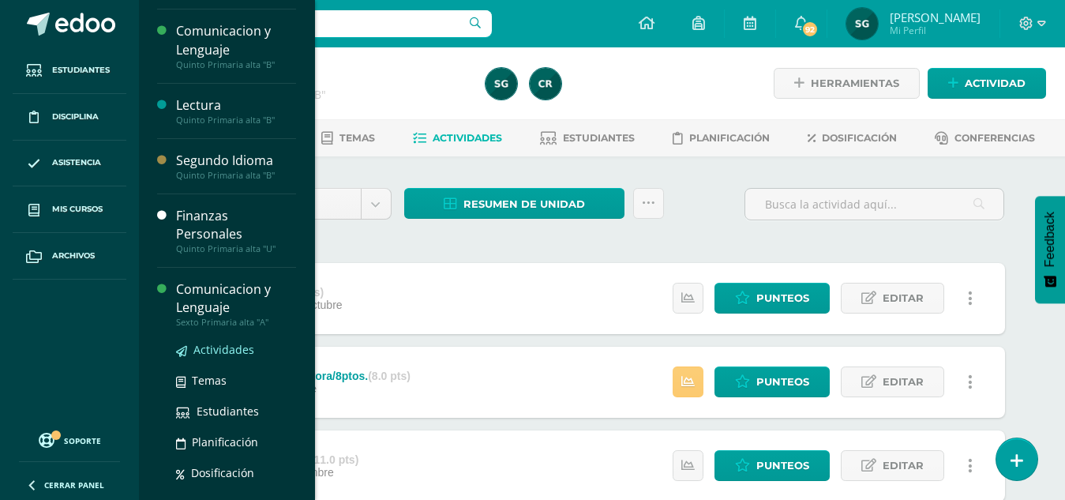
click at [207, 350] on span "Actividades" at bounding box center [223, 349] width 61 height 15
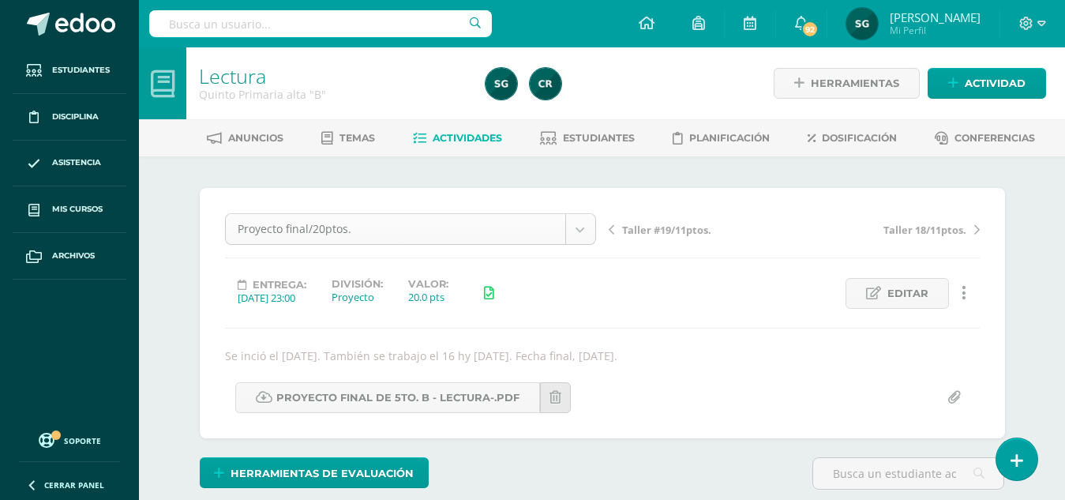
scroll to position [1, 0]
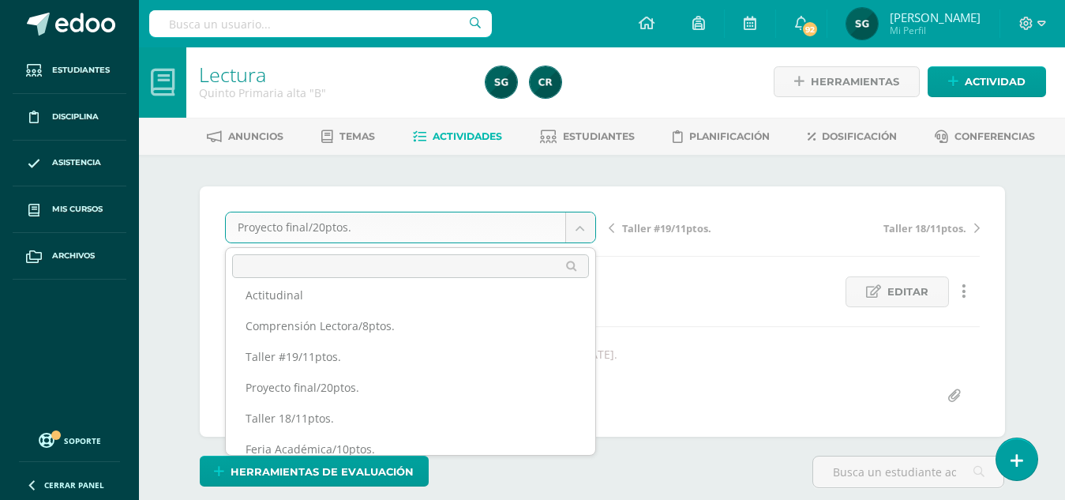
scroll to position [0, 0]
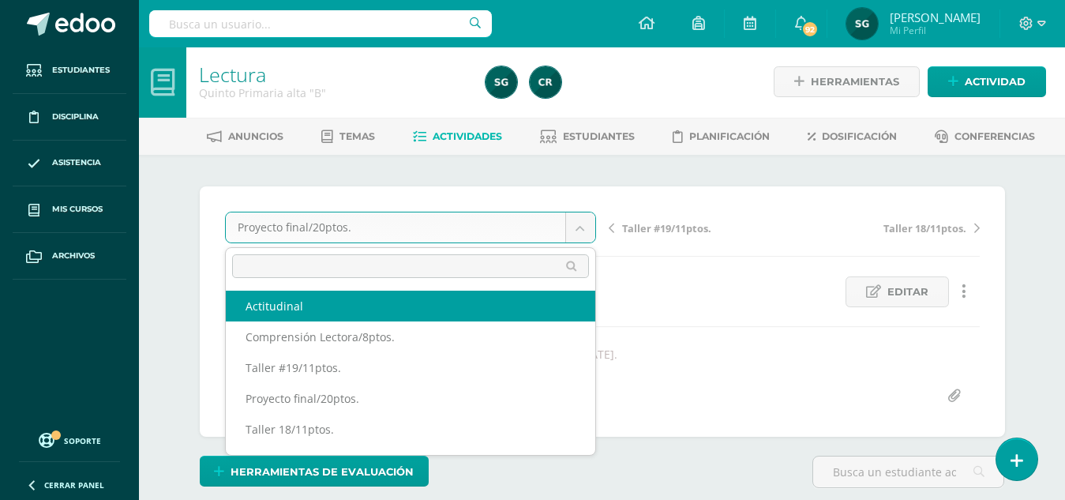
select select "/dashboard/teacher/grade-activity/110994/"
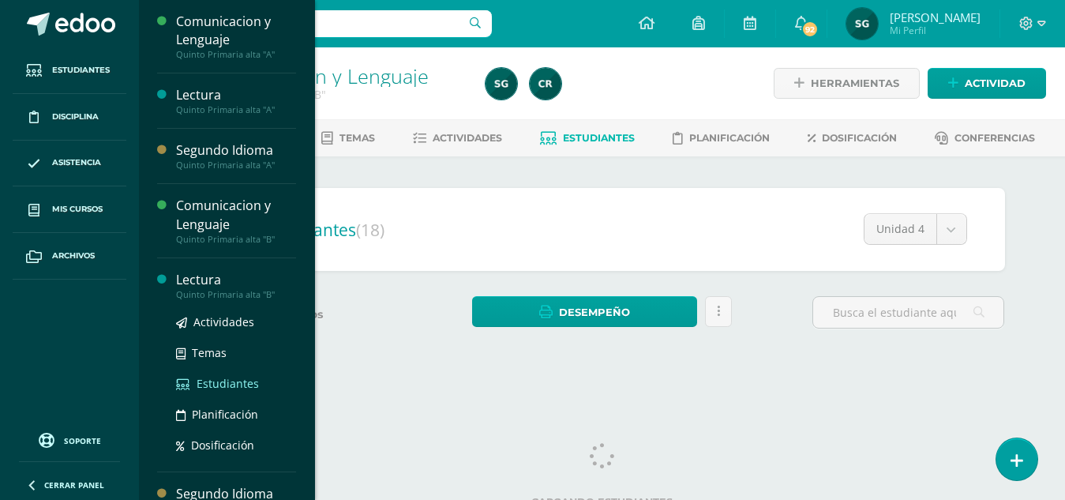
click at [236, 381] on span "Estudiantes" at bounding box center [228, 383] width 62 height 15
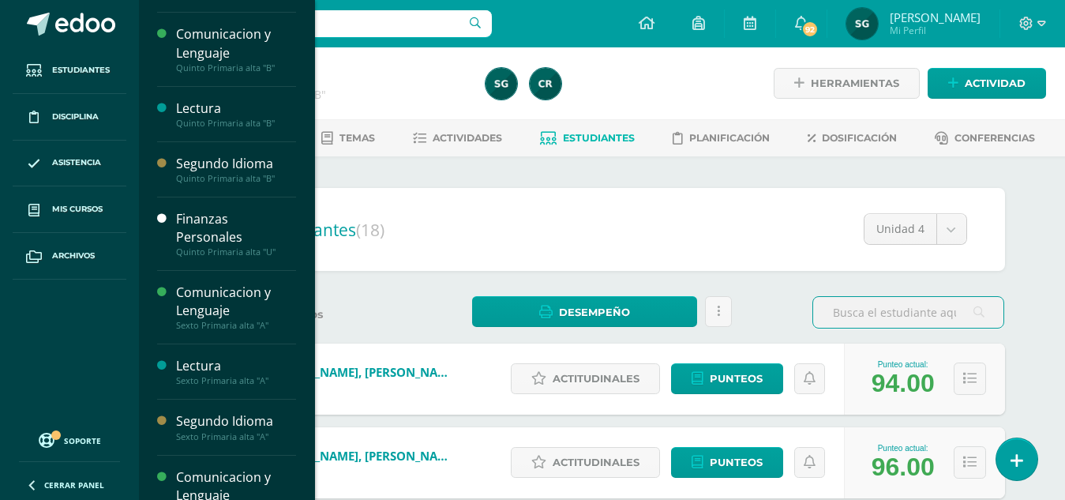
scroll to position [193, 0]
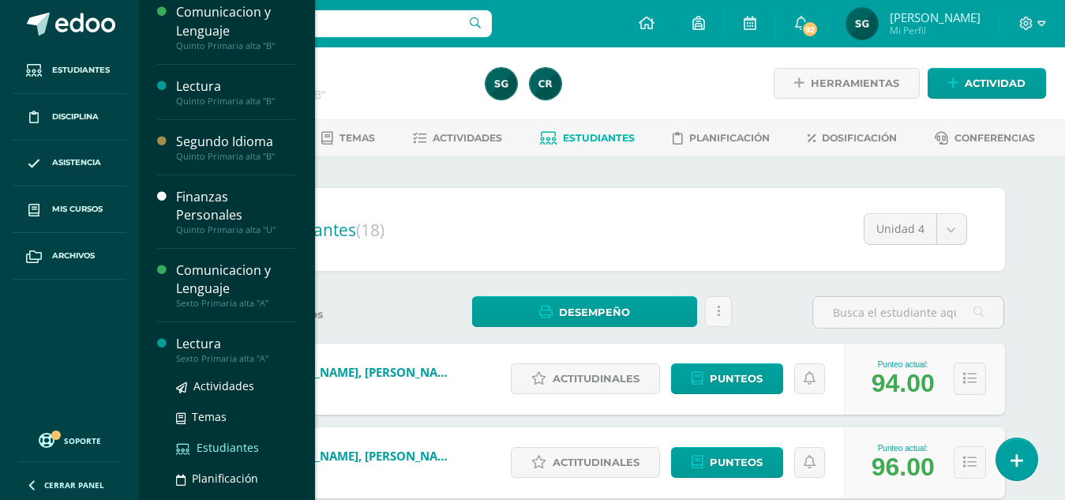
click at [227, 448] on span "Estudiantes" at bounding box center [228, 447] width 62 height 15
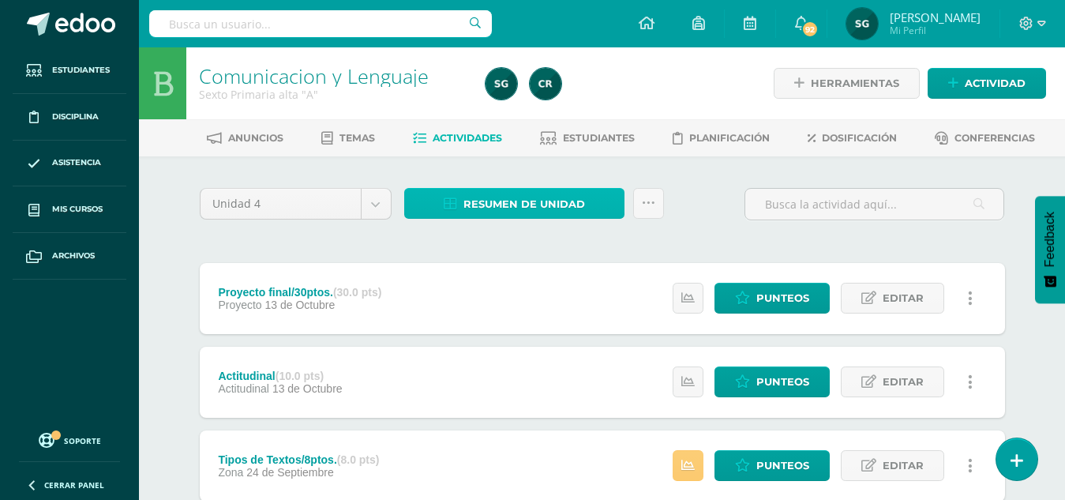
click at [546, 200] on span "Resumen de unidad" at bounding box center [524, 203] width 122 height 29
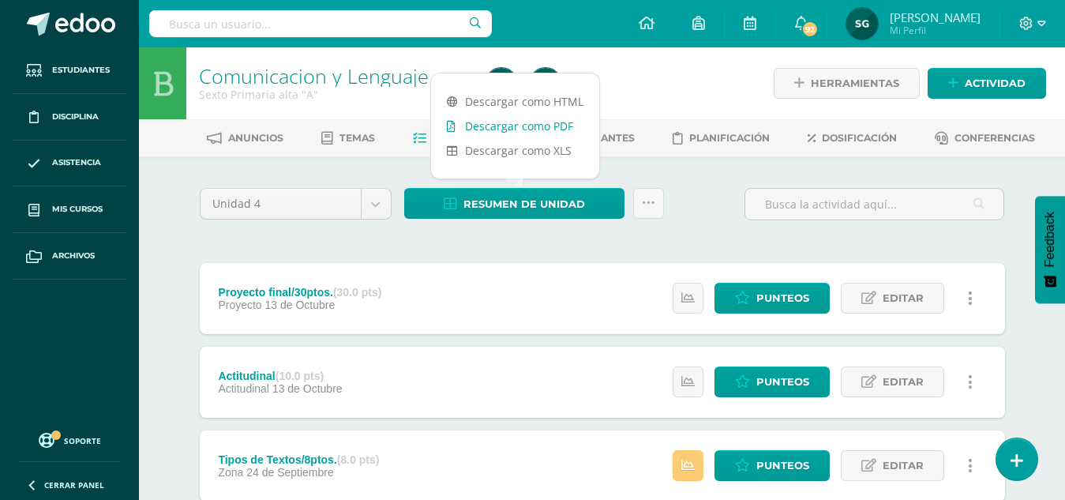
click at [525, 124] on link "Descargar como PDF" at bounding box center [515, 126] width 168 height 24
click at [616, 140] on span "Estudiantes" at bounding box center [599, 138] width 72 height 12
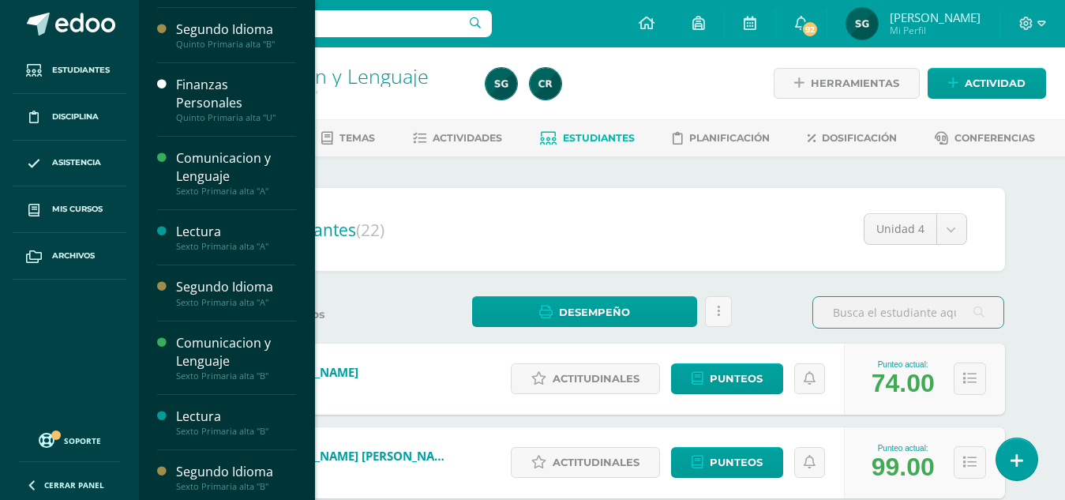
scroll to position [311, 0]
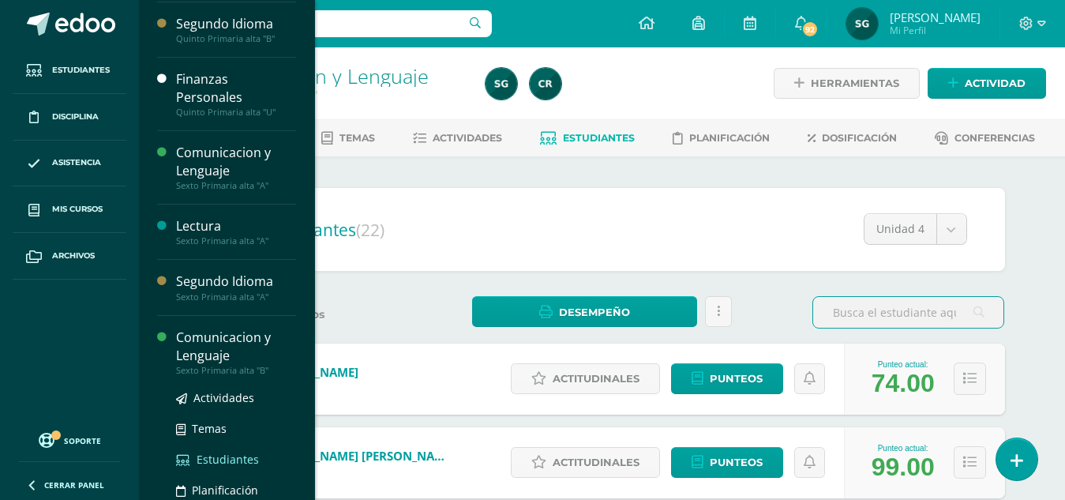
click at [224, 461] on span "Estudiantes" at bounding box center [228, 458] width 62 height 15
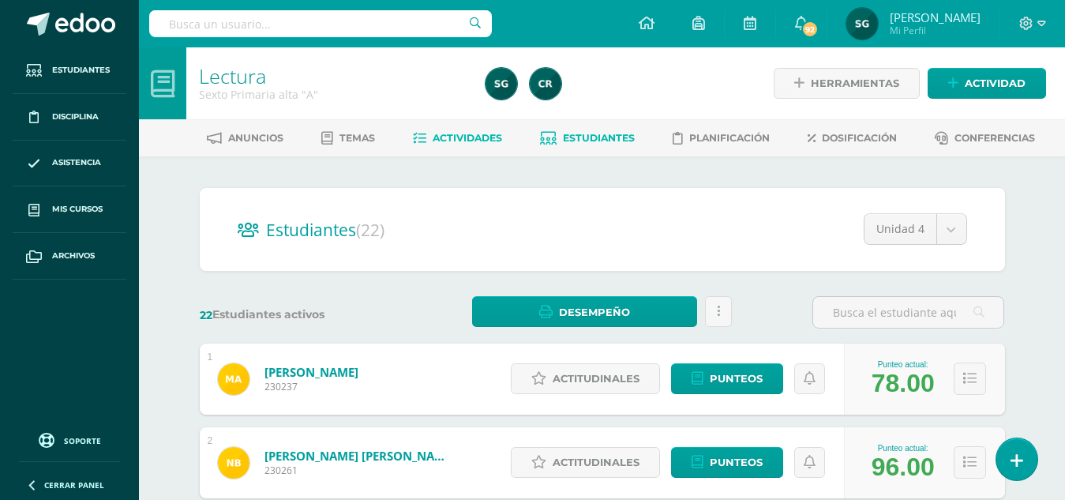
click at [461, 135] on span "Actividades" at bounding box center [467, 138] width 69 height 12
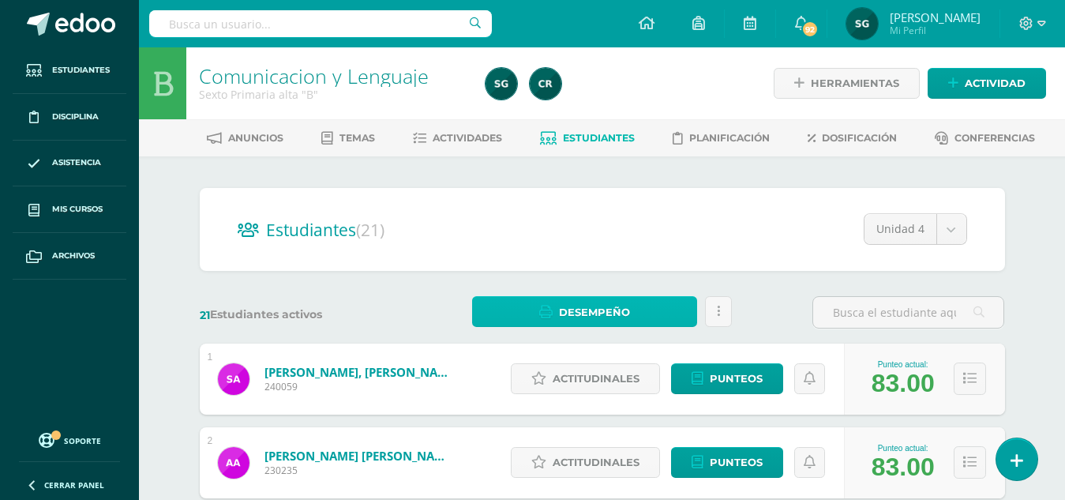
click at [605, 310] on span "Desempeño" at bounding box center [594, 312] width 71 height 29
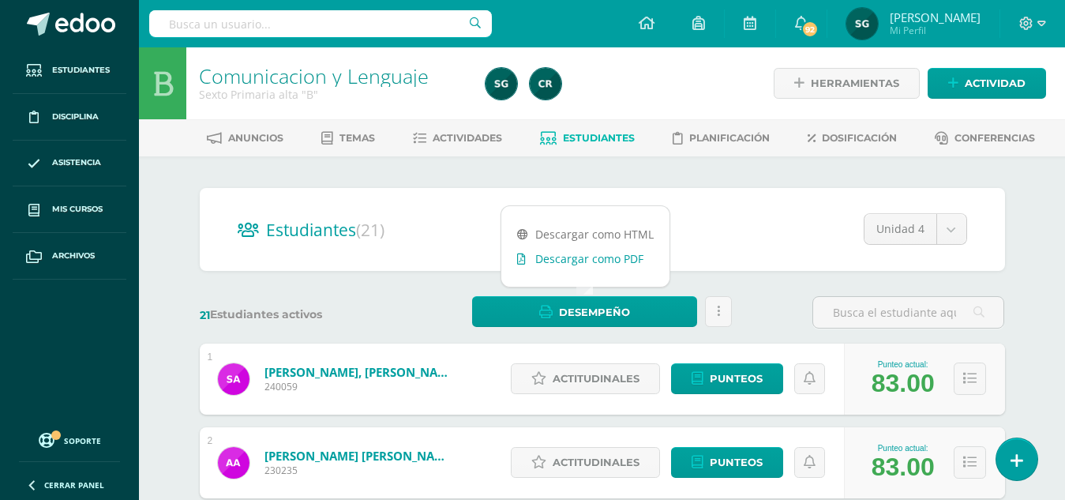
click at [590, 255] on link "Descargar como PDF" at bounding box center [585, 258] width 168 height 24
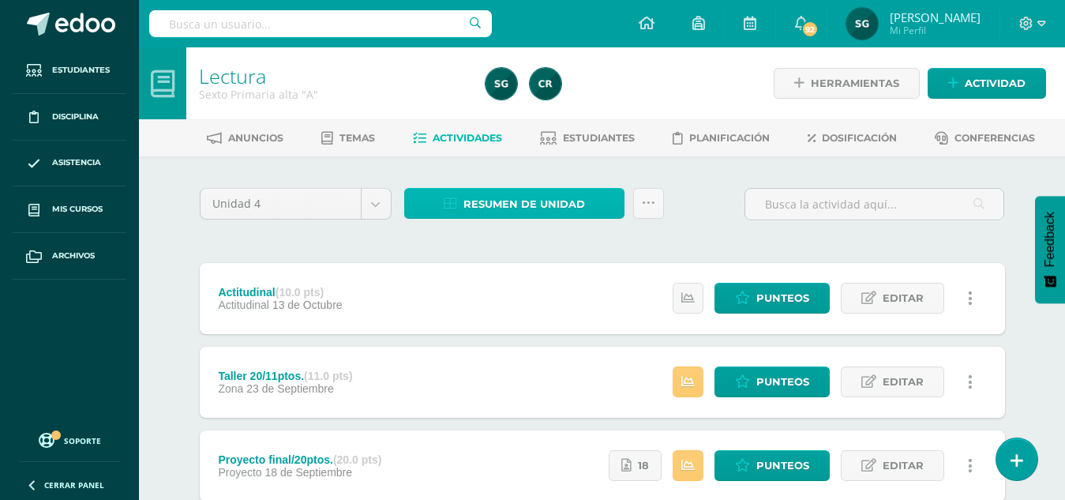
click at [526, 200] on span "Resumen de unidad" at bounding box center [524, 203] width 122 height 29
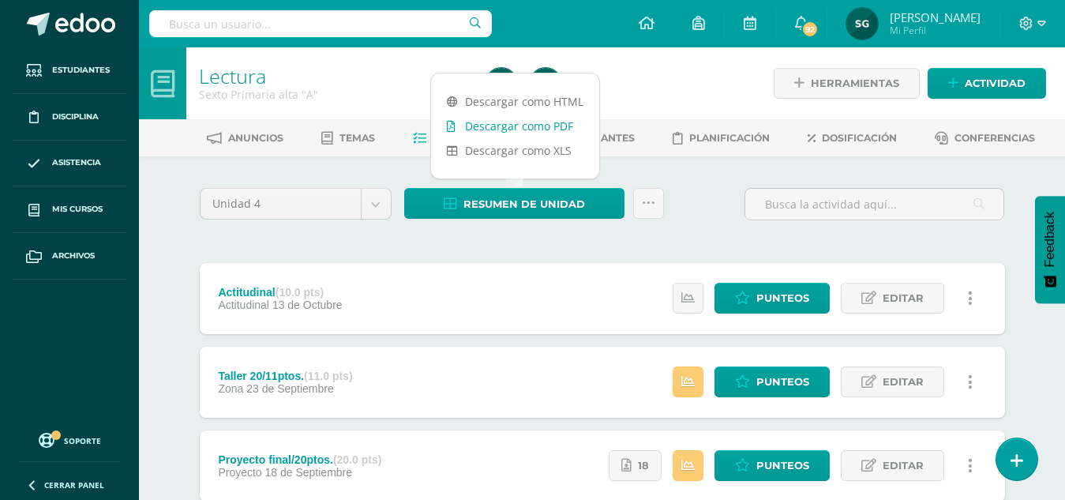
click at [531, 130] on link "Descargar como PDF" at bounding box center [515, 126] width 168 height 24
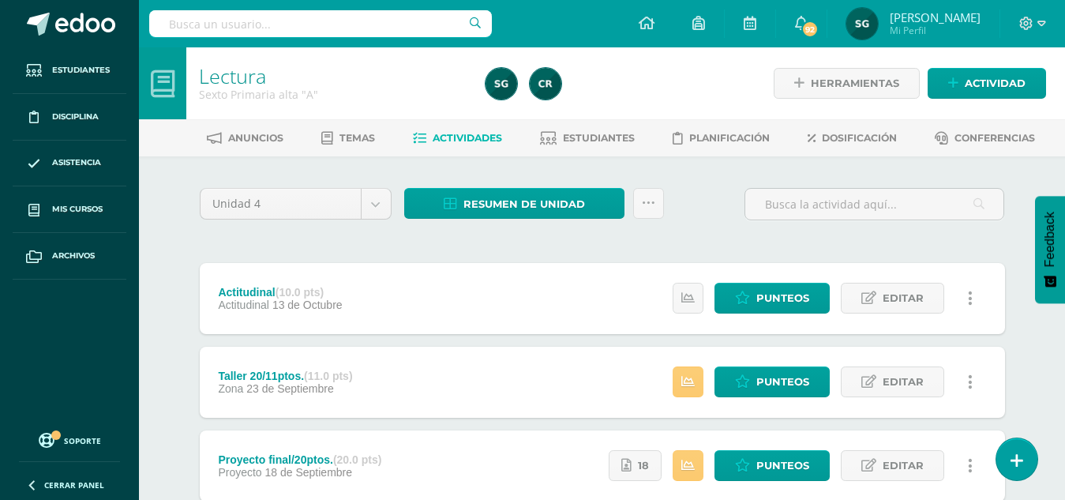
click at [596, 125] on li "Estudiantes" at bounding box center [587, 138] width 95 height 26
click at [594, 133] on span "Estudiantes" at bounding box center [599, 138] width 72 height 12
